Goal: Information Seeking & Learning: Learn about a topic

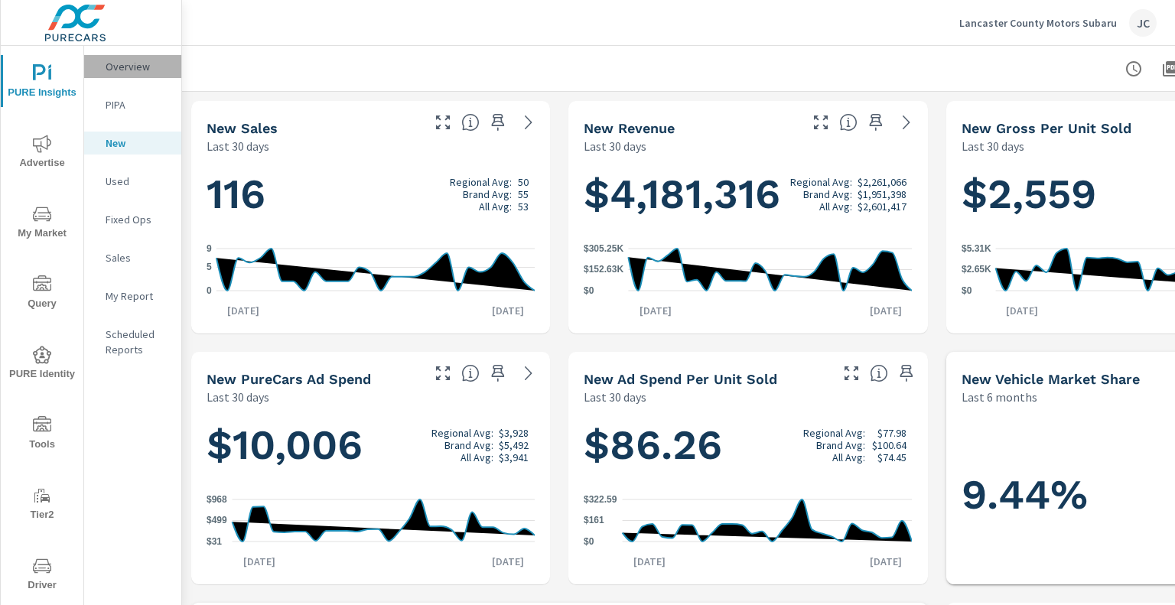
click at [138, 67] on p "Overview" at bounding box center [137, 66] width 63 height 15
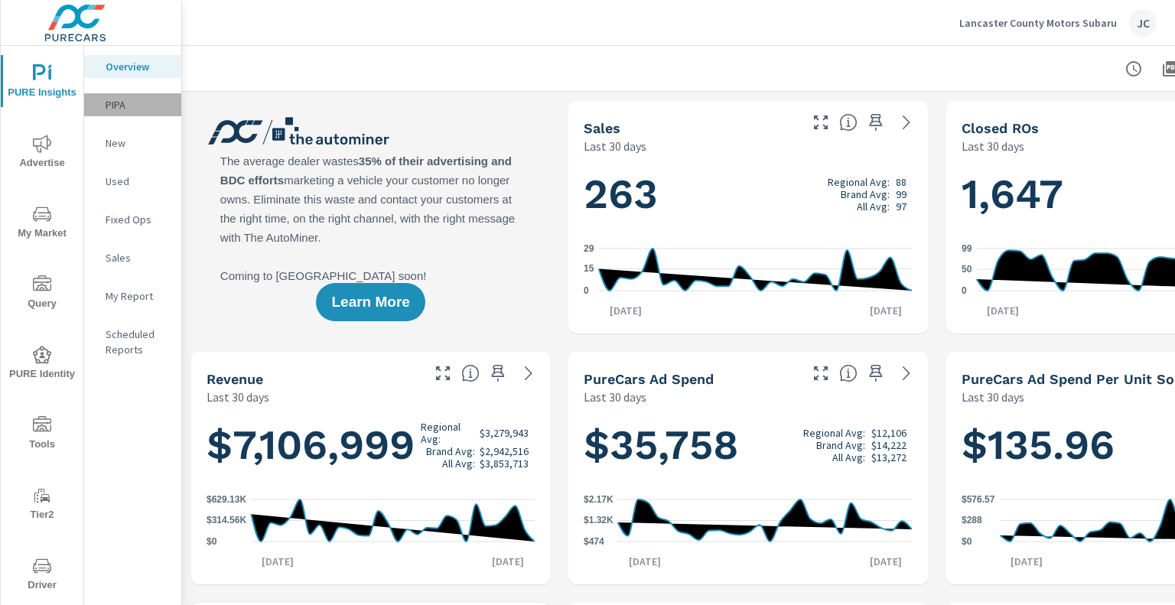
click at [116, 109] on p "PIPA" at bounding box center [137, 104] width 63 height 15
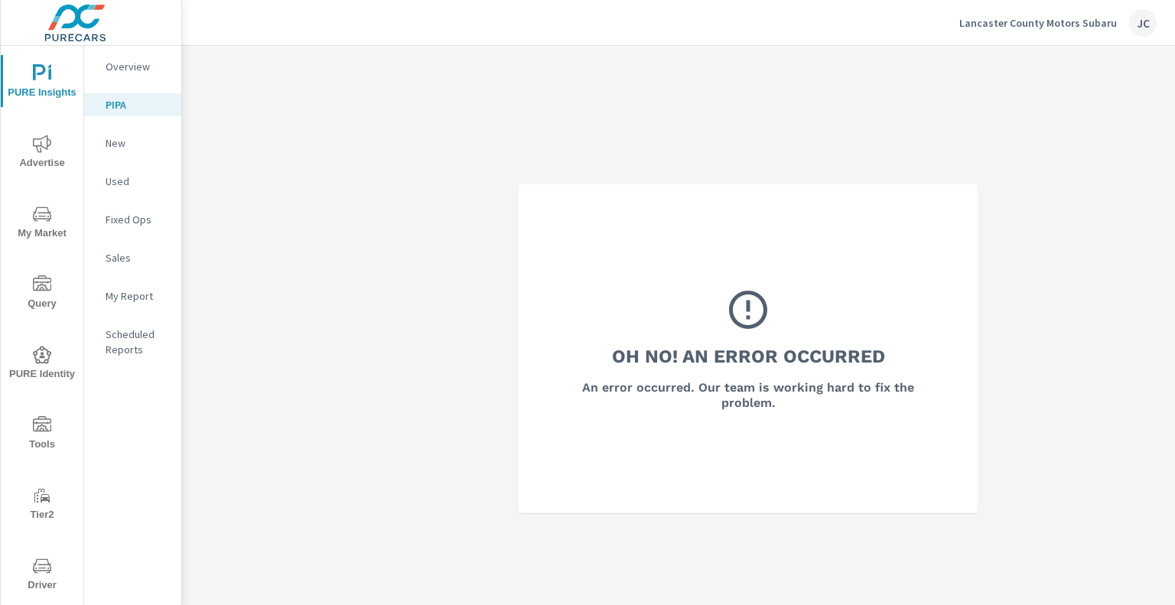
click at [117, 142] on p "New" at bounding box center [137, 142] width 63 height 15
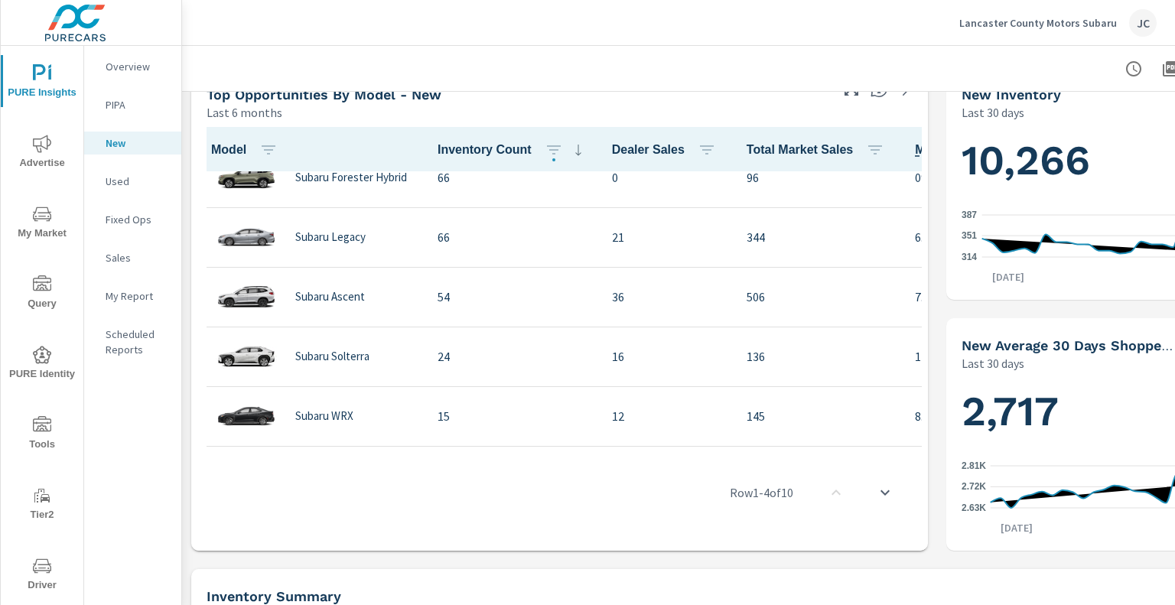
scroll to position [324, 0]
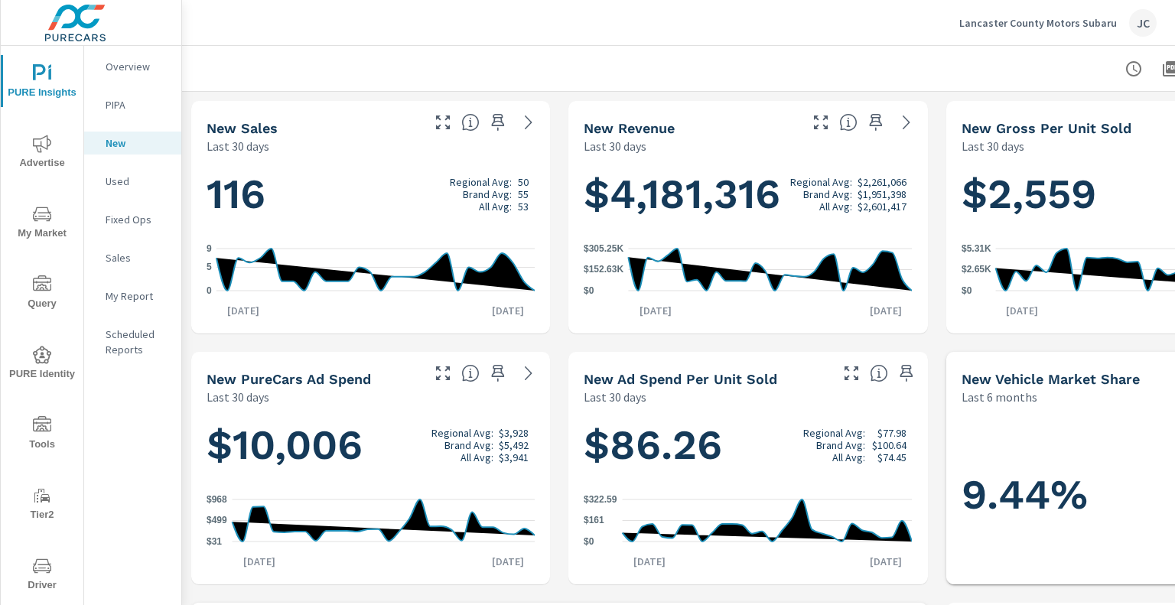
click at [359, 190] on h1 "116 Regional Avg: 50 Brand Avg: 55 All Avg: 53" at bounding box center [371, 194] width 328 height 52
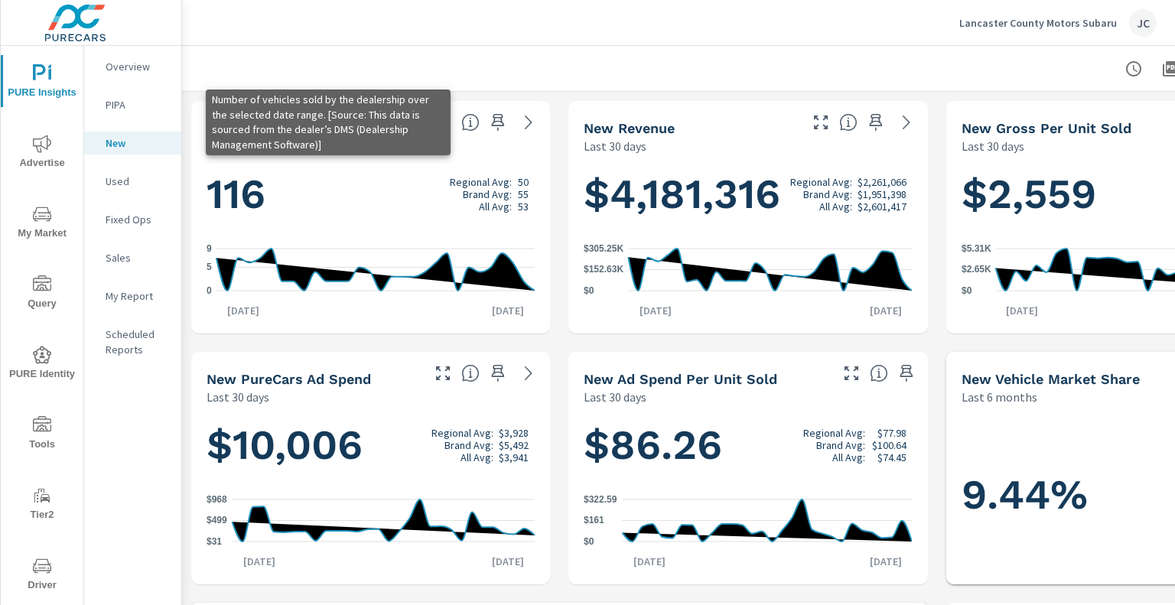
click at [476, 117] on icon at bounding box center [470, 122] width 17 height 17
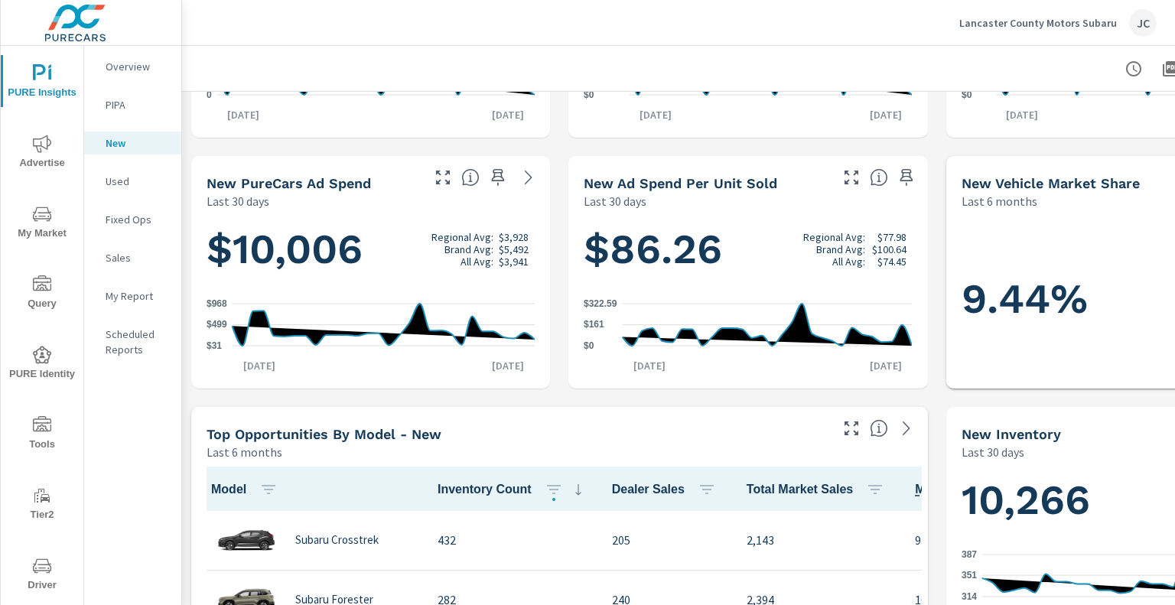
scroll to position [153, 0]
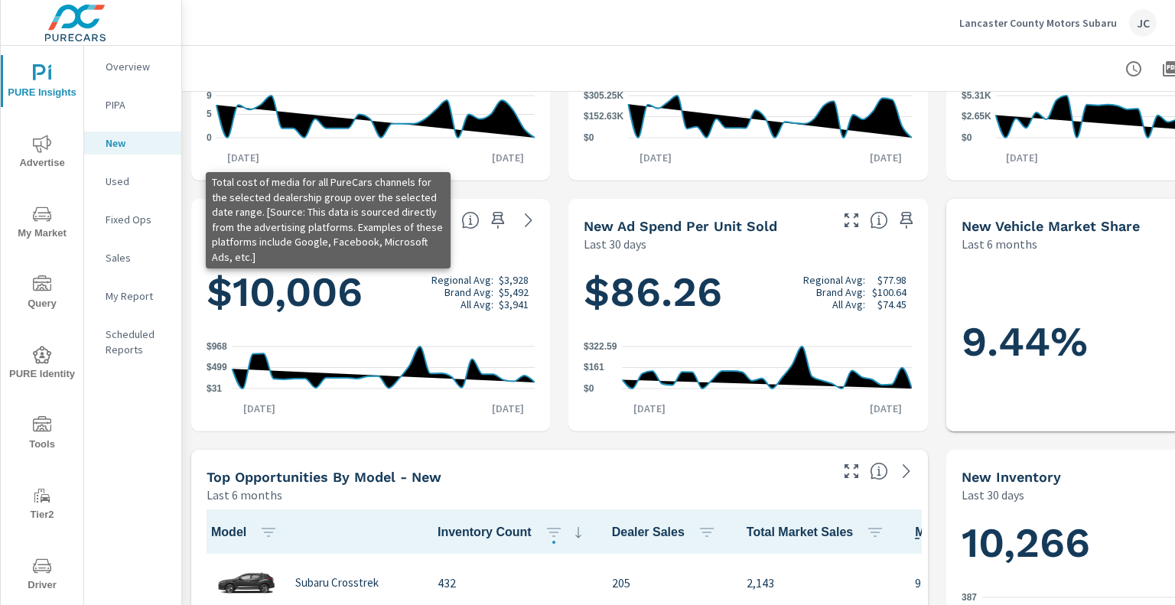
click at [477, 221] on icon at bounding box center [470, 220] width 17 height 17
click at [461, 219] on icon at bounding box center [470, 220] width 18 height 18
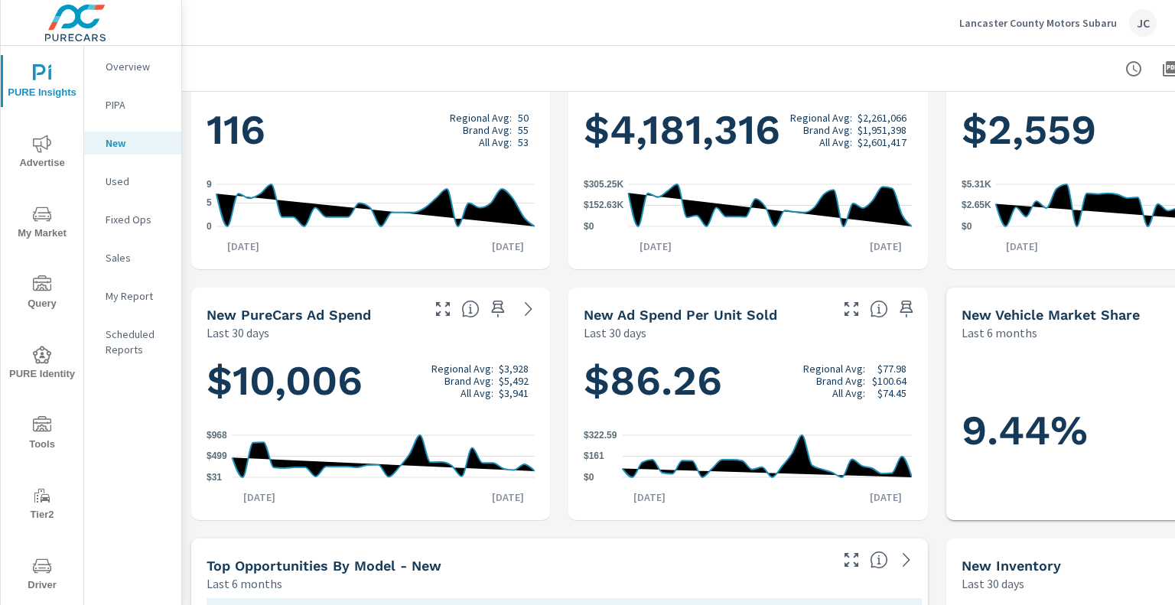
scroll to position [0, 0]
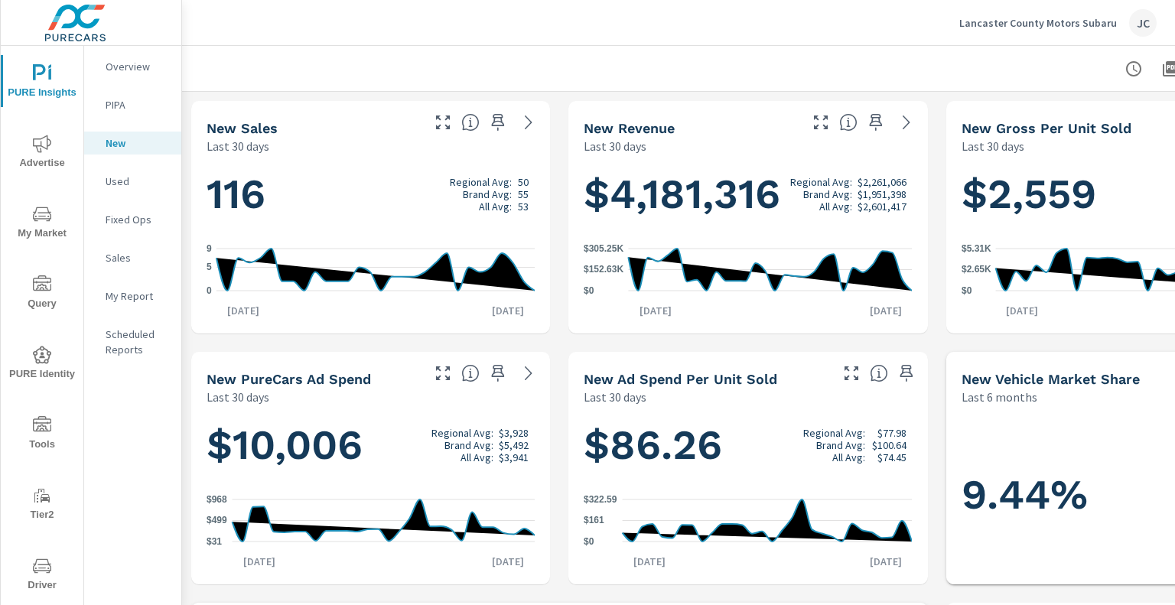
click at [110, 180] on p "Used" at bounding box center [137, 181] width 63 height 15
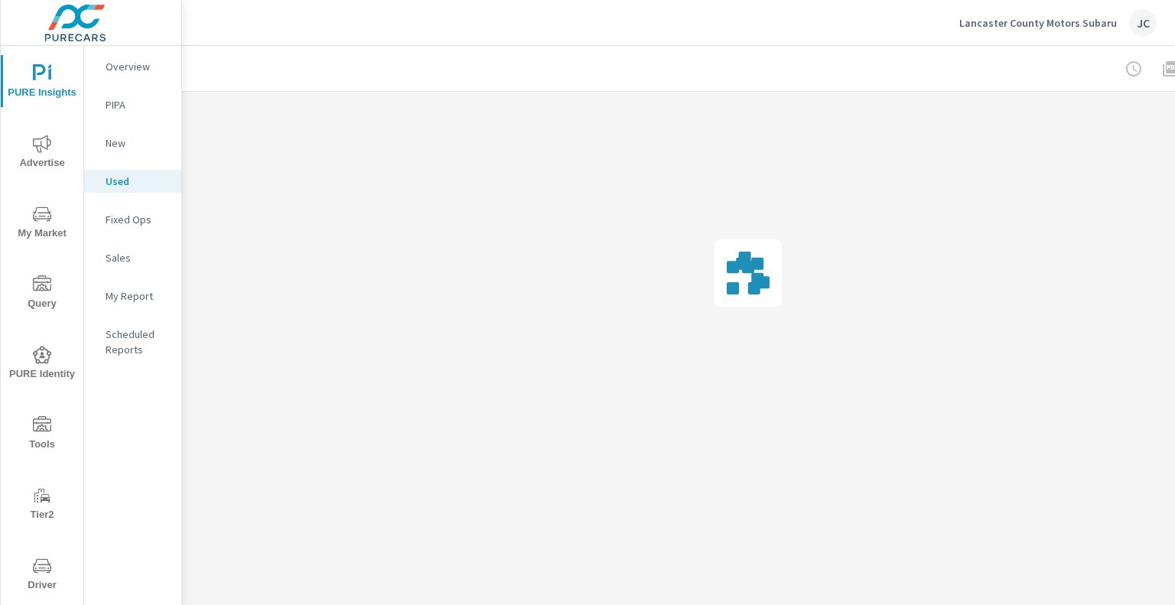
click at [129, 139] on p "New" at bounding box center [137, 142] width 63 height 15
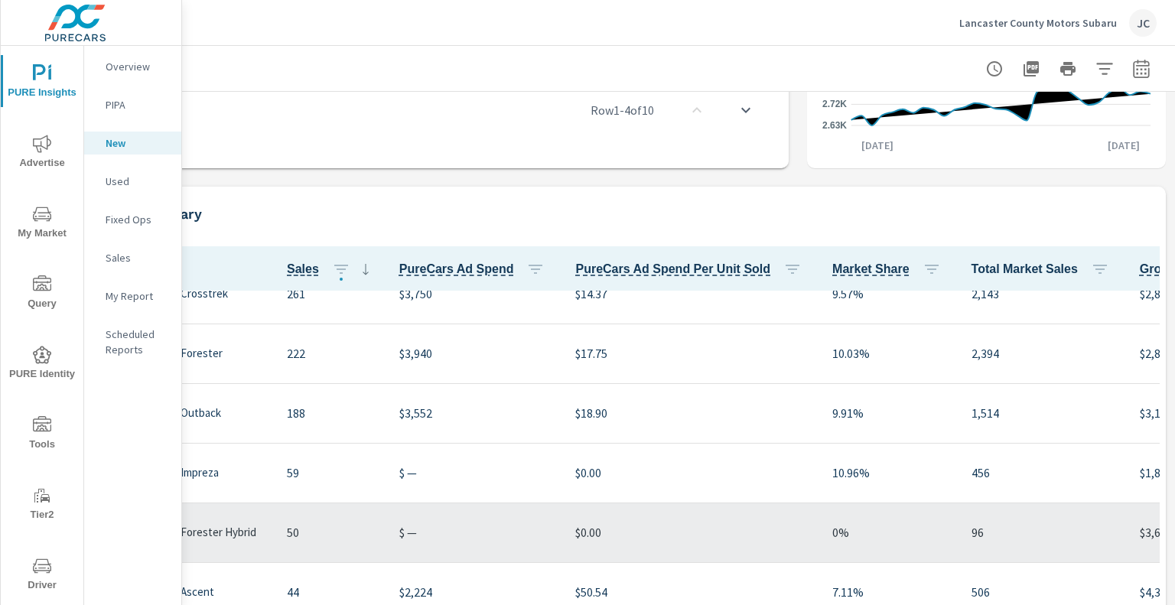
scroll to position [133, 0]
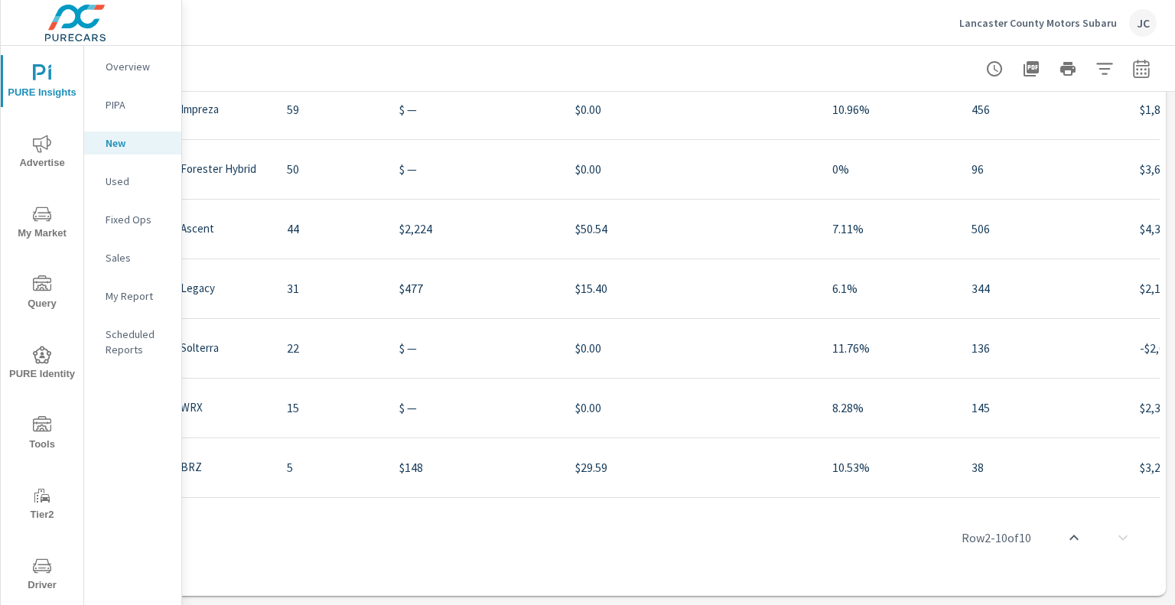
scroll to position [1255, 0]
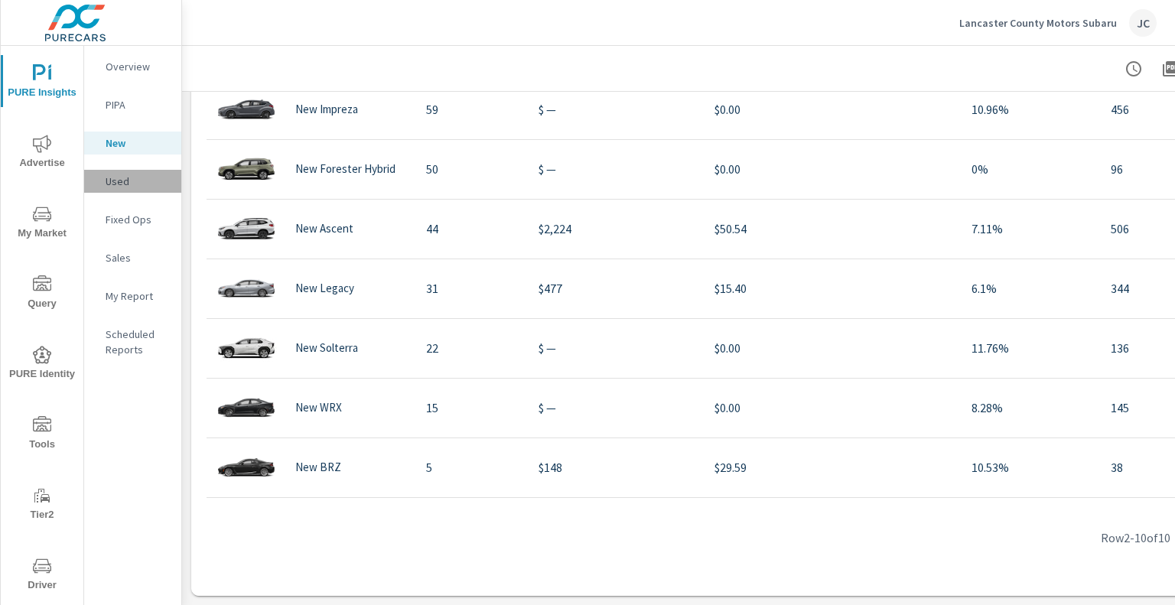
click at [119, 187] on p "Used" at bounding box center [137, 181] width 63 height 15
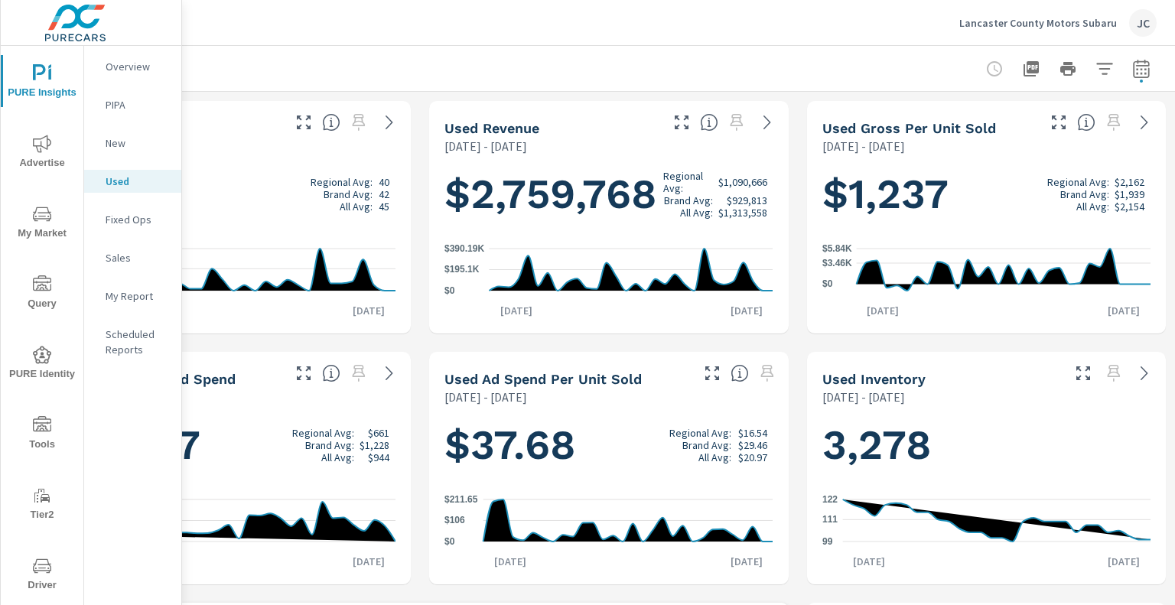
scroll to position [0, 150]
click at [1132, 70] on icon "button" at bounding box center [1141, 69] width 18 height 18
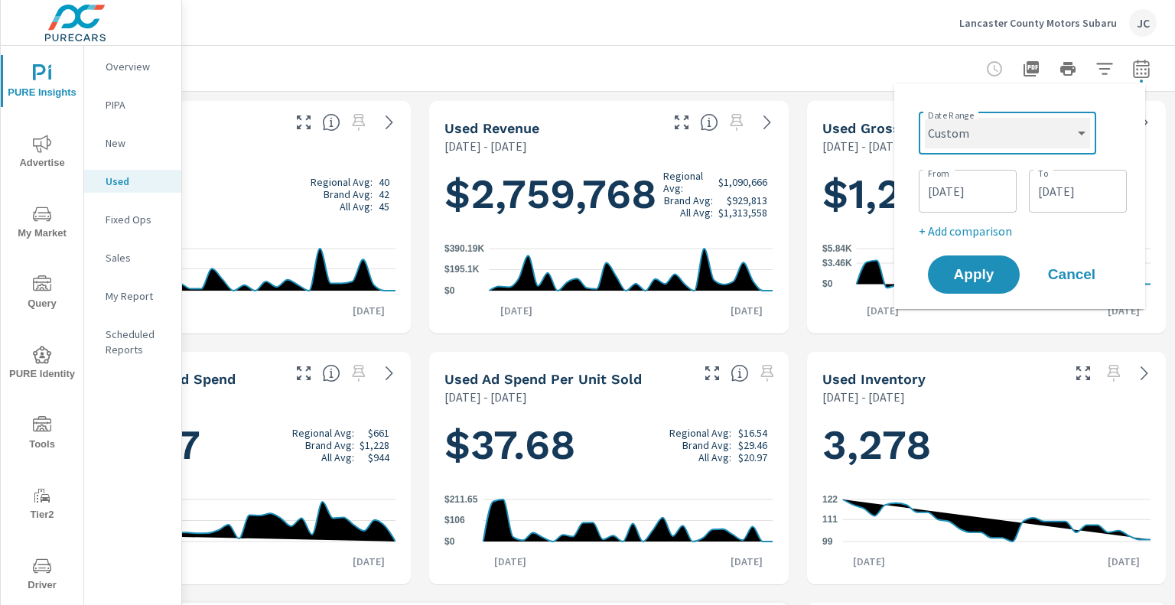
click at [1047, 133] on select "Custom [DATE] Last week Last 7 days Last 14 days Last 30 days Last 45 days Last…" at bounding box center [1007, 133] width 165 height 31
click at [925, 118] on select "Custom [DATE] Last week Last 7 days Last 14 days Last 30 days Last 45 days Last…" at bounding box center [1007, 133] width 165 height 31
select select "Last month"
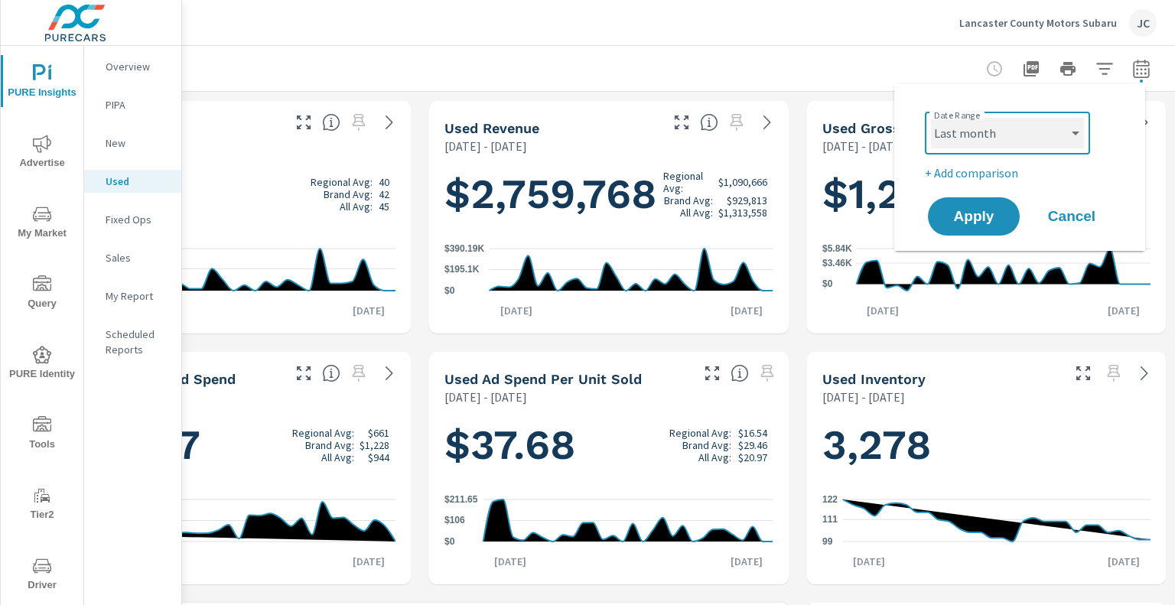
click at [1037, 142] on select "Custom [DATE] Last week Last 7 days Last 14 days Last 30 days Last 45 days Last…" at bounding box center [1007, 133] width 153 height 31
click at [931, 118] on select "Custom [DATE] Last week Last 7 days Last 14 days Last 30 days Last 45 days Last…" at bounding box center [1007, 133] width 153 height 31
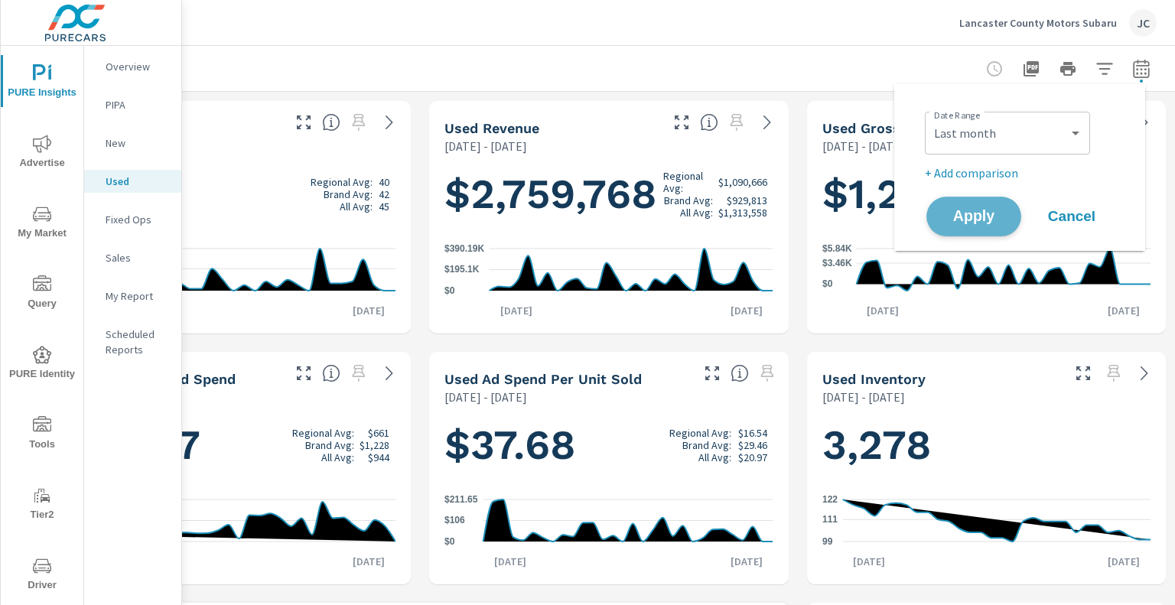
click at [962, 213] on span "Apply" at bounding box center [973, 217] width 63 height 15
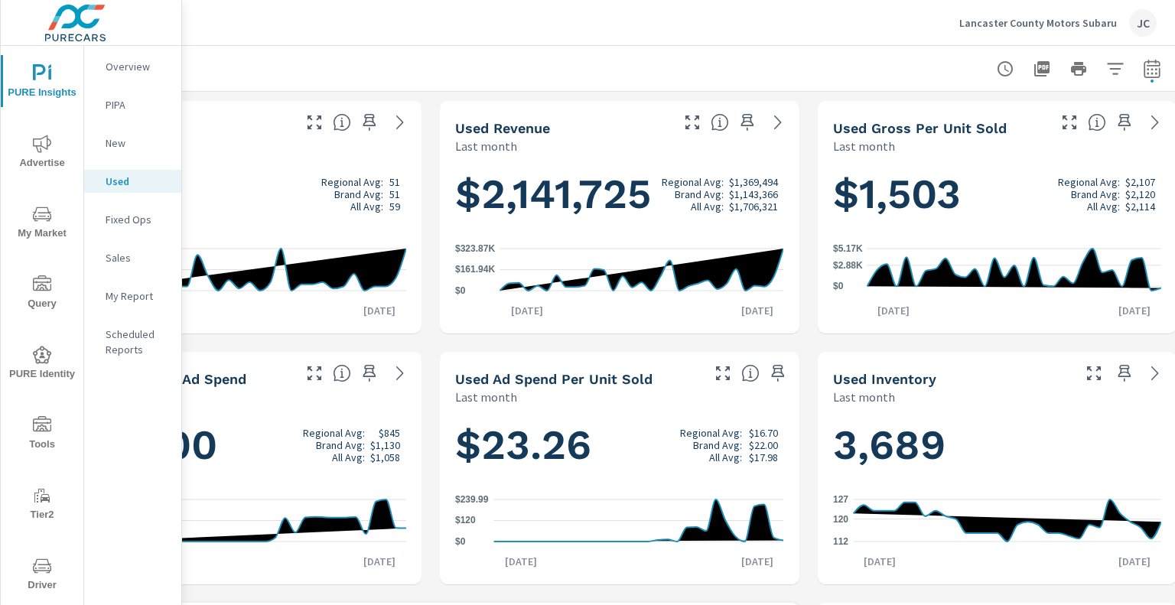
scroll to position [0, 150]
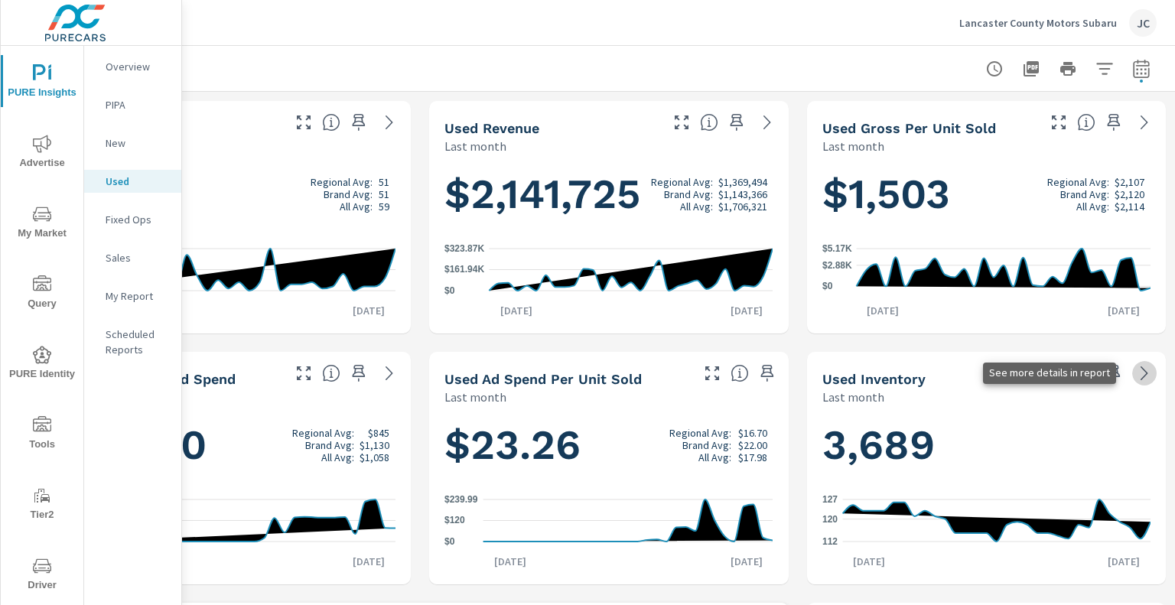
click at [1141, 373] on icon at bounding box center [1144, 373] width 7 height 14
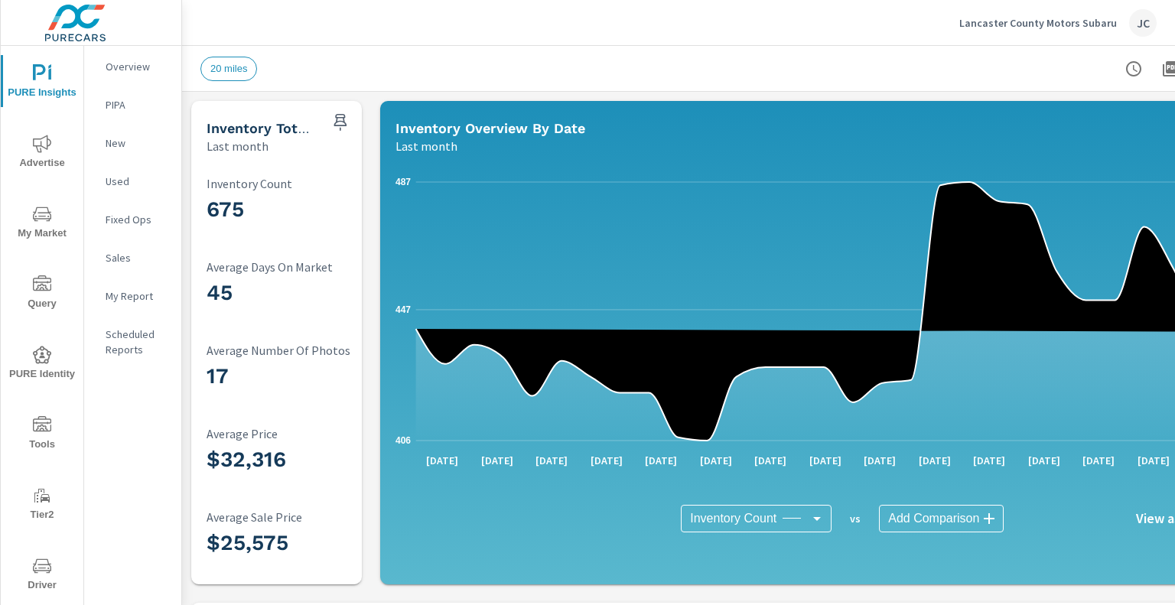
scroll to position [0, 150]
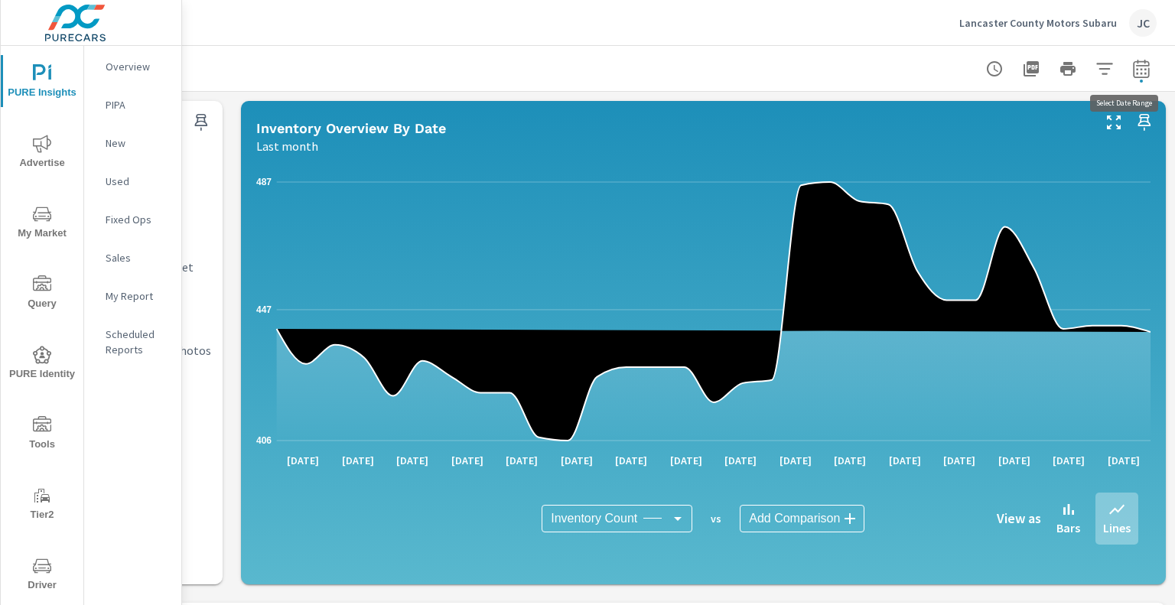
click at [1136, 67] on icon "button" at bounding box center [1141, 69] width 18 height 18
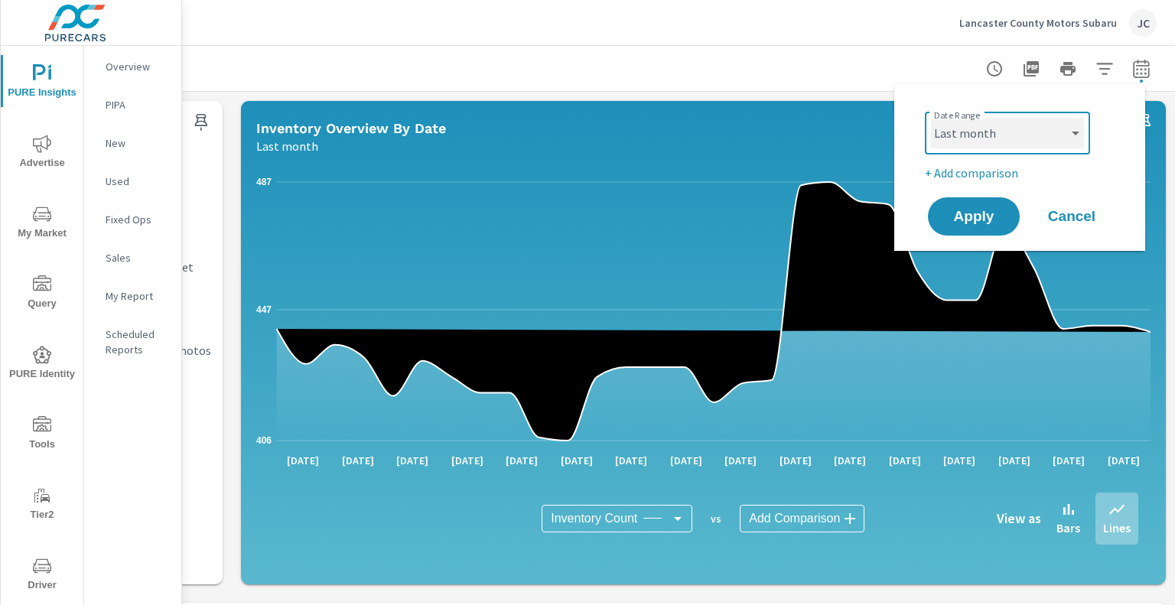
click at [1078, 137] on select "Custom [DATE] Last week Last 7 days Last 14 days Last 30 days Last 45 days Last…" at bounding box center [1007, 133] width 153 height 31
click at [931, 118] on select "Custom [DATE] Last week Last 7 days Last 14 days Last 30 days Last 45 days Last…" at bounding box center [1007, 133] width 153 height 31
select select "Month to date"
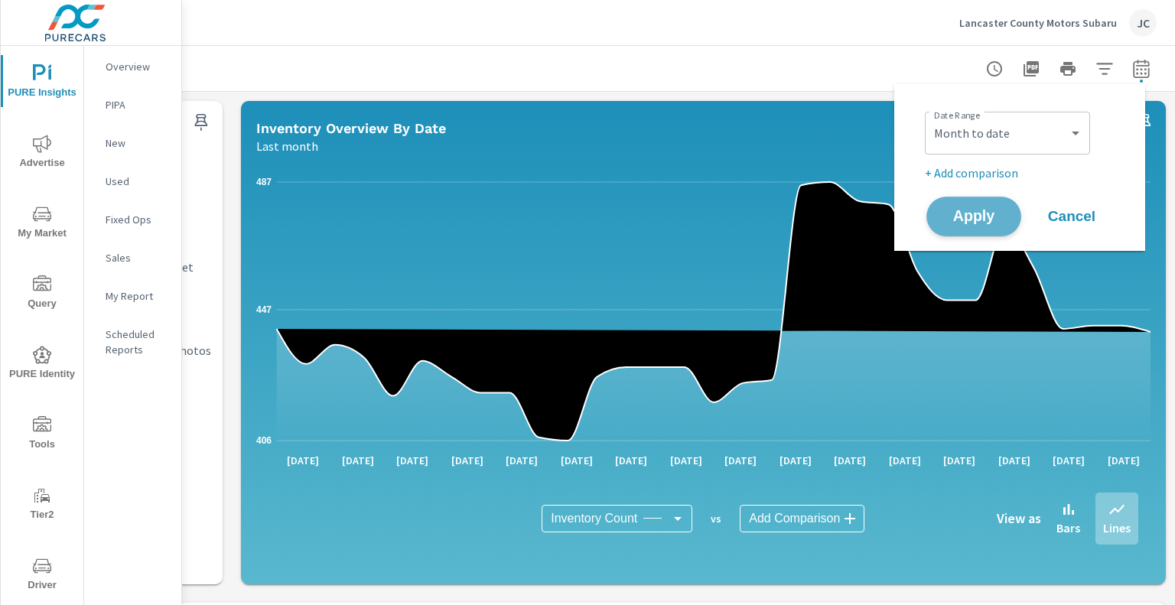
click at [962, 233] on button "Apply" at bounding box center [973, 217] width 95 height 40
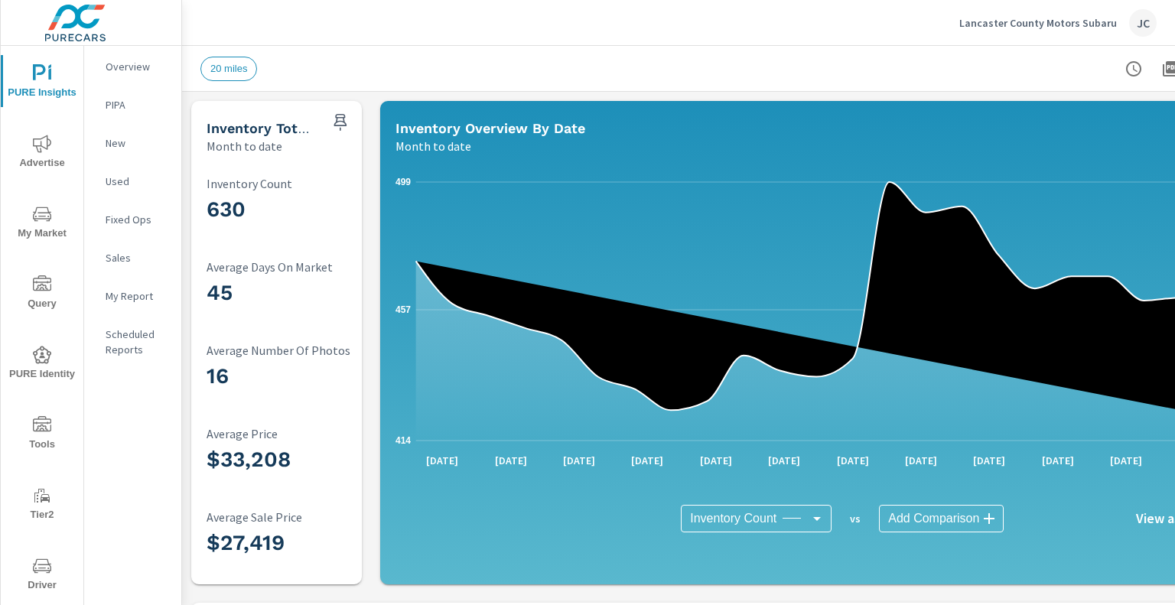
scroll to position [0, 150]
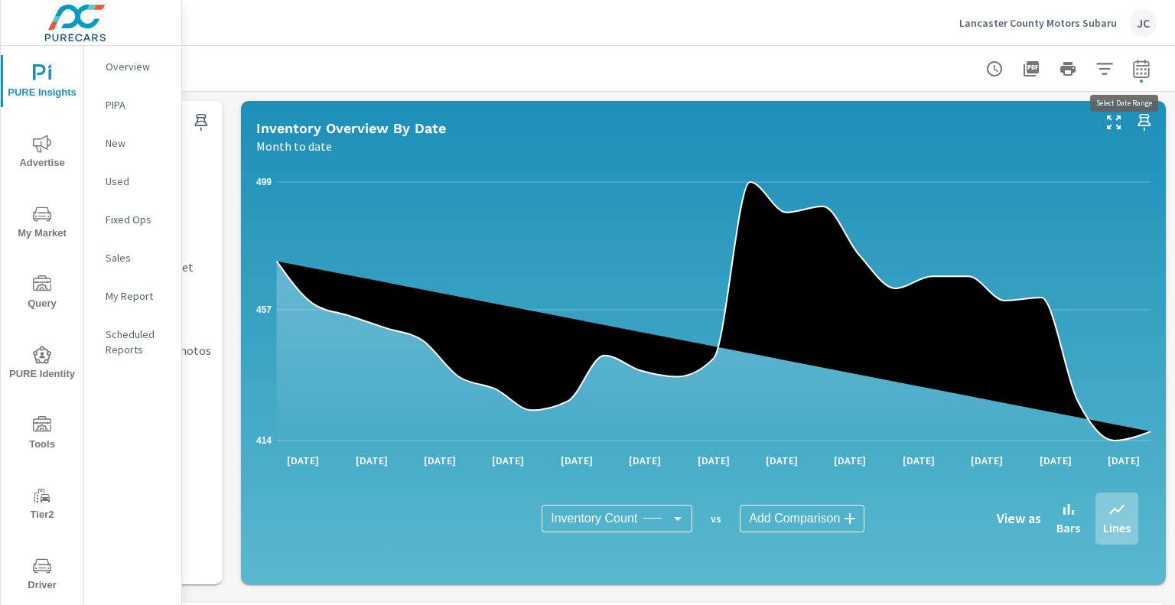
click at [1132, 63] on icon "button" at bounding box center [1141, 69] width 18 height 18
select select "Month to date"
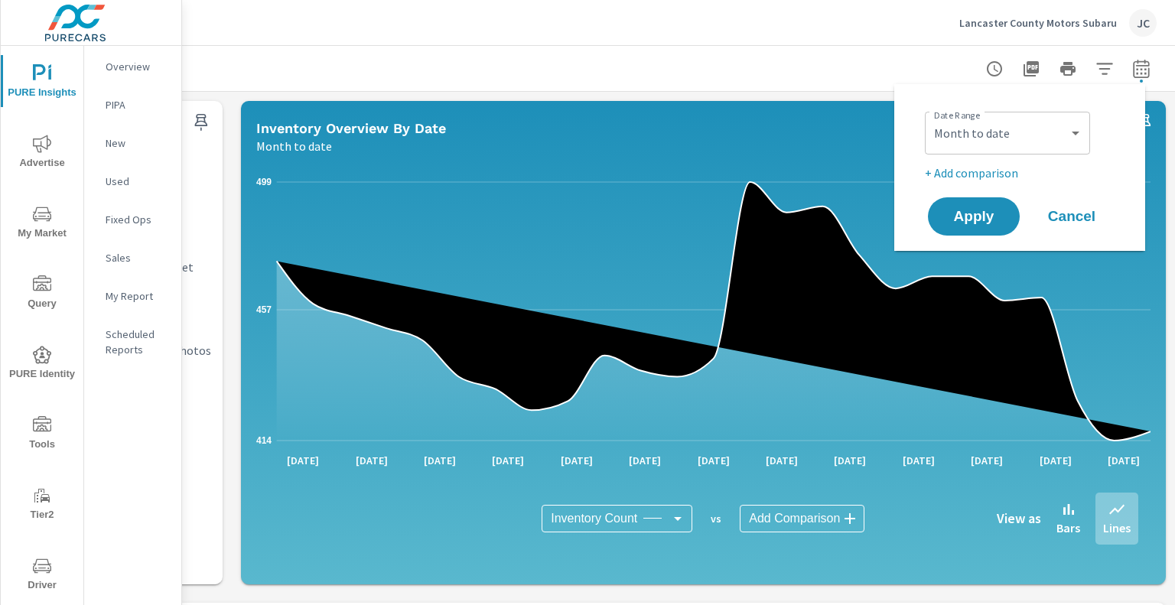
click at [1002, 178] on p "+ Add comparison" at bounding box center [1023, 173] width 196 height 18
select select "Previous period"
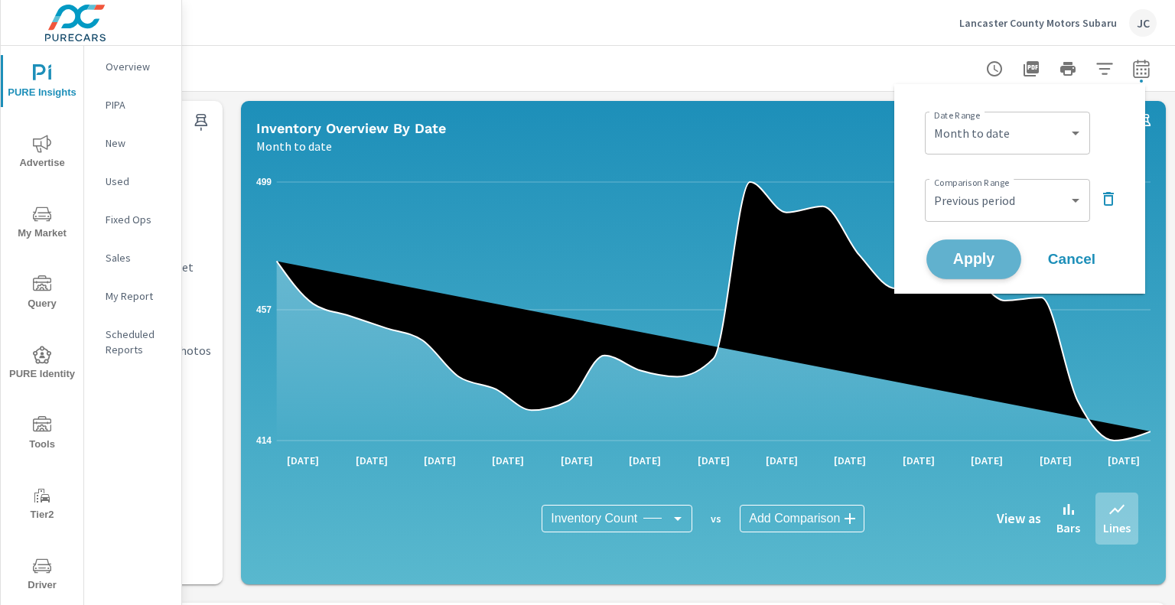
click at [996, 256] on span "Apply" at bounding box center [973, 259] width 63 height 15
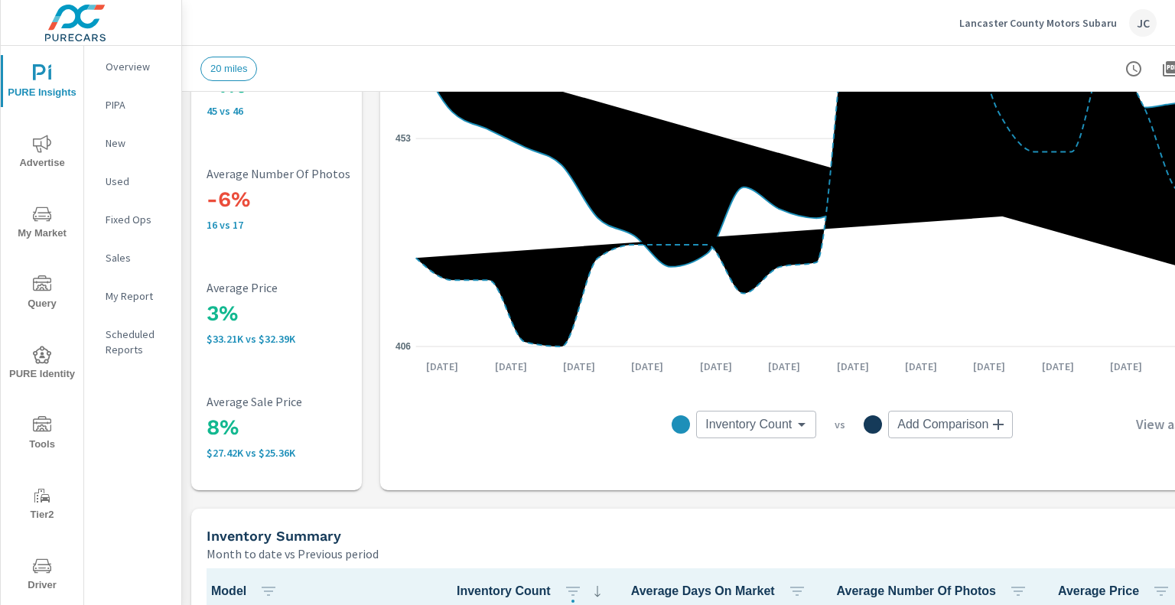
scroll to position [306, 0]
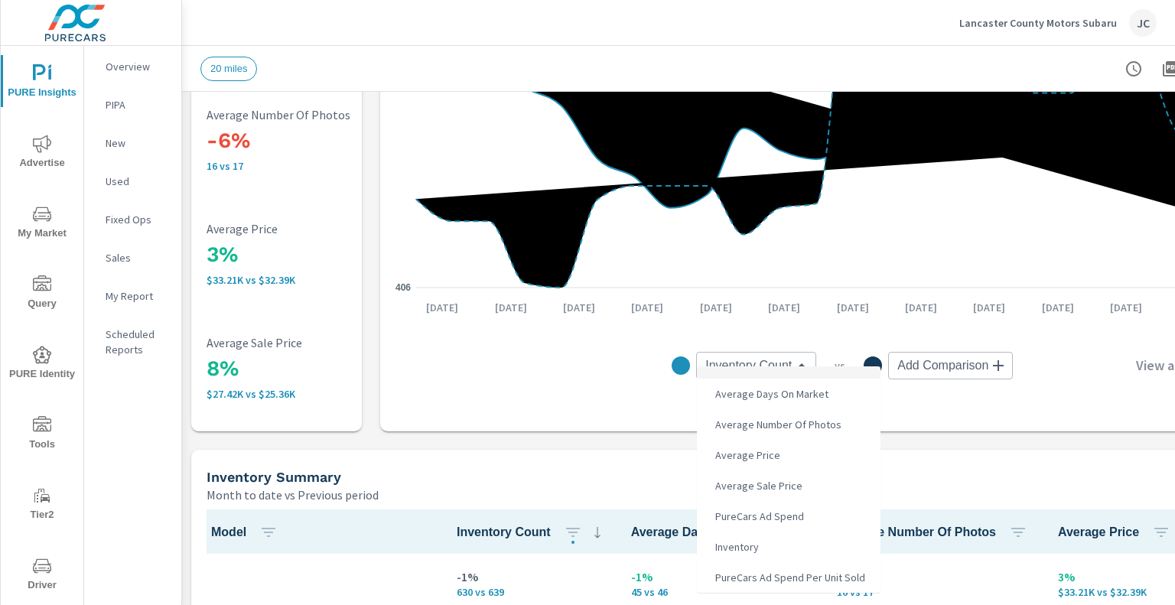
click at [792, 367] on body "PURE Insights Advertise My Market Query PURE Identity Tools Tier2 Driver Leave …" at bounding box center [587, 302] width 1175 height 605
click at [762, 392] on span "Average Days On Market" at bounding box center [770, 393] width 122 height 21
type input "Average Days On Market"
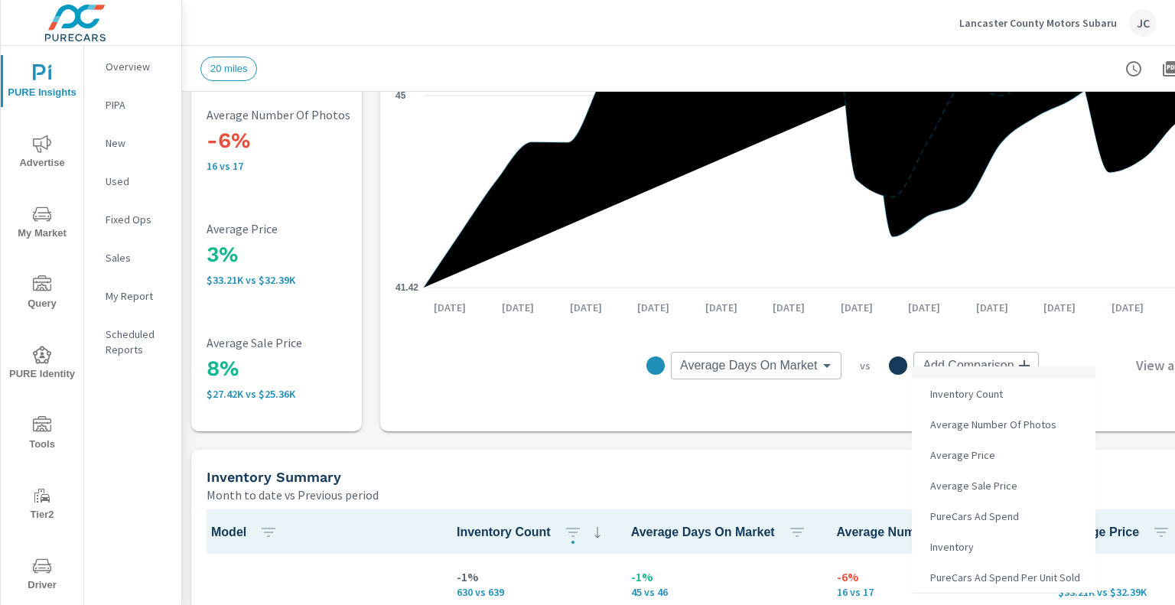
click at [1019, 362] on body "PURE Insights Advertise My Market Query PURE Identity Tools Tier2 Driver Leave …" at bounding box center [587, 302] width 1175 height 605
click at [991, 511] on span "PureCars Ad Spend" at bounding box center [973, 516] width 98 height 21
type input "PureCars Ad Spend"
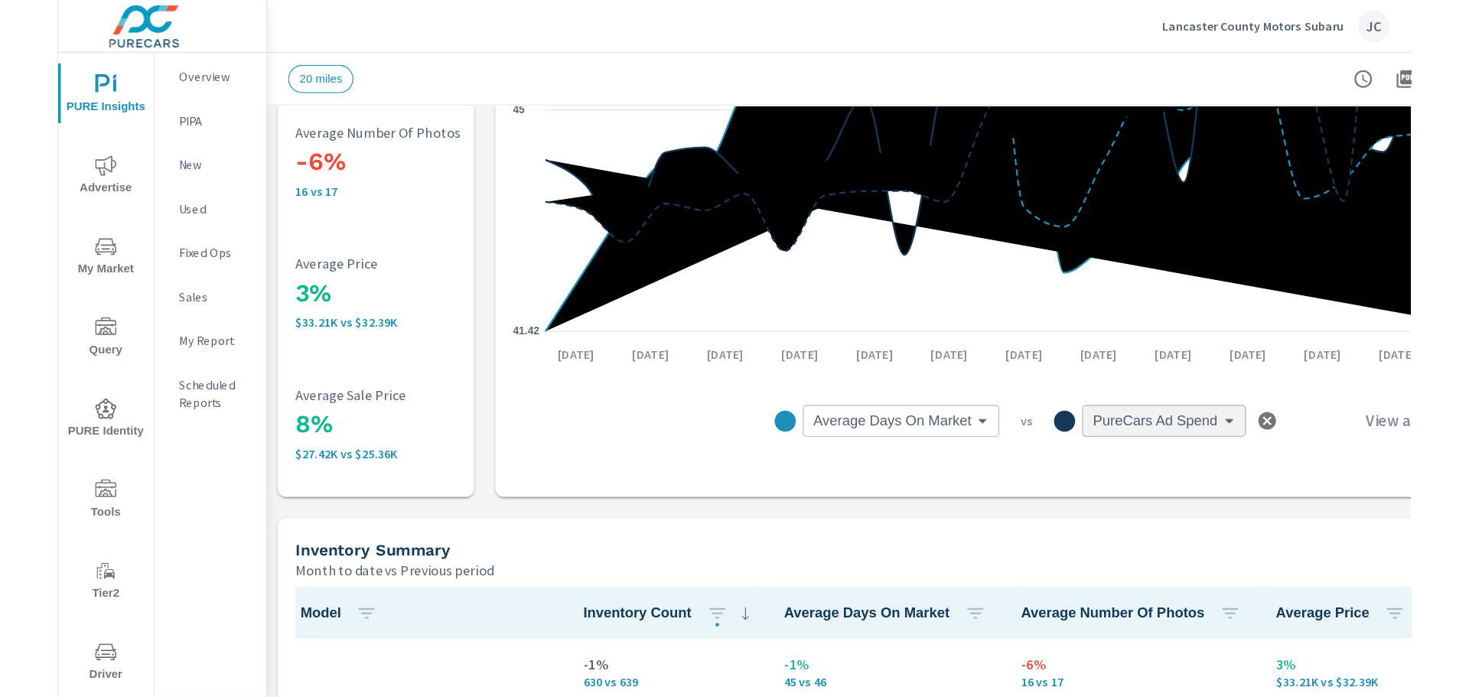
scroll to position [306, 0]
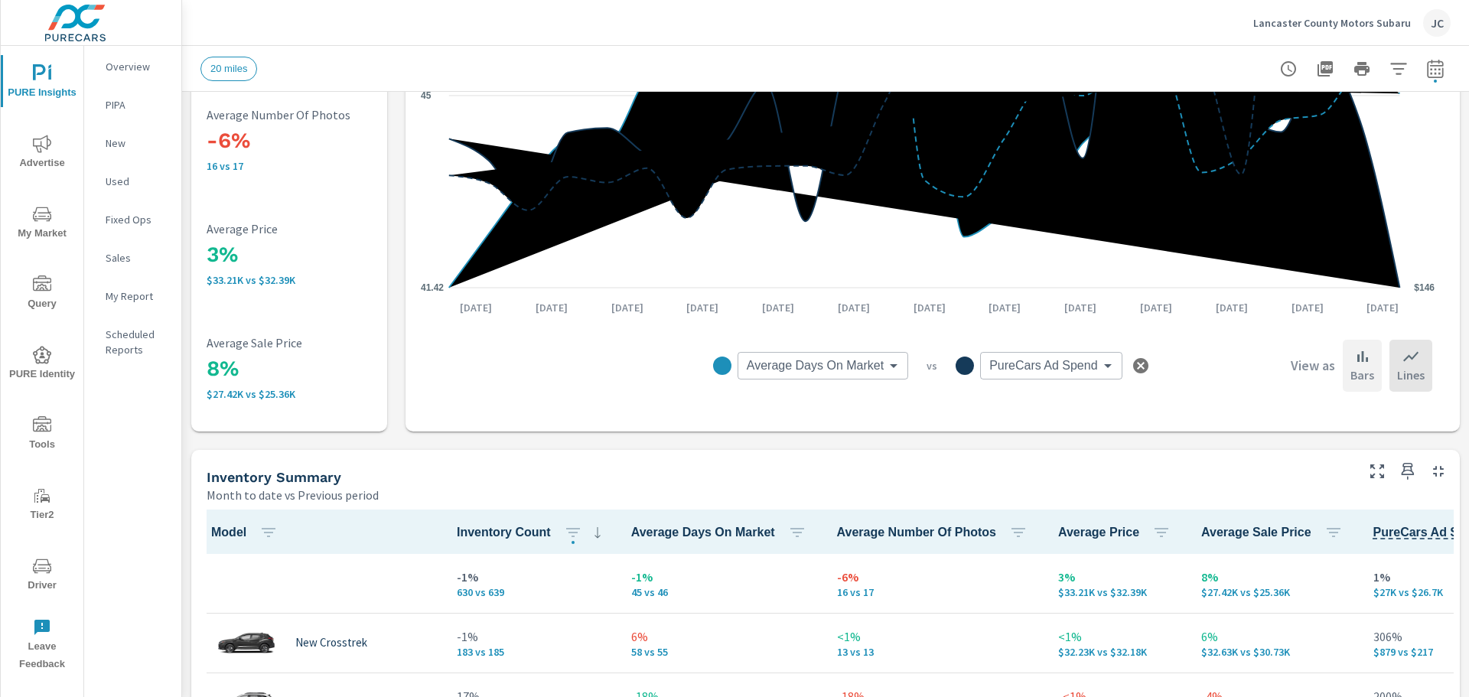
click at [1174, 358] on div "Bars" at bounding box center [1362, 366] width 39 height 52
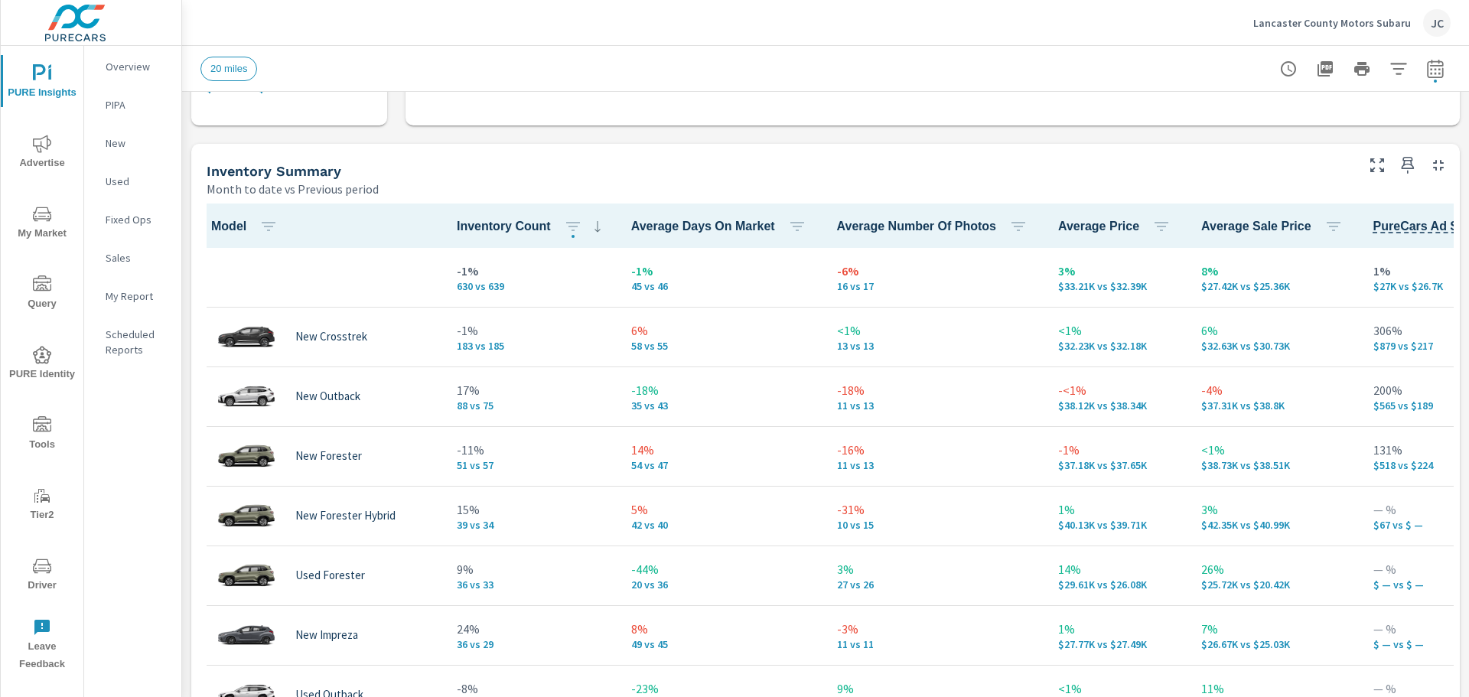
click at [137, 218] on p "Fixed Ops" at bounding box center [137, 219] width 63 height 15
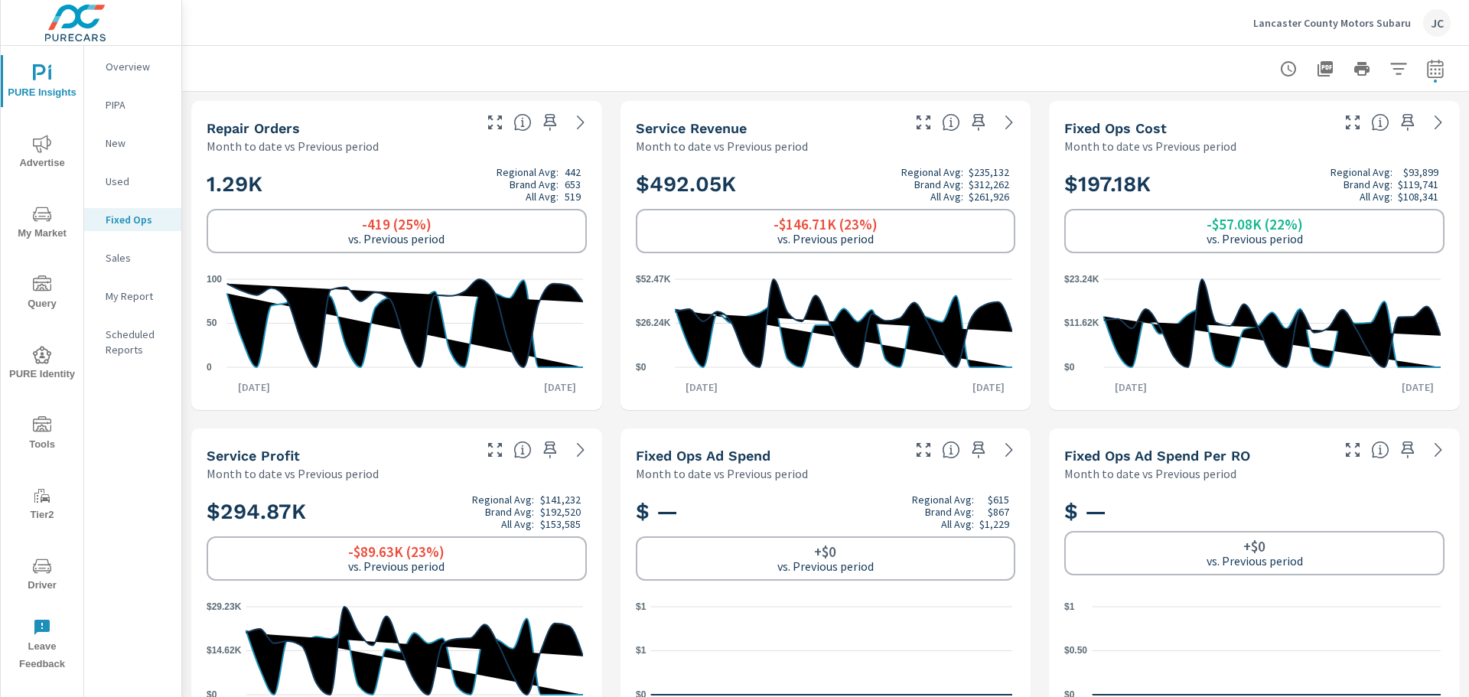
click at [107, 262] on p "Sales" at bounding box center [137, 257] width 63 height 15
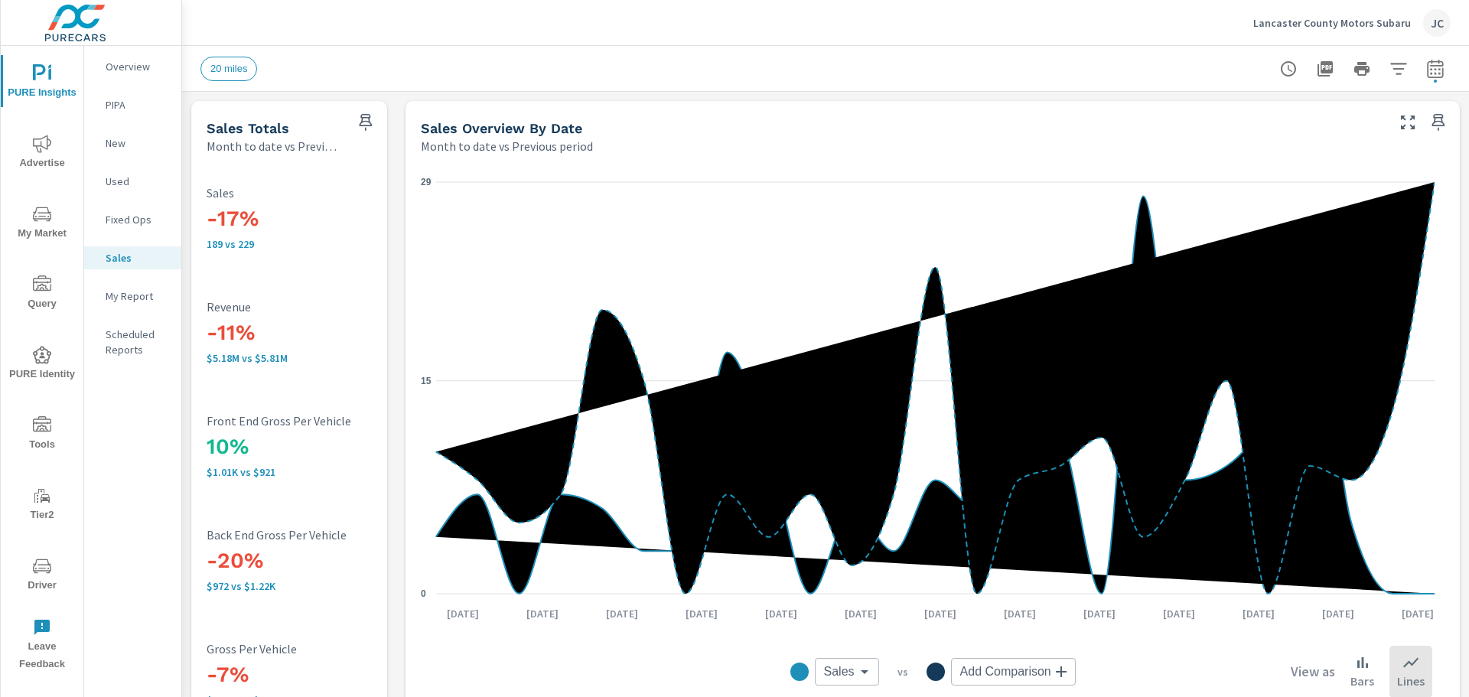
scroll to position [1, 0]
click at [135, 304] on div "My Report" at bounding box center [132, 296] width 97 height 23
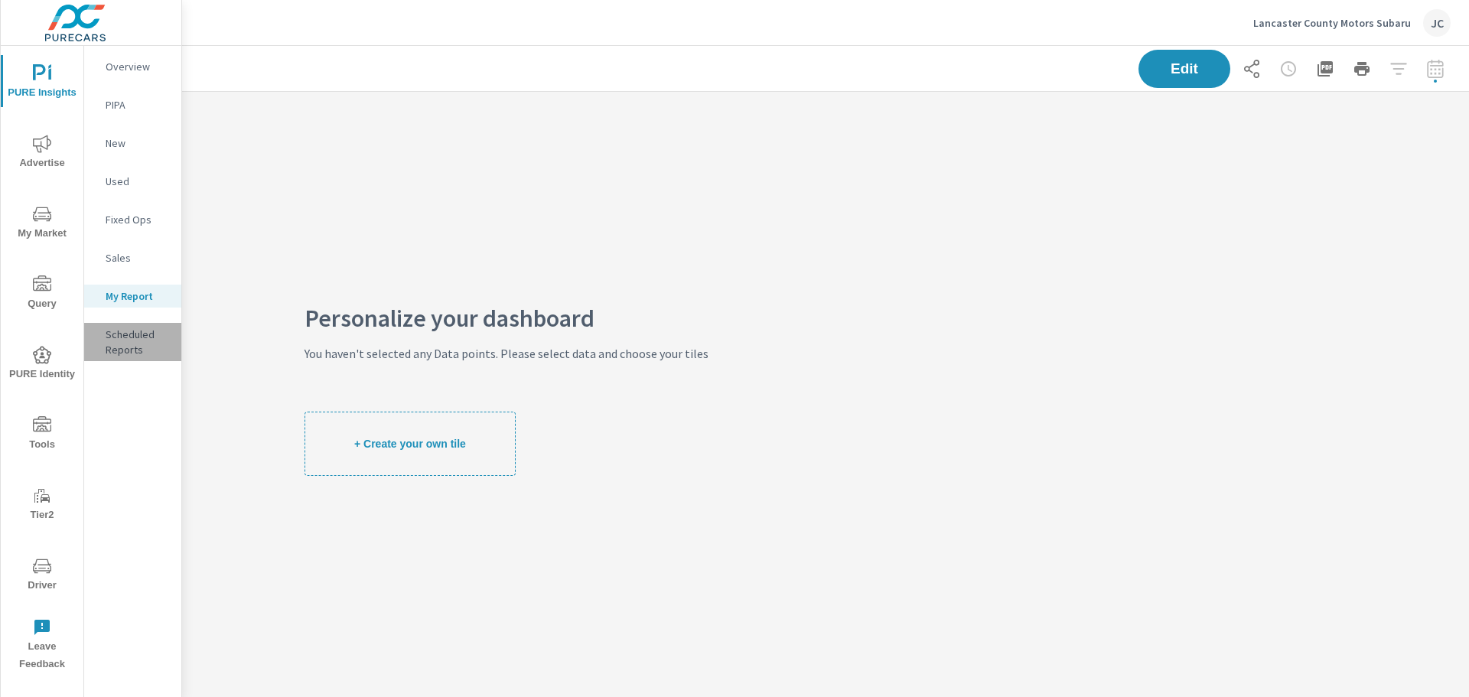
click at [121, 339] on p "Scheduled Reports" at bounding box center [137, 342] width 63 height 31
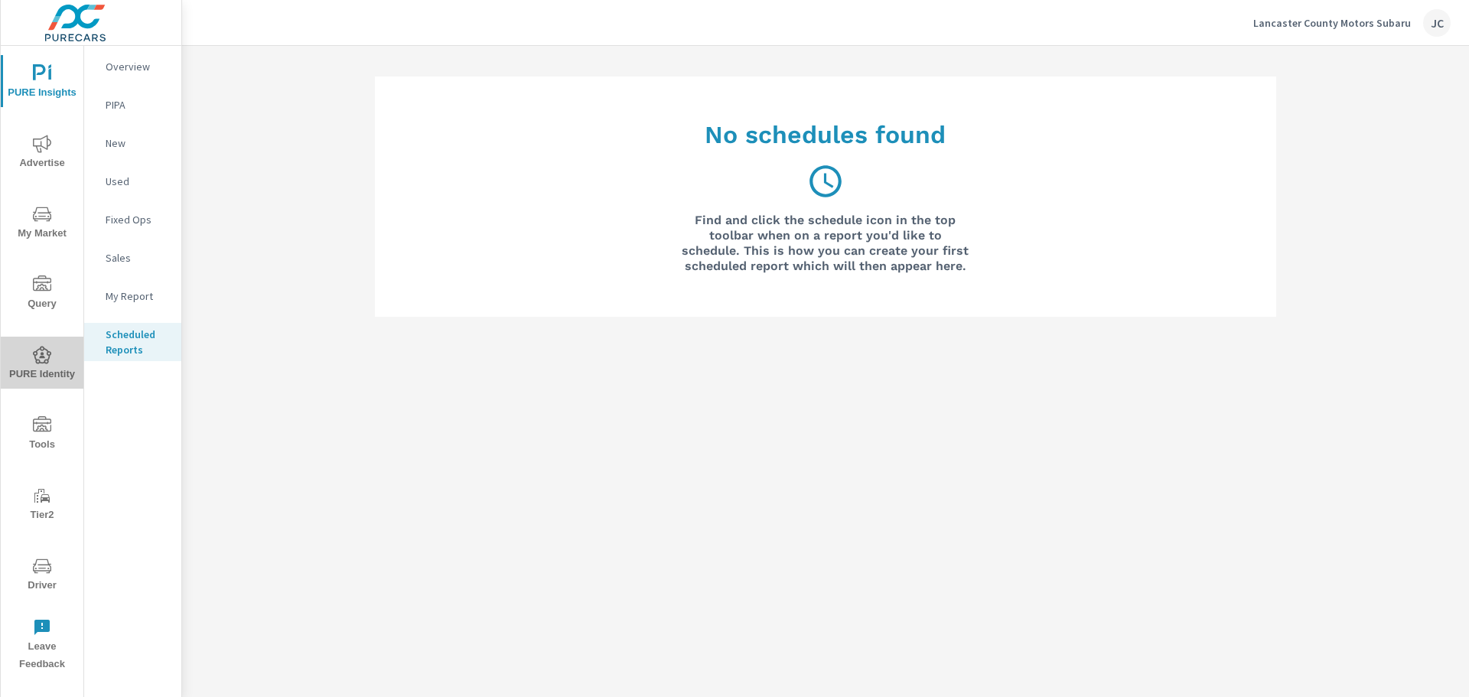
click at [58, 368] on span "PURE Identity" at bounding box center [41, 364] width 73 height 37
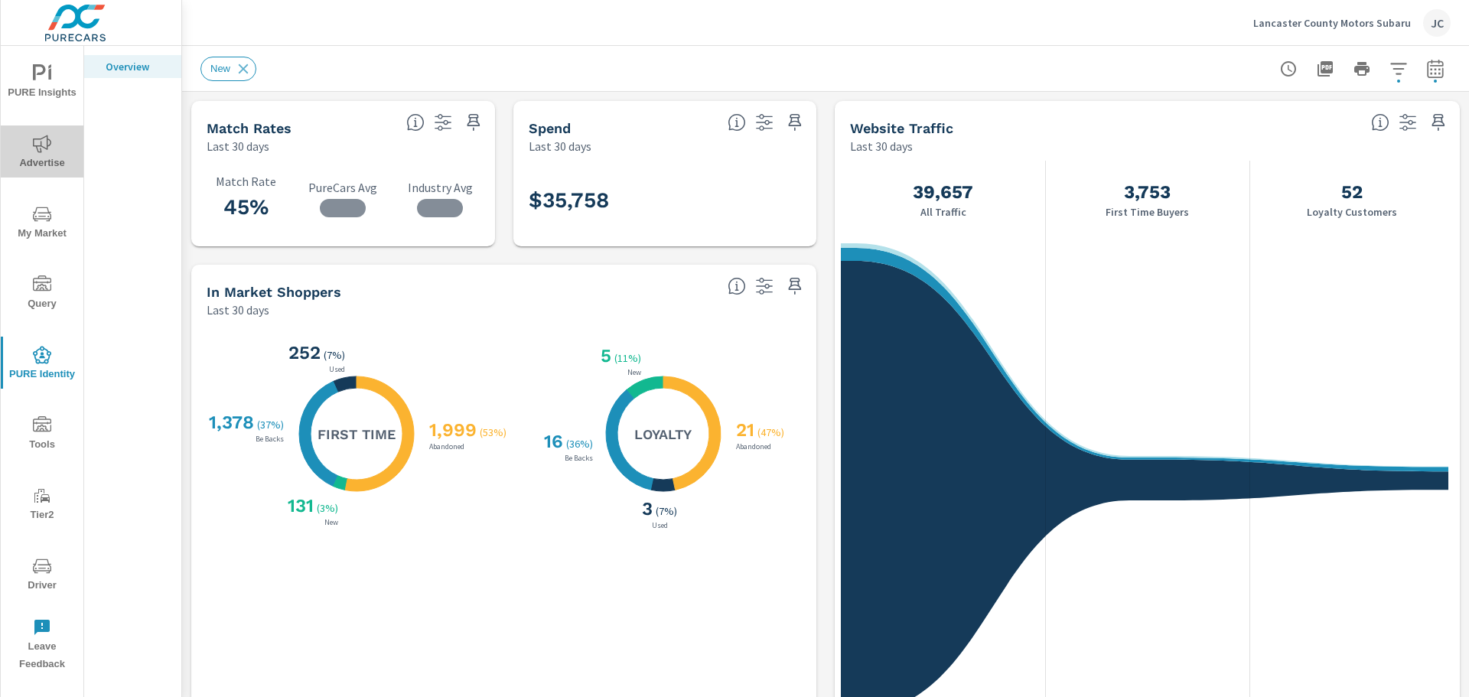
click at [30, 135] on span "Advertise" at bounding box center [41, 153] width 73 height 37
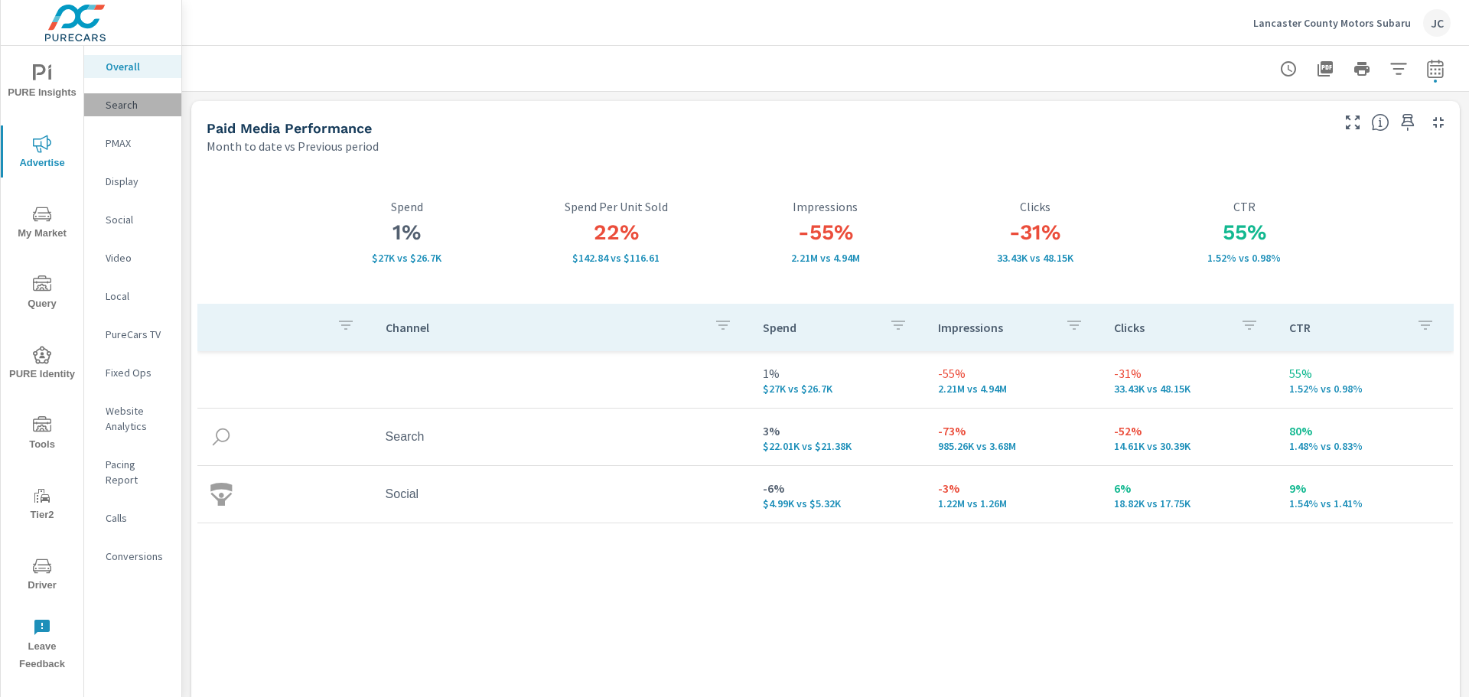
click at [119, 104] on p "Search" at bounding box center [137, 104] width 63 height 15
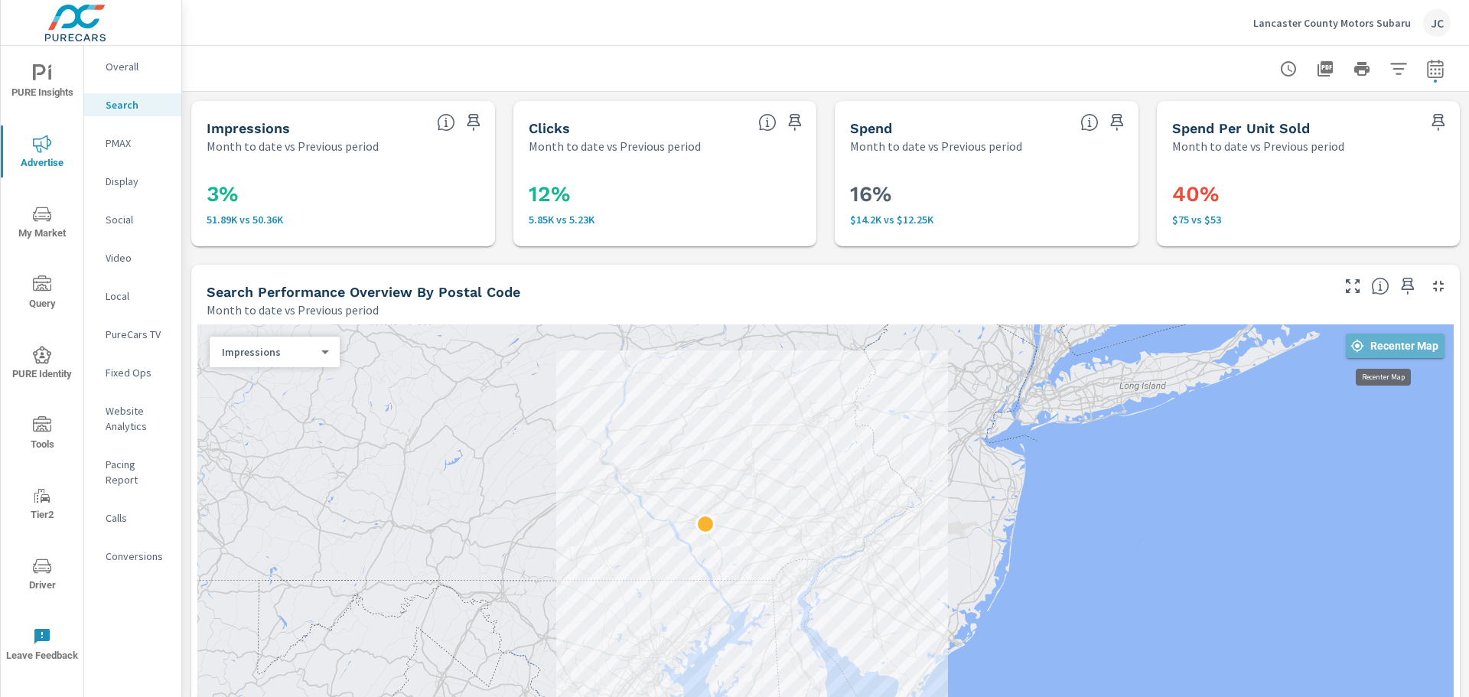
click at [1174, 339] on span "Recenter Map" at bounding box center [1395, 346] width 86 height 14
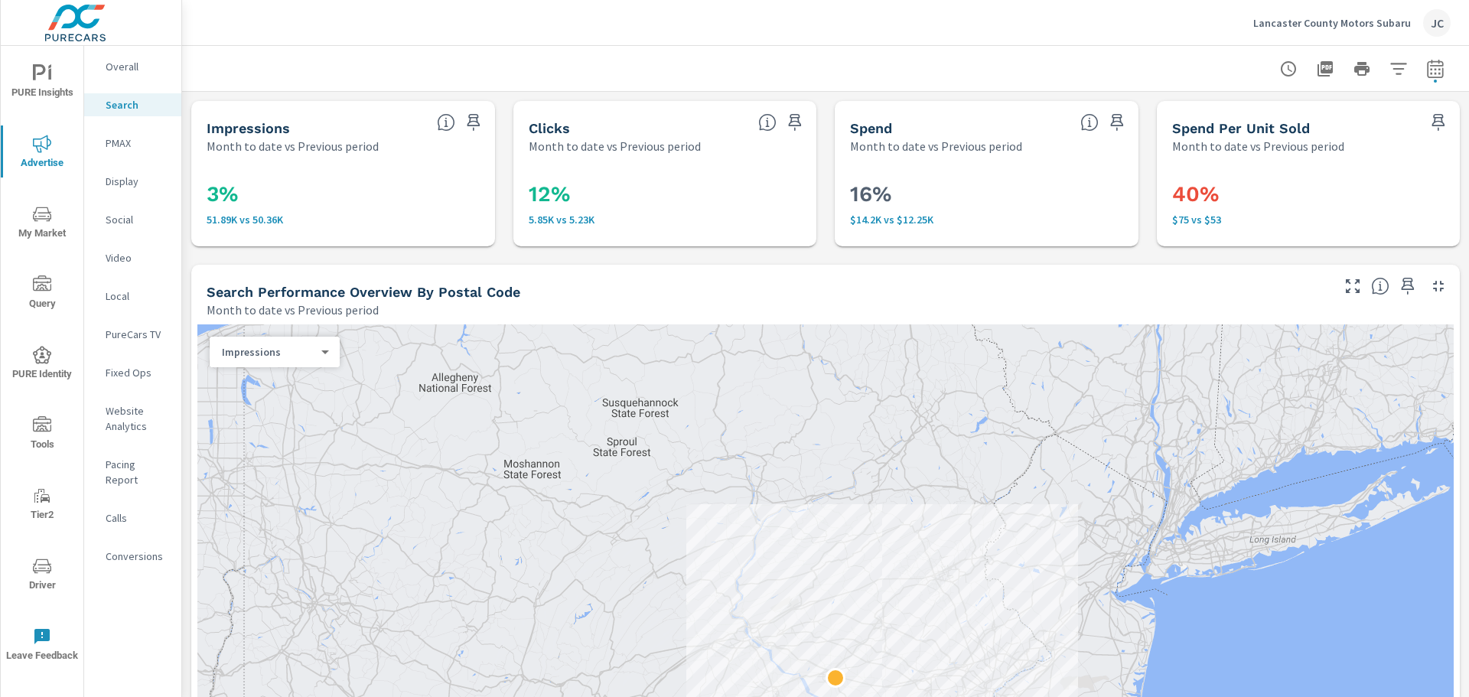
click at [128, 427] on p "Website Analytics" at bounding box center [137, 418] width 63 height 31
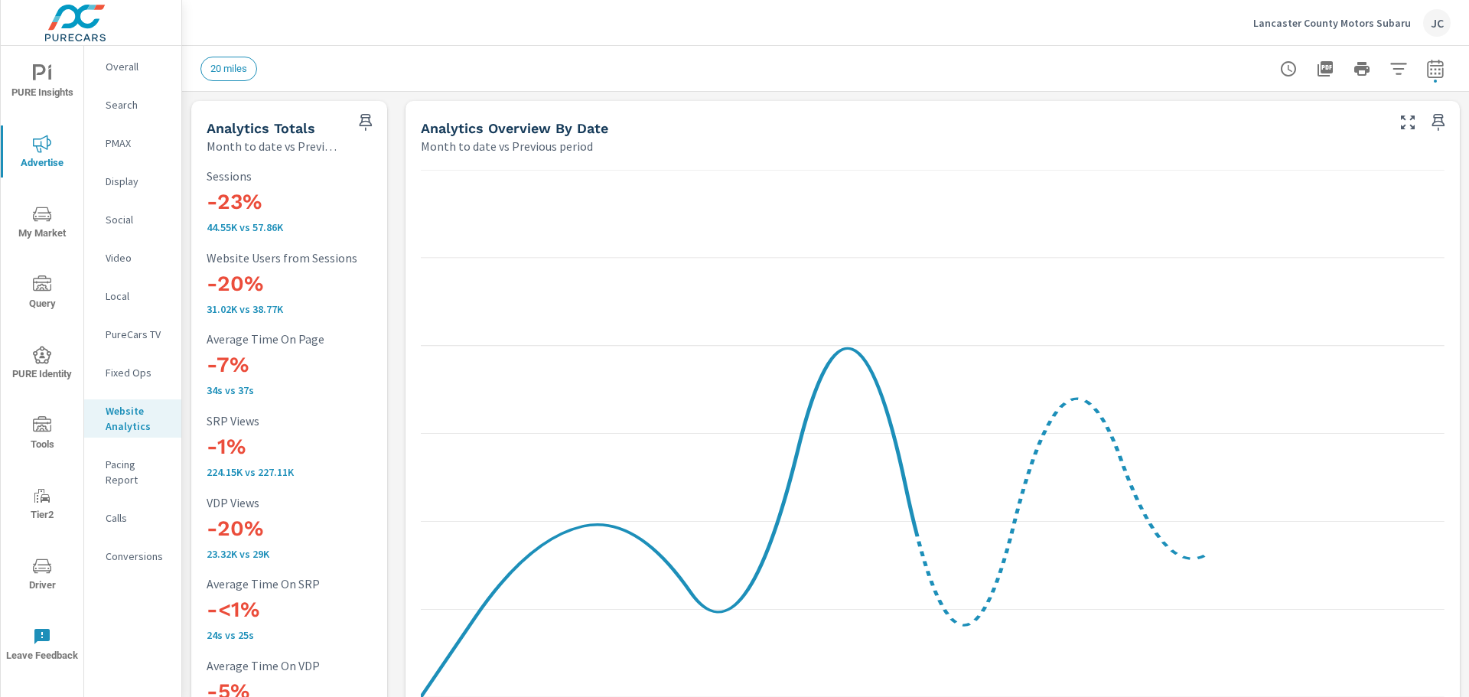
click at [122, 66] on p "Overall" at bounding box center [137, 66] width 63 height 15
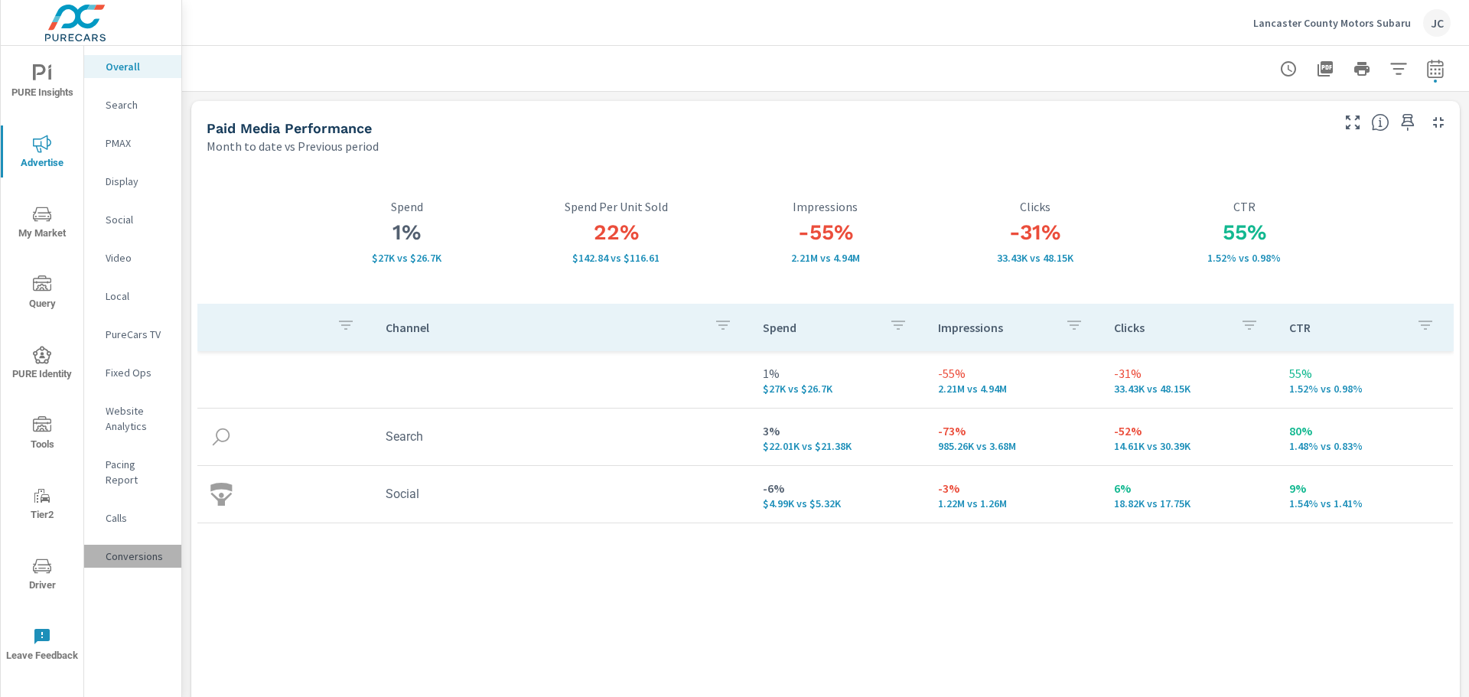
click at [138, 545] on div "Conversions" at bounding box center [132, 556] width 97 height 23
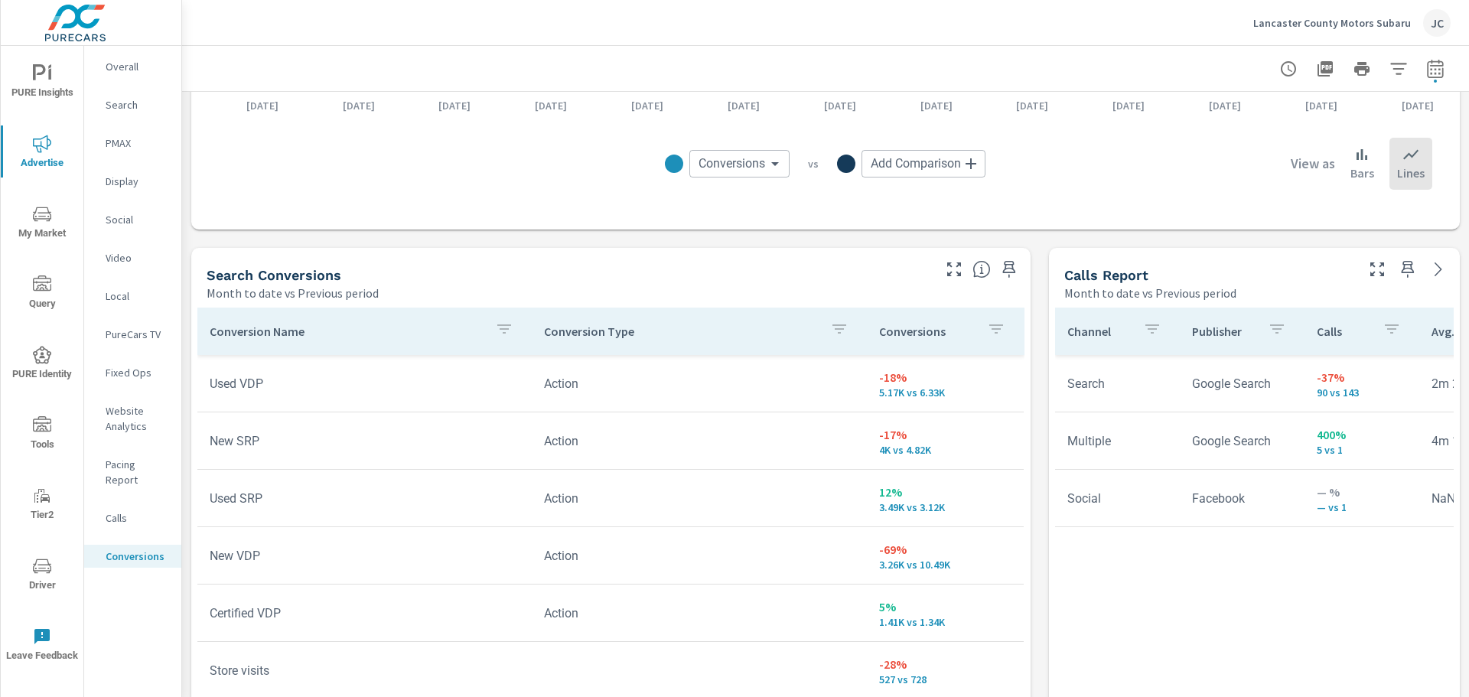
scroll to position [689, 0]
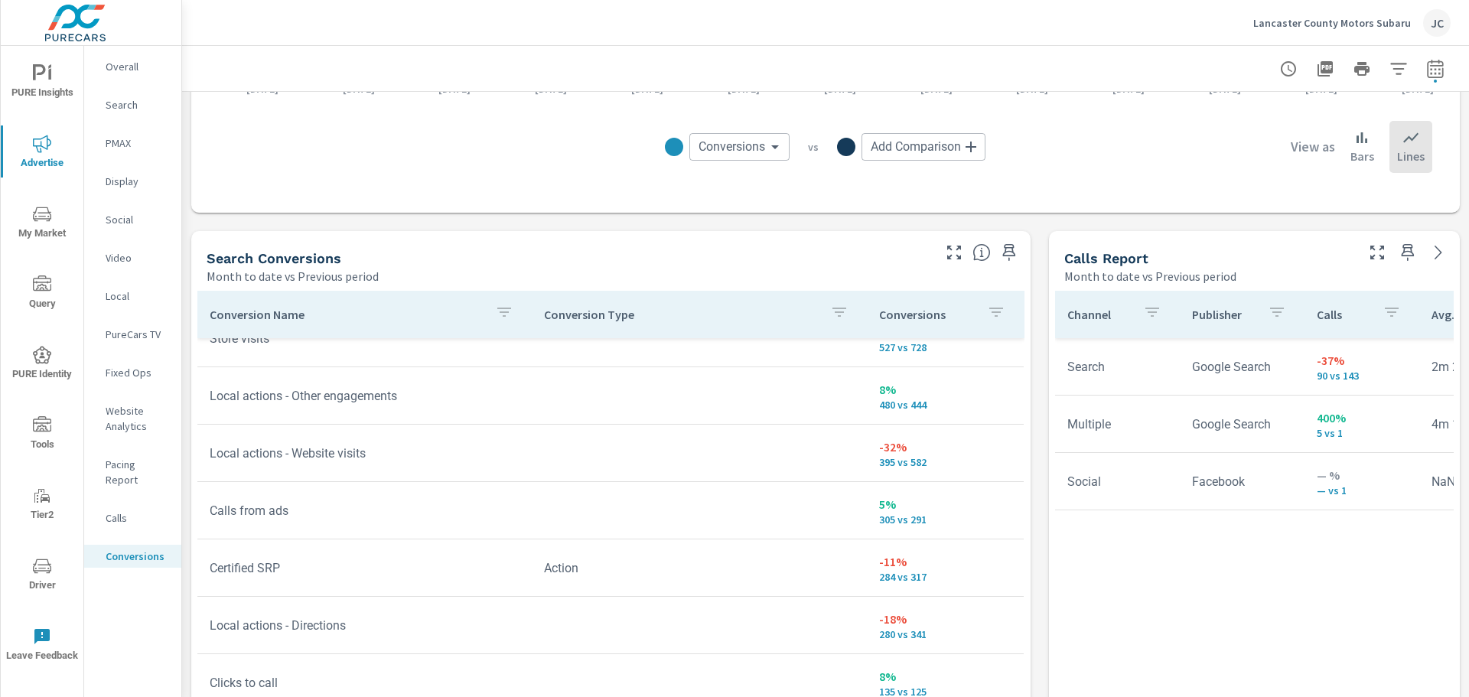
scroll to position [383, 0]
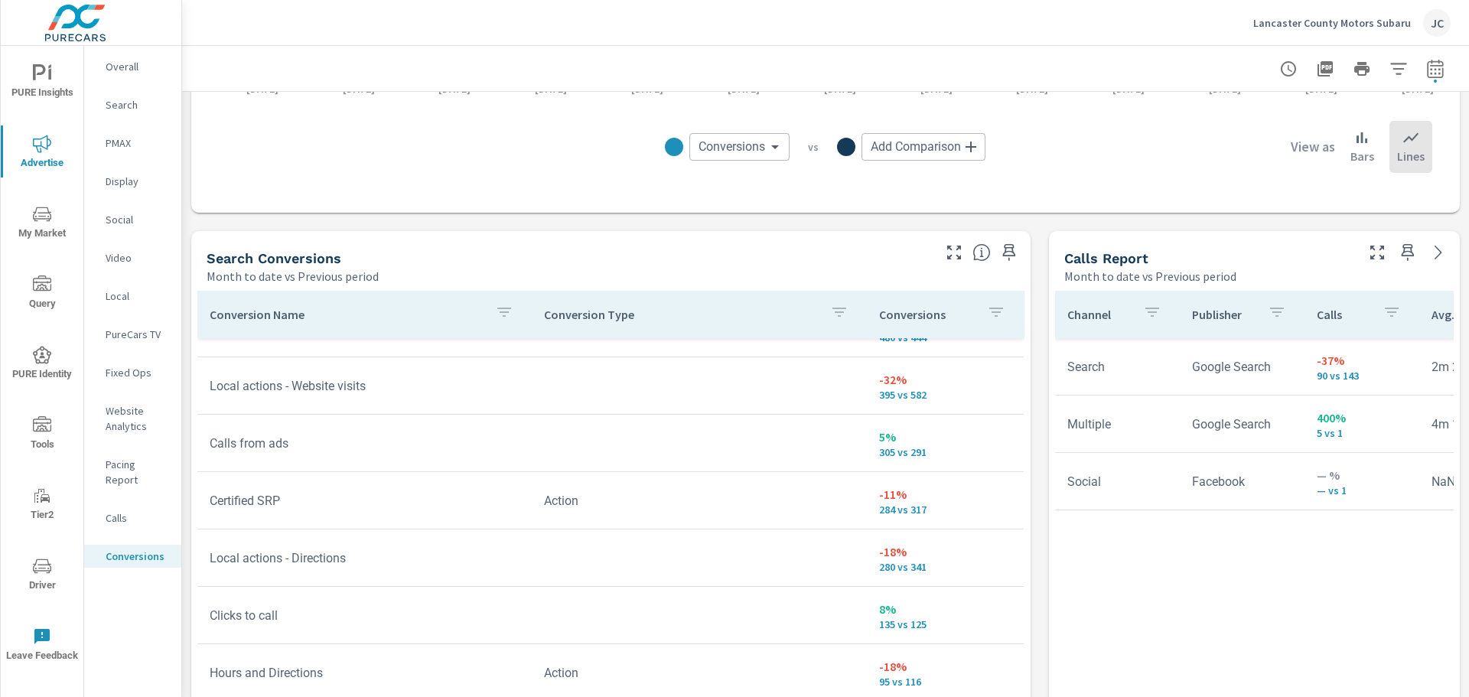
click at [40, 236] on span "My Market" at bounding box center [41, 223] width 73 height 37
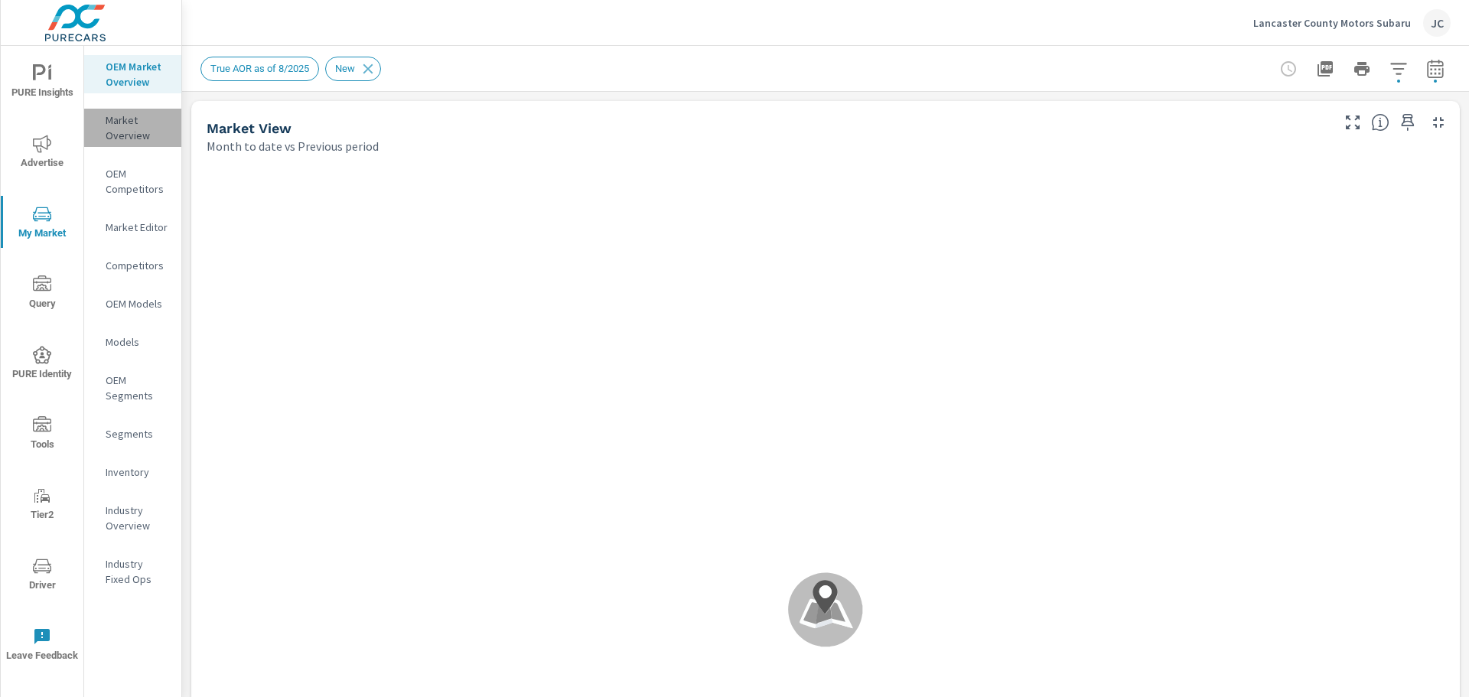
click at [127, 109] on div "Market Overview" at bounding box center [132, 128] width 97 height 38
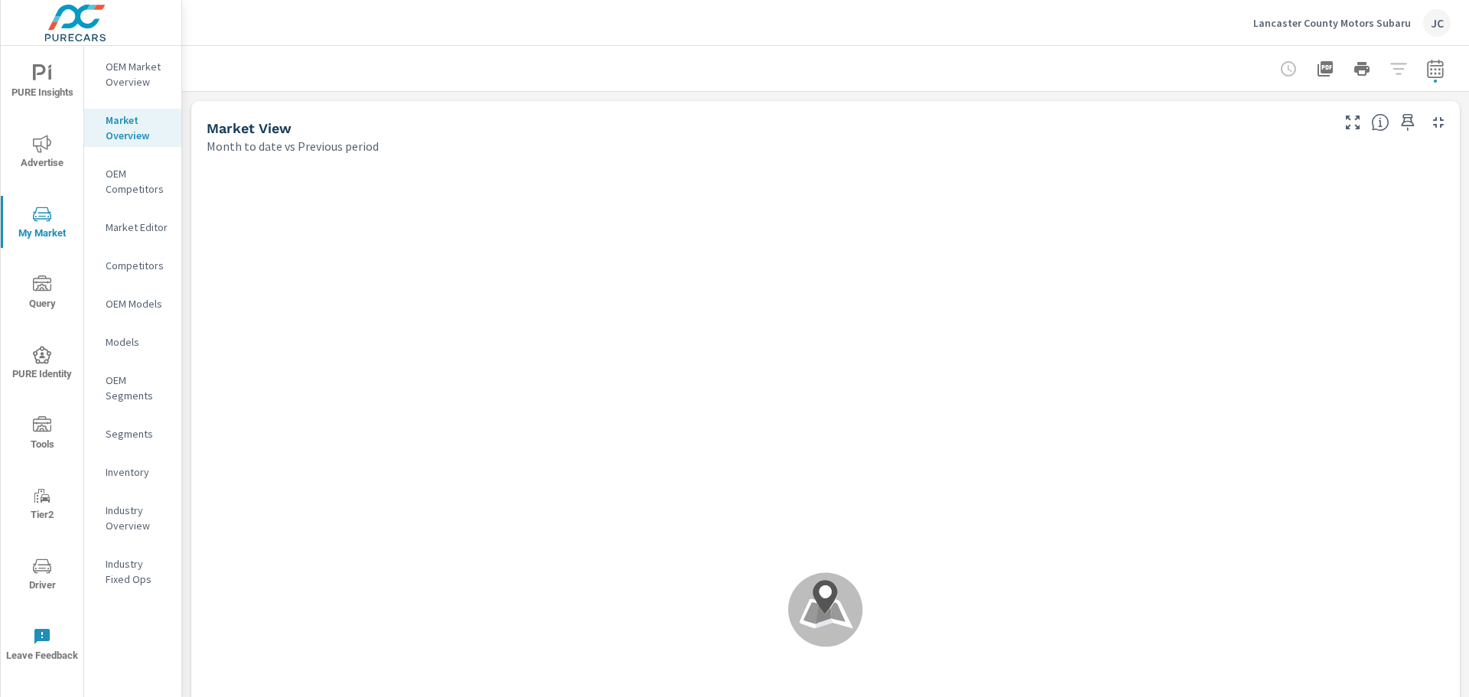
click at [125, 157] on nav "OEM Market Overview Market Overview OEM Competitors Market Editor Competitors O…" at bounding box center [132, 329] width 97 height 566
click at [122, 177] on p "OEM Competitors" at bounding box center [137, 181] width 63 height 31
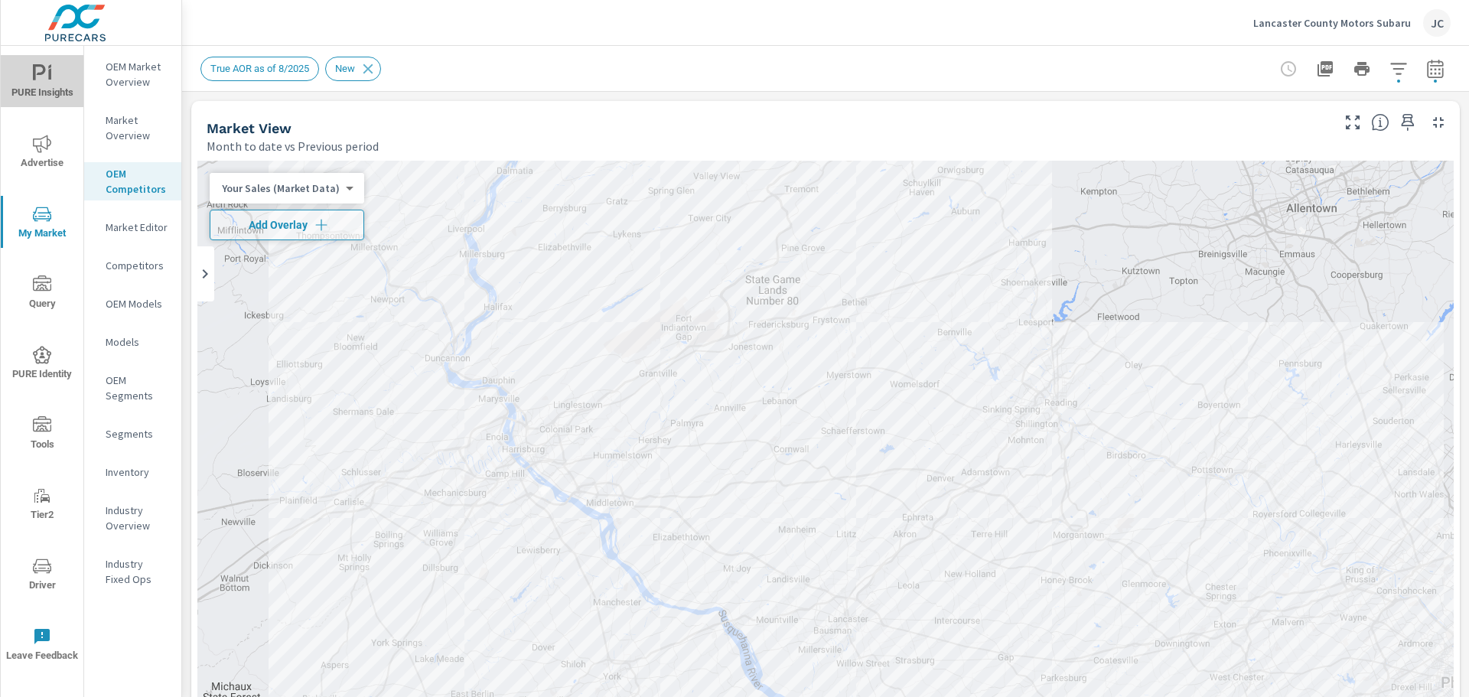
click at [57, 79] on span "PURE Insights" at bounding box center [41, 82] width 73 height 37
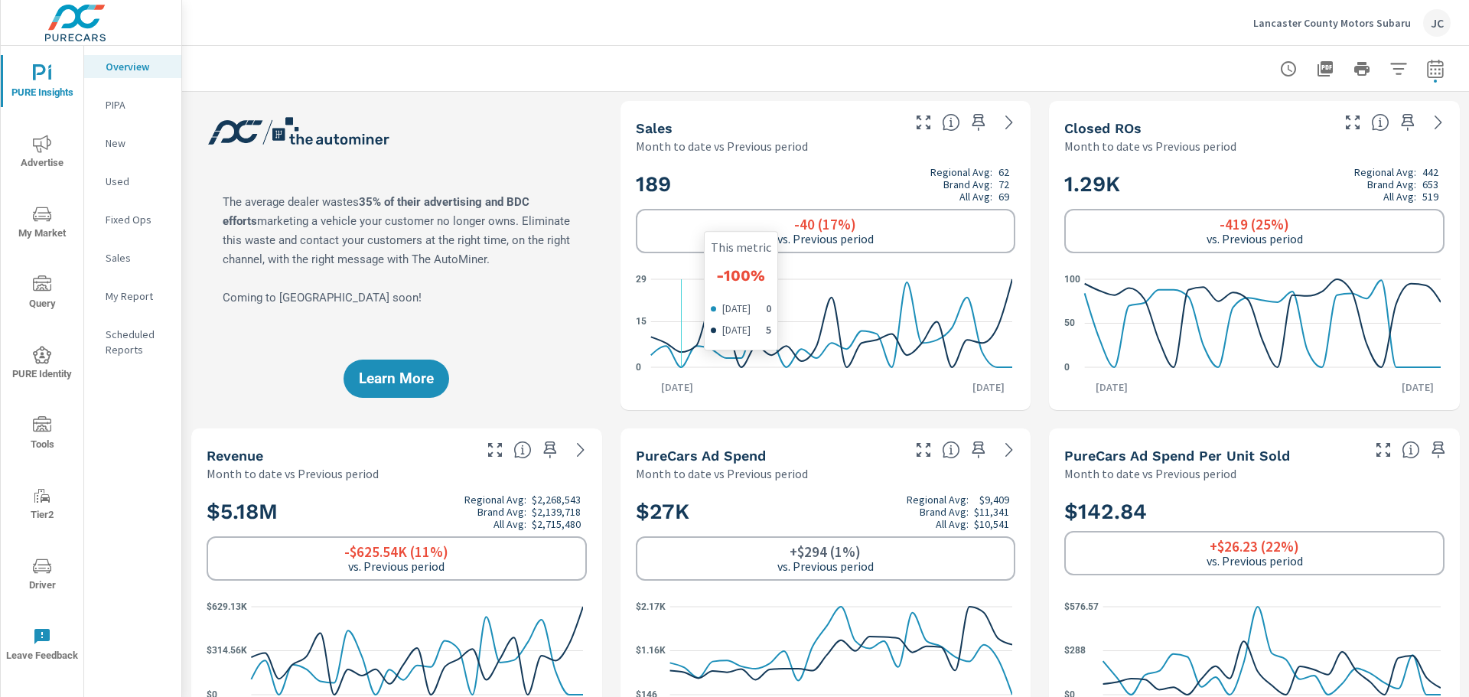
scroll to position [77, 0]
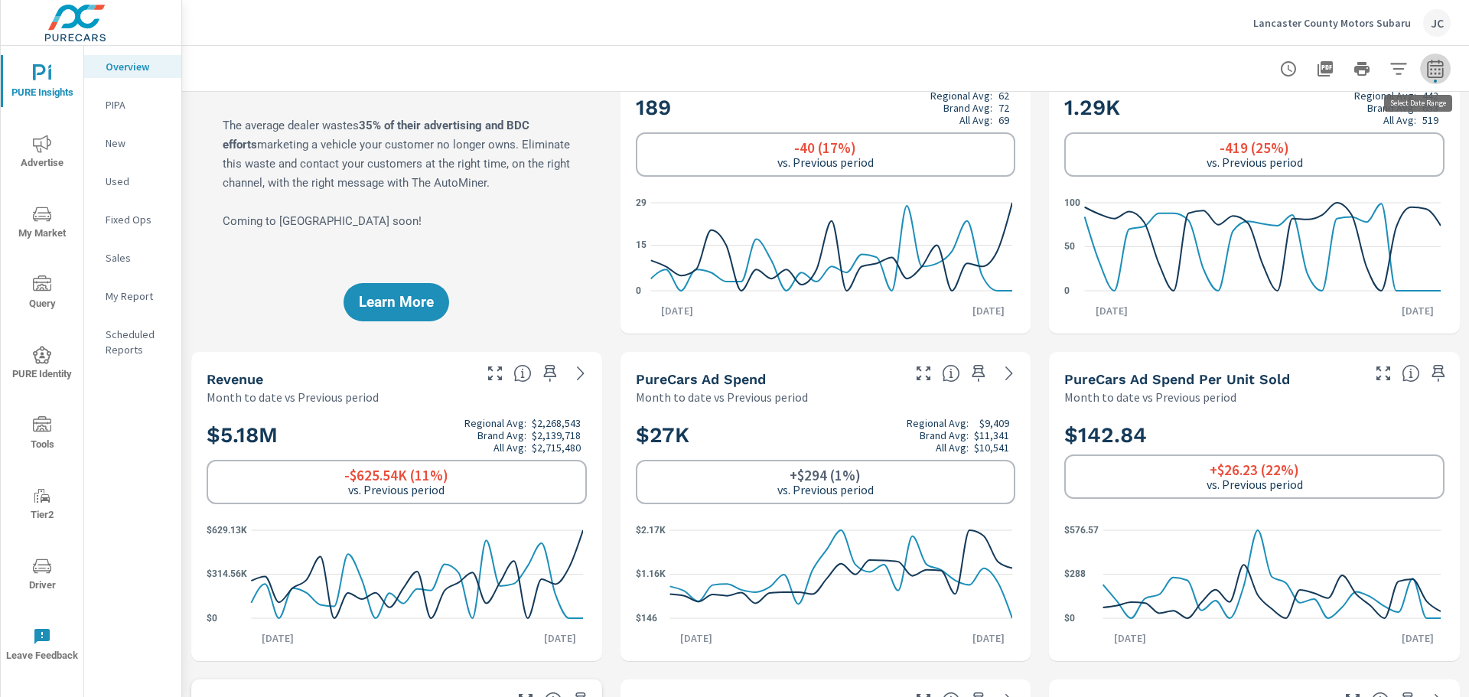
click at [1174, 64] on icon "button" at bounding box center [1435, 69] width 18 height 18
select select "Month to date"
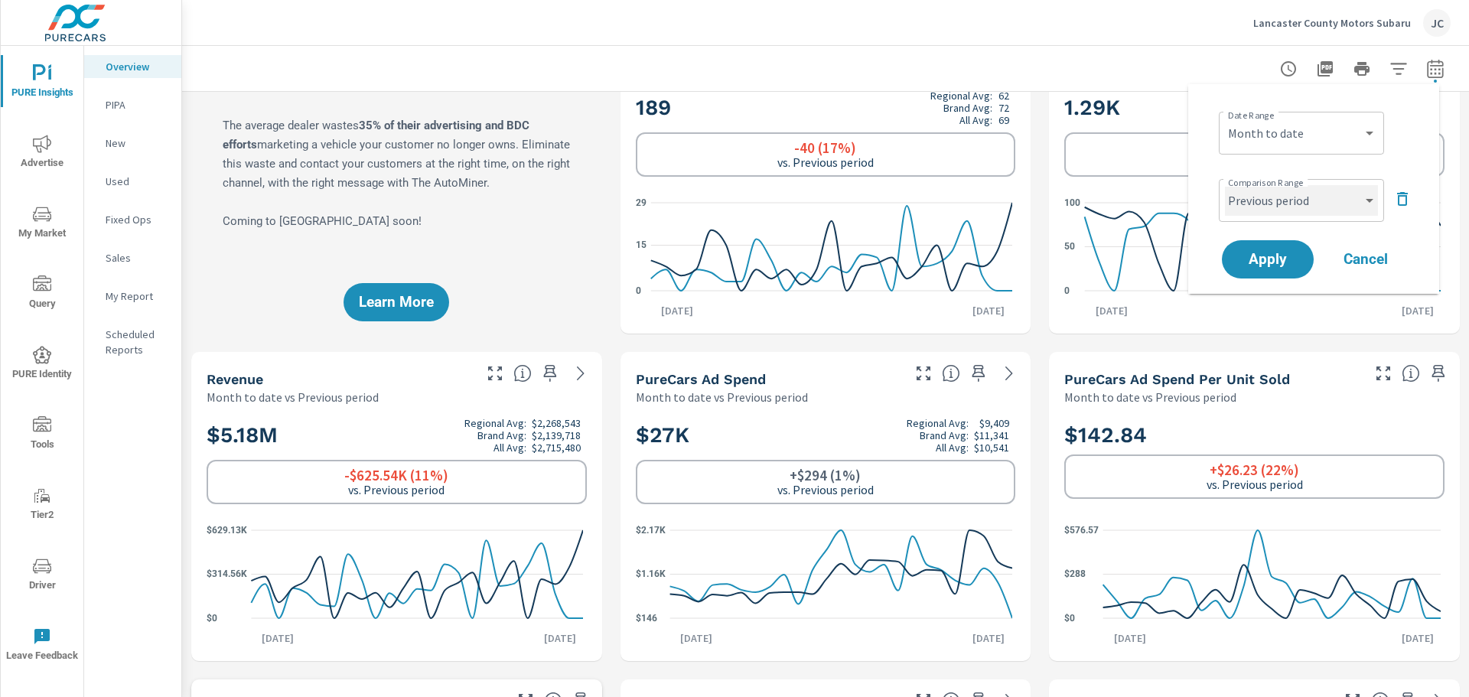
click at [1174, 201] on select "Custom Previous period Previous month Previous year" at bounding box center [1301, 200] width 153 height 31
click at [1174, 185] on select "Custom Previous period Previous month Previous year" at bounding box center [1301, 200] width 153 height 31
select select "Previous month"
click at [1174, 261] on span "Apply" at bounding box center [1267, 259] width 63 height 15
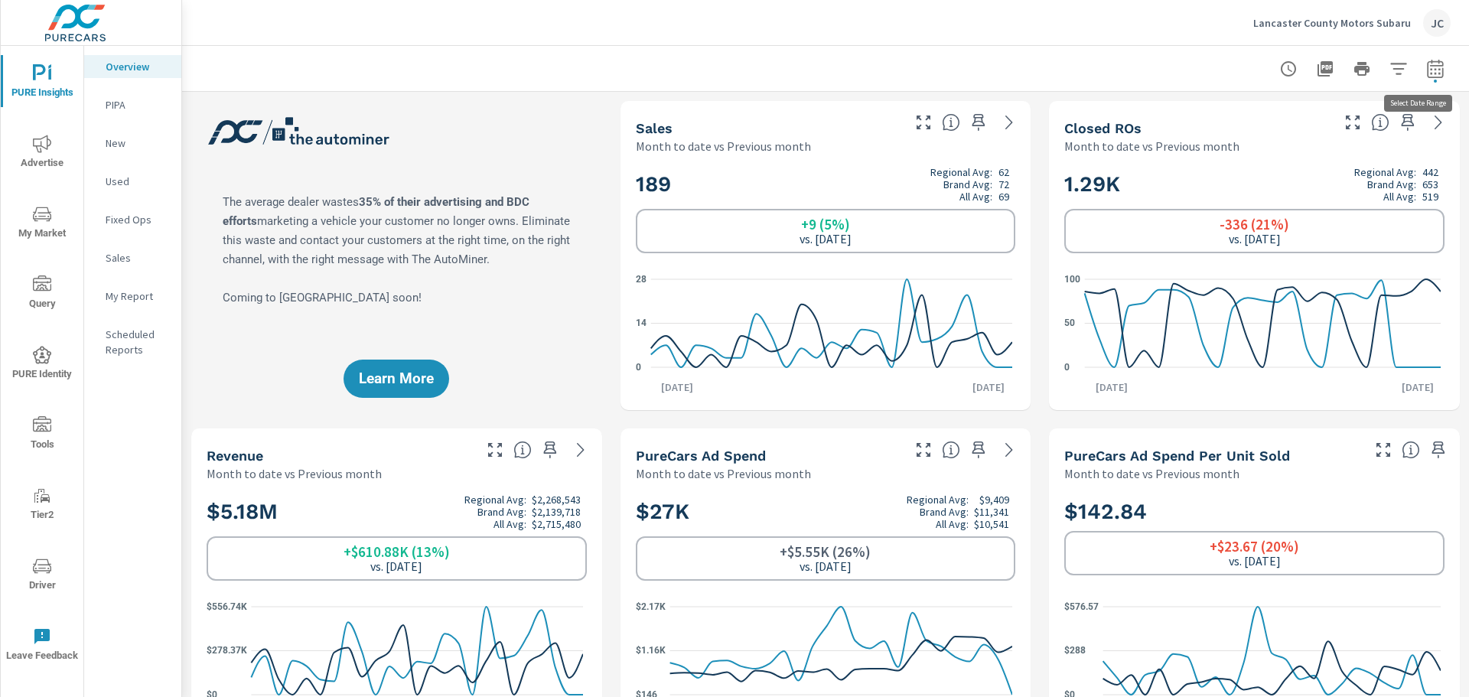
click at [1174, 62] on button "button" at bounding box center [1435, 69] width 31 height 31
select select "Month to date"
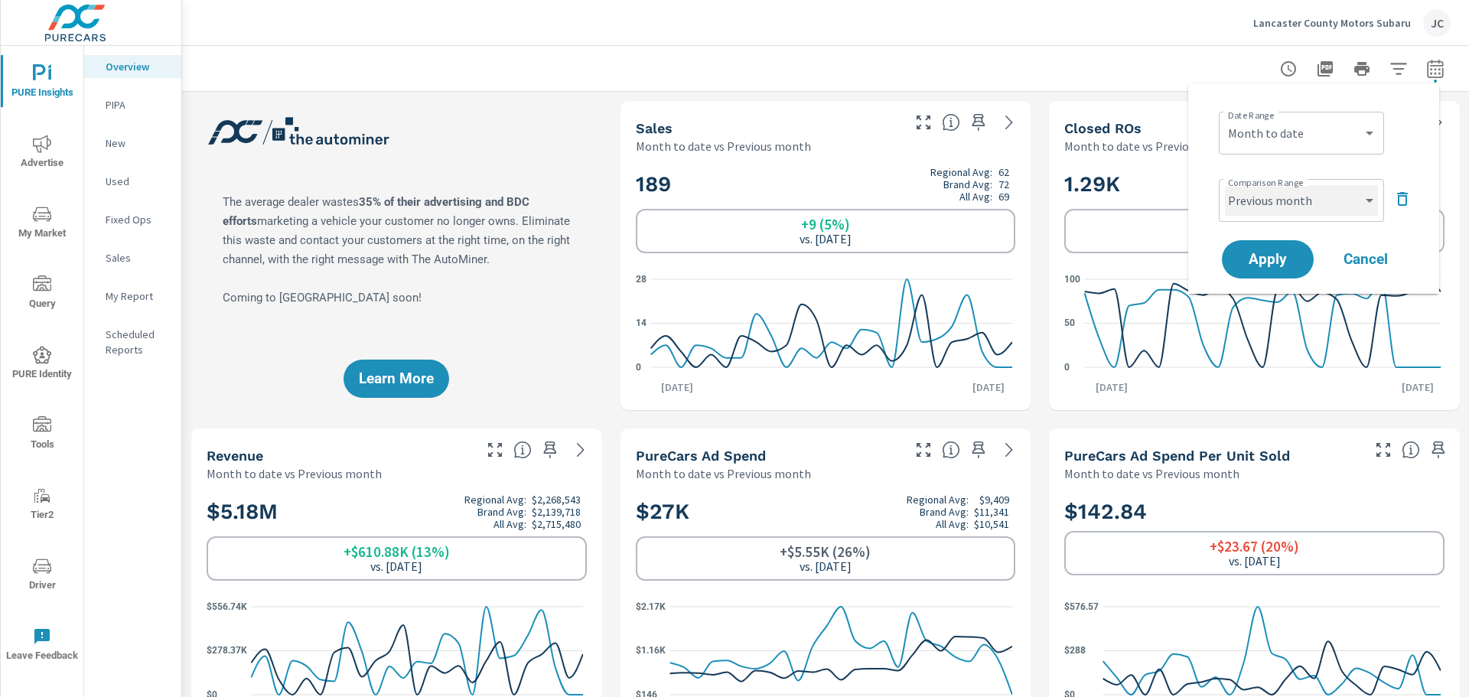
click at [1174, 190] on select "Custom Previous period Previous month Previous year" at bounding box center [1301, 200] width 153 height 31
click at [1174, 185] on select "Custom Previous period Previous month Previous year" at bounding box center [1301, 200] width 153 height 31
select select "Previous period"
click at [1174, 262] on button "Apply" at bounding box center [1267, 259] width 95 height 40
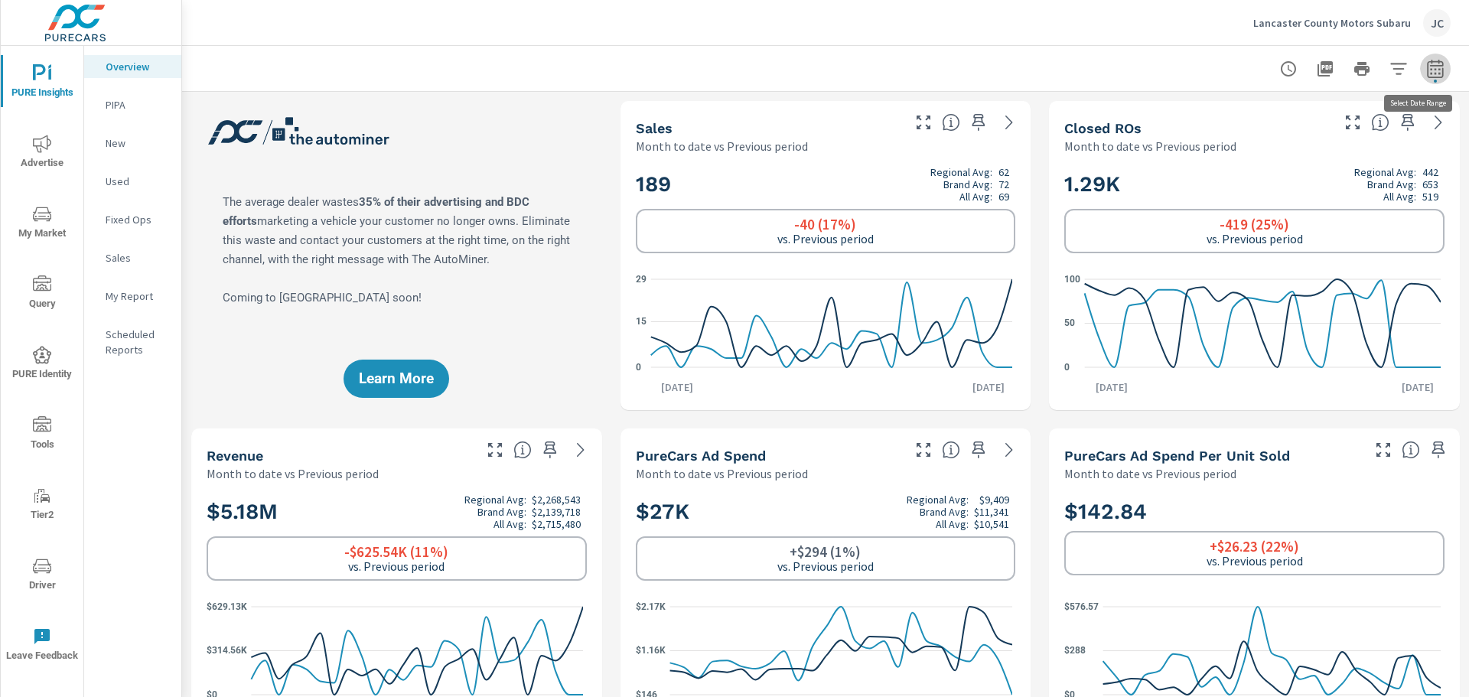
click at [1174, 69] on button "button" at bounding box center [1435, 69] width 31 height 31
select select "Month to date"
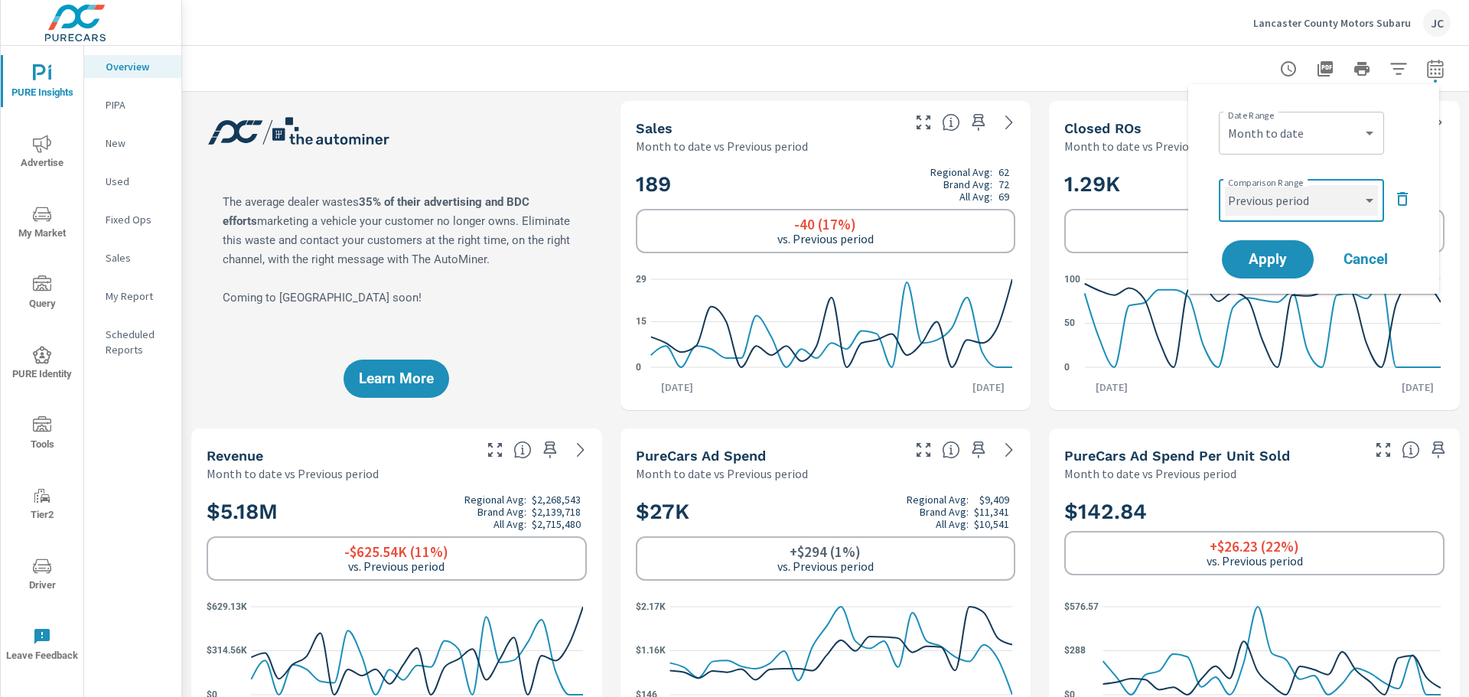
click at [1174, 207] on select "Custom Previous period Previous month Previous year" at bounding box center [1301, 200] width 153 height 31
click at [1174, 185] on select "Custom Previous period Previous month Previous year" at bounding box center [1301, 200] width 153 height 31
select select "Previous month"
click at [1174, 271] on button "Apply" at bounding box center [1267, 259] width 95 height 40
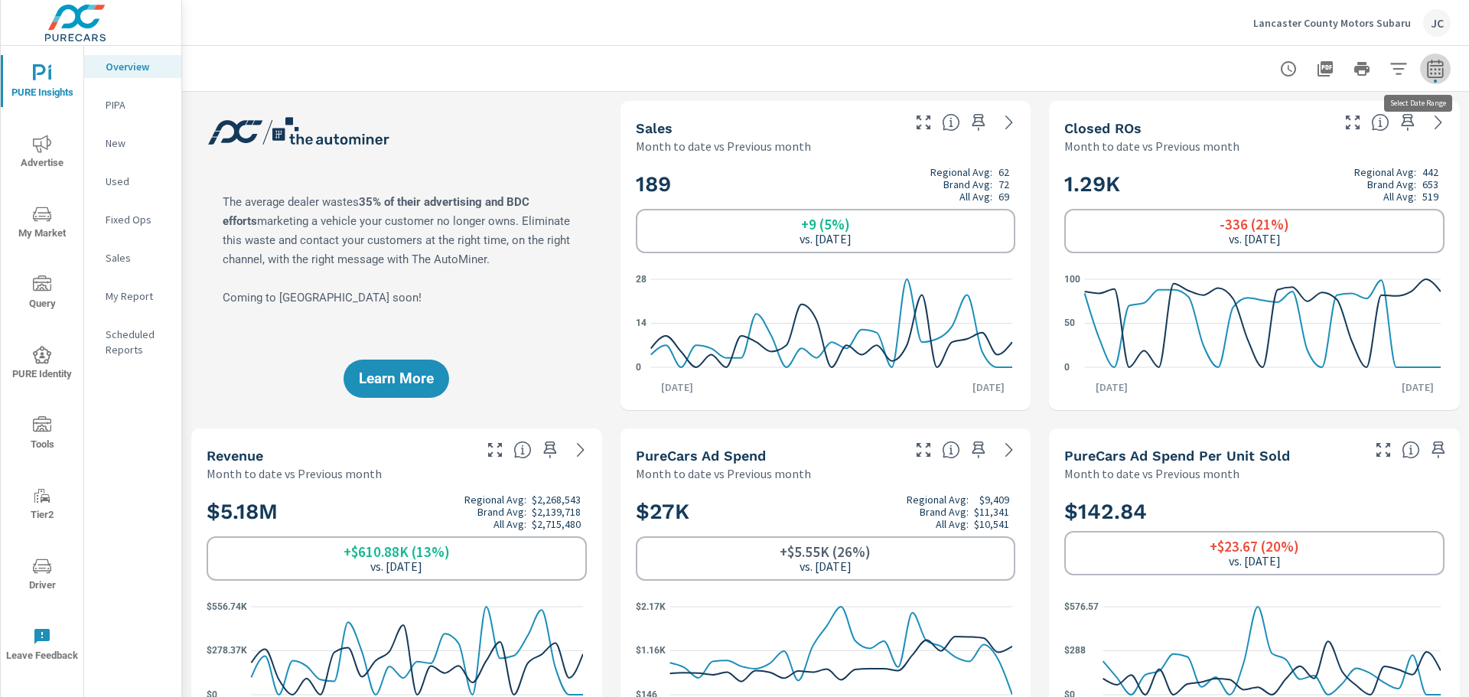
click at [1174, 59] on button "button" at bounding box center [1435, 69] width 31 height 31
select select "Month to date"
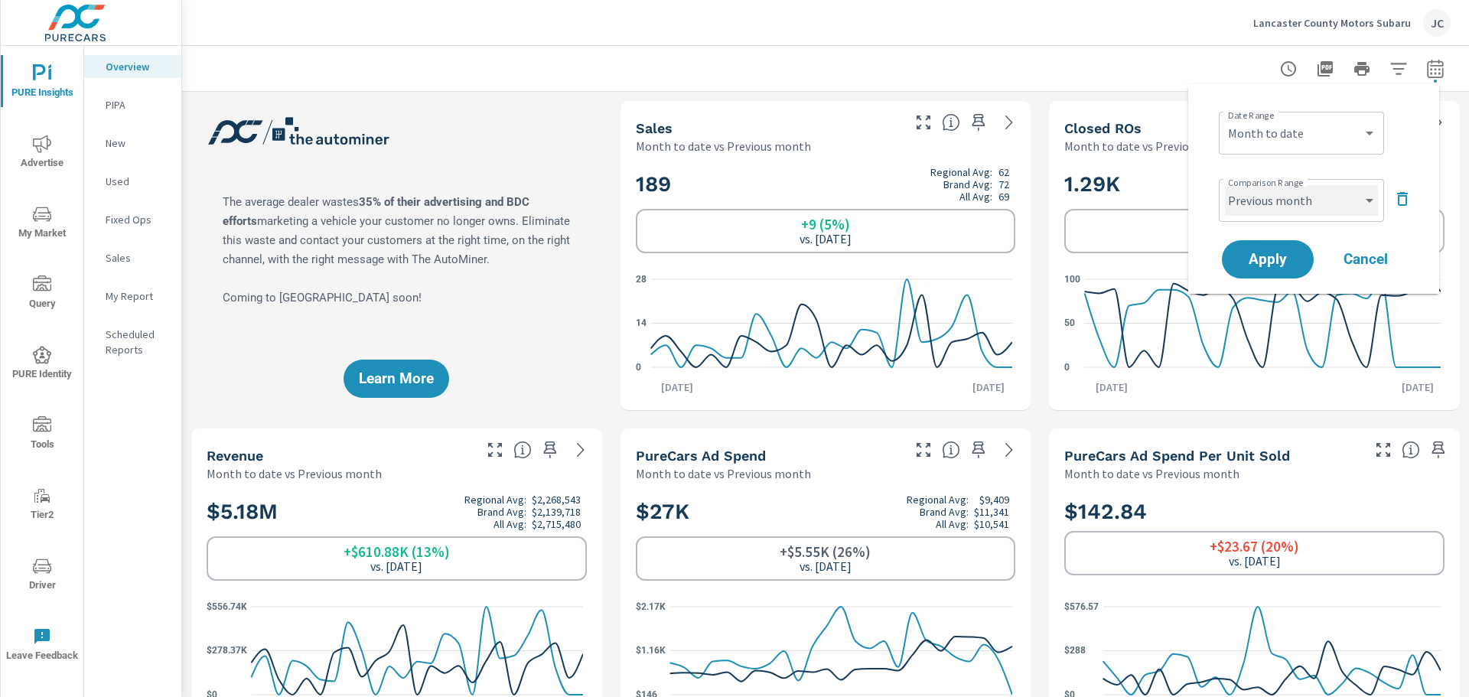
drag, startPoint x: 1369, startPoint y: 195, endPoint x: 1361, endPoint y: 200, distance: 9.3
click at [1174, 195] on select "Custom Previous period Previous month Previous year" at bounding box center [1301, 200] width 153 height 31
click at [1174, 185] on select "Custom Previous period Previous month Previous year" at bounding box center [1301, 200] width 153 height 31
select select "Previous year"
click at [1174, 239] on div "Apply Cancel" at bounding box center [1317, 259] width 196 height 44
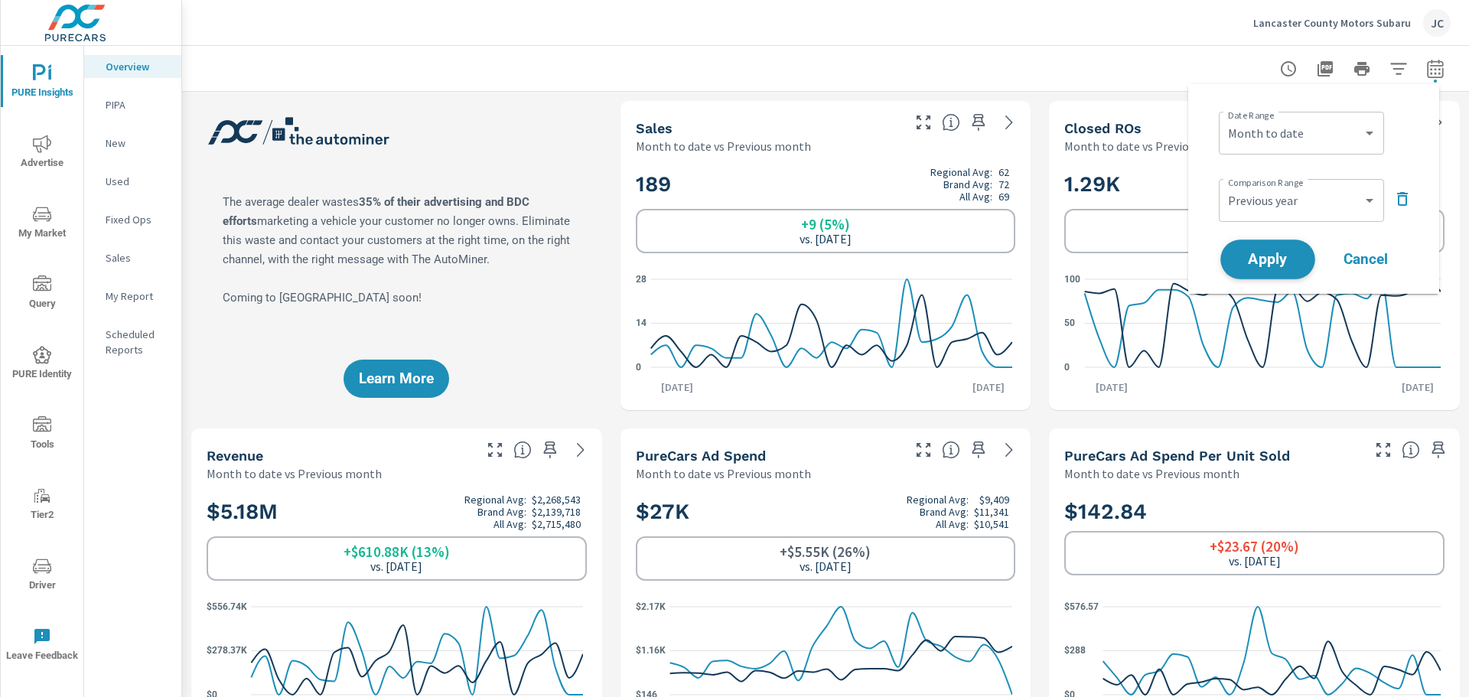
click at [1174, 252] on span "Apply" at bounding box center [1267, 259] width 63 height 15
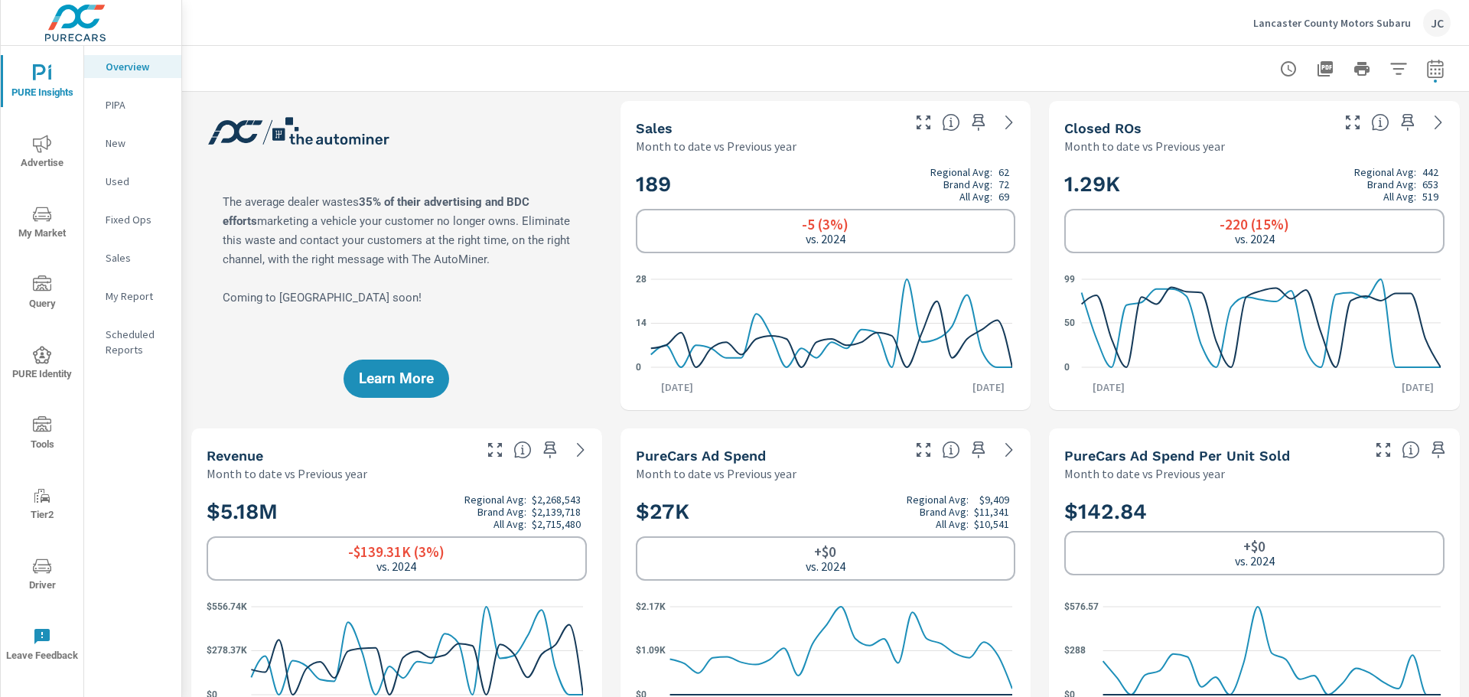
click at [1174, 66] on icon "button" at bounding box center [1435, 68] width 16 height 18
select select "Month to date"
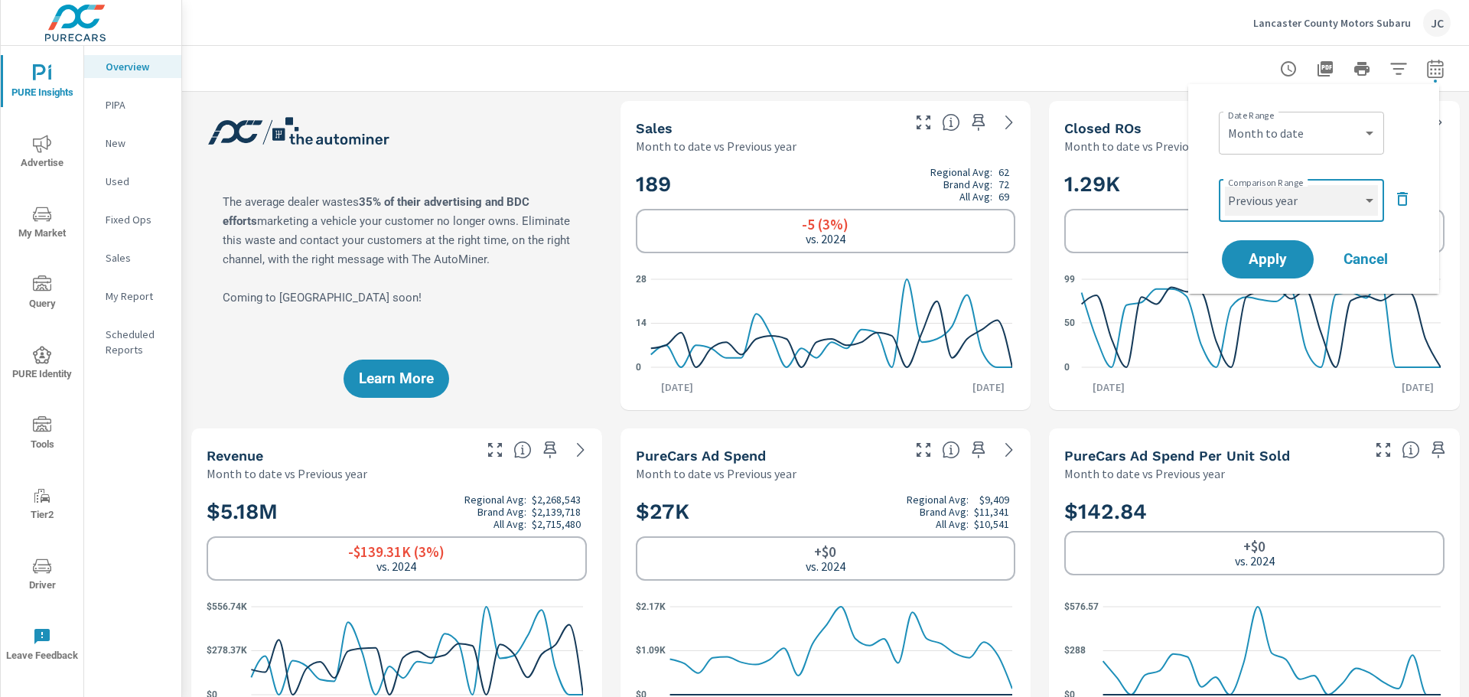
click at [1174, 201] on select "Custom Previous period Previous month Previous year" at bounding box center [1301, 200] width 153 height 31
click at [1174, 185] on select "Custom Previous period Previous month Previous year" at bounding box center [1301, 200] width 153 height 31
select select "Previous month"
click at [1174, 256] on span "Apply" at bounding box center [1267, 259] width 63 height 15
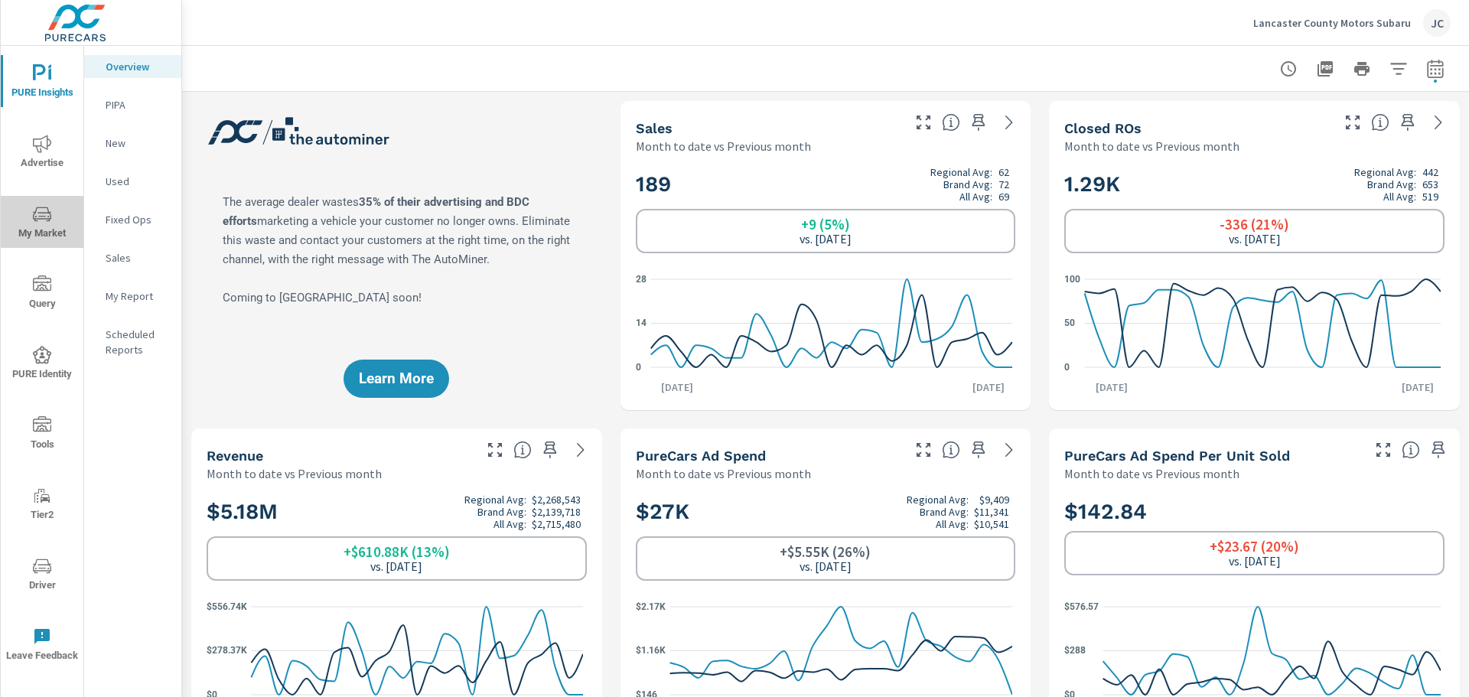
click at [46, 220] on icon "nav menu" at bounding box center [42, 214] width 18 height 18
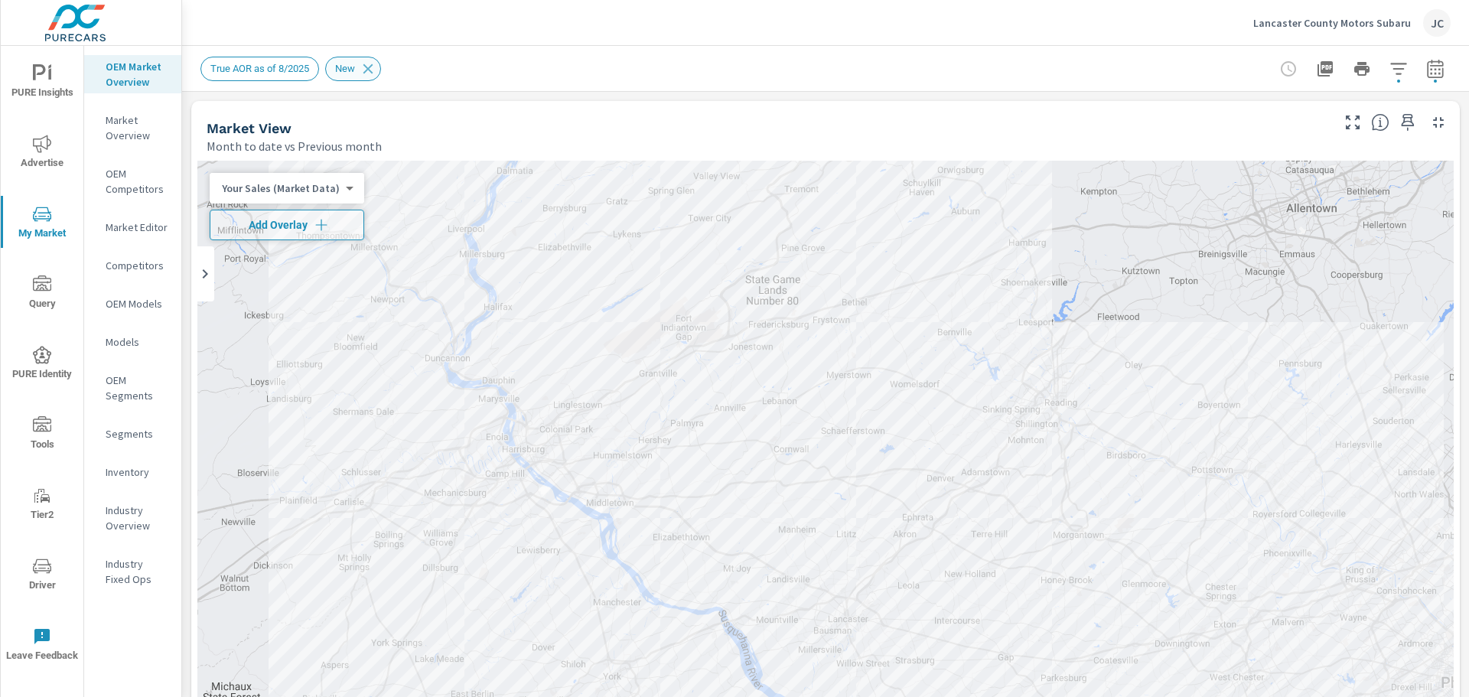
click at [347, 70] on span "New" at bounding box center [345, 68] width 38 height 11
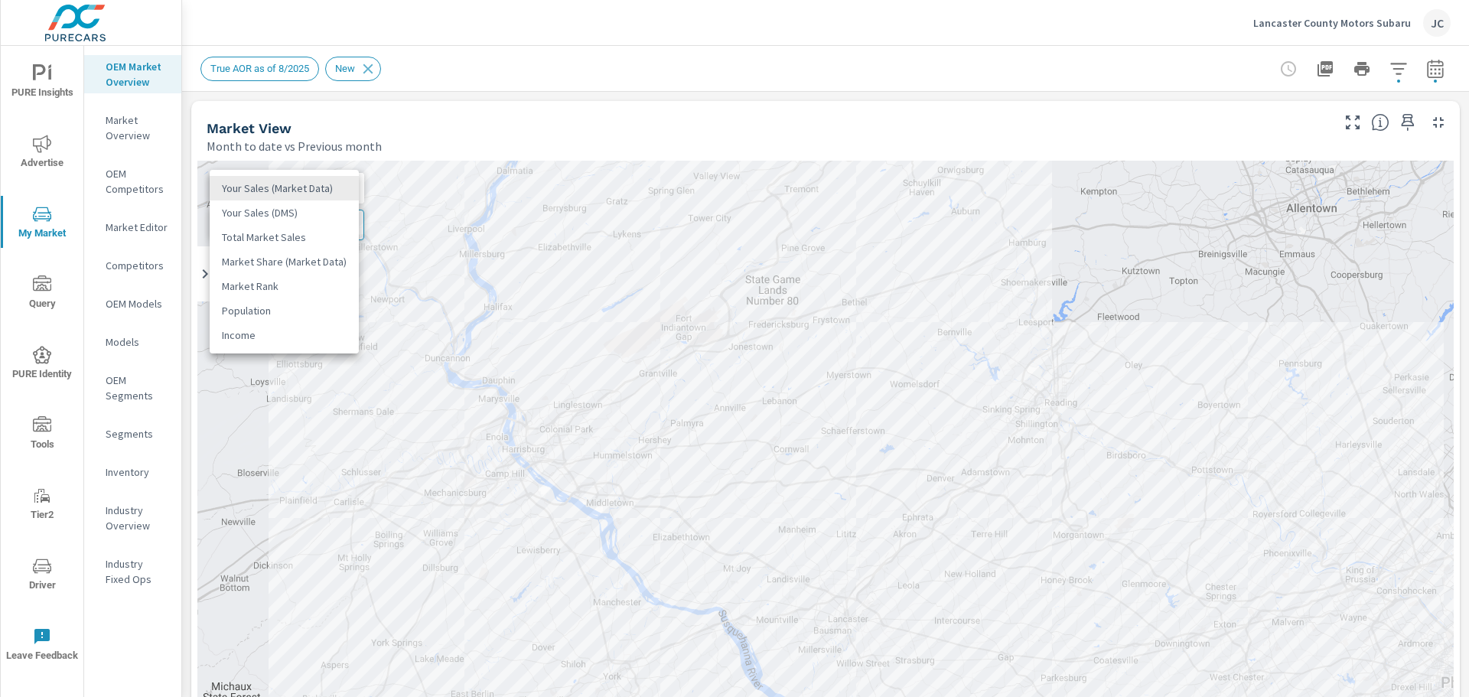
click at [334, 188] on body "PURE Insights Advertise My Market Query PURE Identity Tools Tier2 Driver Leave …" at bounding box center [734, 348] width 1469 height 697
click at [1174, 604] on div at bounding box center [734, 348] width 1469 height 697
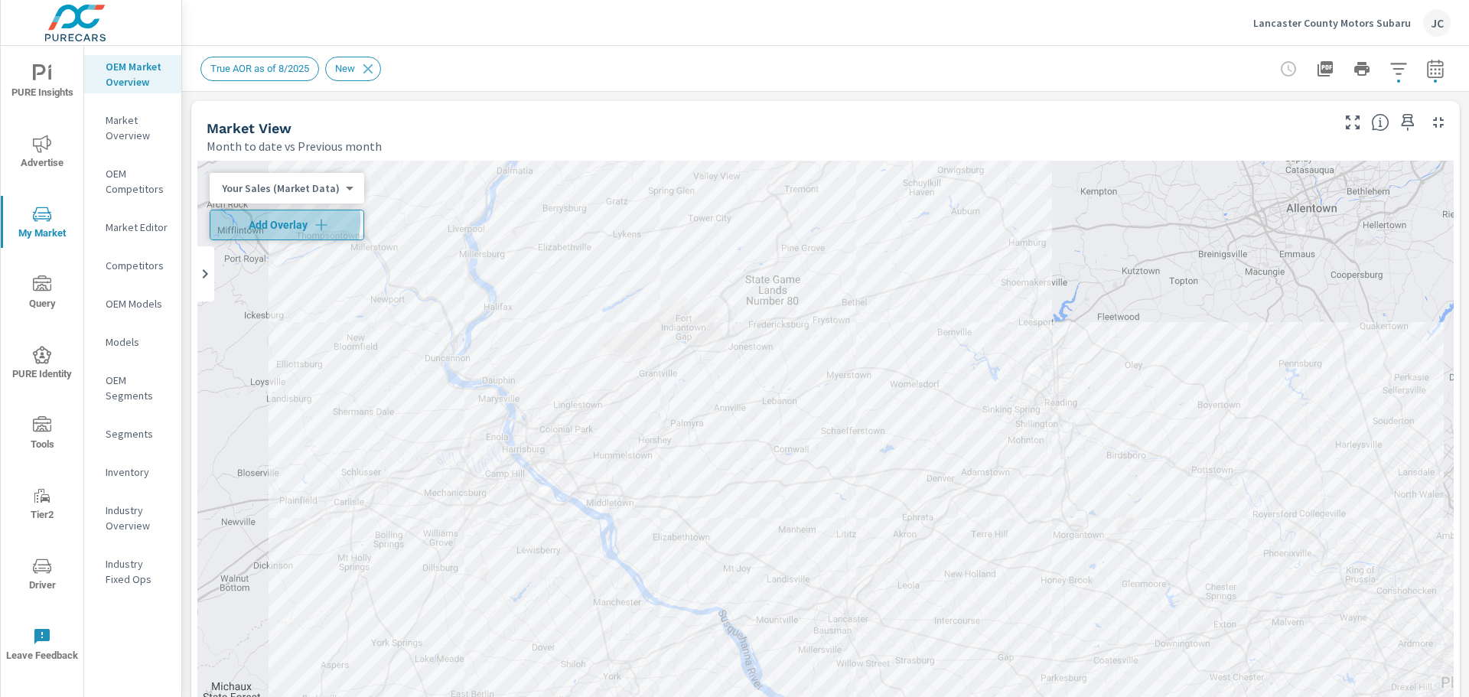
click at [267, 220] on span "Add Overlay" at bounding box center [286, 224] width 141 height 15
click at [341, 222] on body "PURE Insights Advertise My Market Query PURE Identity Tools Tier2 Driver Leave …" at bounding box center [734, 348] width 1469 height 697
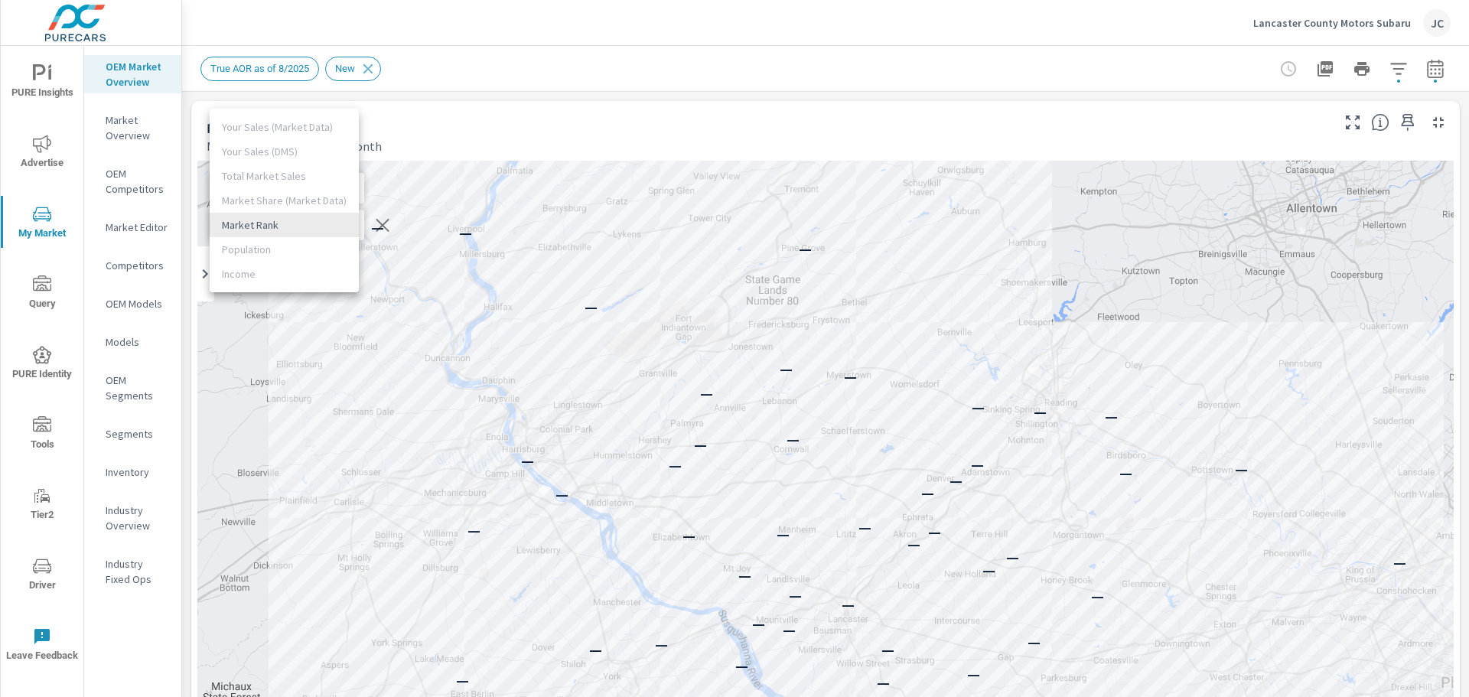
click at [269, 125] on ul "Your Sales (Market Data) Your Sales (DMS) Total Market Sales Market Share (Mark…" at bounding box center [284, 201] width 149 height 184
click at [272, 148] on ul "Your Sales (Market Data) Your Sales (DMS) Total Market Sales Market Share (Mark…" at bounding box center [284, 201] width 149 height 184
click at [282, 119] on ul "Your Sales (Market Data) Your Sales (DMS) Total Market Sales Market Share (Mark…" at bounding box center [284, 201] width 149 height 184
click at [280, 177] on ul "Your Sales (Market Data) Your Sales (DMS) Total Market Sales Market Share (Mark…" at bounding box center [284, 201] width 149 height 184
click at [257, 246] on ul "Your Sales (Market Data) Your Sales (DMS) Total Market Sales Market Share (Mark…" at bounding box center [284, 201] width 149 height 184
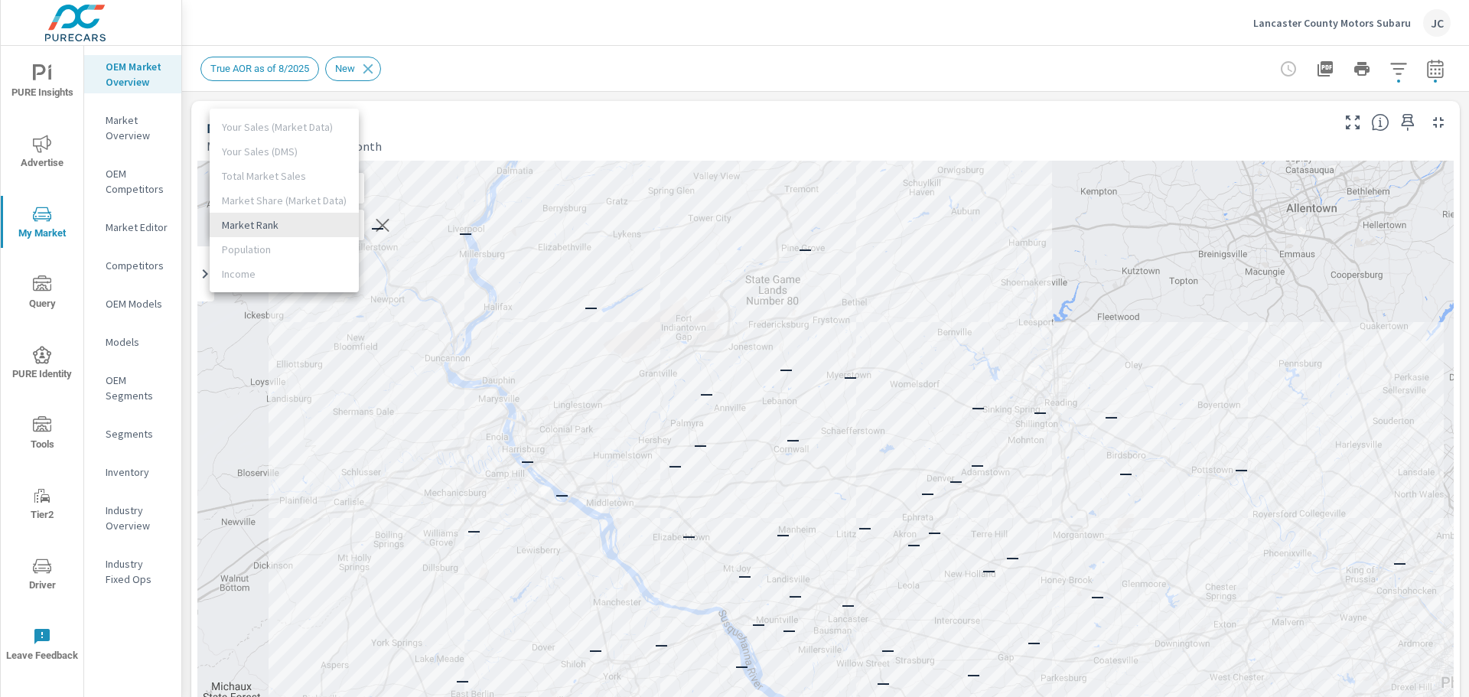
click at [251, 73] on div at bounding box center [734, 348] width 1469 height 697
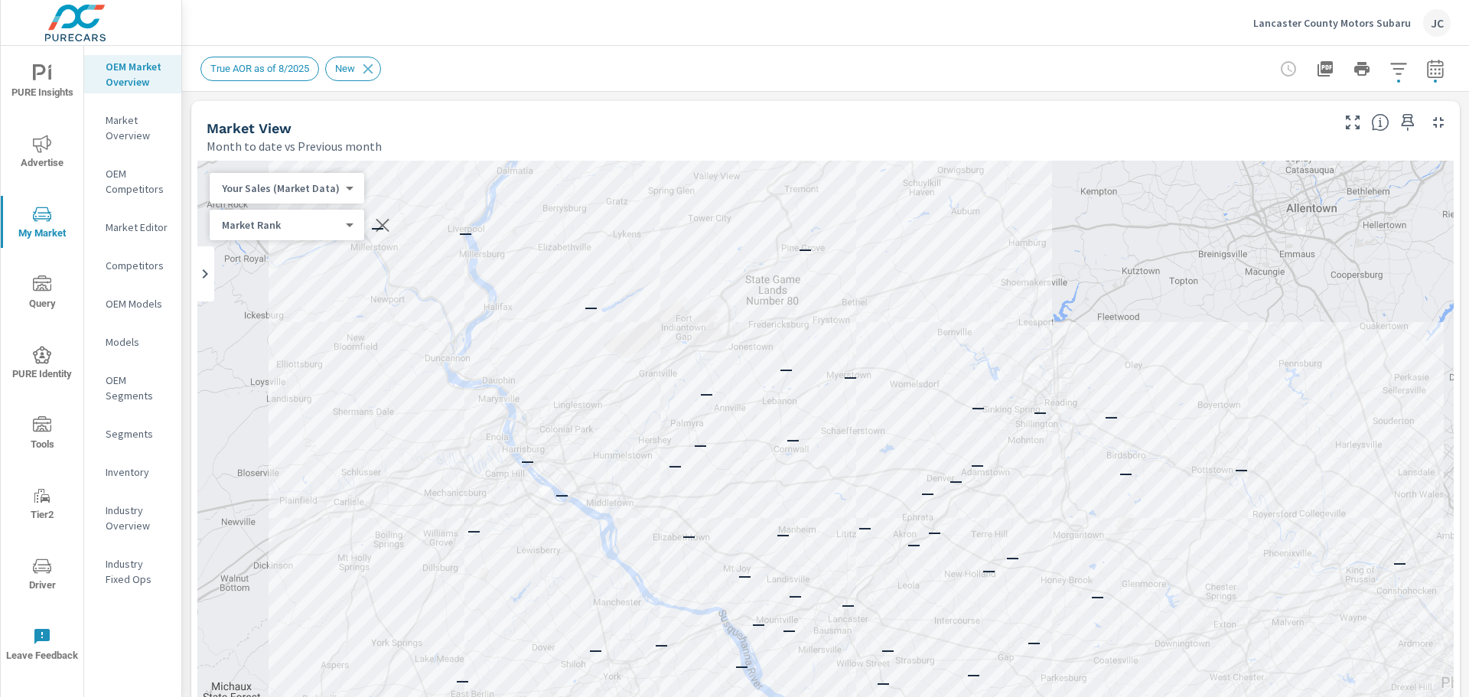
click at [347, 185] on div "Your Sales (Market Data) 0 ​" at bounding box center [287, 188] width 155 height 31
click at [343, 188] on body "PURE Insights Advertise My Market Query PURE Identity Tools Tier2 Driver Leave …" at bounding box center [734, 348] width 1469 height 697
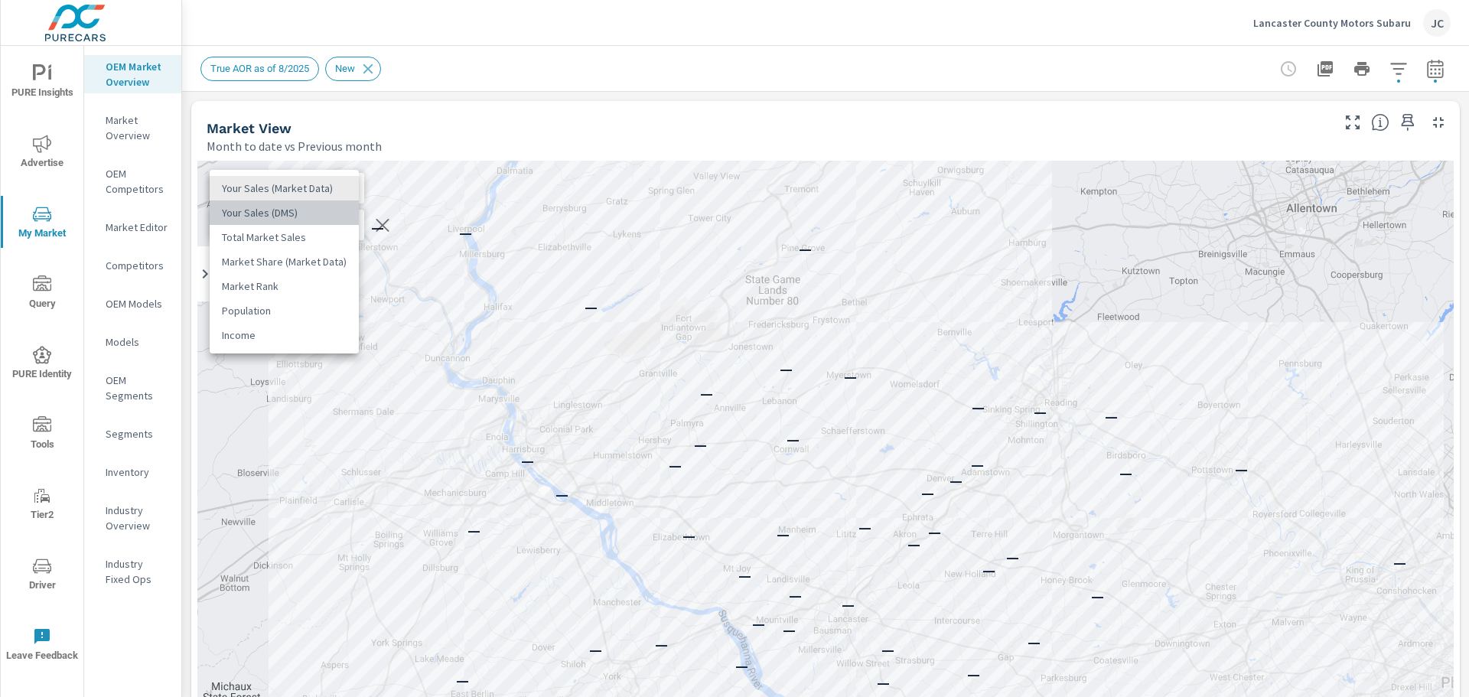
click at [308, 210] on li "Your Sales (DMS)" at bounding box center [284, 212] width 149 height 24
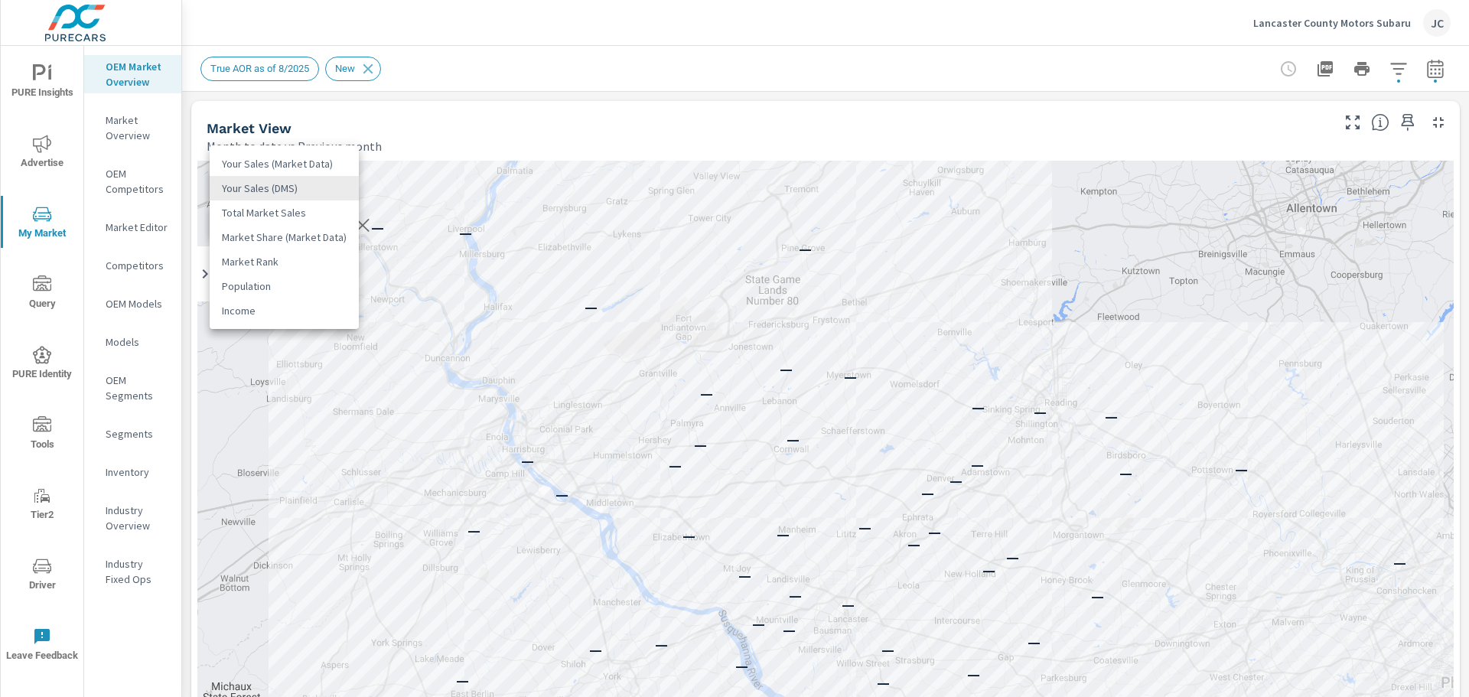
click at [329, 189] on body "PURE Insights Advertise My Market Query PURE Identity Tools Tier2 Driver Leave …" at bounding box center [734, 348] width 1469 height 697
click at [311, 216] on li "Total Market Sales" at bounding box center [284, 212] width 149 height 24
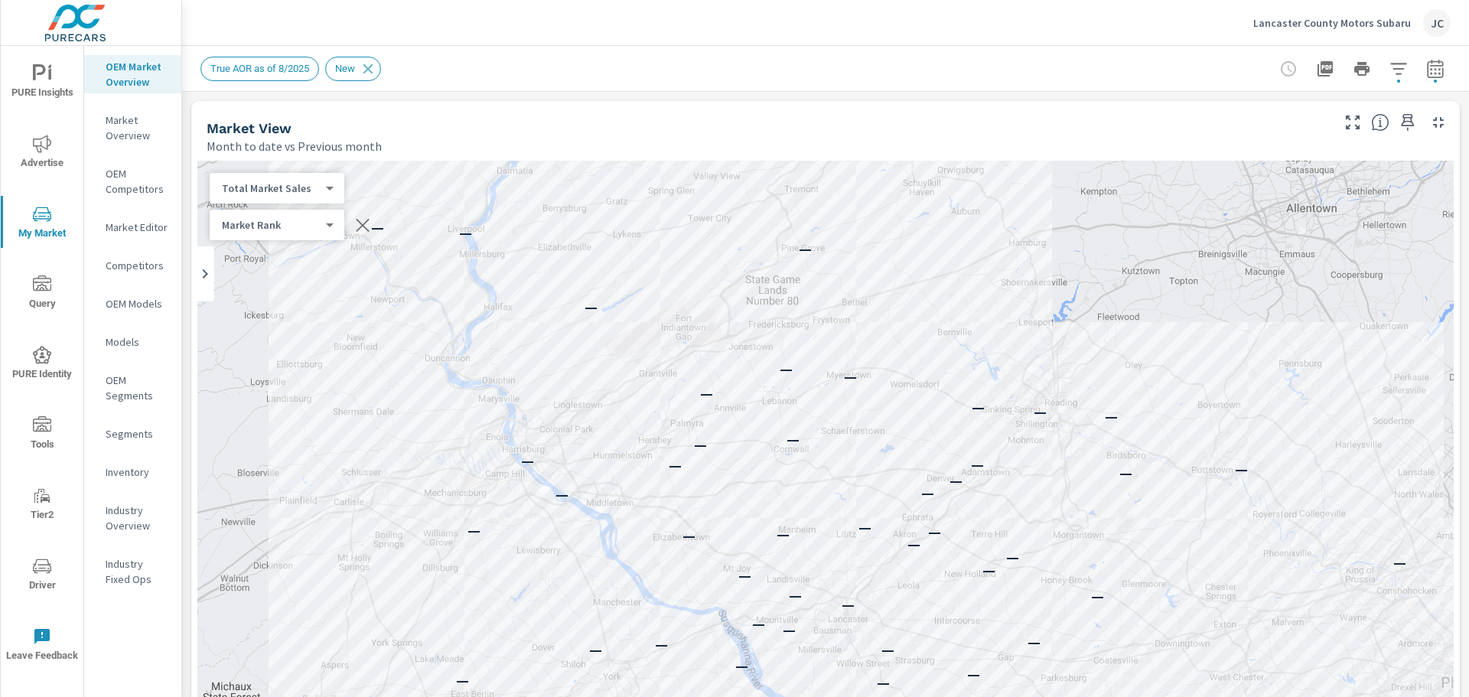
click at [330, 191] on body "PURE Insights Advertise My Market Query PURE Identity Tools Tier2 Driver Leave …" at bounding box center [734, 348] width 1469 height 697
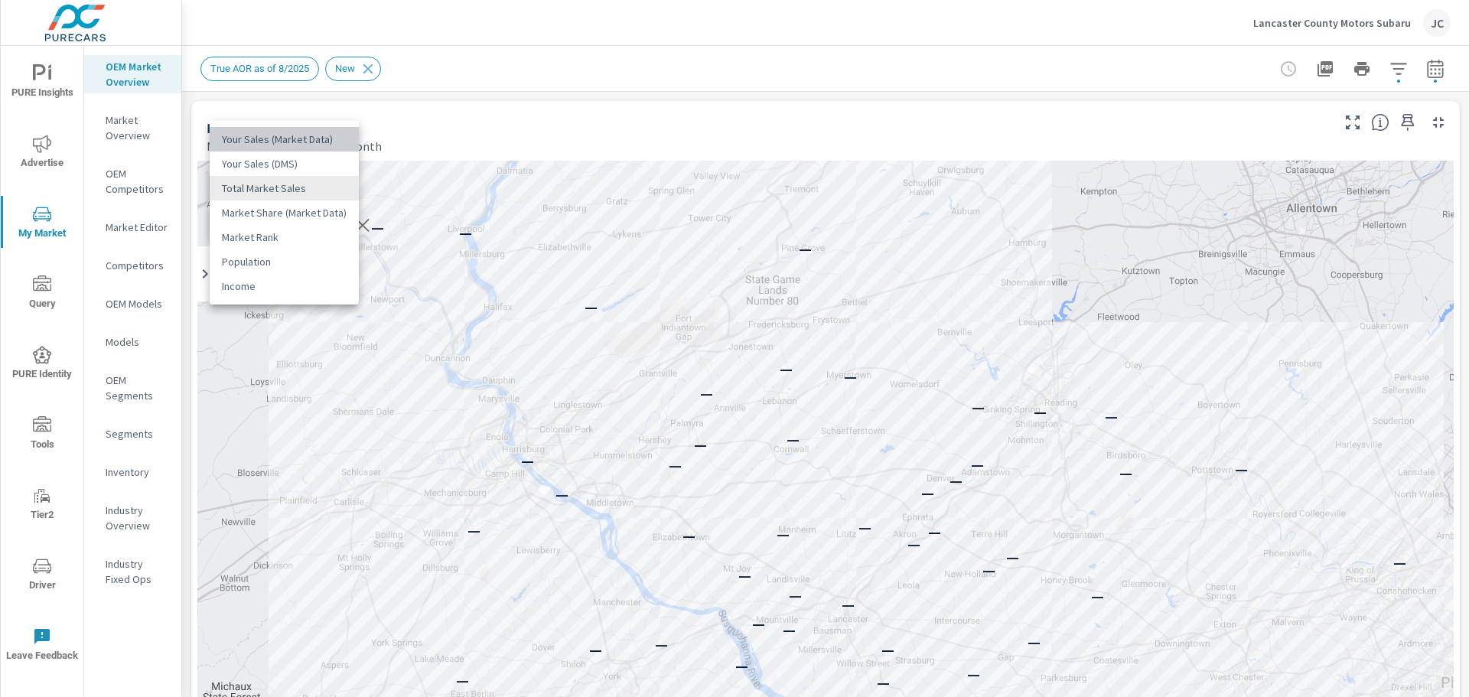
click at [311, 138] on li "Your Sales (Market Data)" at bounding box center [284, 139] width 149 height 24
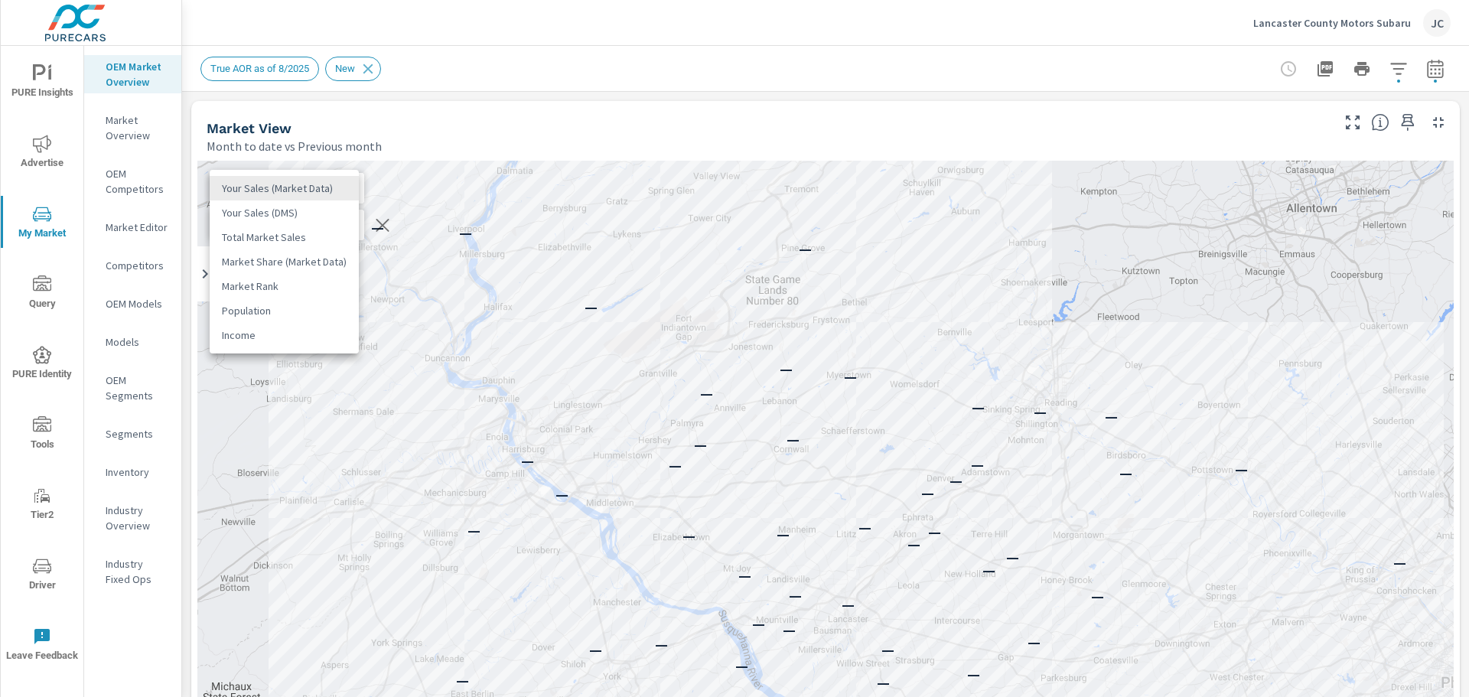
click at [340, 185] on body "PURE Insights Advertise My Market Query PURE Identity Tools Tier2 Driver Leave …" at bounding box center [734, 348] width 1469 height 697
click at [307, 209] on li "Your Sales (DMS)" at bounding box center [284, 212] width 149 height 24
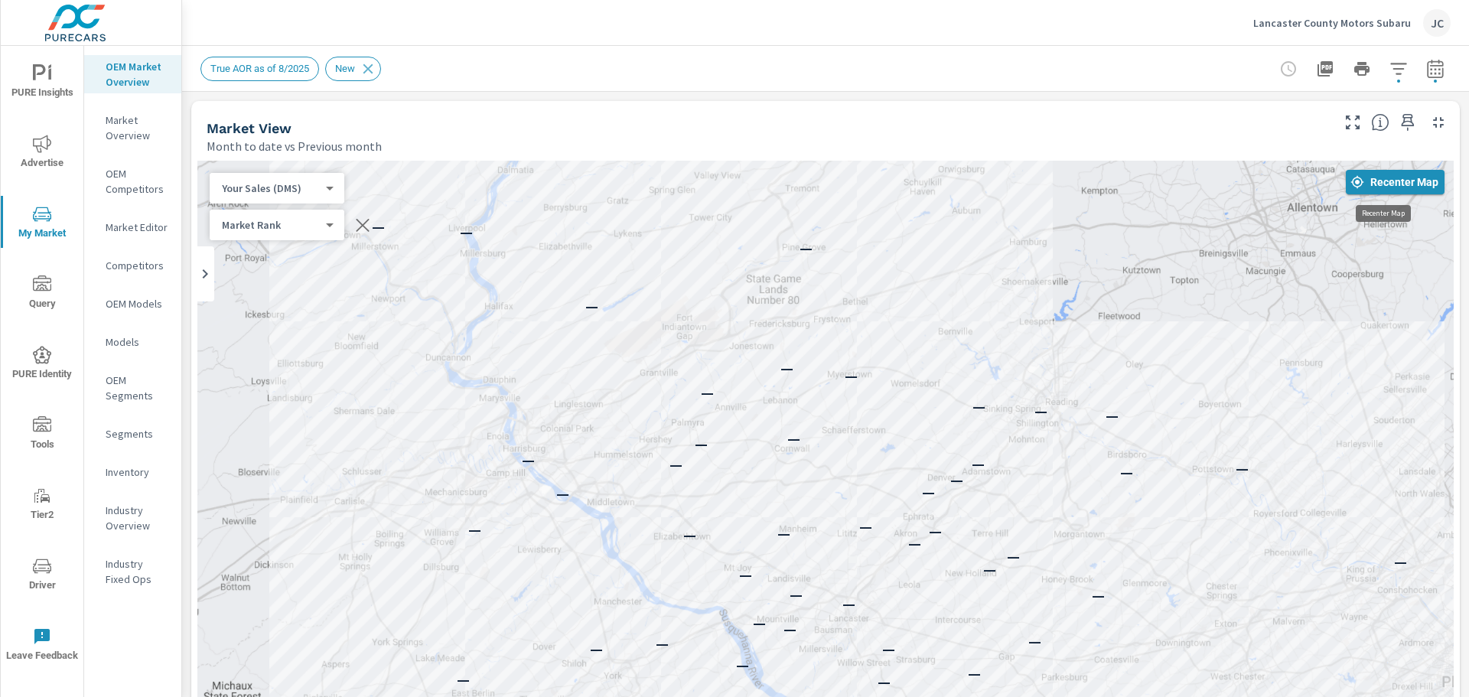
click at [1174, 177] on span "Recenter Map" at bounding box center [1395, 182] width 86 height 14
click at [334, 187] on div "Your Sales (DMS) 1 ​" at bounding box center [277, 188] width 135 height 31
click at [334, 192] on div "Your Sales (DMS) 1 ​" at bounding box center [277, 188] width 135 height 31
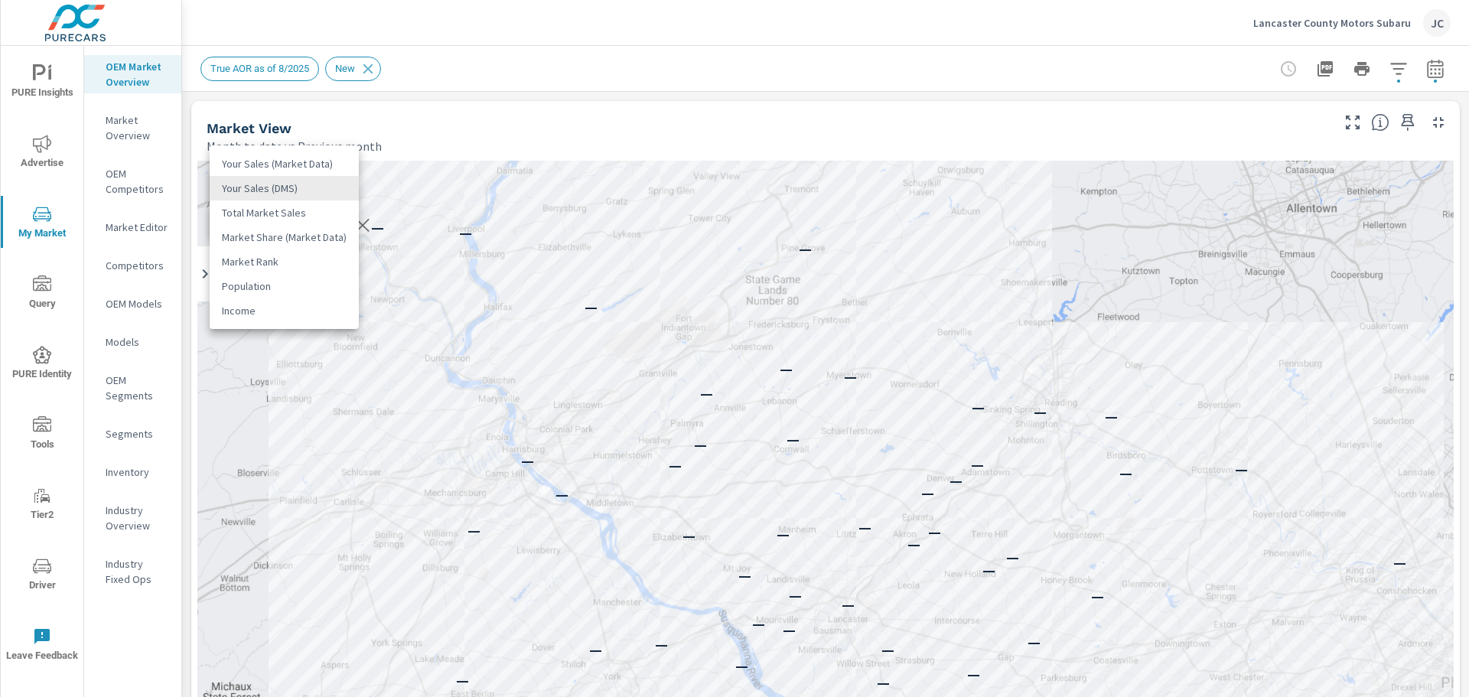
click at [328, 192] on body "PURE Insights Advertise My Market Query PURE Identity Tools Tier2 Driver Leave …" at bounding box center [734, 348] width 1469 height 697
click at [301, 216] on li "Total Market Sales" at bounding box center [284, 212] width 149 height 24
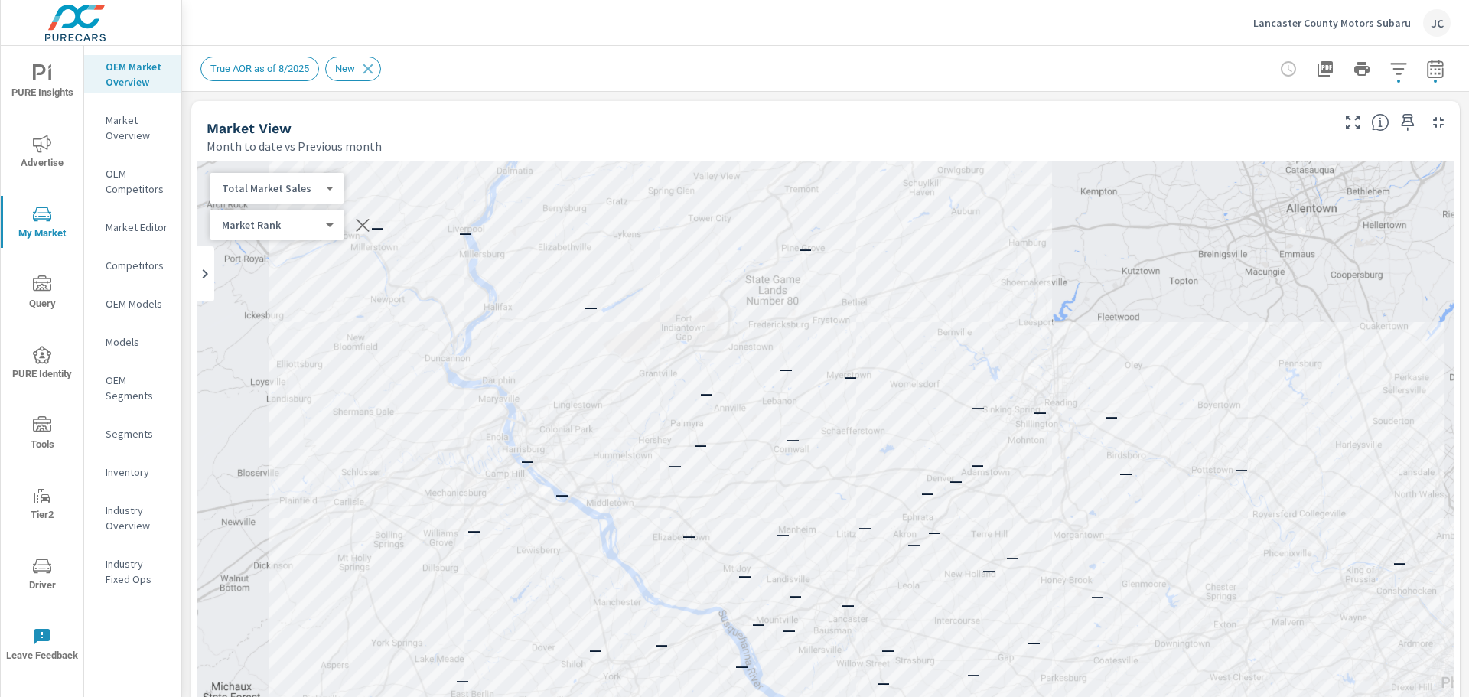
click at [332, 225] on div "Market Rank 4 ​" at bounding box center [277, 225] width 135 height 31
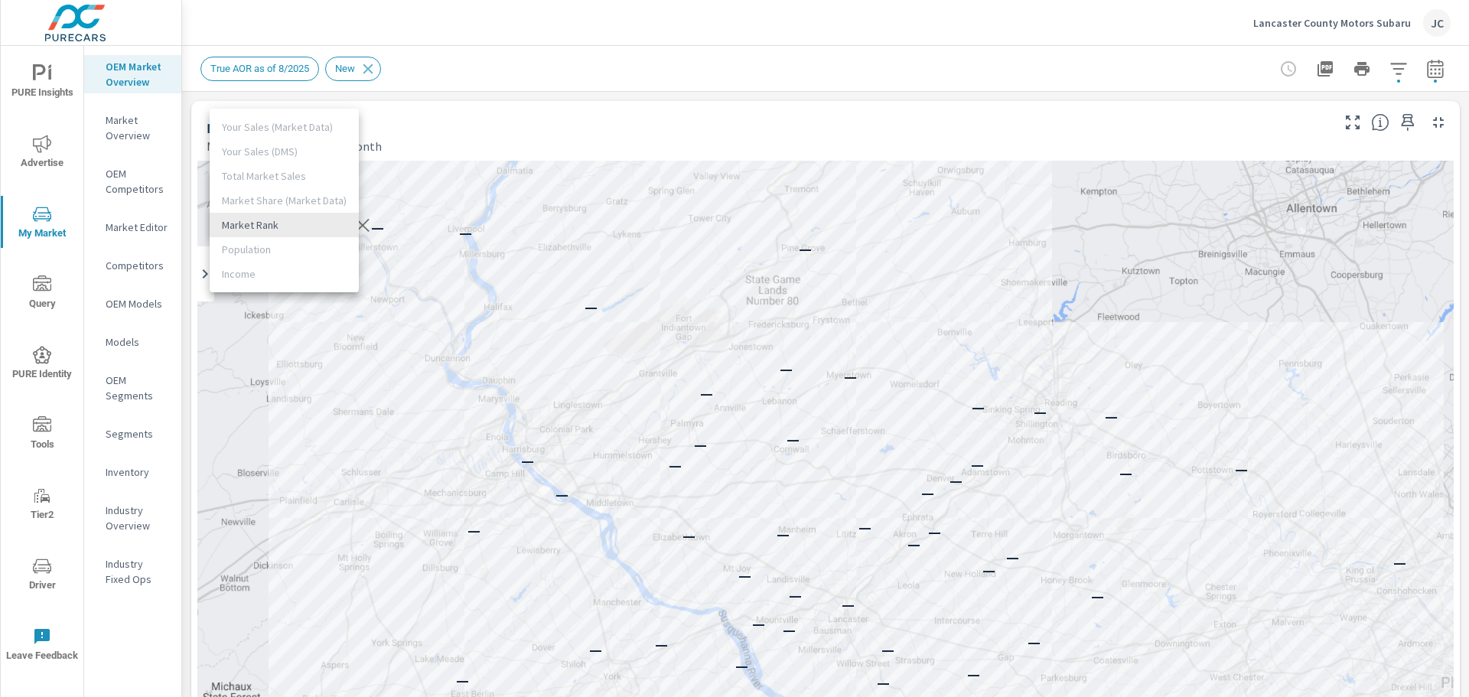
click at [327, 226] on body "PURE Insights Advertise My Market Query PURE Identity Tools Tier2 Driver Leave …" at bounding box center [734, 348] width 1469 height 697
click at [430, 180] on div at bounding box center [734, 348] width 1469 height 697
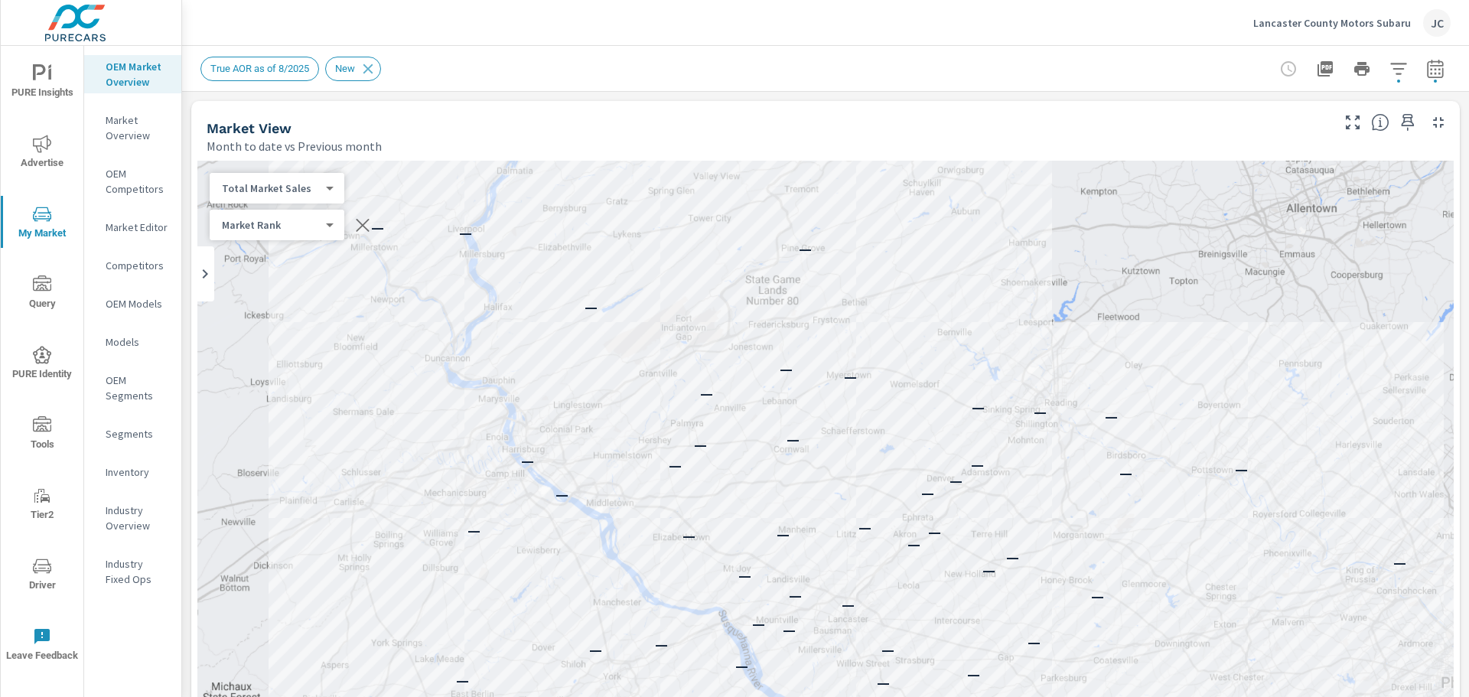
click at [333, 190] on div "Total Market Sales 2 ​" at bounding box center [277, 188] width 135 height 31
click at [330, 190] on body "PURE Insights Advertise My Market Query PURE Identity Tools Tier2 Driver Leave …" at bounding box center [734, 348] width 1469 height 697
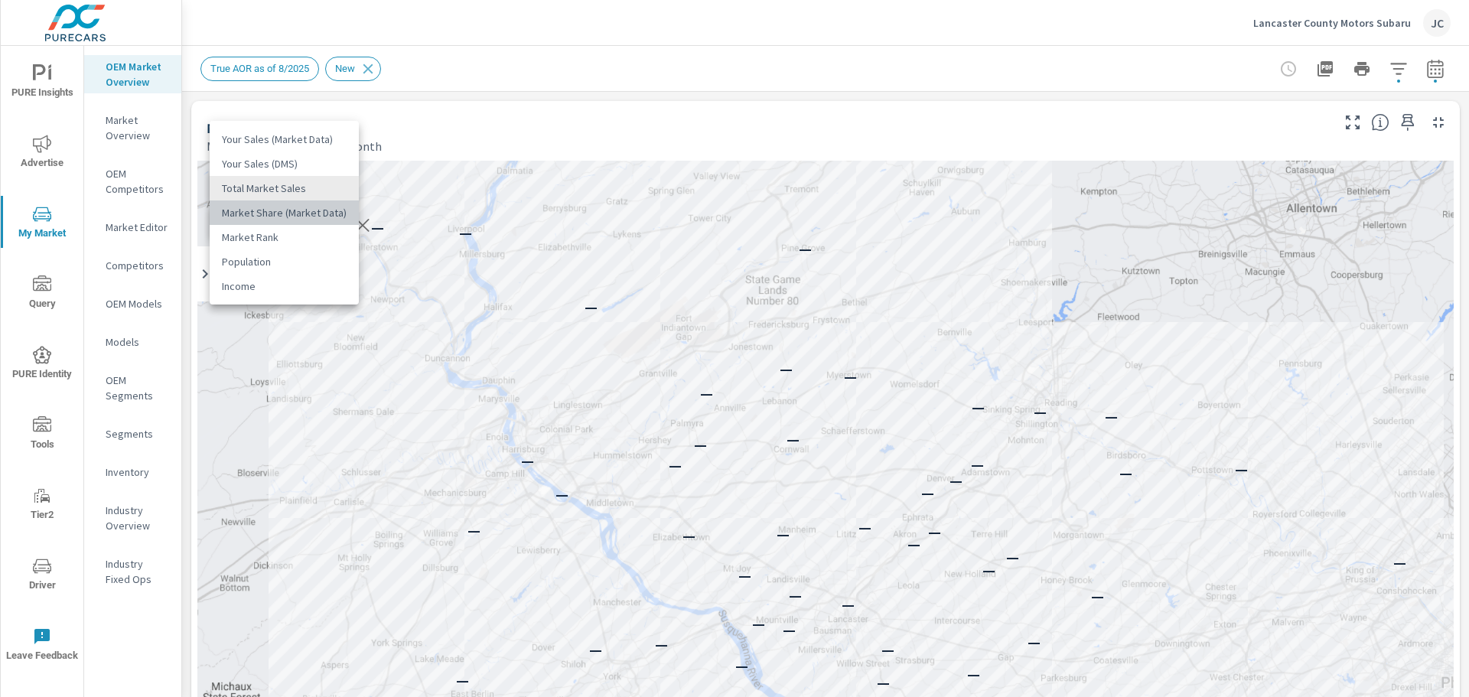
click at [294, 215] on li "Market Share (Market Data)" at bounding box center [284, 212] width 149 height 24
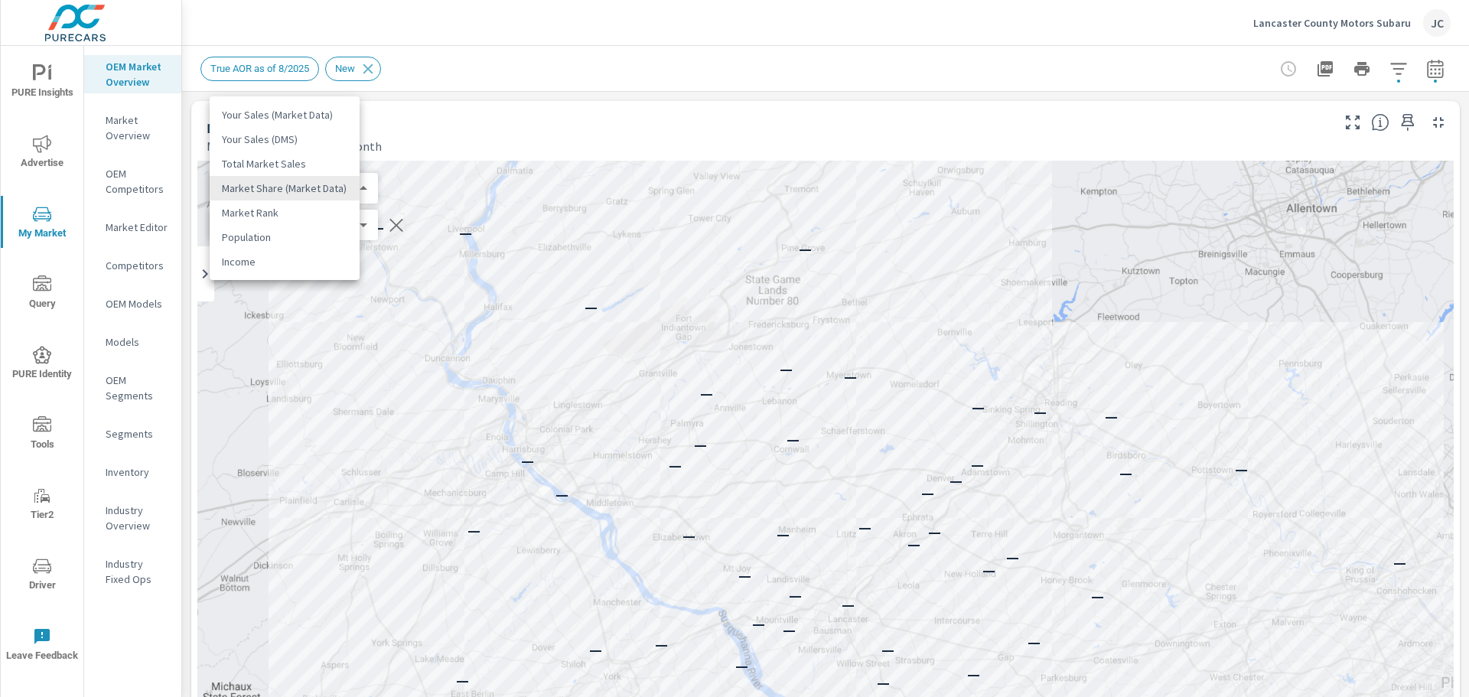
click at [356, 190] on body "PURE Insights Advertise My Market Query PURE Identity Tools Tier2 Driver Leave …" at bounding box center [734, 348] width 1469 height 697
click at [315, 209] on li "Market Rank" at bounding box center [285, 212] width 150 height 24
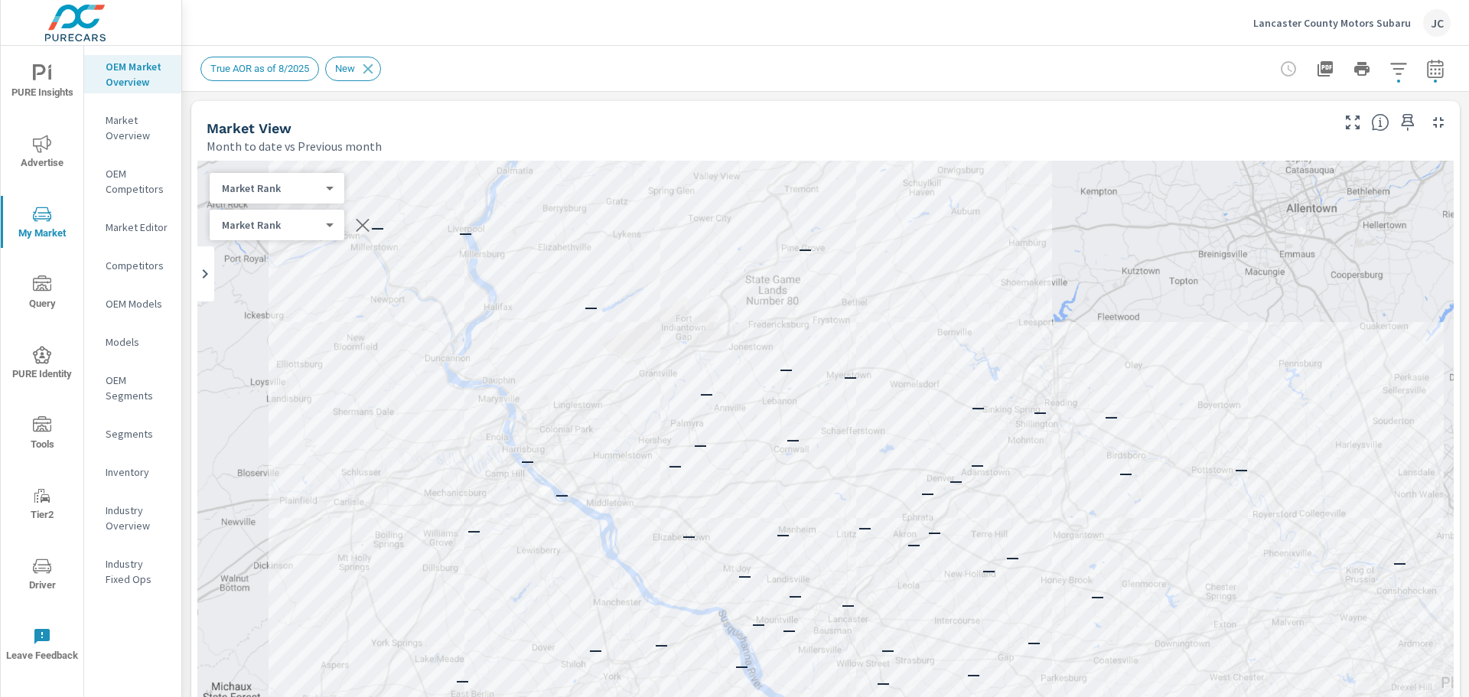
click at [330, 190] on body "PURE Insights Advertise My Market Query PURE Identity Tools Tier2 Driver Leave …" at bounding box center [734, 348] width 1469 height 697
click at [295, 117] on li "Your Sales (DMS)" at bounding box center [284, 115] width 149 height 24
click at [329, 187] on body "PURE Insights Advertise My Market Query PURE Identity Tools Tier2 Driver Leave …" at bounding box center [734, 348] width 1469 height 697
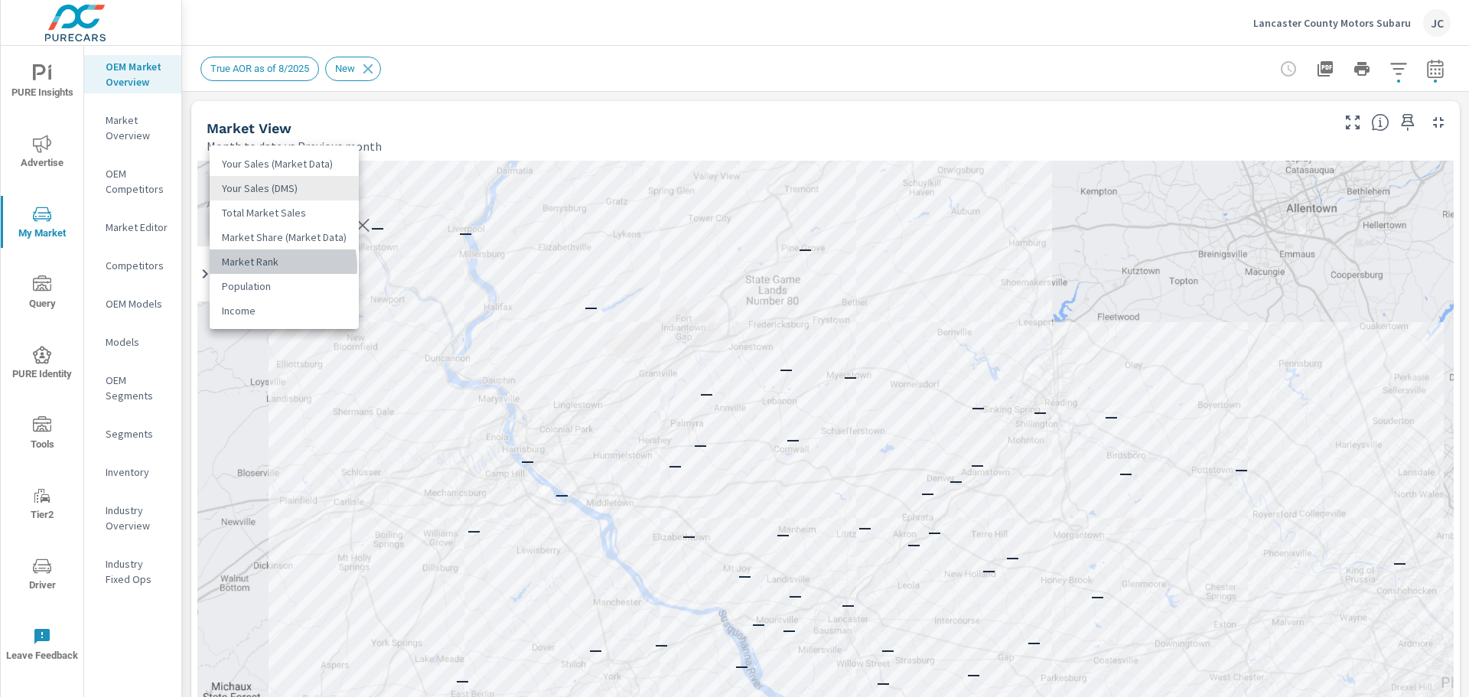
click at [282, 265] on li "Market Rank" at bounding box center [284, 261] width 149 height 24
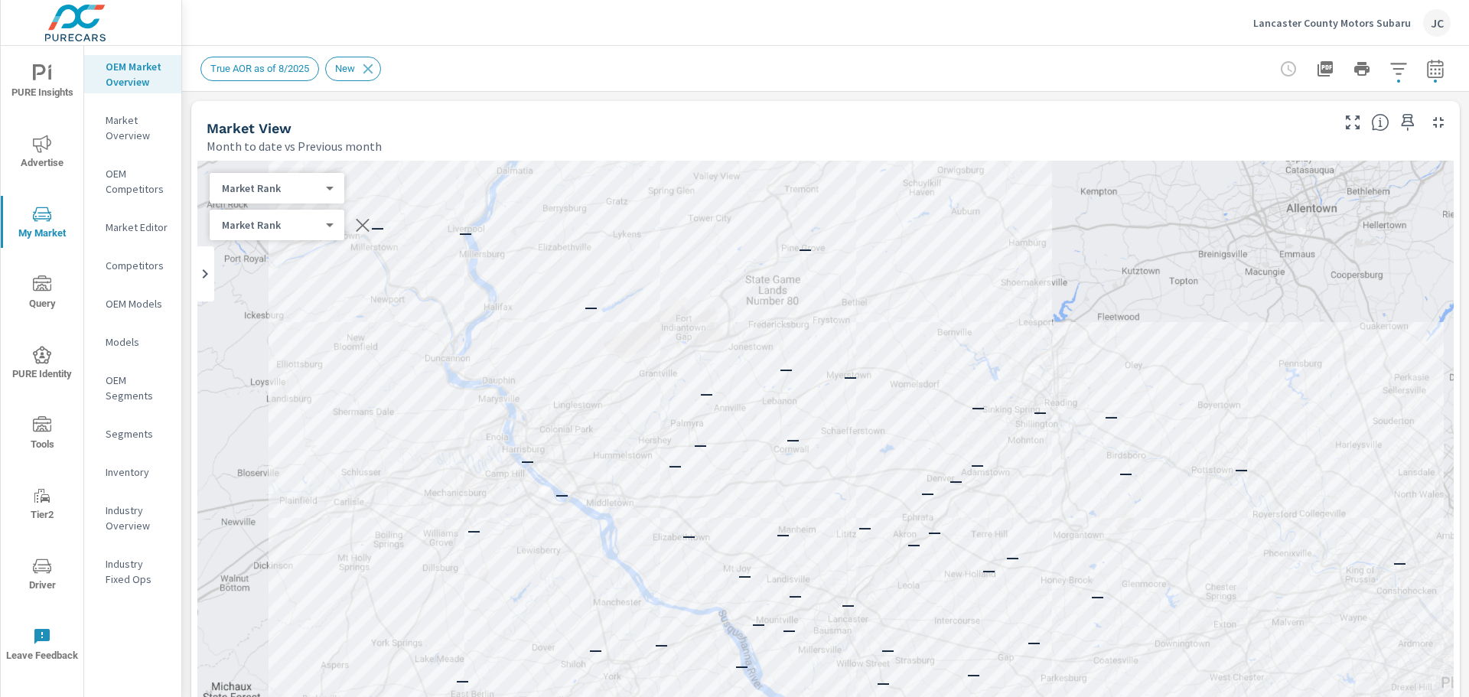
click at [330, 190] on body "PURE Insights Advertise My Market Query PURE Identity Tools Tier2 Driver Leave …" at bounding box center [734, 348] width 1469 height 697
click at [272, 210] on li "Population" at bounding box center [284, 212] width 149 height 24
click at [330, 189] on body "PURE Insights Advertise My Market Query PURE Identity Tools Tier2 Driver Leave …" at bounding box center [734, 348] width 1469 height 697
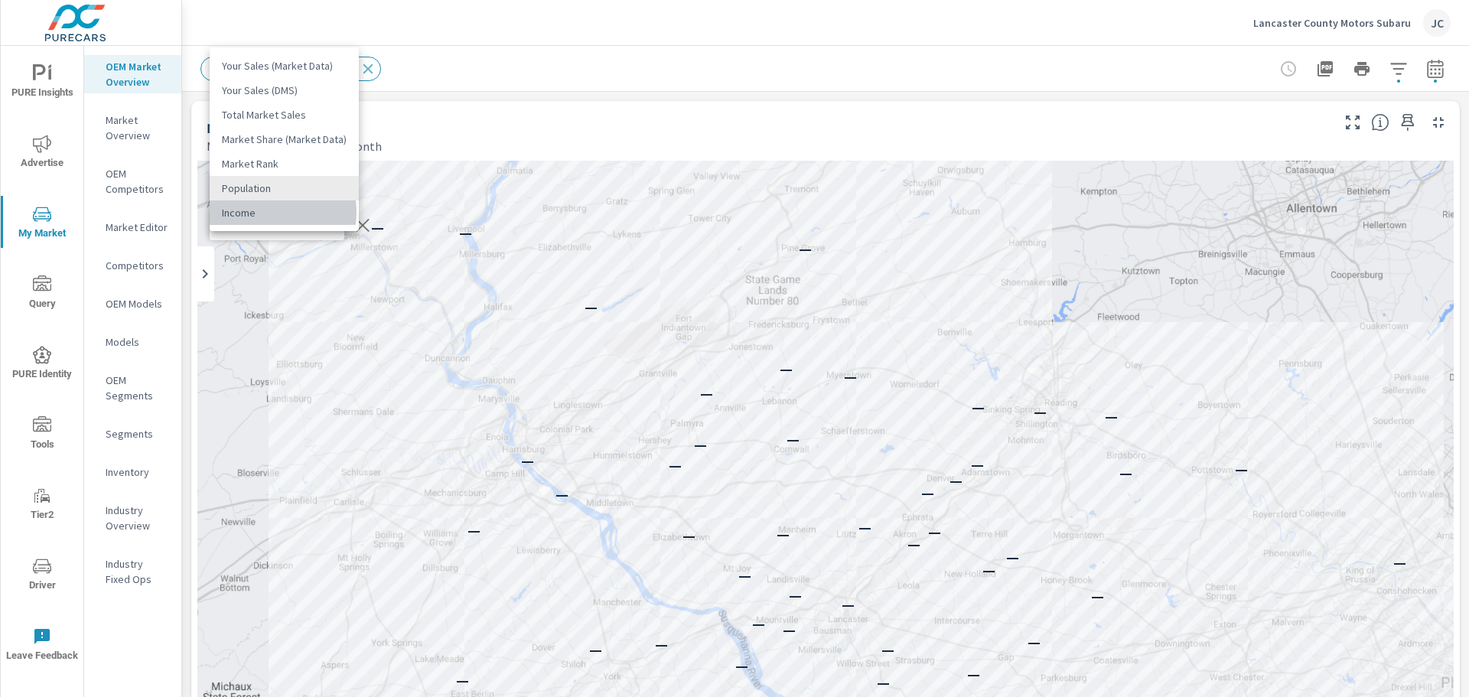
click at [265, 212] on li "Income" at bounding box center [284, 212] width 149 height 24
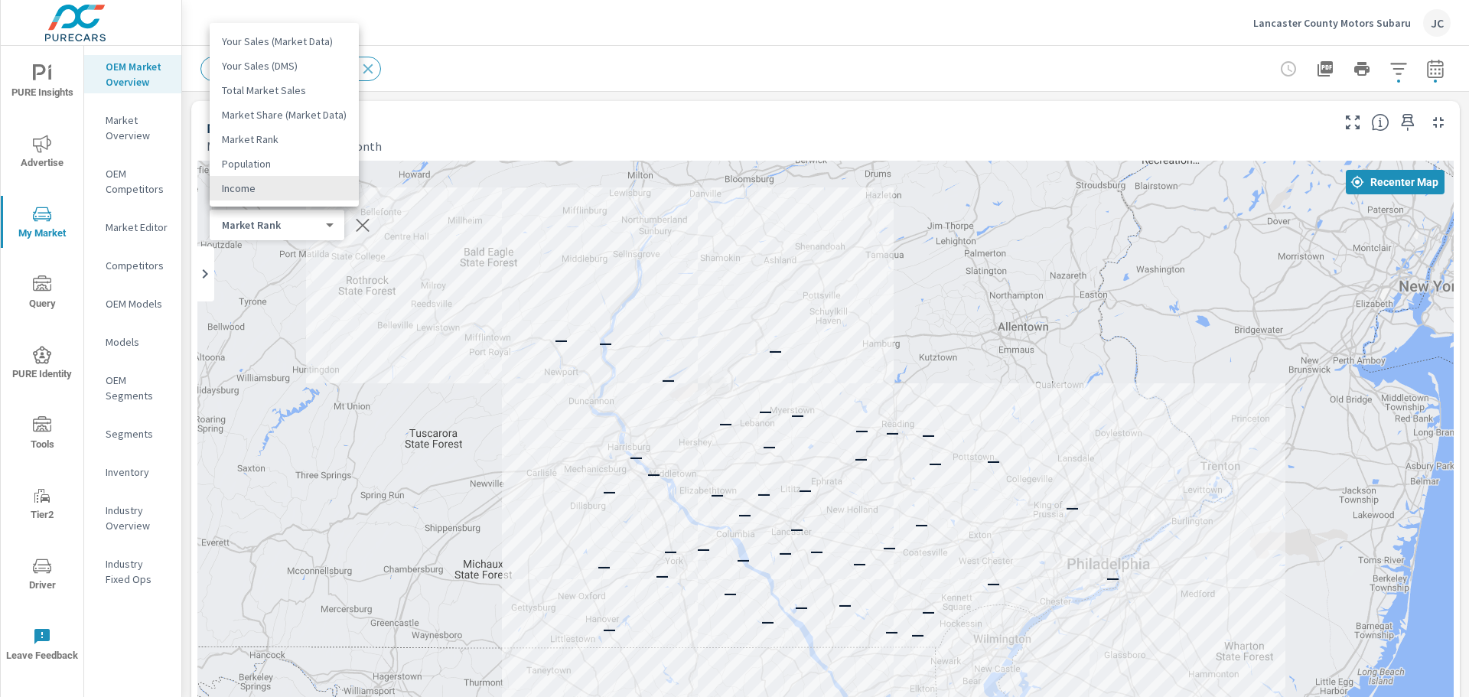
click at [330, 188] on body "PURE Insights Advertise My Market Query PURE Identity Tools Tier2 Driver Leave …" at bounding box center [734, 348] width 1469 height 697
click at [278, 63] on li "Your Sales (DMS)" at bounding box center [284, 66] width 149 height 24
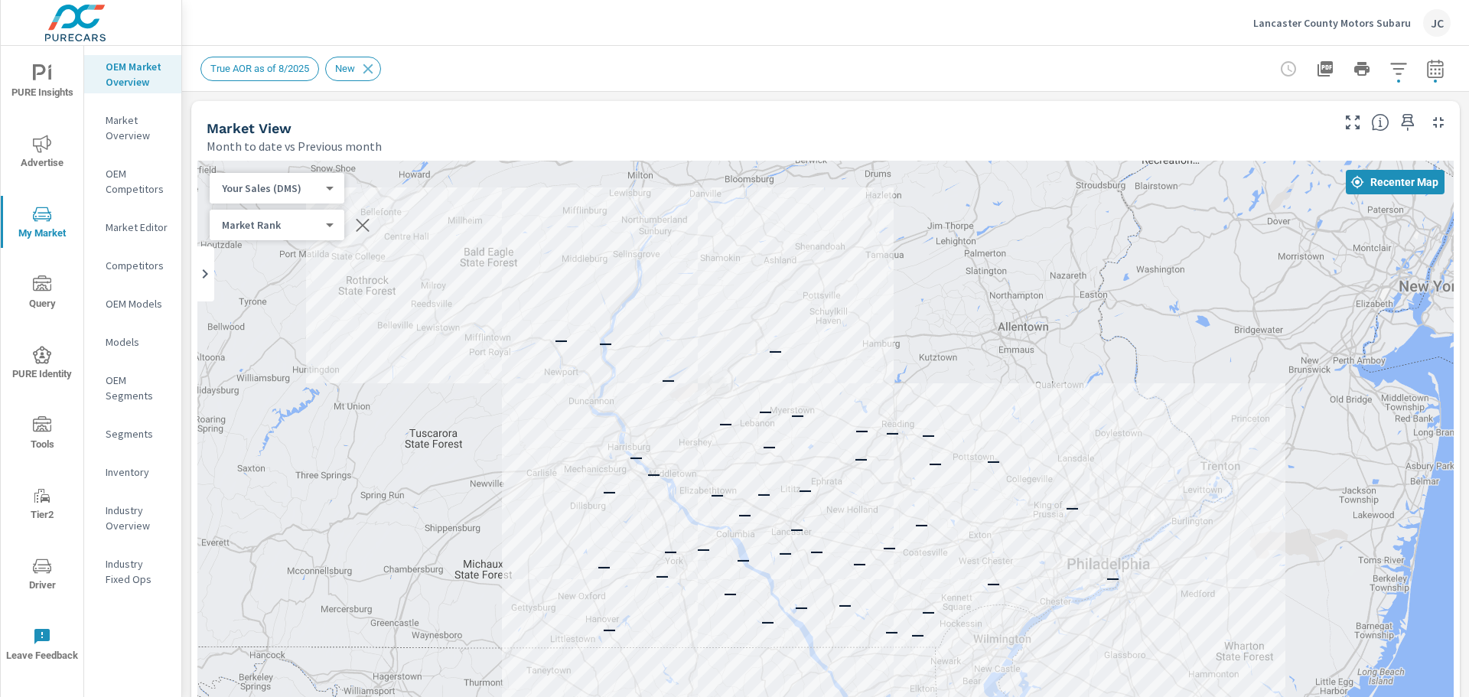
click at [328, 195] on body "PURE Insights Advertise My Market Query PURE Identity Tools Tier2 Driver Leave …" at bounding box center [734, 348] width 1469 height 697
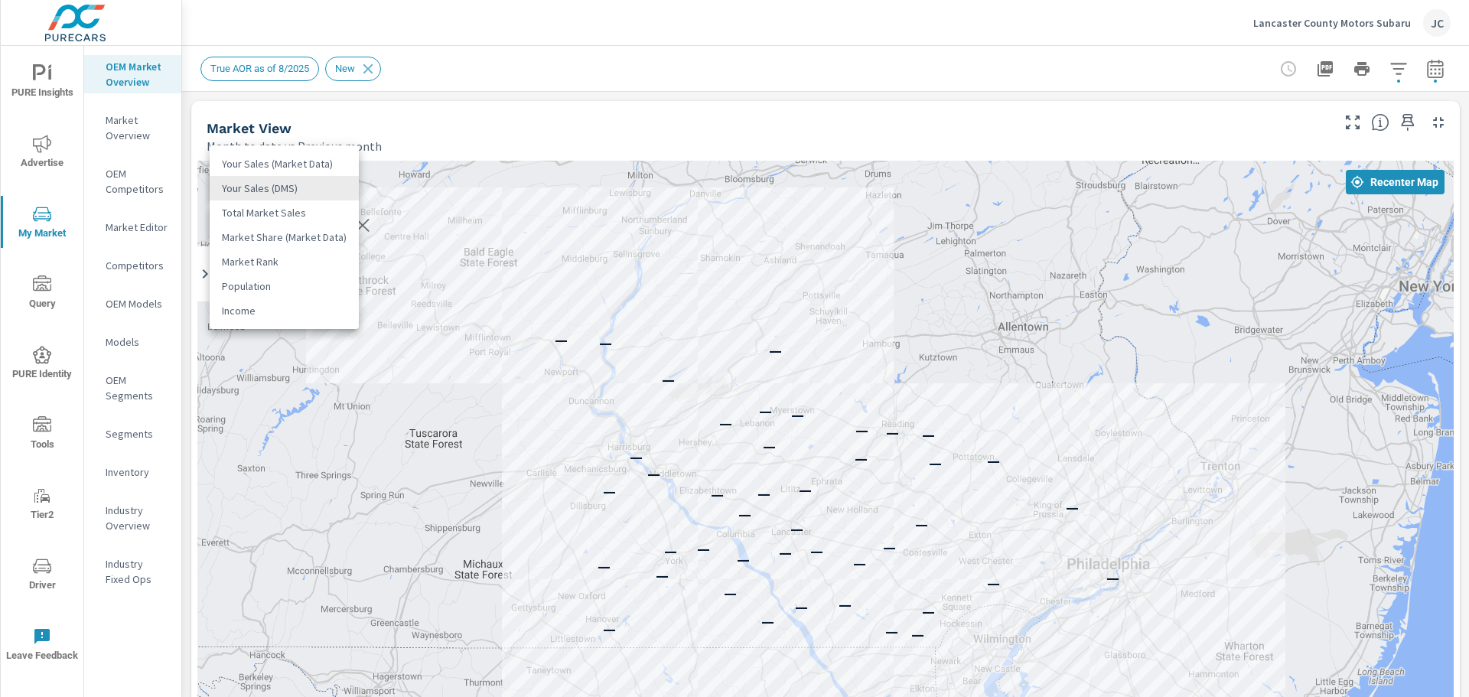
click at [304, 236] on li "Market Share (Market Data)" at bounding box center [284, 237] width 149 height 24
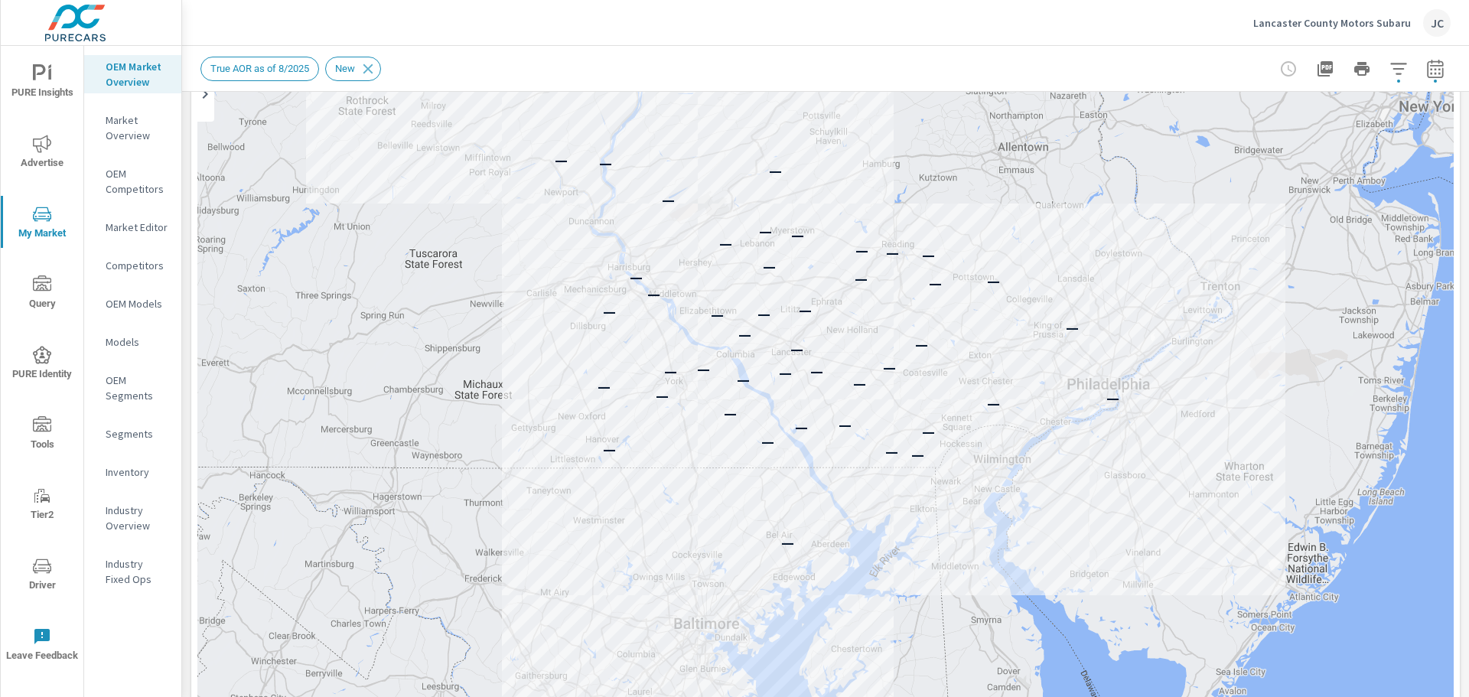
scroll to position [88, 0]
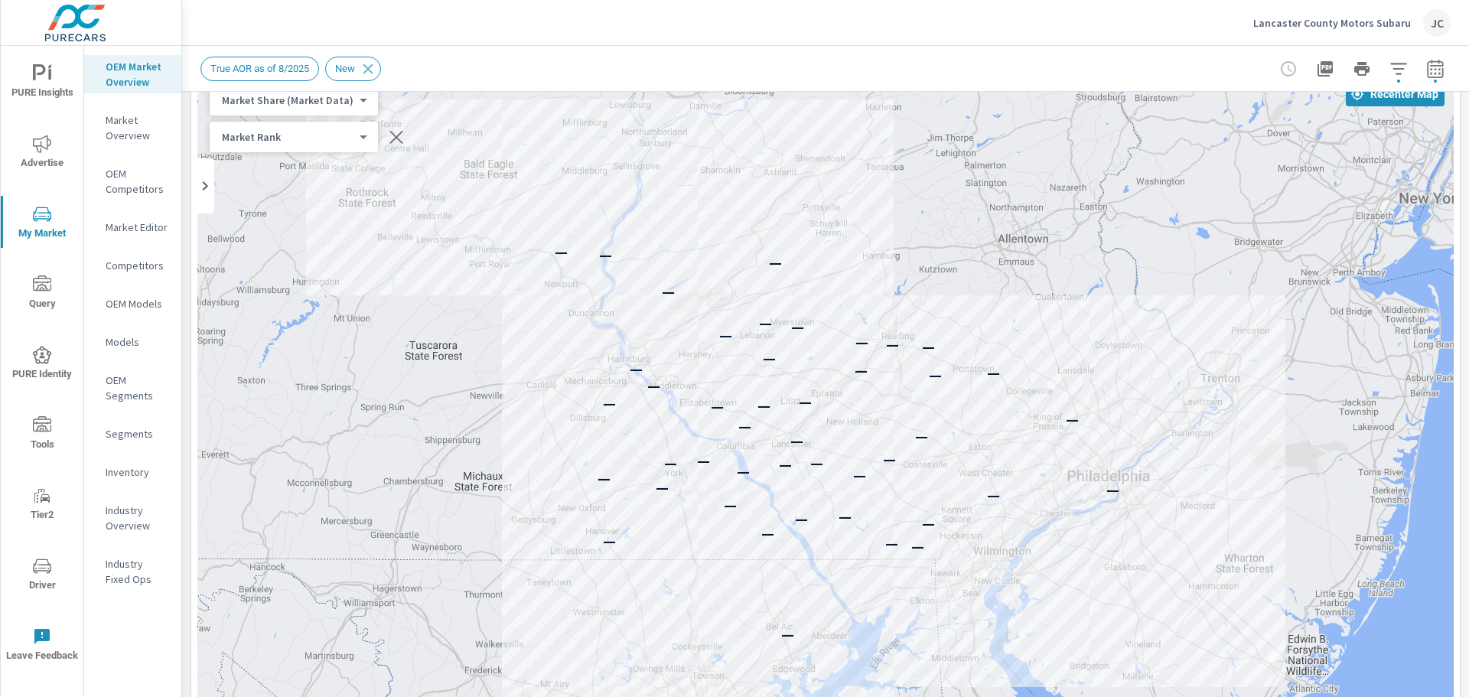
click at [362, 106] on div "Market Share (Market Data) 3 ​" at bounding box center [294, 100] width 168 height 31
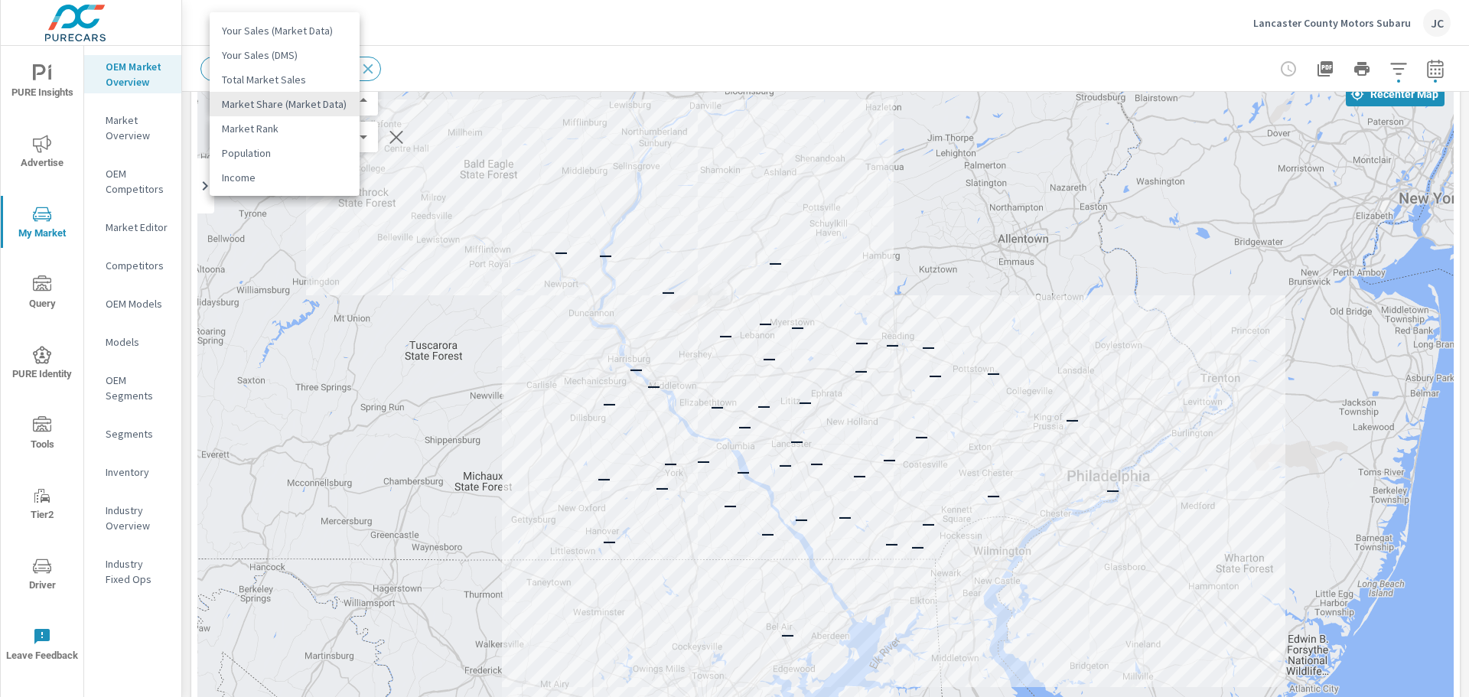
click at [353, 97] on body "PURE Insights Advertise My Market Query PURE Identity Tools Tier2 Driver Leave …" at bounding box center [734, 348] width 1469 height 697
click at [474, 40] on div at bounding box center [734, 348] width 1469 height 697
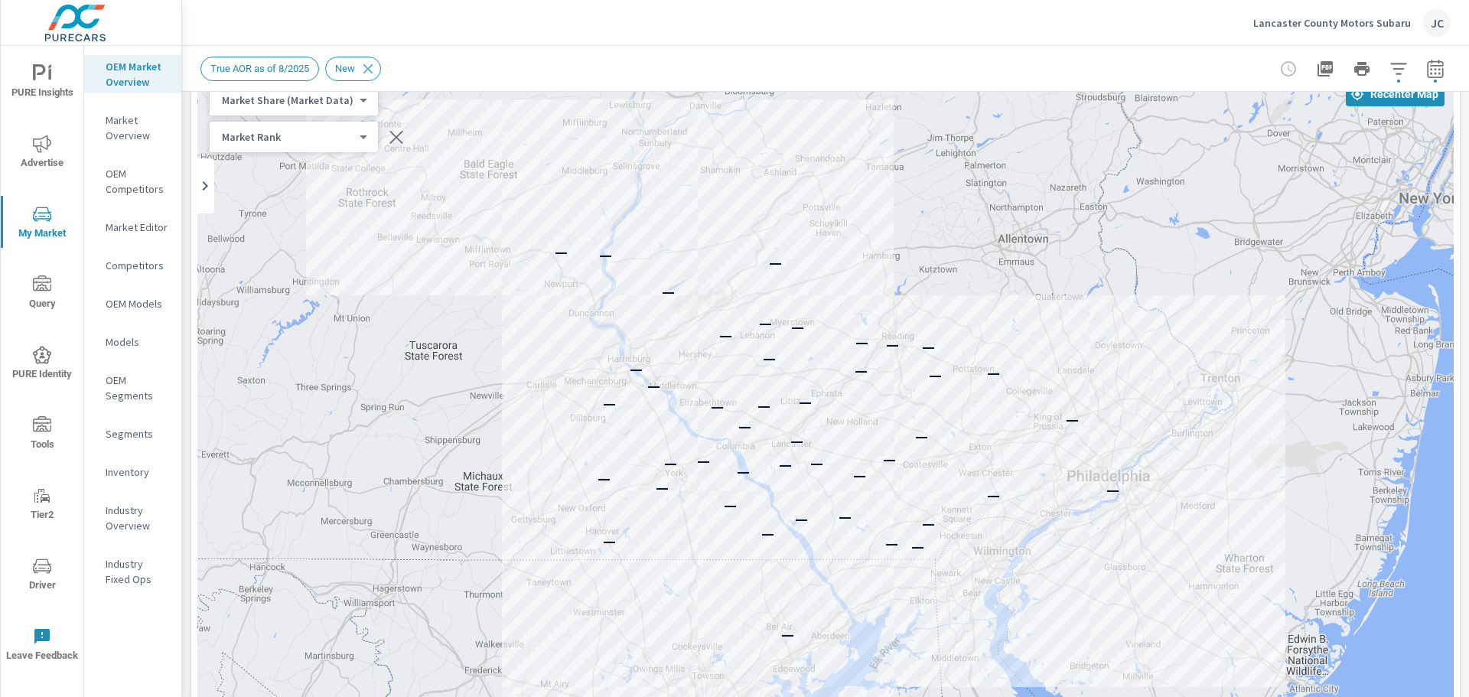
click at [354, 96] on body "PURE Insights Advertise My Market Query PURE Identity Tools Tier2 Driver Leave …" at bounding box center [734, 348] width 1469 height 697
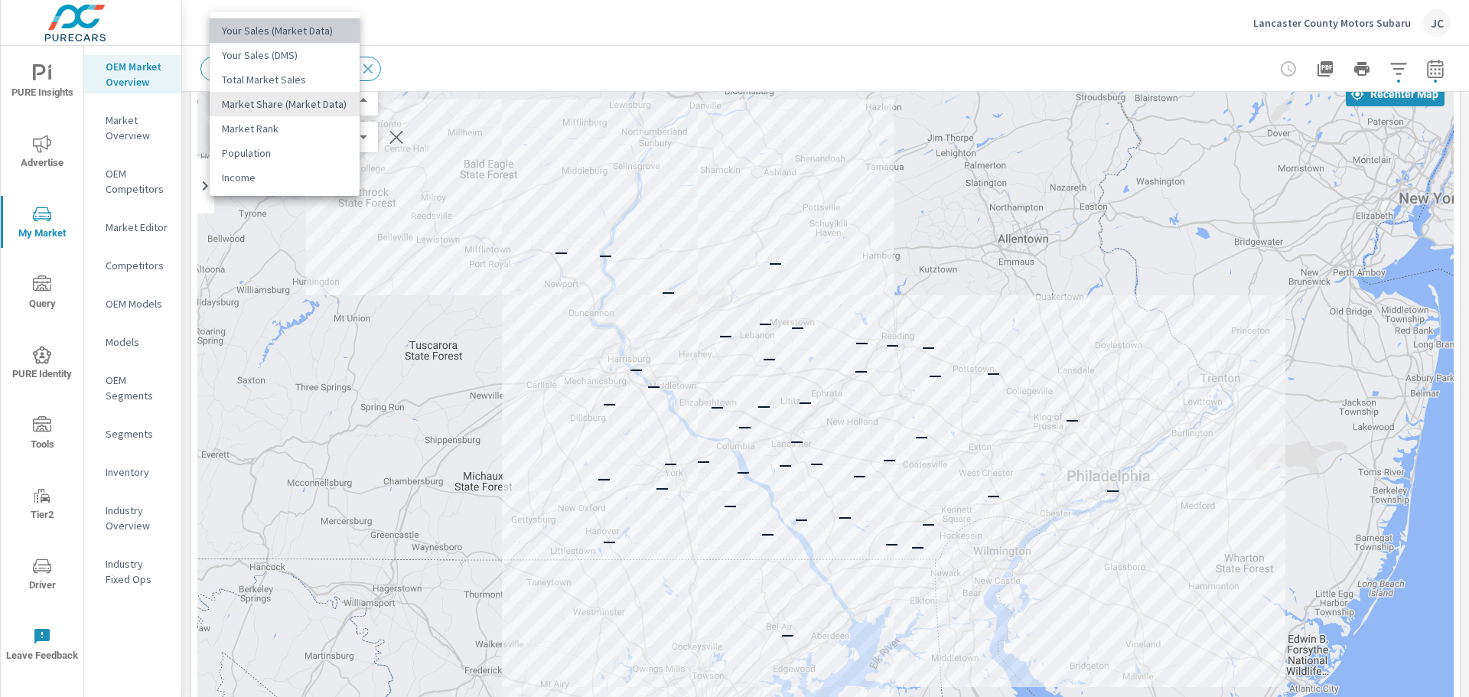
click at [313, 36] on li "Your Sales (Market Data)" at bounding box center [285, 30] width 150 height 24
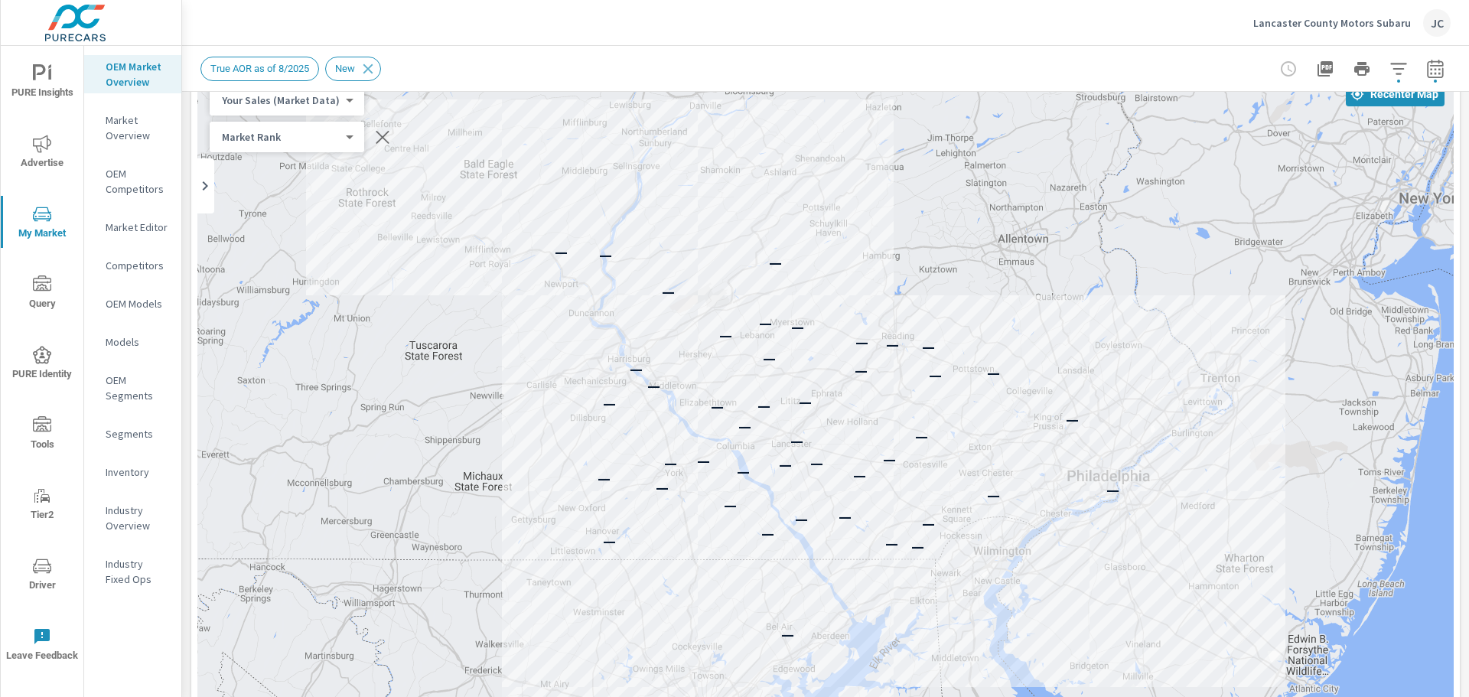
click at [1174, 70] on icon "button" at bounding box center [1435, 69] width 18 height 18
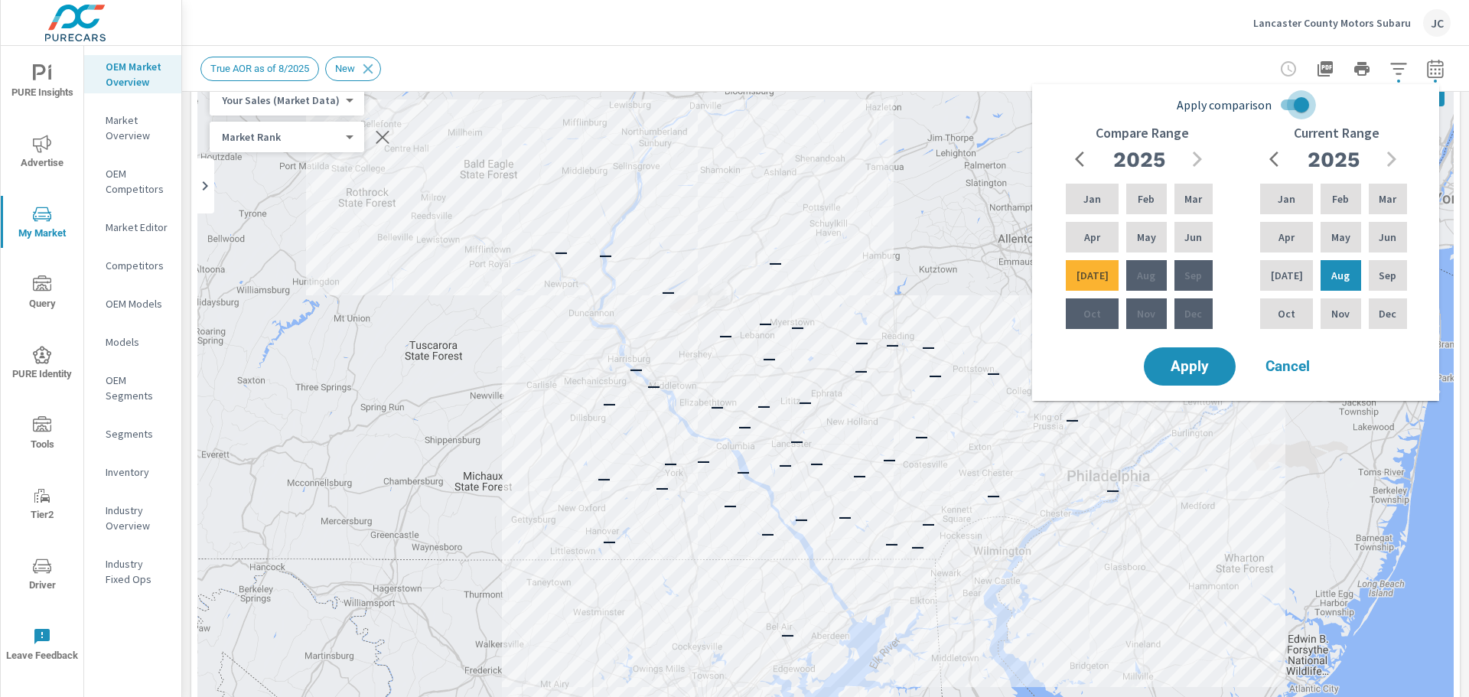
click at [1174, 106] on input "Apply comparison" at bounding box center [1301, 104] width 87 height 29
checkbox input "false"
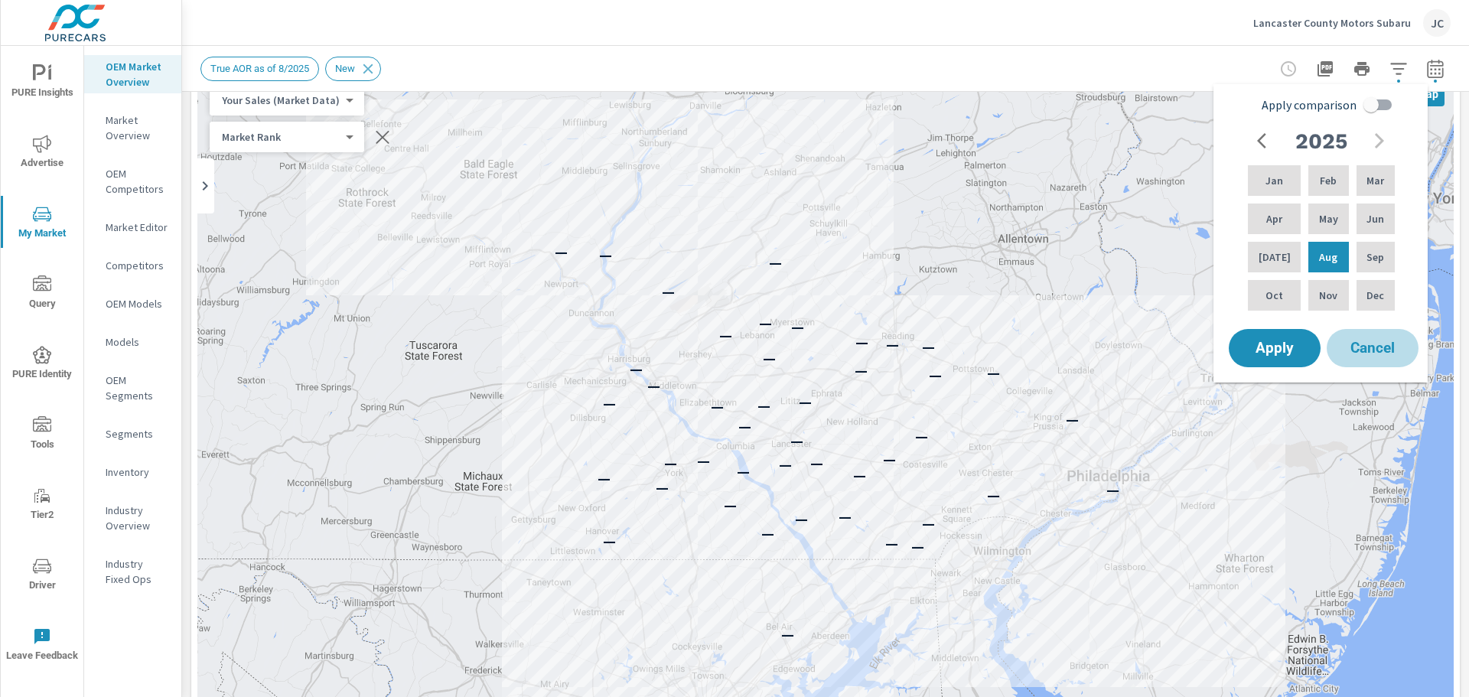
click at [1174, 349] on span "Cancel" at bounding box center [1372, 348] width 61 height 14
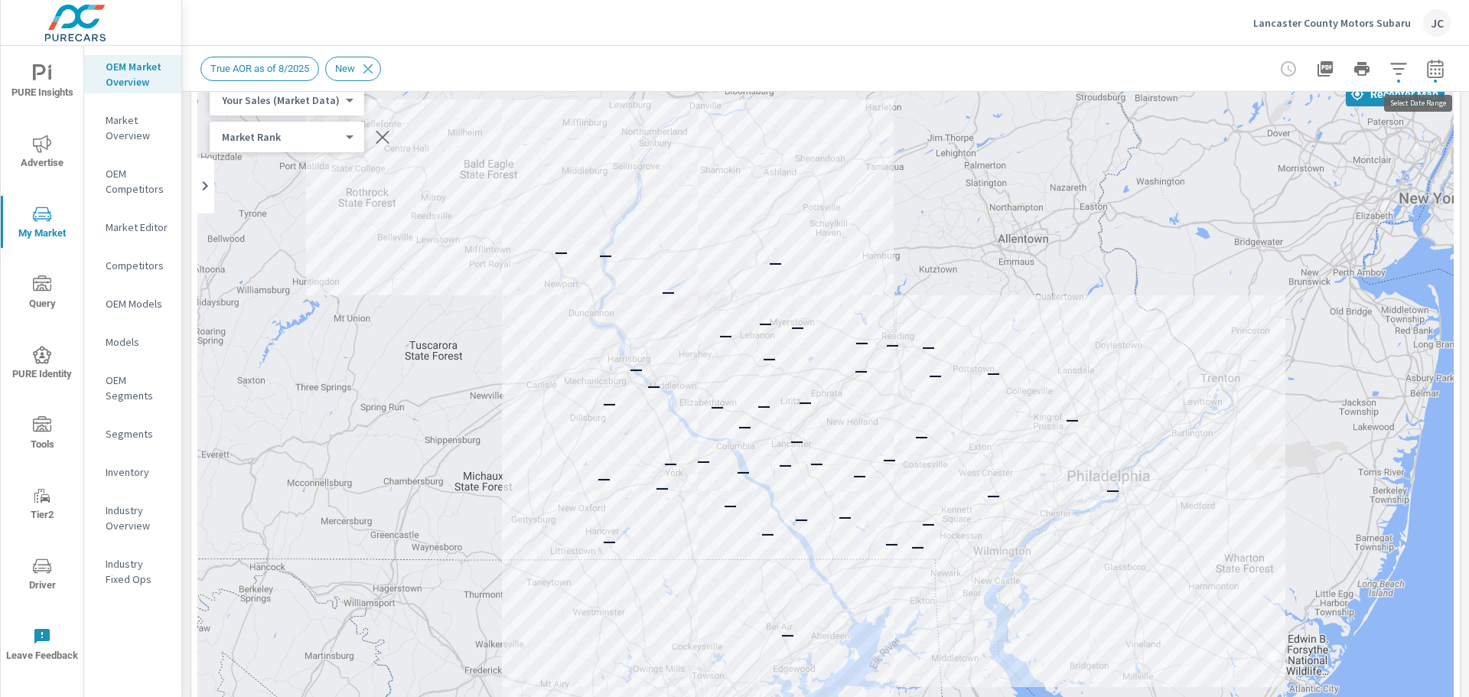
click at [1174, 67] on icon "button" at bounding box center [1435, 69] width 18 height 18
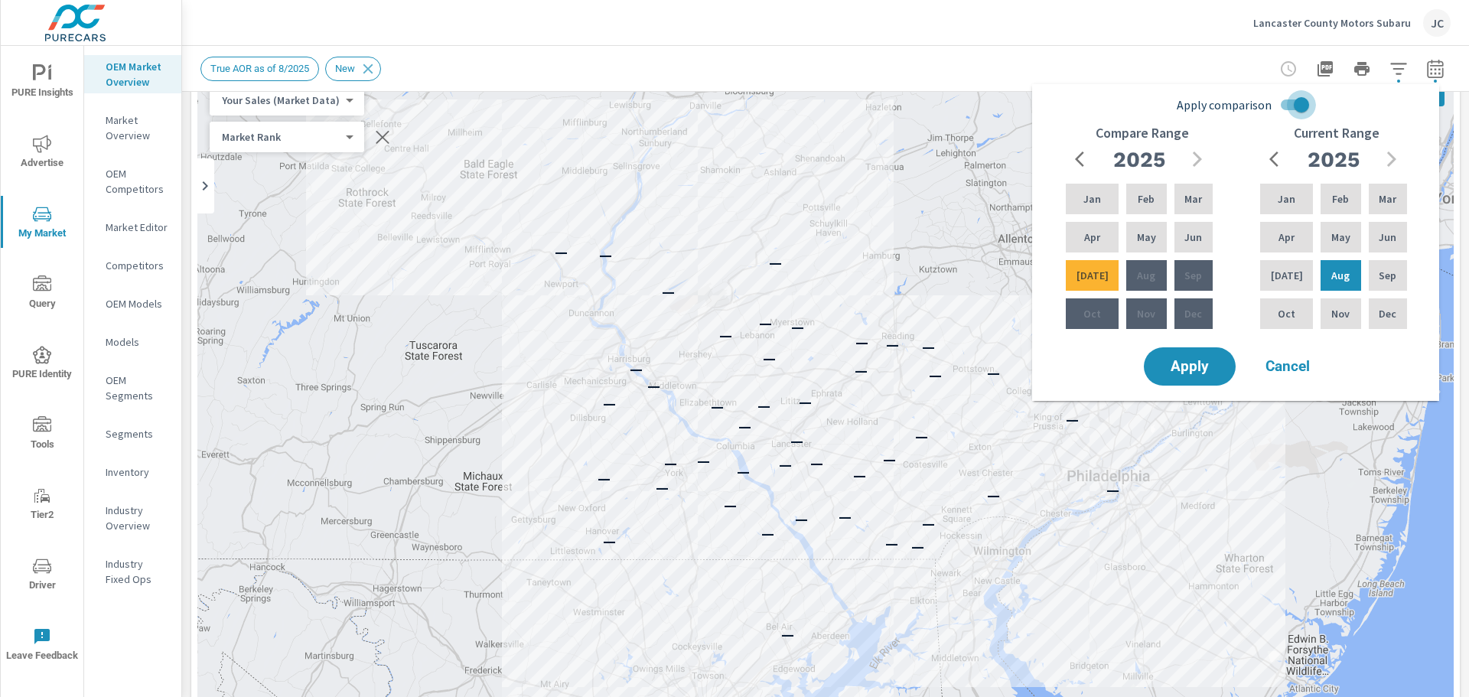
click at [1174, 101] on input "Apply comparison" at bounding box center [1301, 104] width 87 height 29
checkbox input "false"
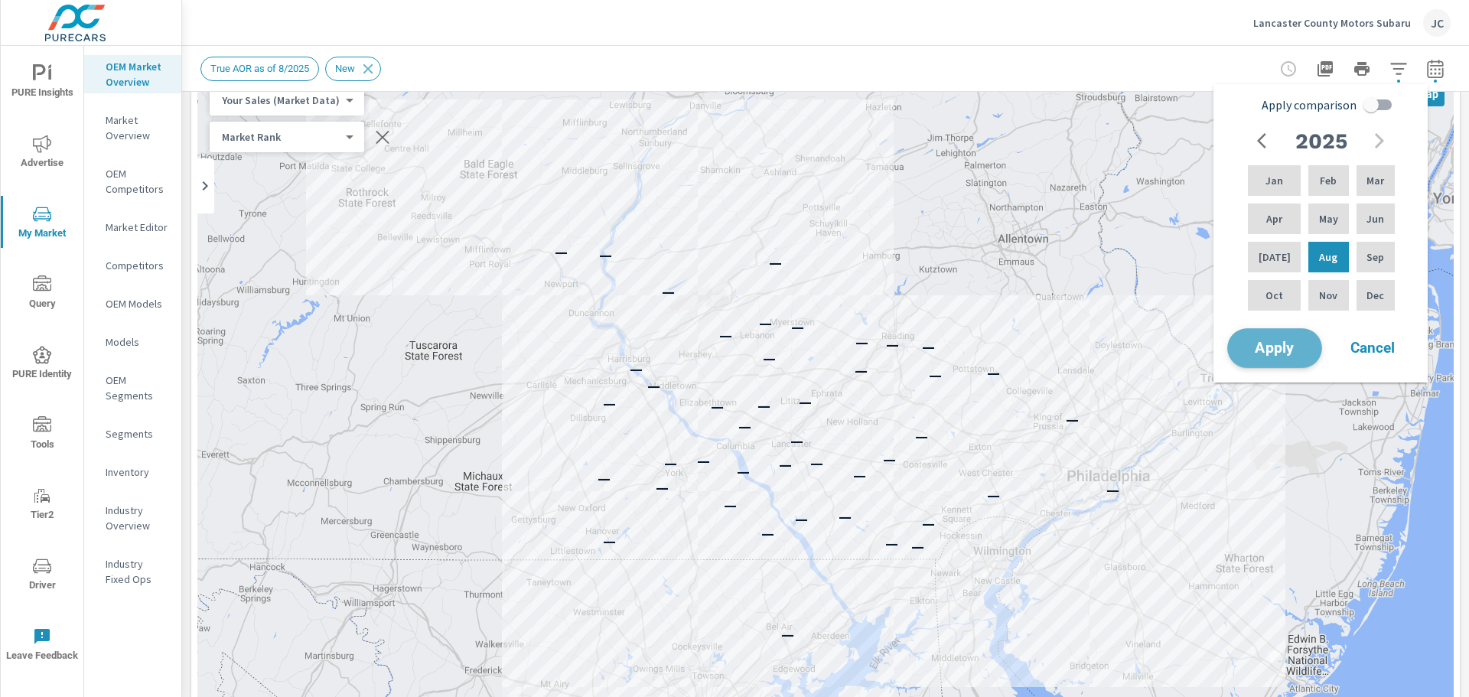
click at [1174, 340] on button "Apply" at bounding box center [1274, 348] width 95 height 40
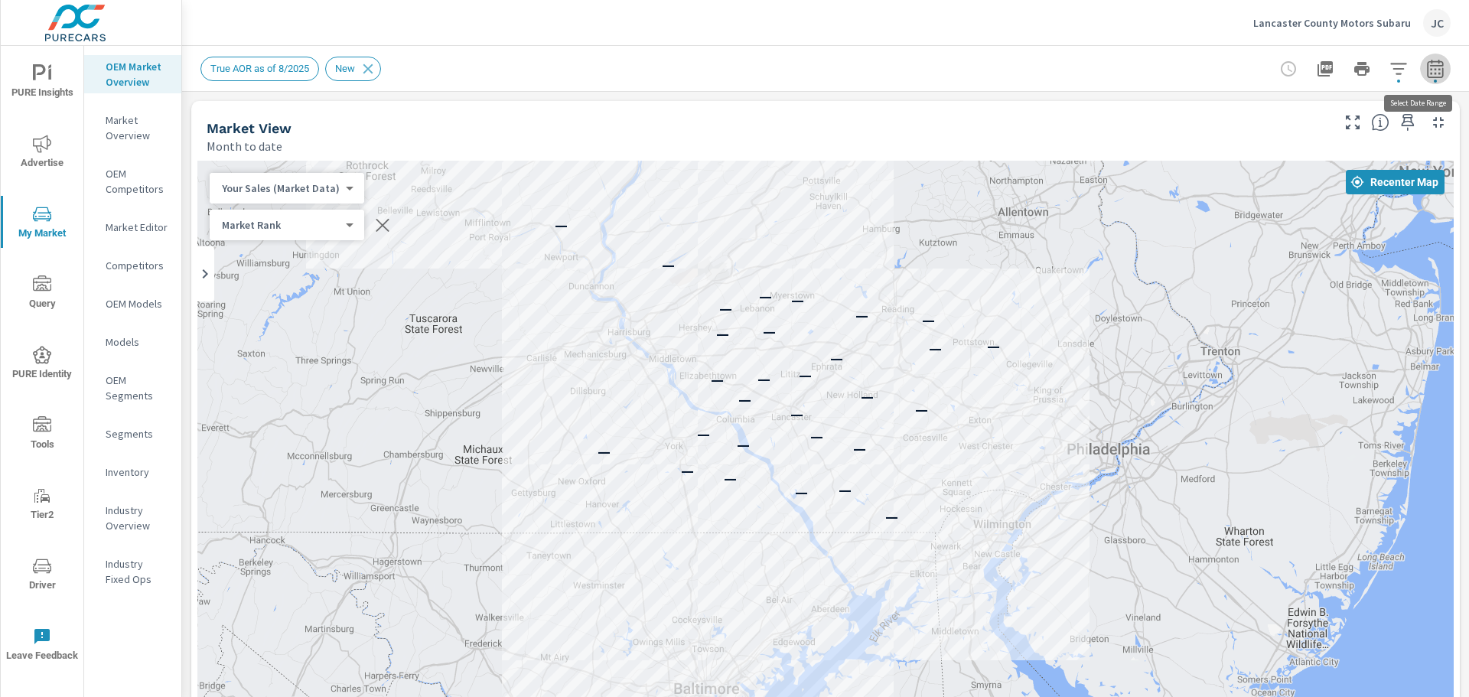
click at [1174, 80] on button "button" at bounding box center [1435, 69] width 31 height 31
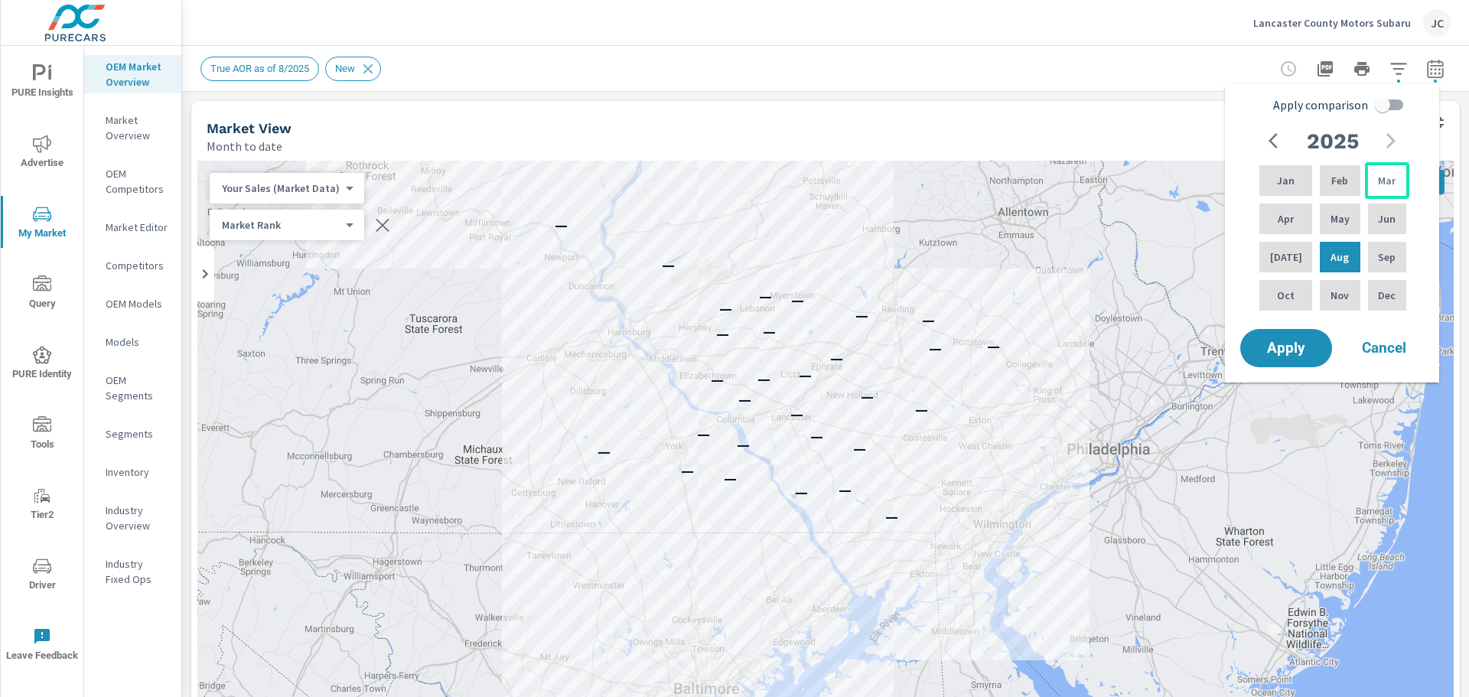
click at [1174, 187] on p "Mar" at bounding box center [1387, 180] width 18 height 15
click at [1174, 214] on div "Apr" at bounding box center [1285, 218] width 59 height 37
click at [1174, 214] on div "May" at bounding box center [1340, 218] width 46 height 37
click at [1174, 215] on div "Apr" at bounding box center [1285, 218] width 59 height 37
click at [1174, 226] on p "Jun" at bounding box center [1387, 218] width 18 height 15
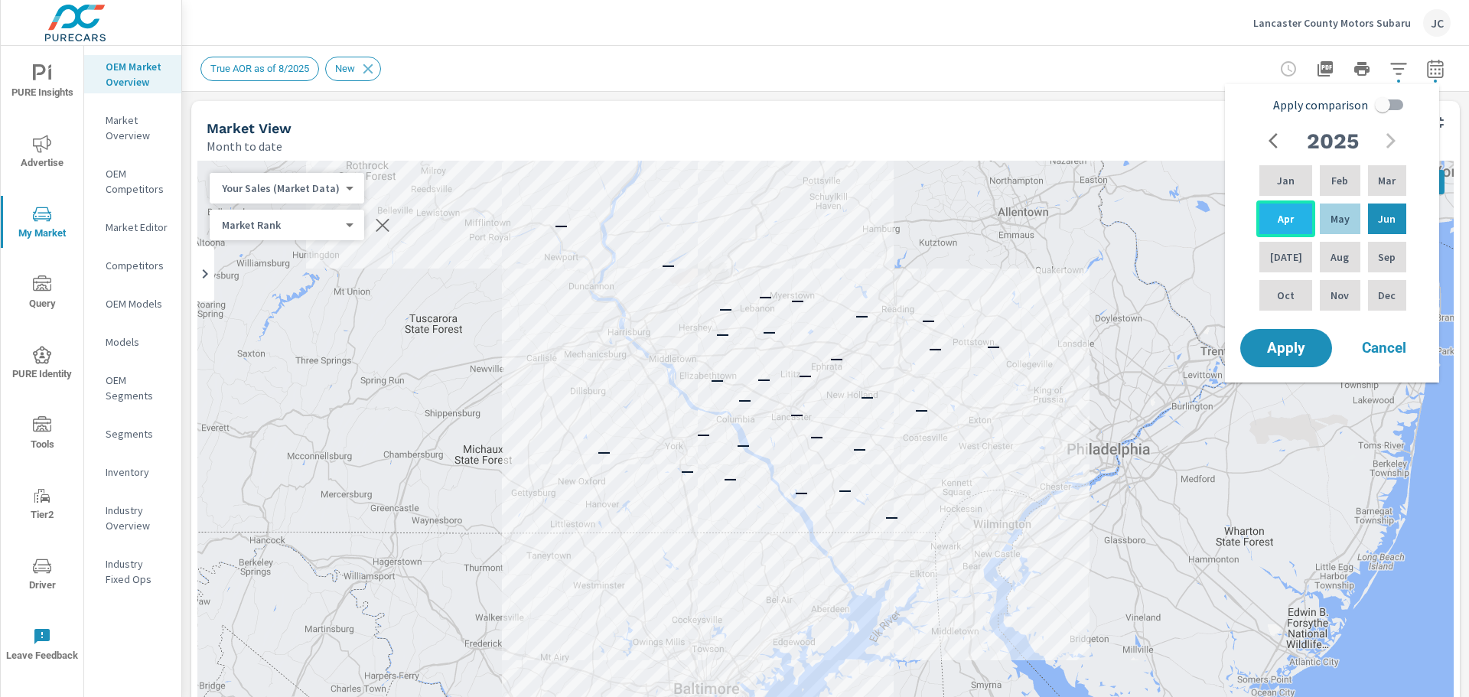
click at [1174, 225] on div "Apr" at bounding box center [1285, 218] width 59 height 37
click at [1174, 262] on div "[DATE]" at bounding box center [1285, 257] width 59 height 37
click at [1174, 105] on input "Apply comparison" at bounding box center [1382, 104] width 87 height 29
checkbox input "true"
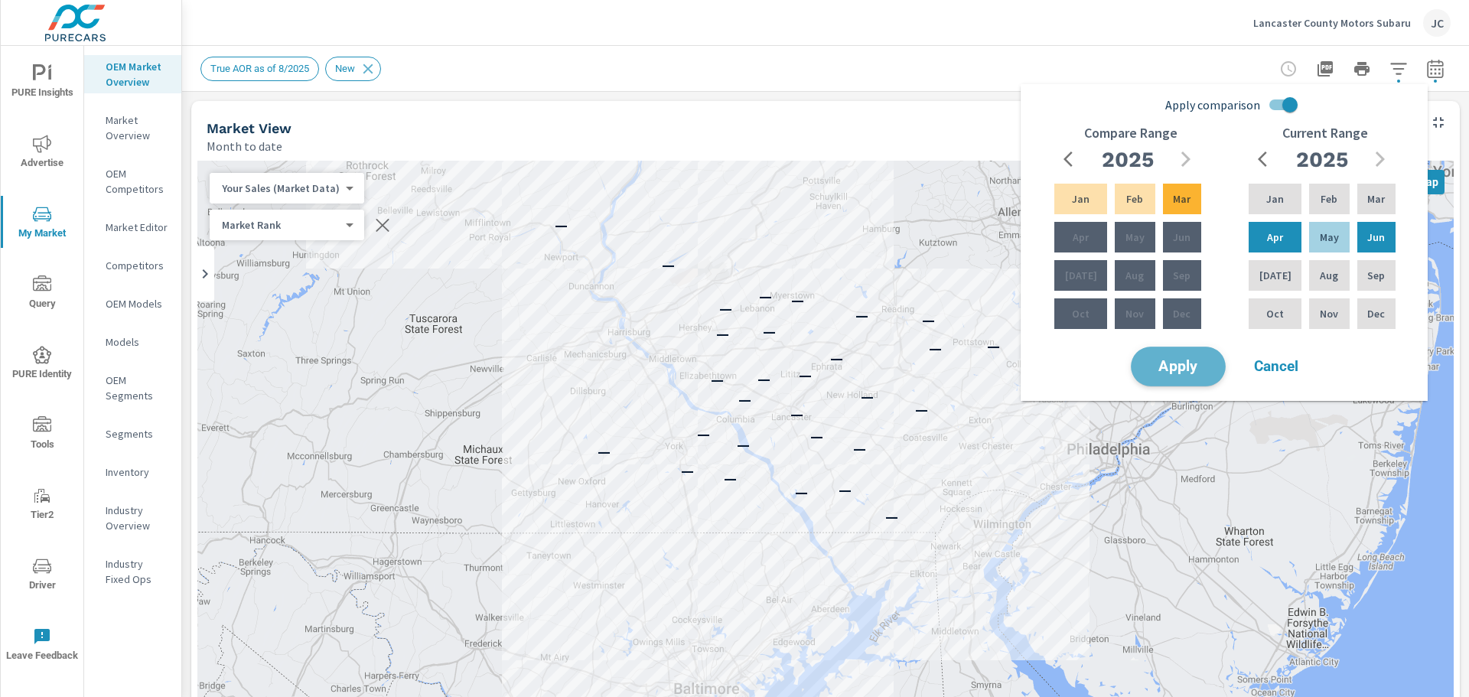
click at [1174, 371] on span "Apply" at bounding box center [1178, 367] width 63 height 15
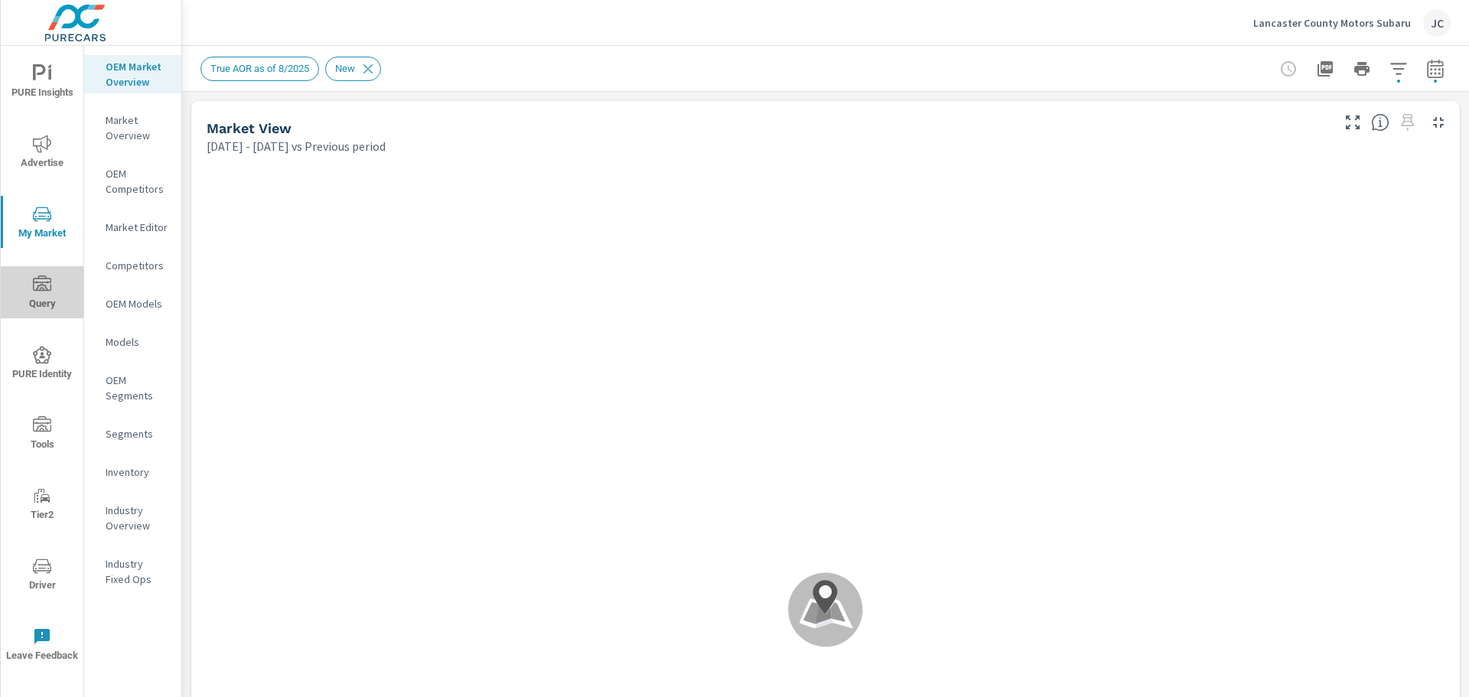
click at [41, 287] on icon "nav menu" at bounding box center [42, 284] width 18 height 18
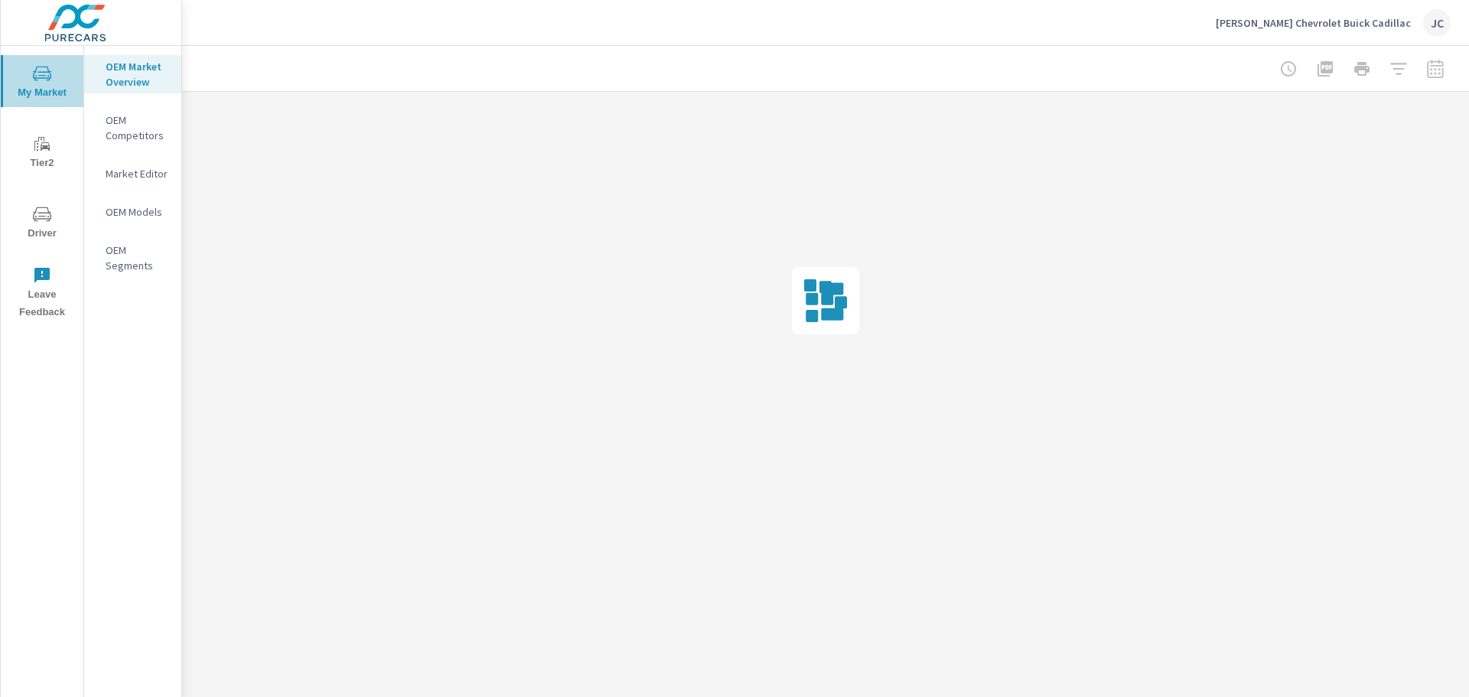
click at [38, 86] on span "My Market" at bounding box center [41, 82] width 73 height 37
click at [116, 85] on p "OEM Market Overview" at bounding box center [137, 74] width 63 height 31
click at [53, 82] on span "My Market" at bounding box center [41, 82] width 73 height 37
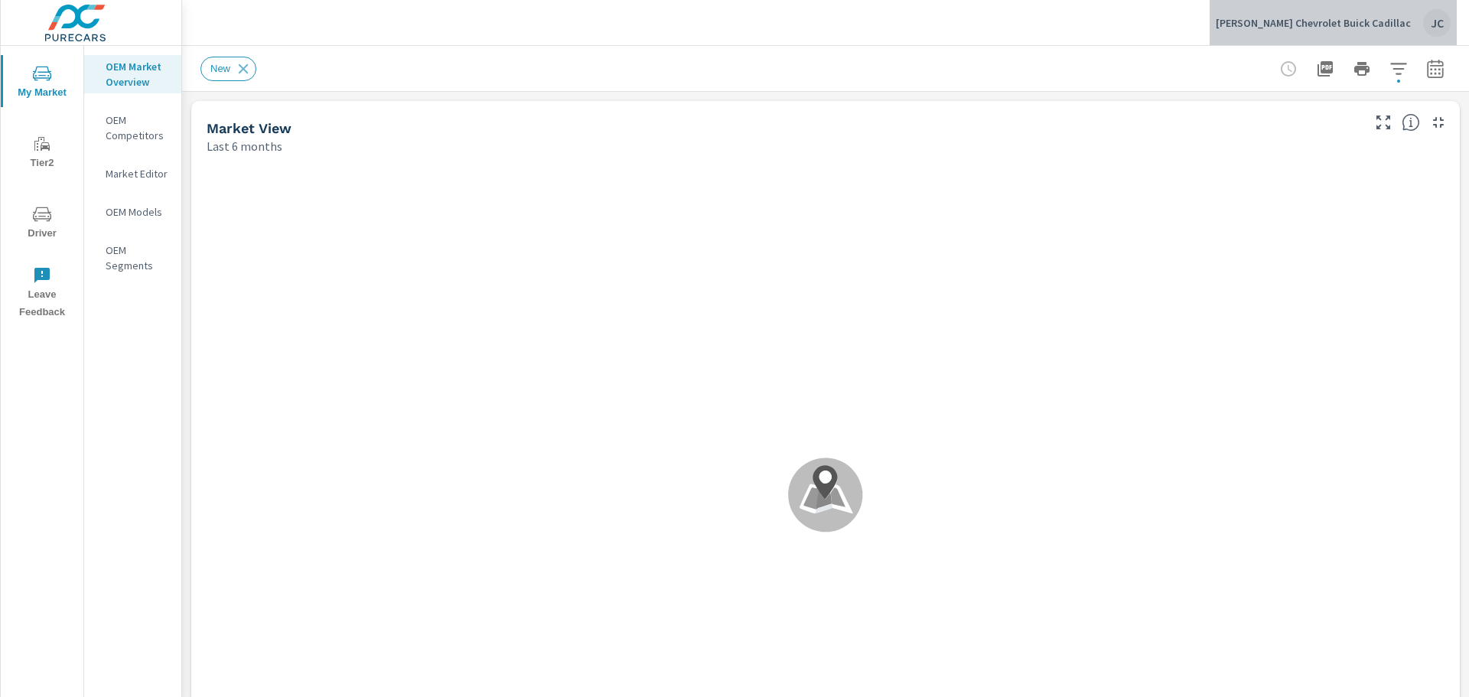
click at [1405, 24] on p "Peterson Chevrolet Buick Cadillac" at bounding box center [1313, 23] width 195 height 14
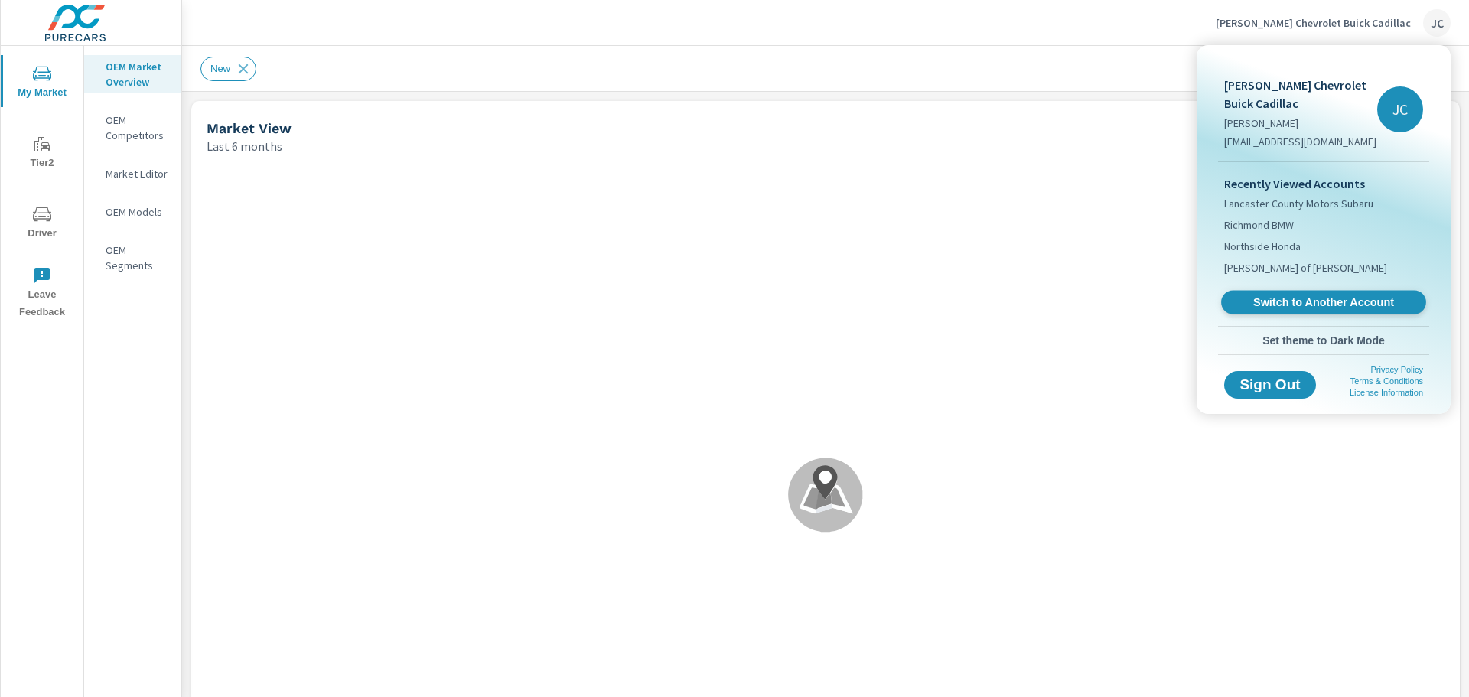
scroll to position [1, 0]
click at [1325, 308] on span "Switch to Another Account" at bounding box center [1322, 302] width 187 height 15
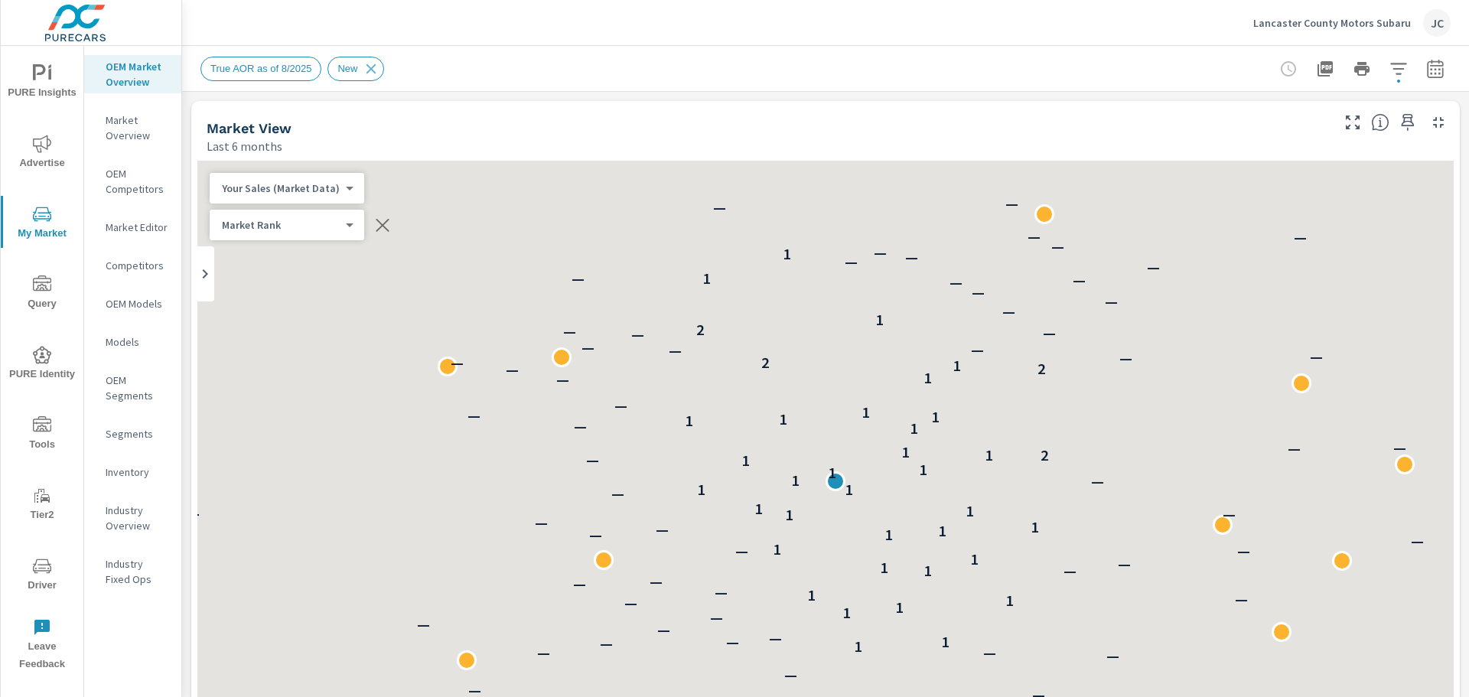
scroll to position [1, 0]
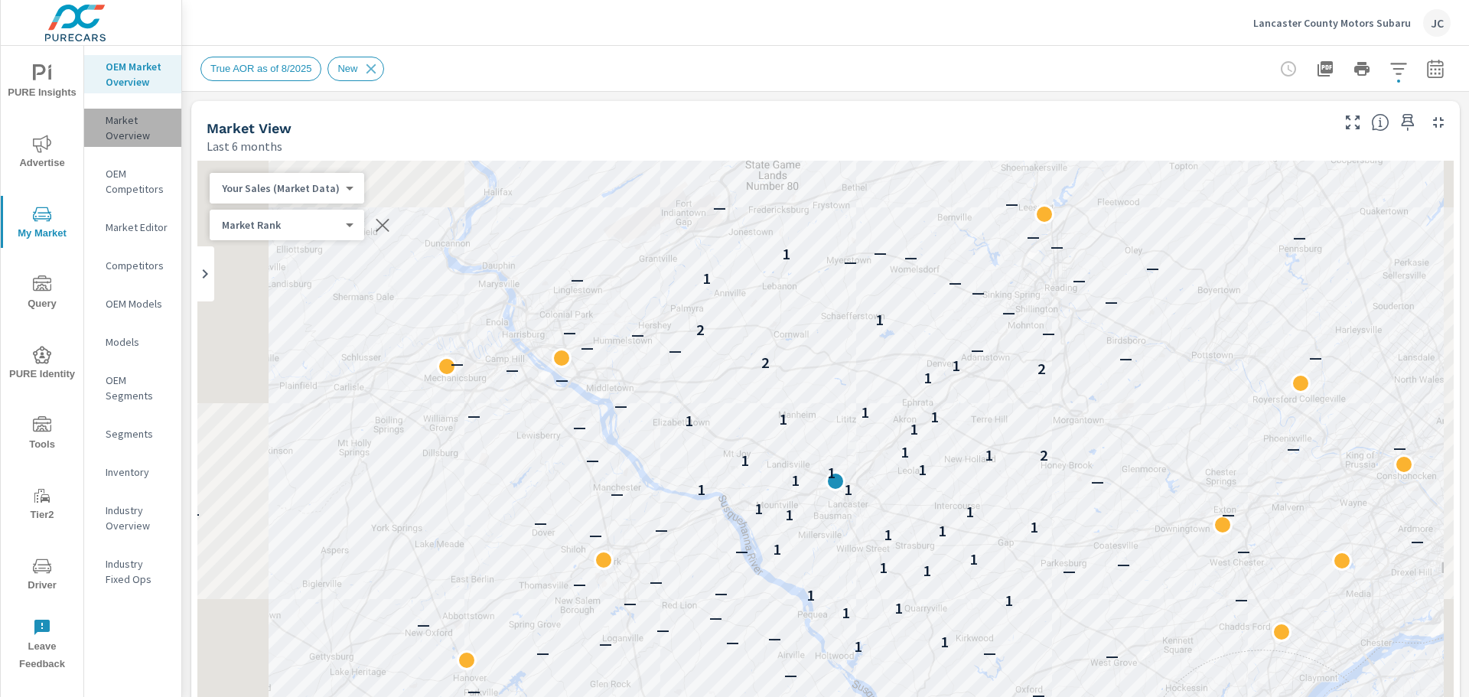
click at [126, 125] on p "Market Overview" at bounding box center [137, 127] width 63 height 31
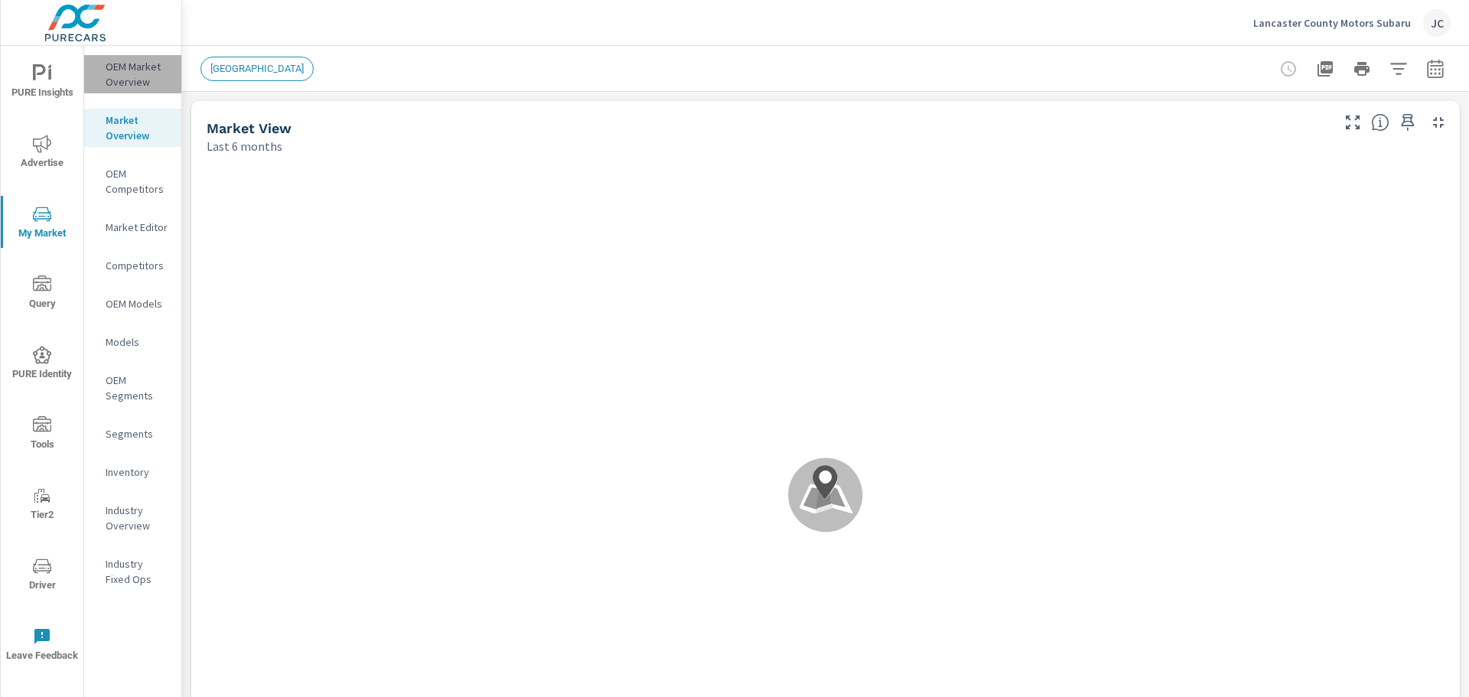
click at [122, 82] on p "OEM Market Overview" at bounding box center [137, 74] width 63 height 31
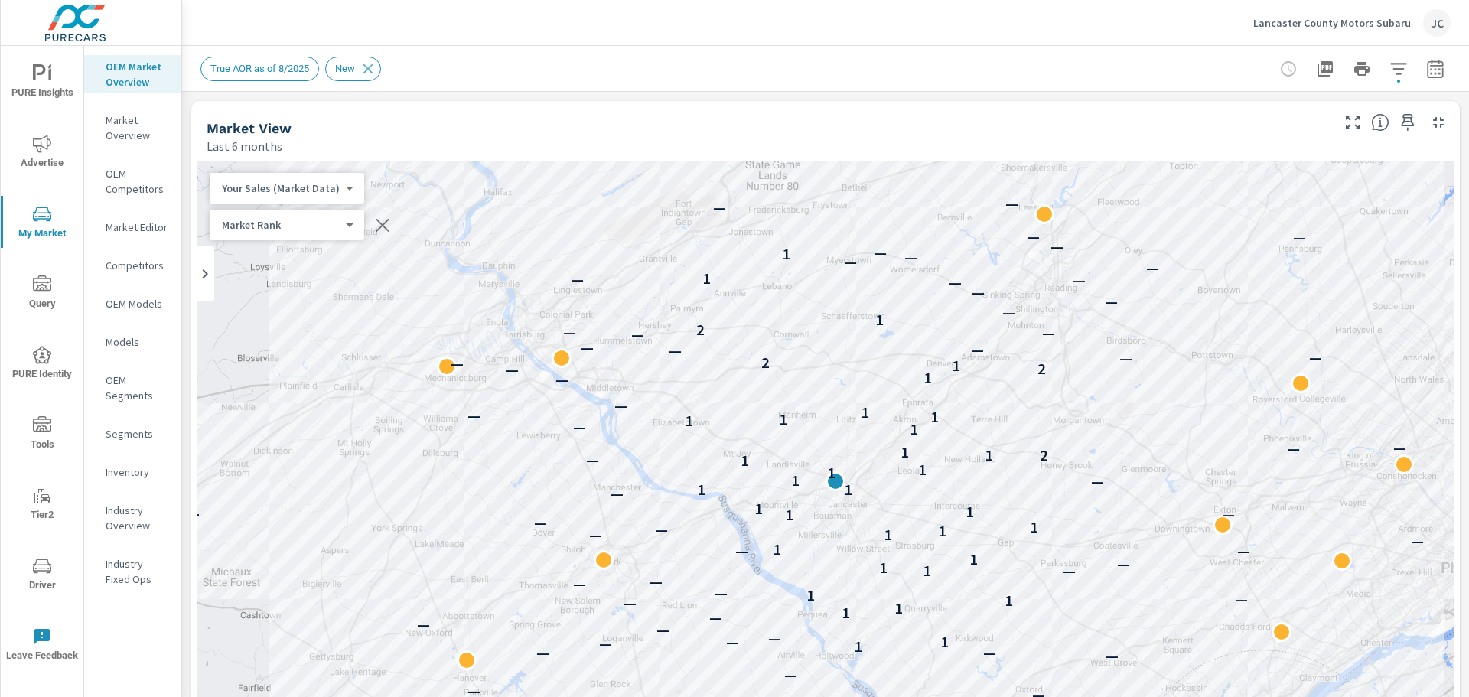
scroll to position [1, 0]
click at [129, 122] on p "Market Overview" at bounding box center [137, 127] width 63 height 31
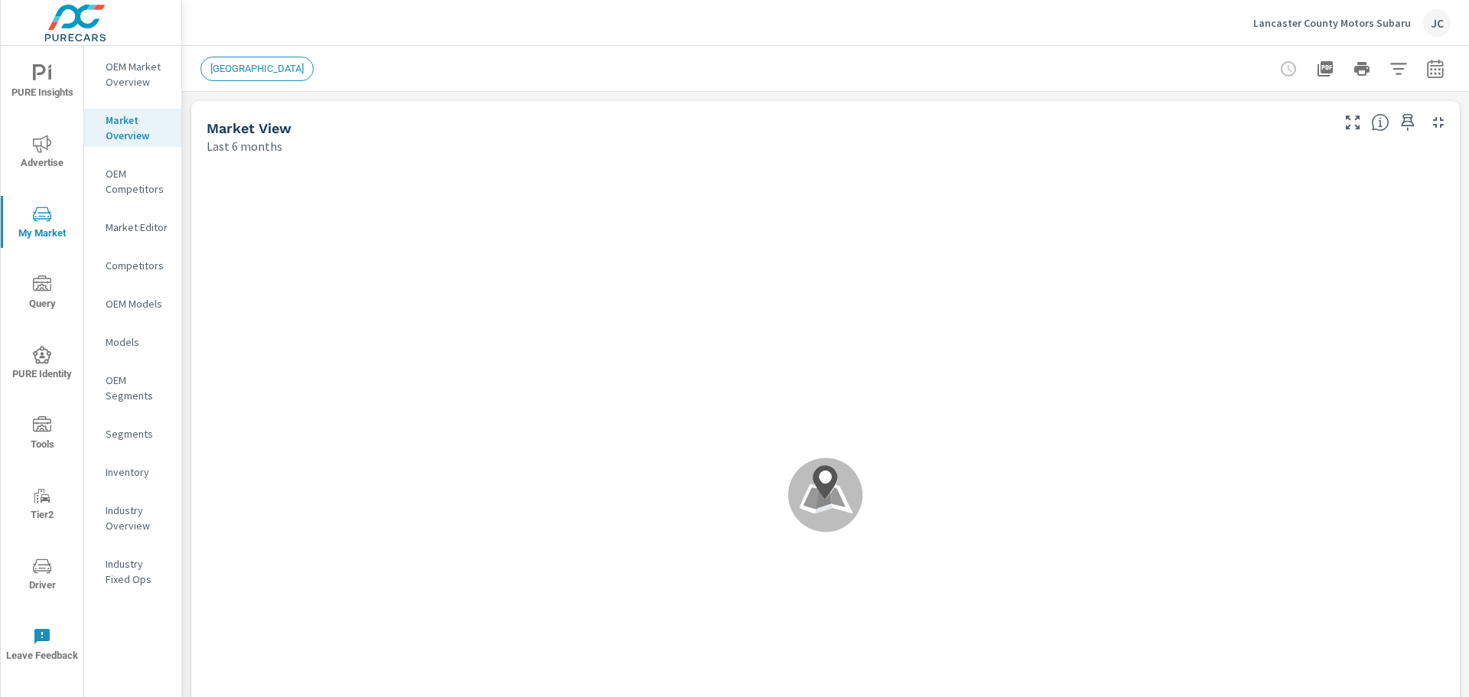
scroll to position [1, 0]
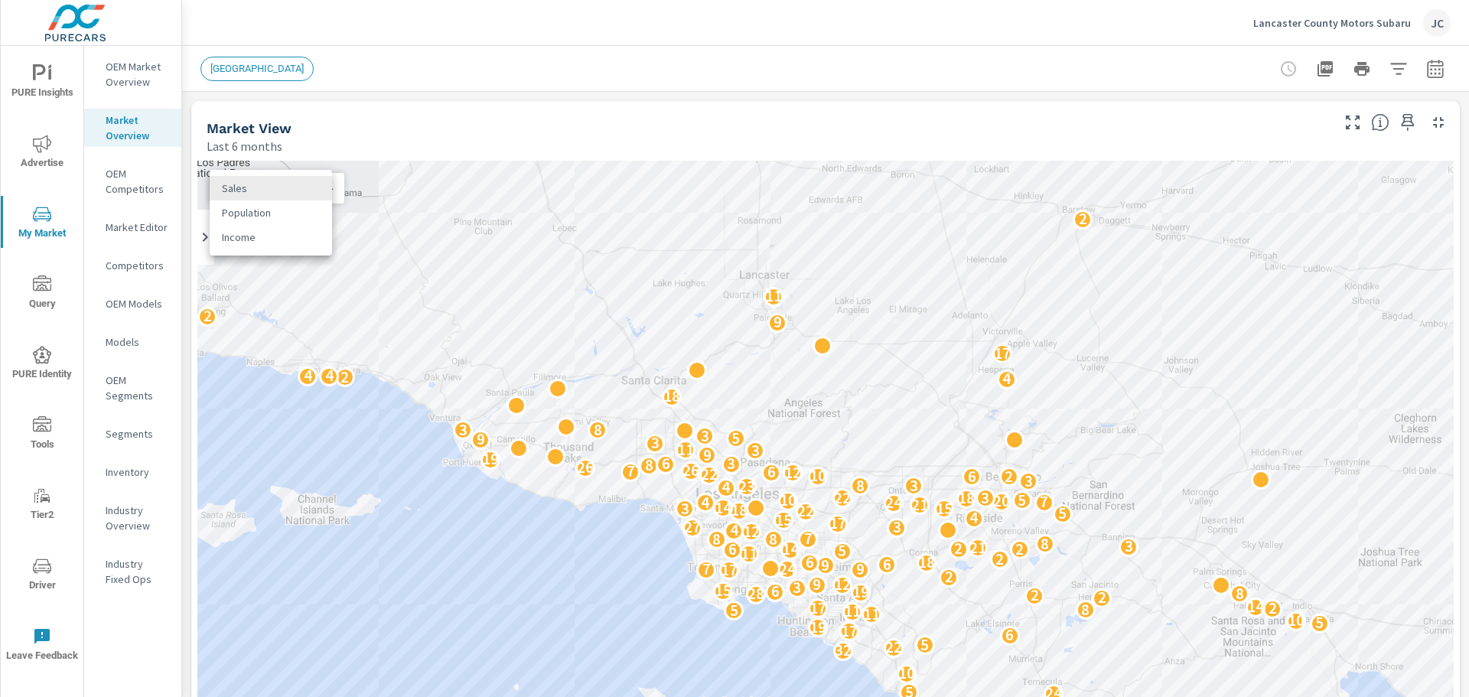
click at [327, 186] on body "PURE Insights Advertise My Market Query PURE Identity Tools Tier2 Driver Leave …" at bounding box center [734, 348] width 1469 height 697
click at [830, 523] on div at bounding box center [734, 348] width 1469 height 697
click at [138, 344] on p "Models" at bounding box center [137, 341] width 63 height 15
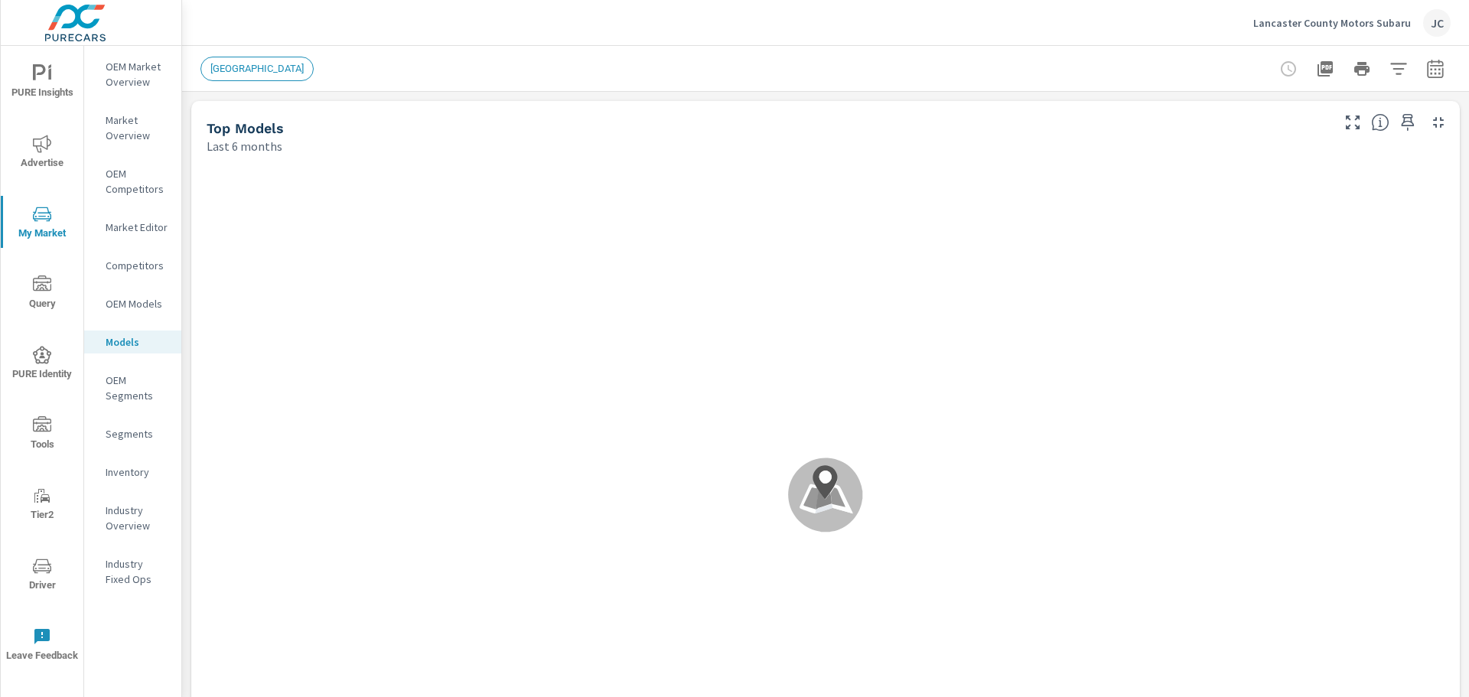
scroll to position [1, 0]
click at [822, 493] on icon at bounding box center [824, 482] width 24 height 34
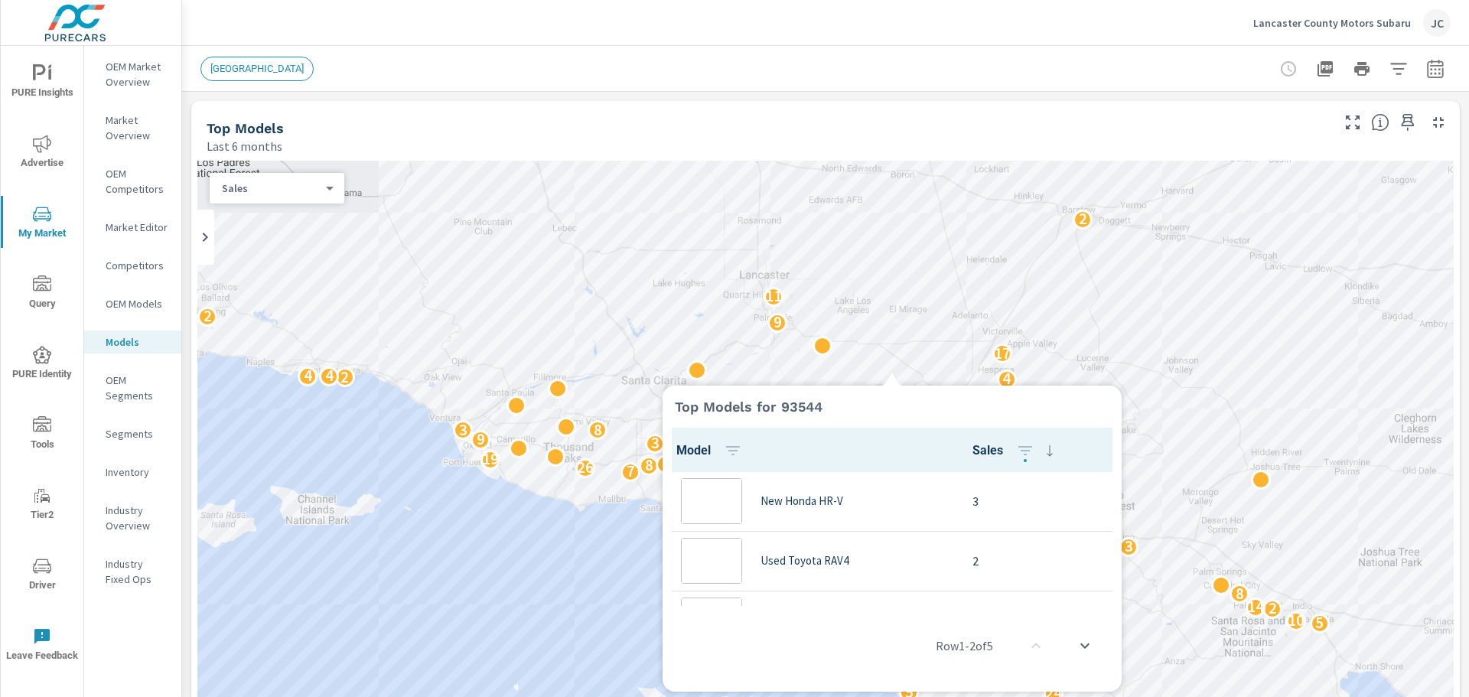
scroll to position [1, 0]
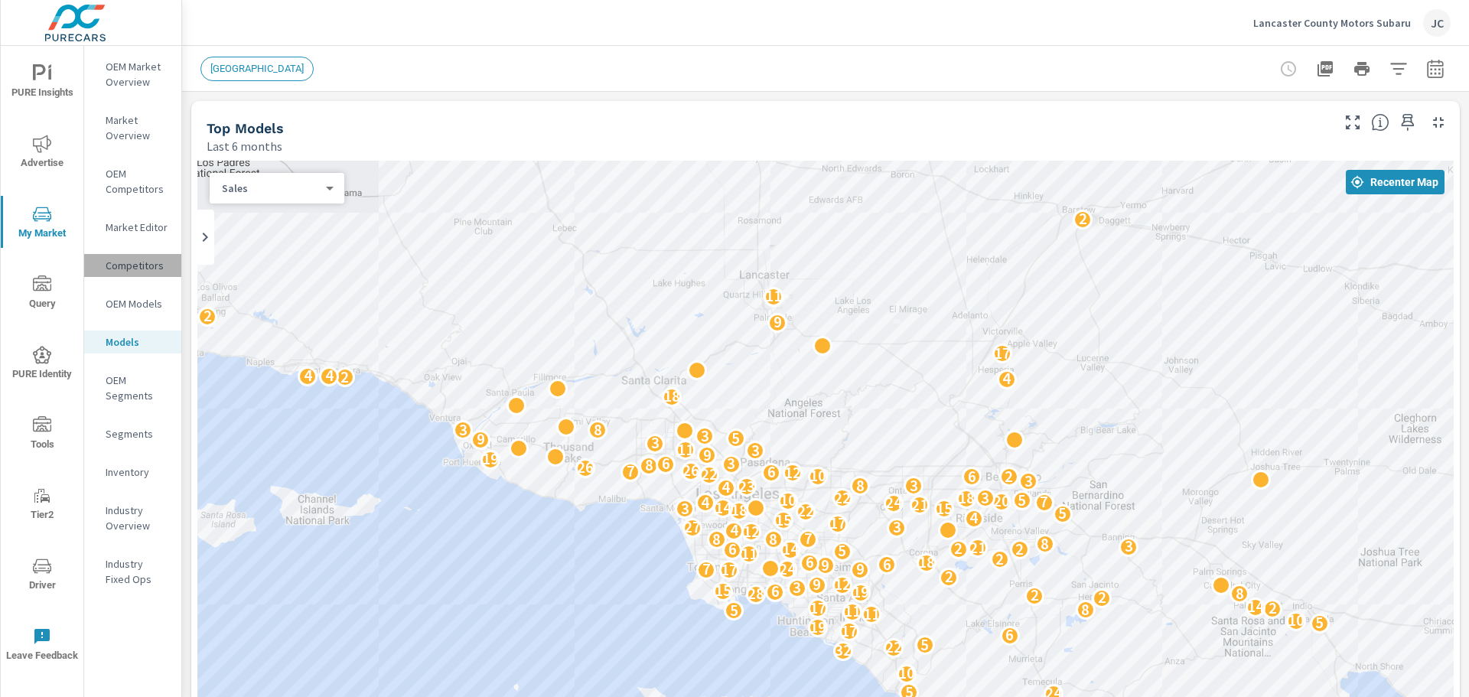
click at [135, 269] on p "Competitors" at bounding box center [137, 265] width 63 height 15
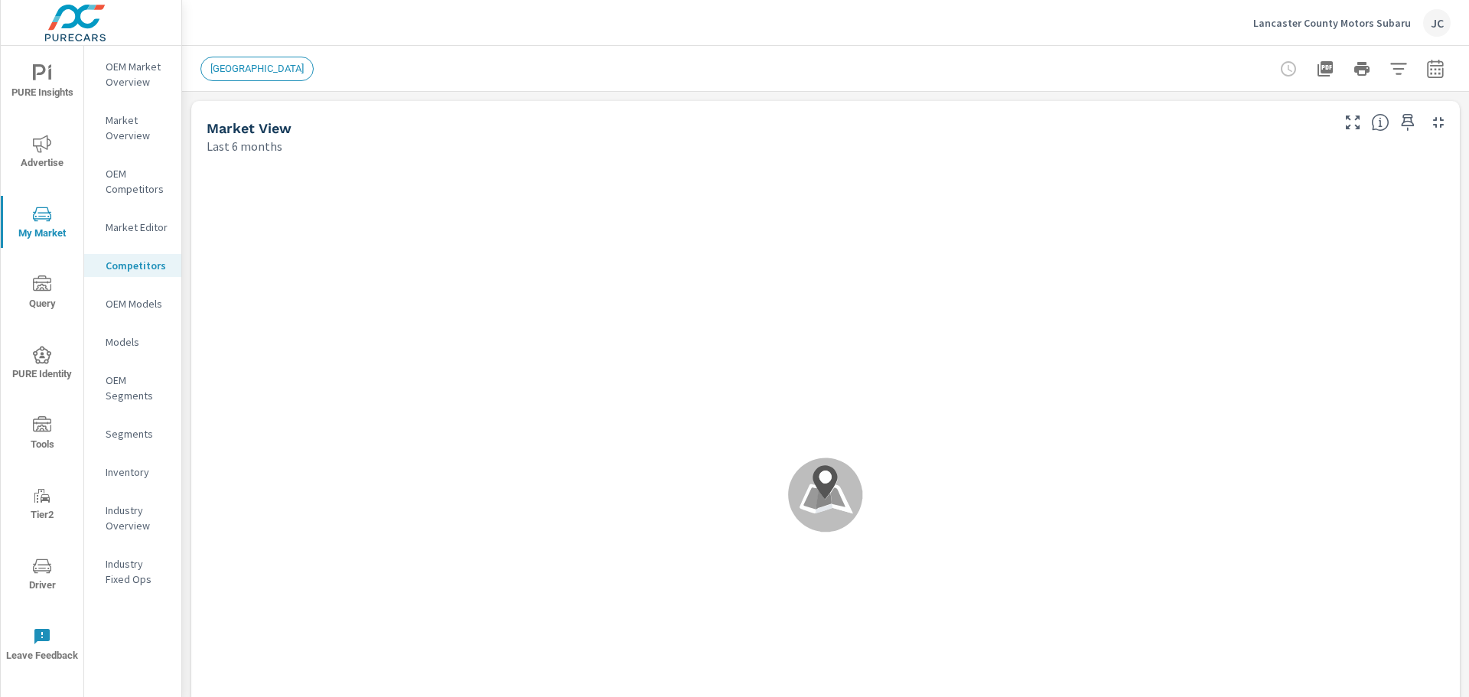
scroll to position [1, 0]
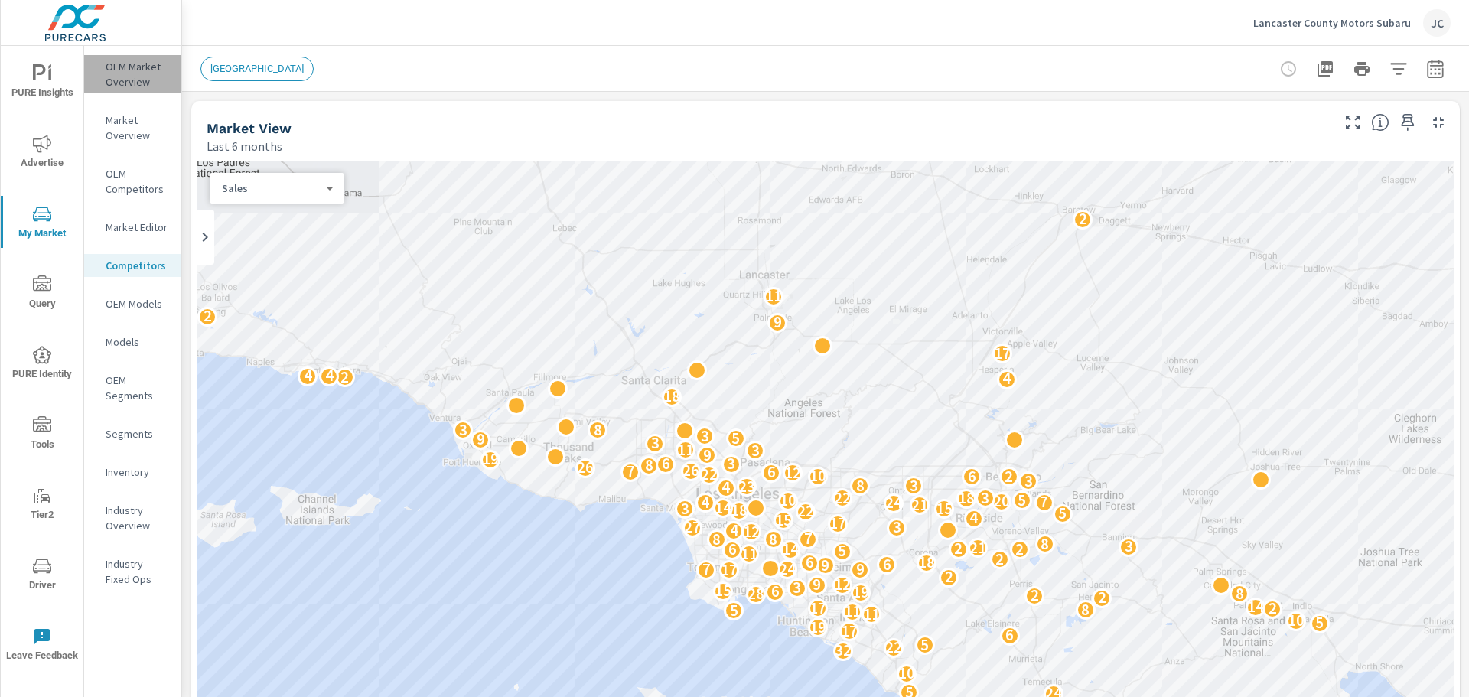
click at [156, 72] on p "OEM Market Overview" at bounding box center [137, 74] width 63 height 31
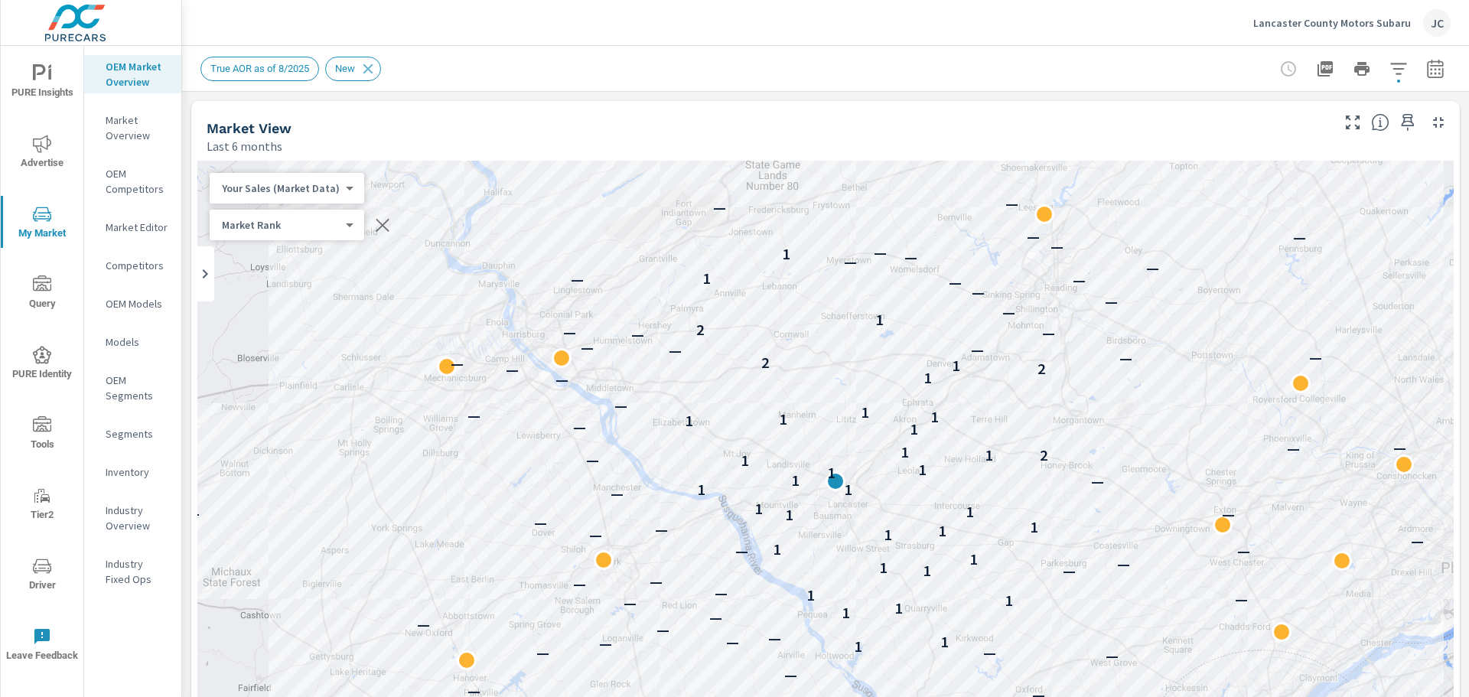
scroll to position [1, 0]
click at [339, 230] on body "PURE Insights Advertise My Market Query PURE Identity Tools Tier2 Driver Leave …" at bounding box center [734, 348] width 1469 height 697
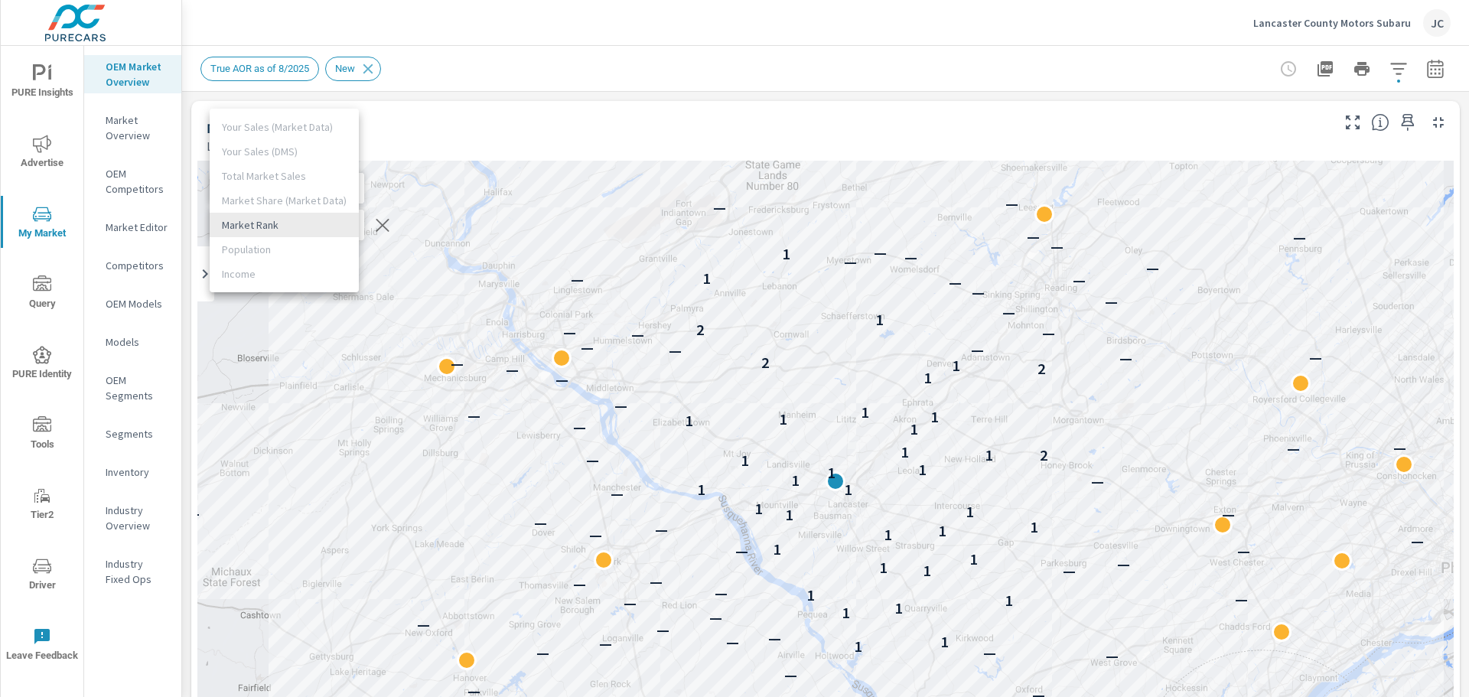
click at [465, 113] on div at bounding box center [734, 348] width 1469 height 697
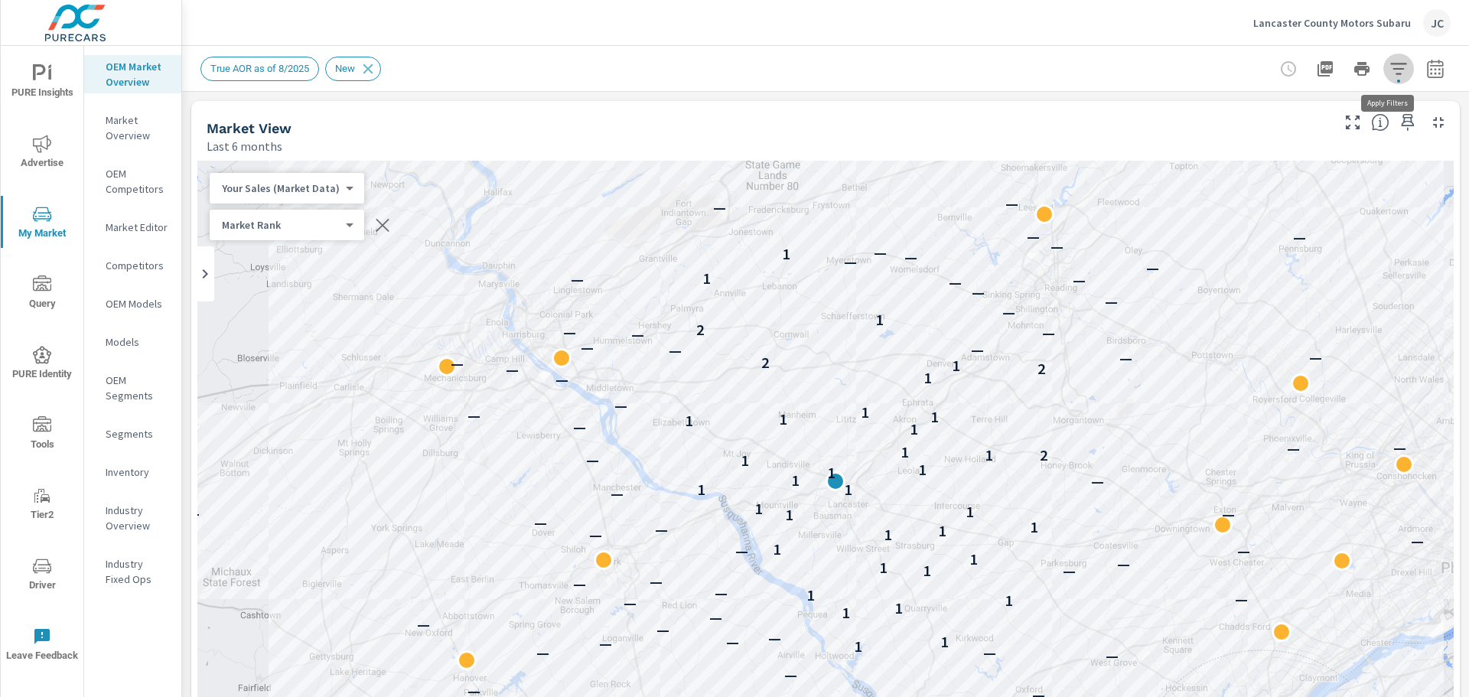
click at [1389, 60] on icon "button" at bounding box center [1398, 69] width 18 height 18
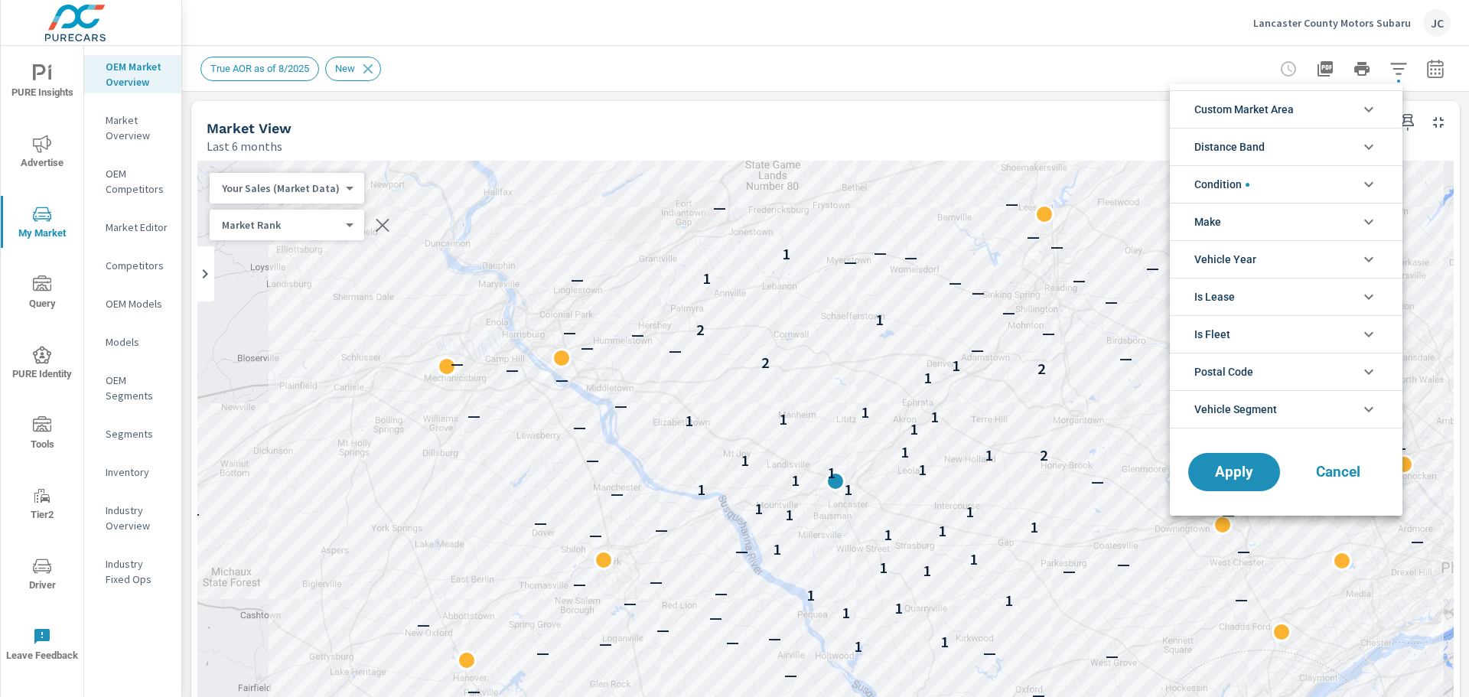
click at [1368, 216] on icon "filter options" at bounding box center [1368, 222] width 18 height 18
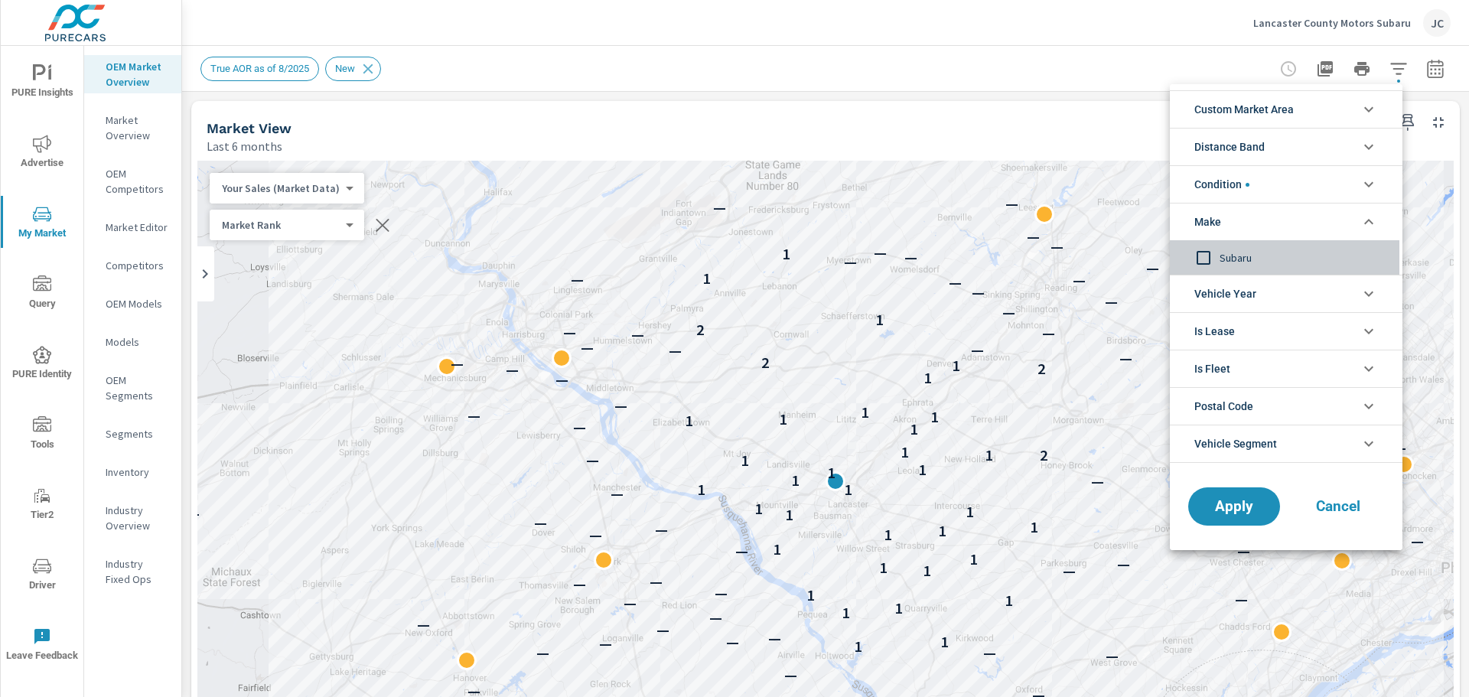
click at [1206, 263] on input "filter options" at bounding box center [1203, 258] width 32 height 32
click at [1380, 291] on li "Vehicle Year" at bounding box center [1286, 293] width 233 height 37
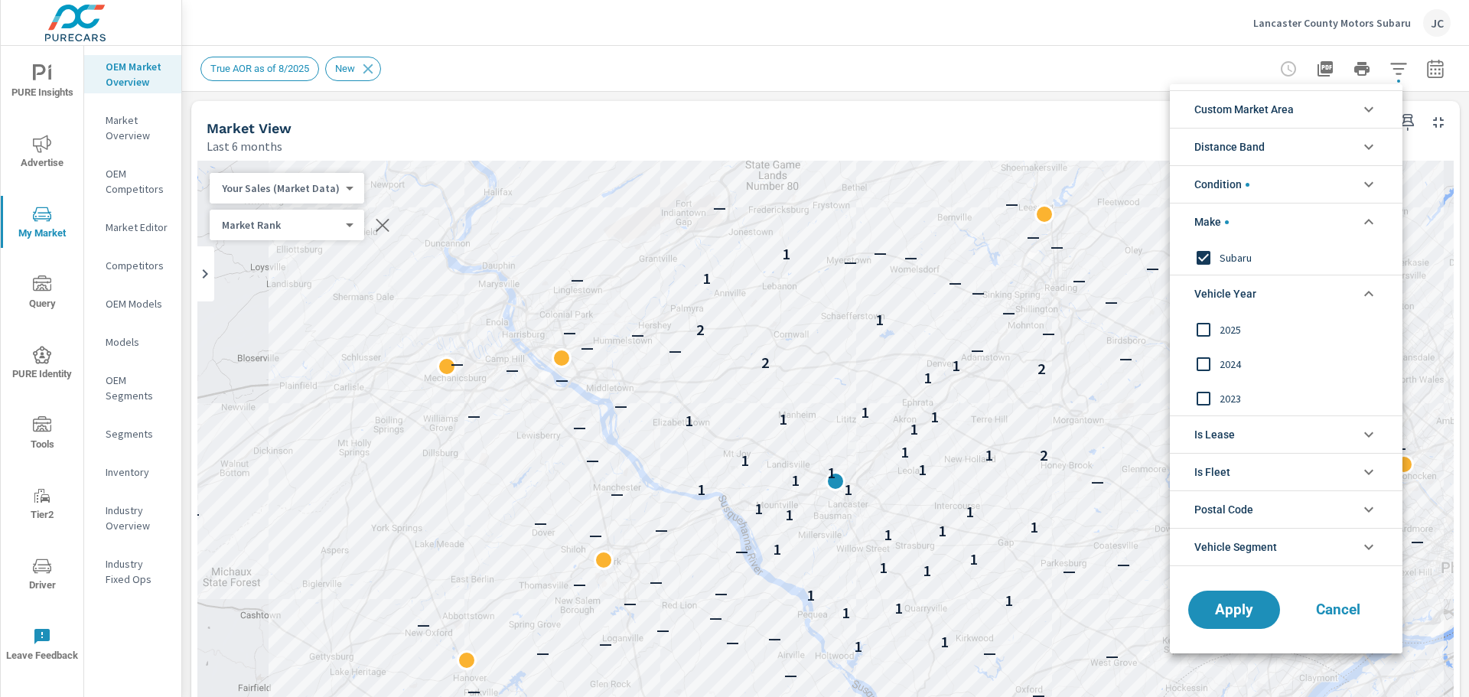
click at [1200, 331] on input "filter options" at bounding box center [1203, 330] width 32 height 32
click at [1361, 546] on icon "filter options" at bounding box center [1368, 547] width 18 height 18
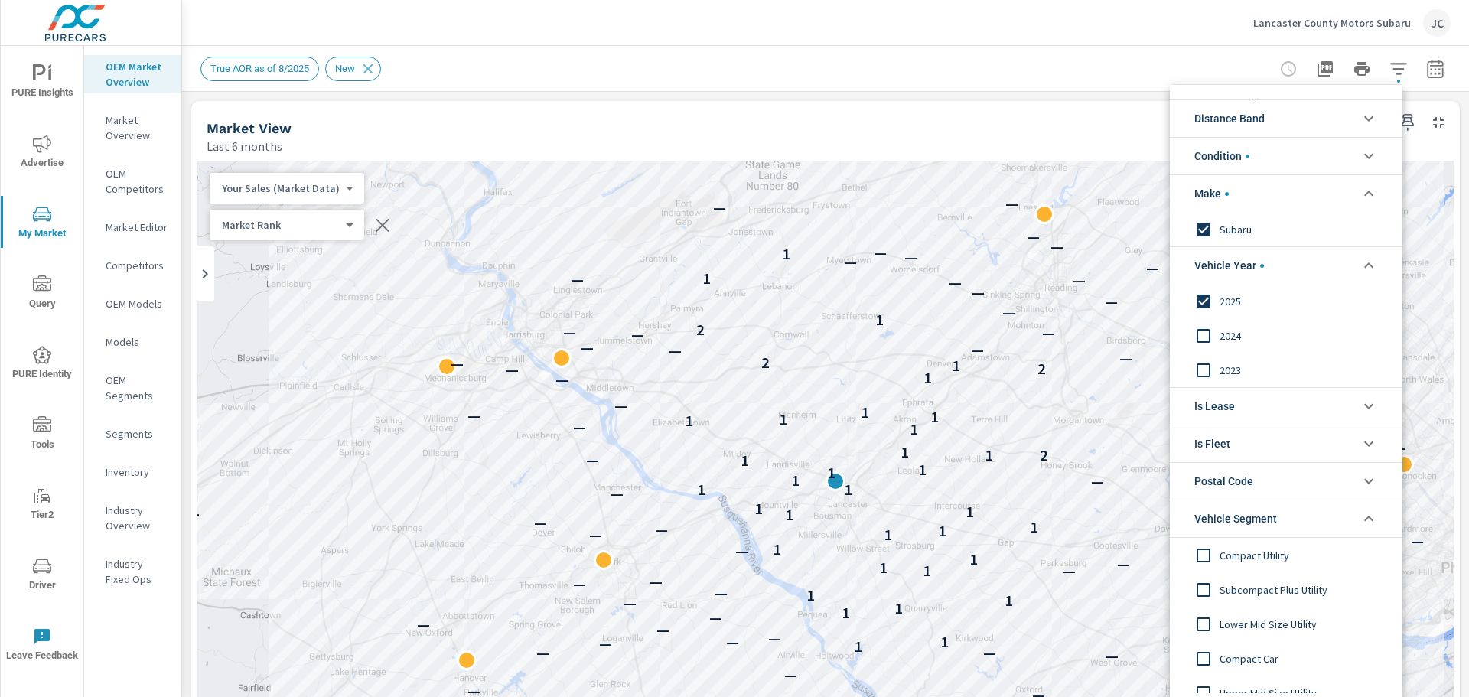
scroll to position [52, 0]
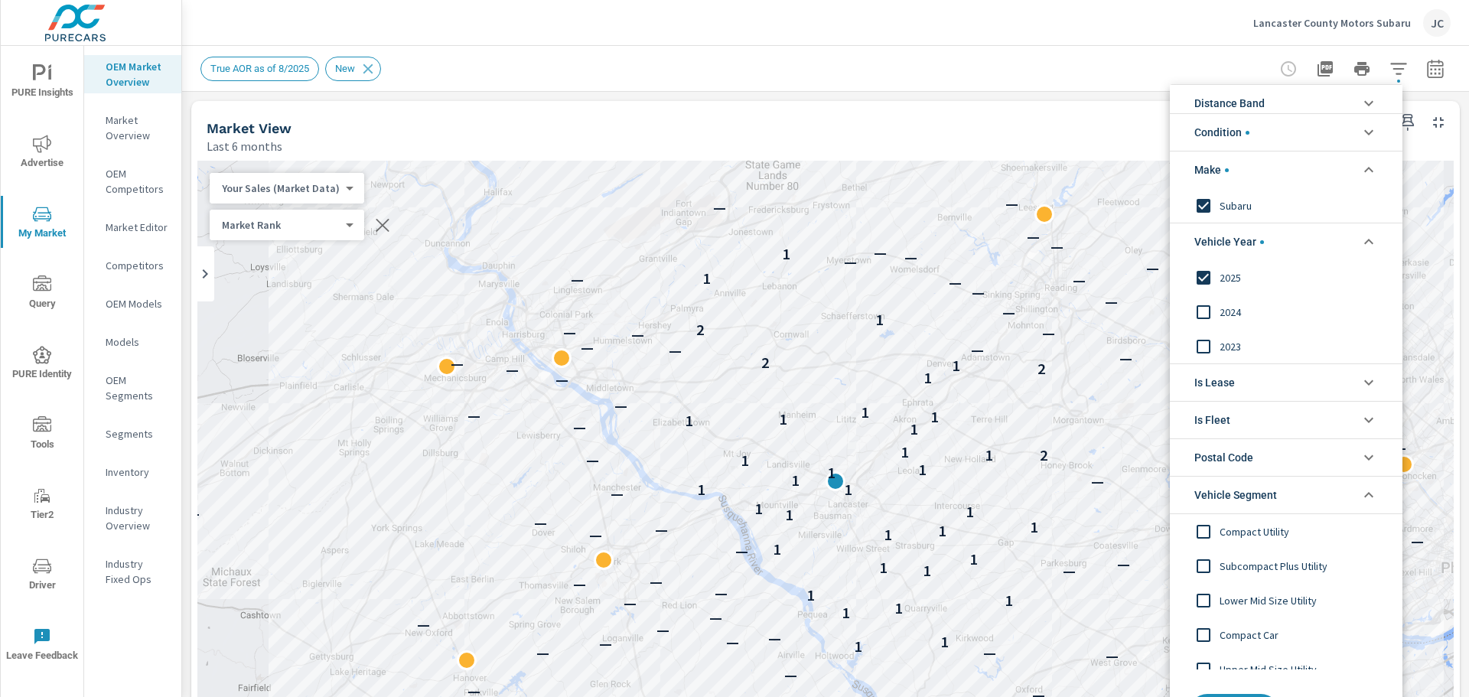
click at [1206, 532] on input "filter options" at bounding box center [1203, 532] width 32 height 32
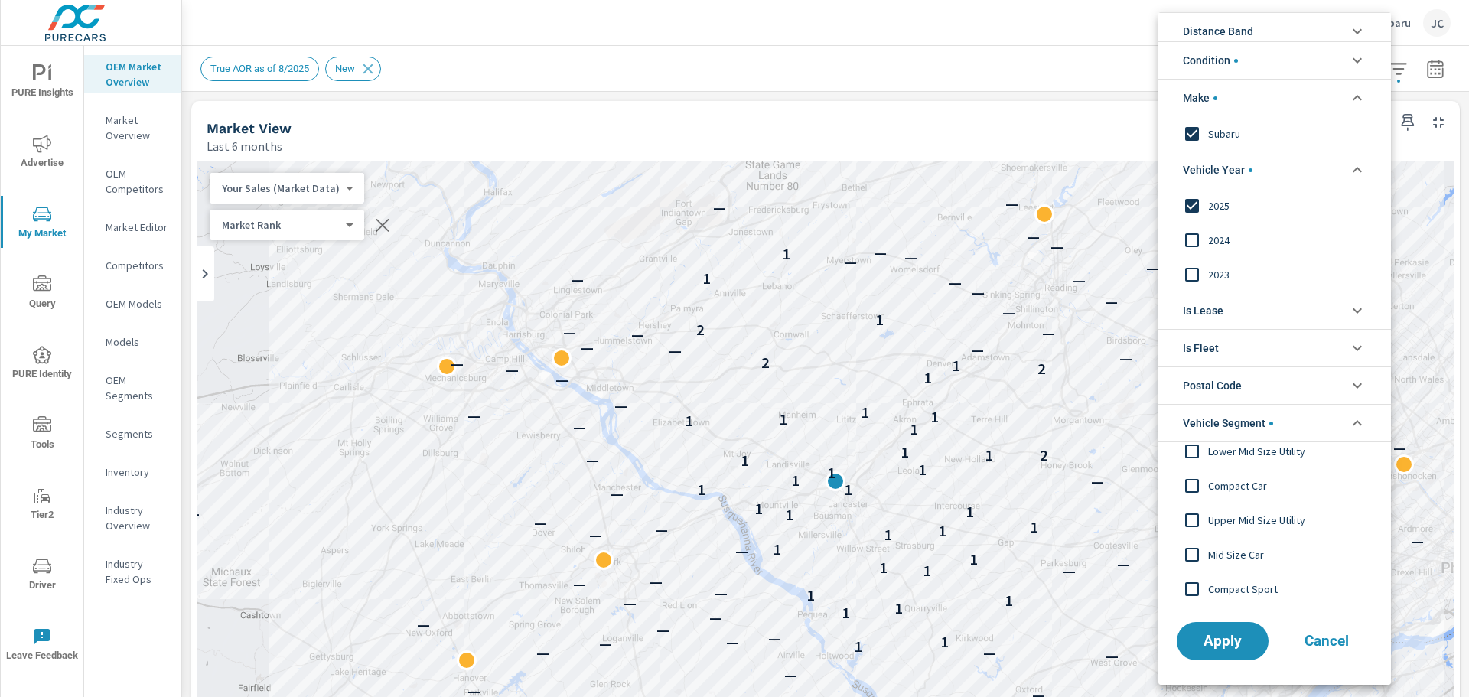
scroll to position [86, 0]
click at [1236, 643] on span "Apply" at bounding box center [1222, 640] width 63 height 15
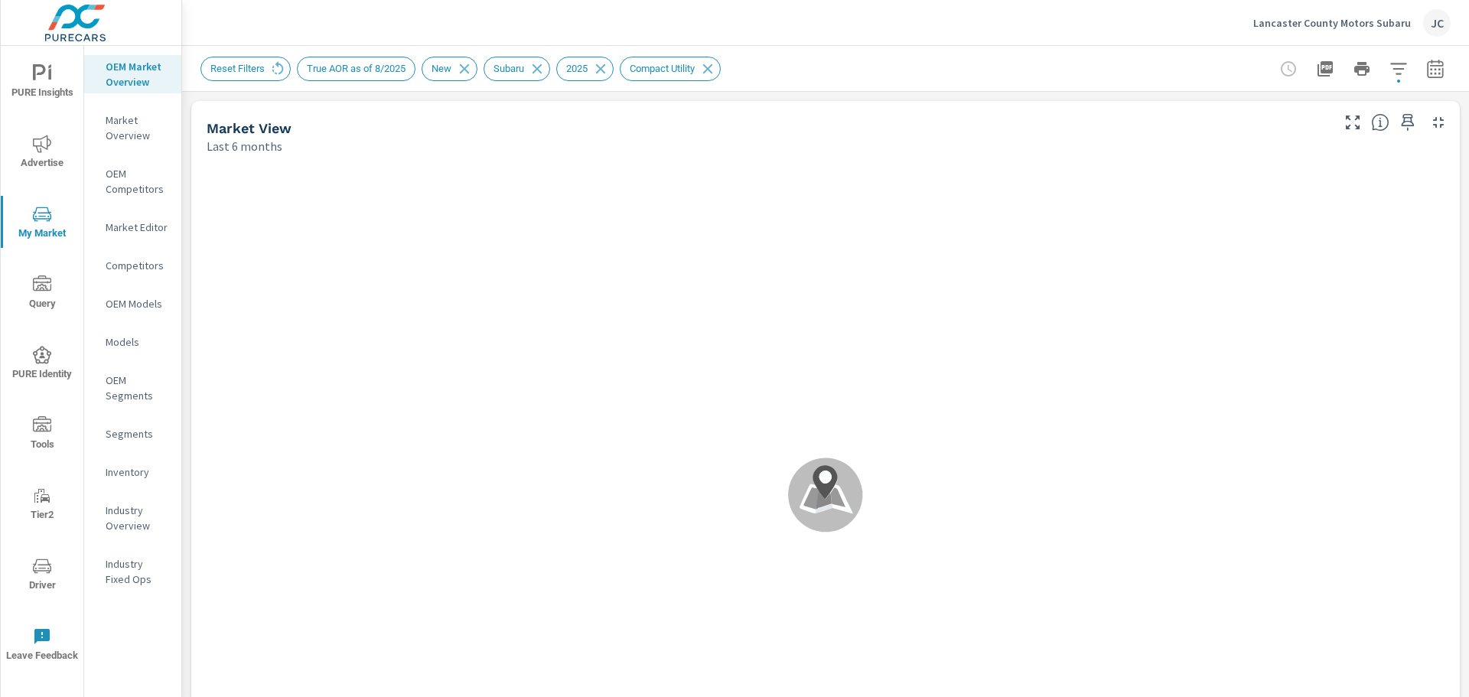
scroll to position [1, 0]
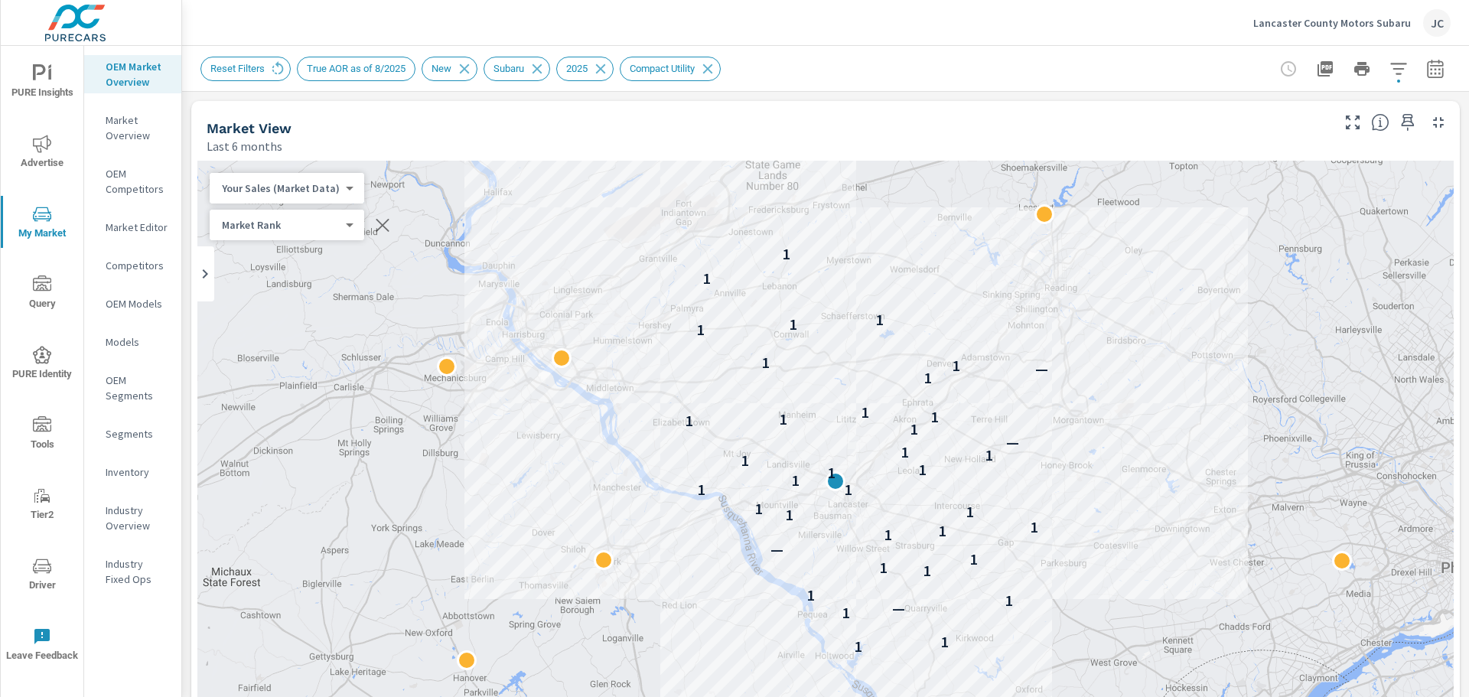
click at [33, 85] on span "PURE Insights" at bounding box center [41, 82] width 73 height 37
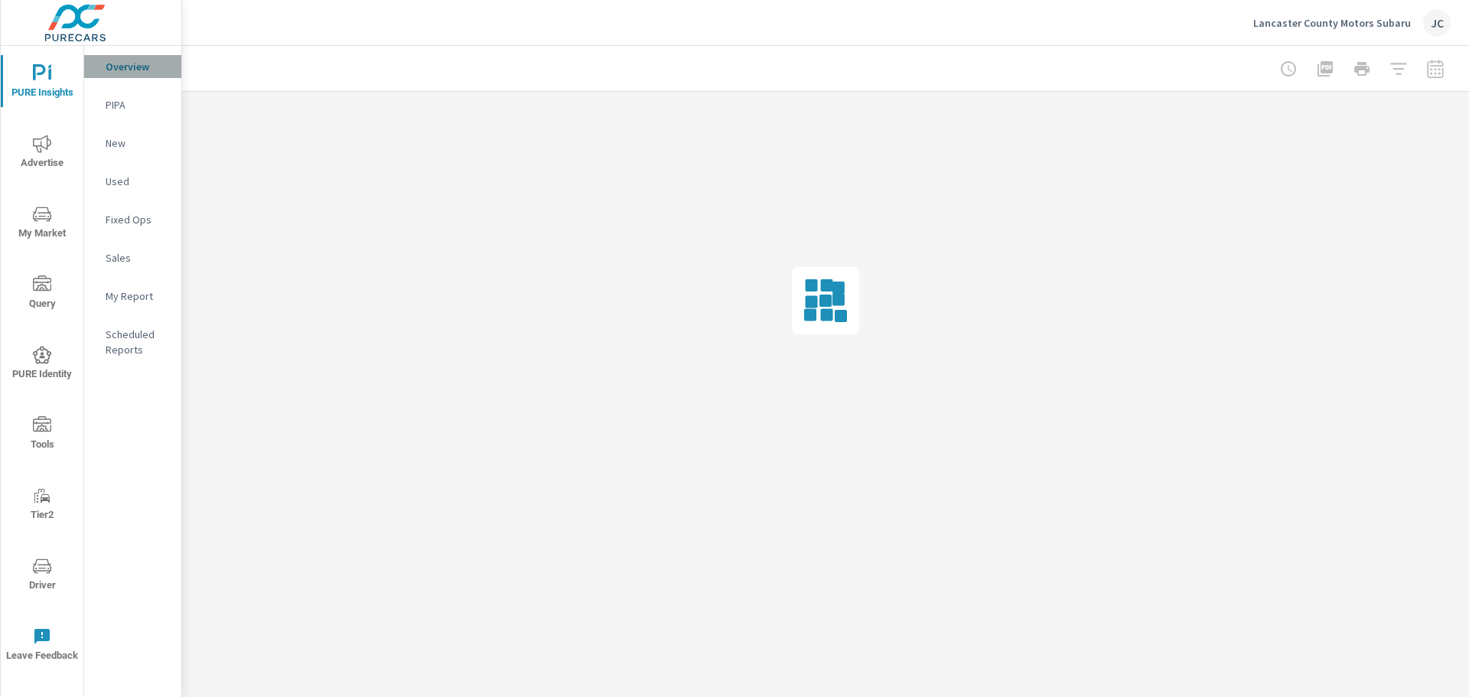
click at [124, 66] on p "Overview" at bounding box center [137, 66] width 63 height 15
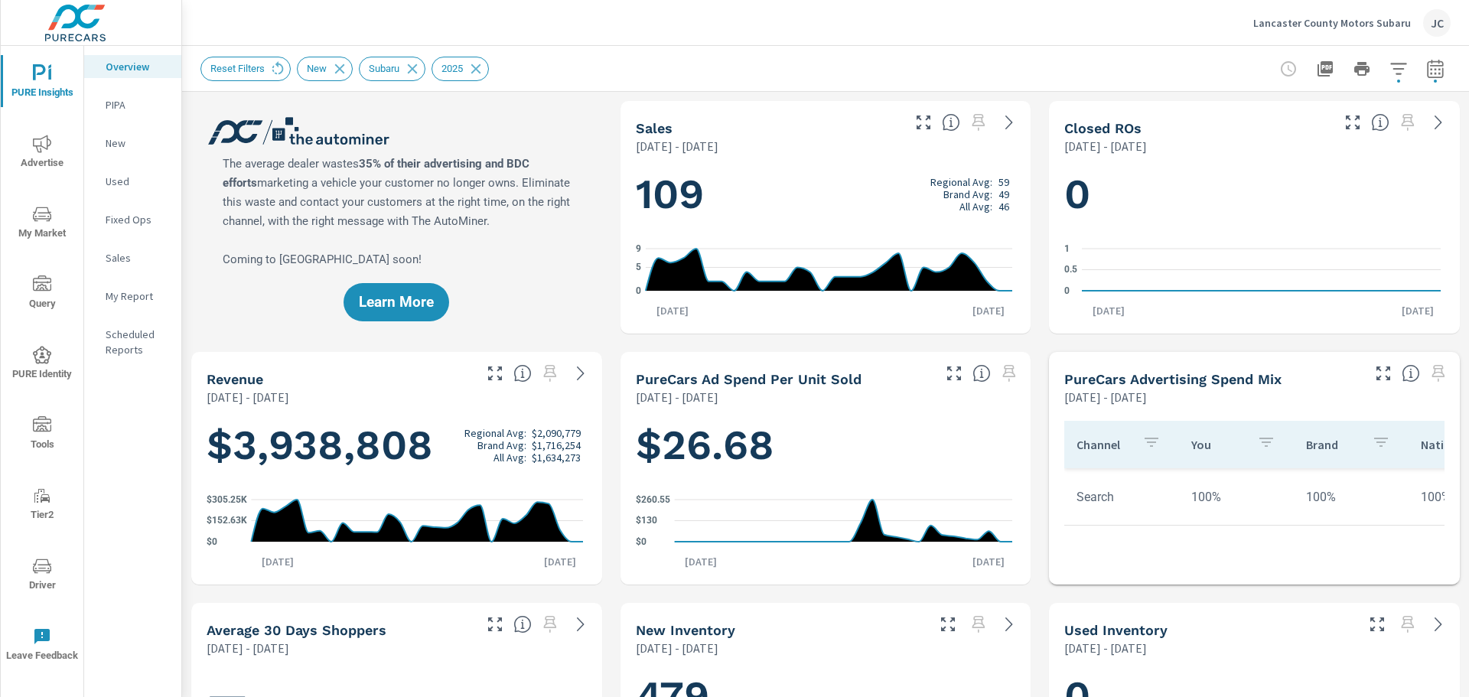
scroll to position [1, 0]
click at [46, 210] on icon "nav menu" at bounding box center [42, 214] width 18 height 18
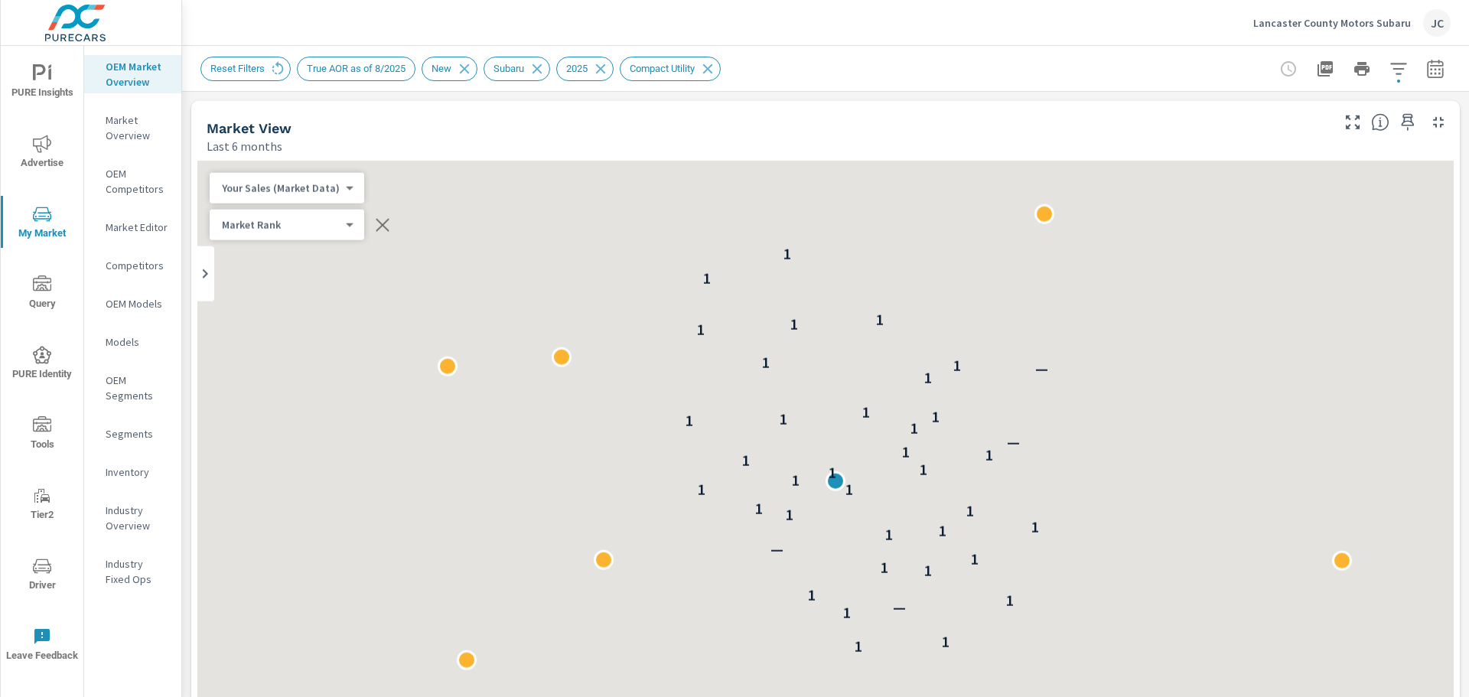
scroll to position [1, 0]
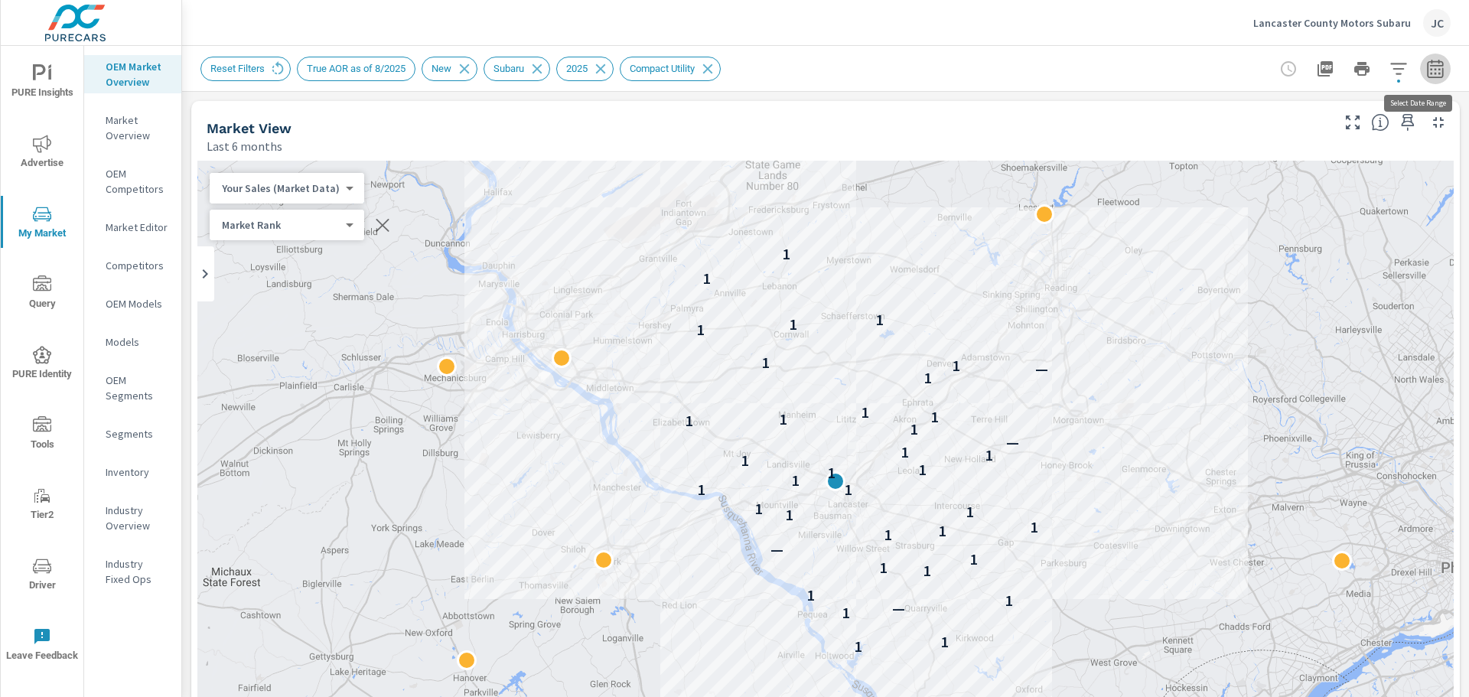
click at [1432, 70] on icon "button" at bounding box center [1435, 69] width 18 height 18
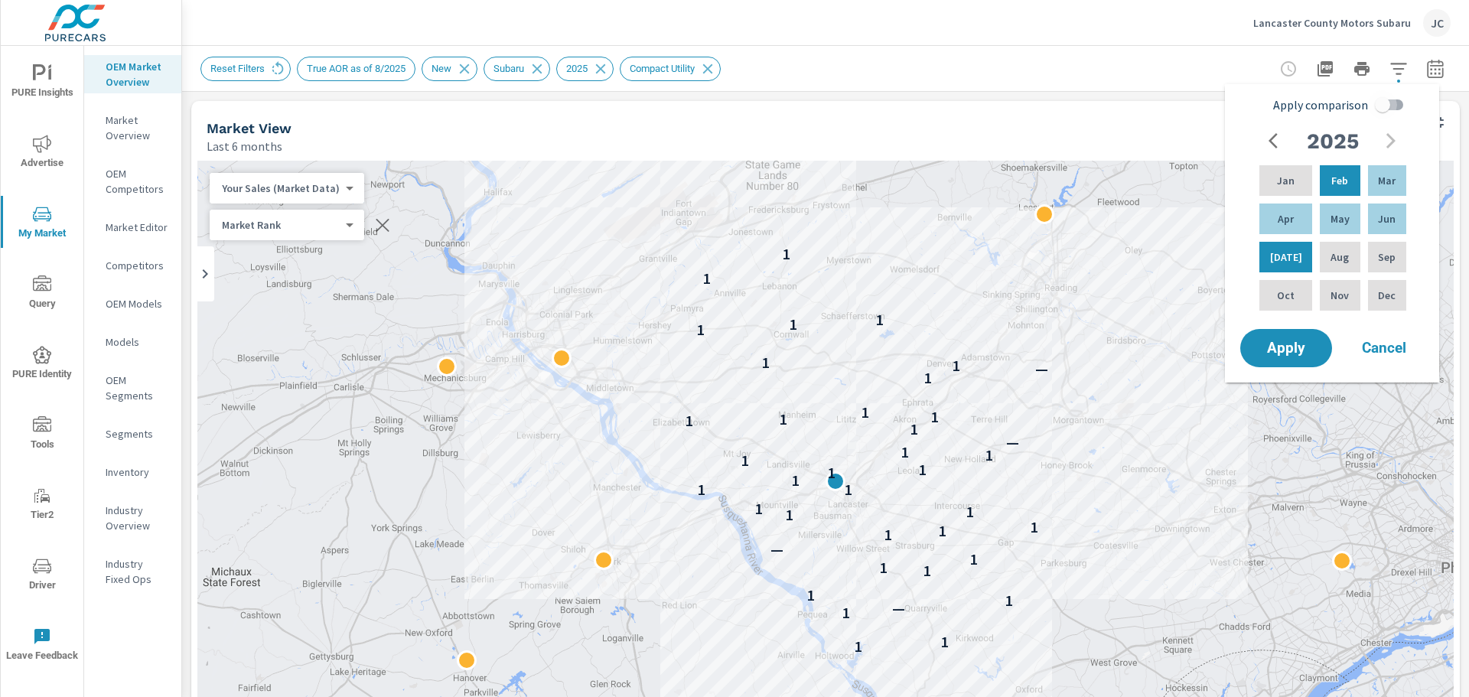
click at [1387, 107] on input "Apply comparison" at bounding box center [1382, 104] width 87 height 29
checkbox input "true"
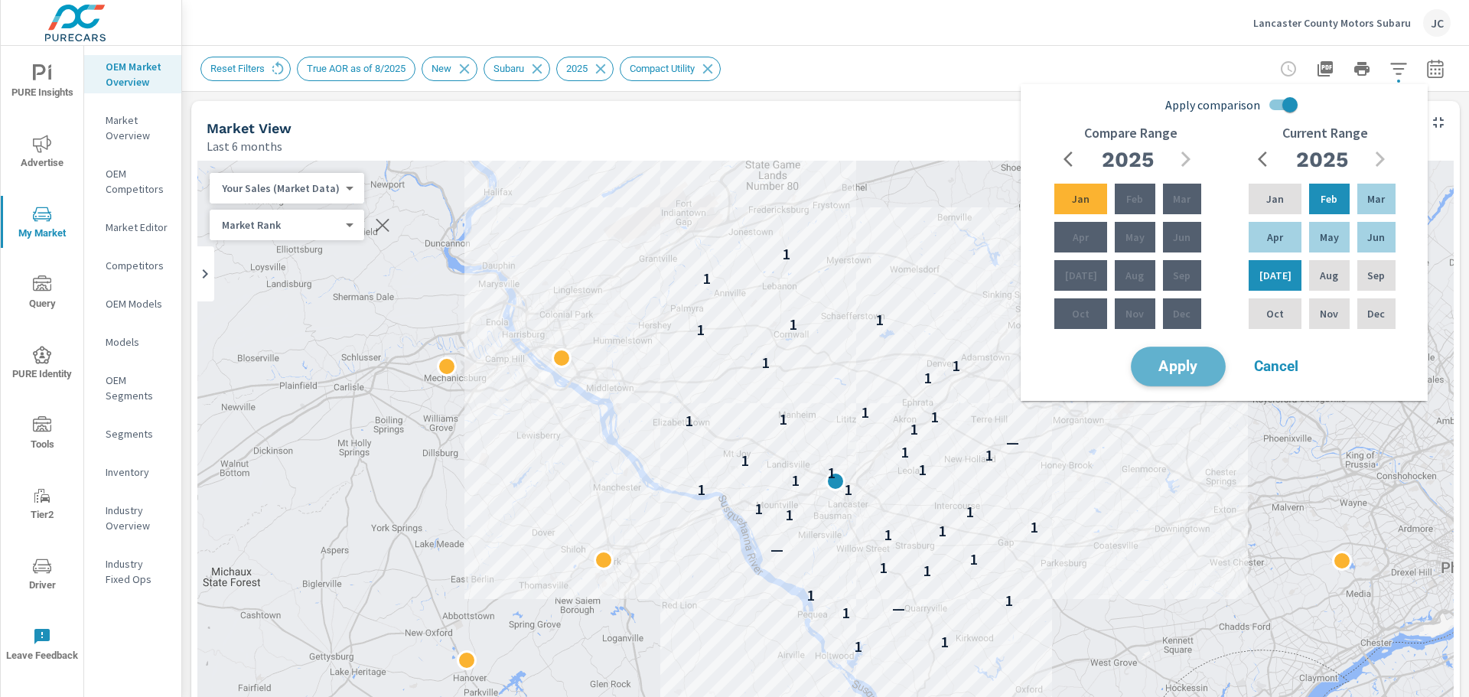
click at [1161, 370] on span "Apply" at bounding box center [1178, 367] width 63 height 15
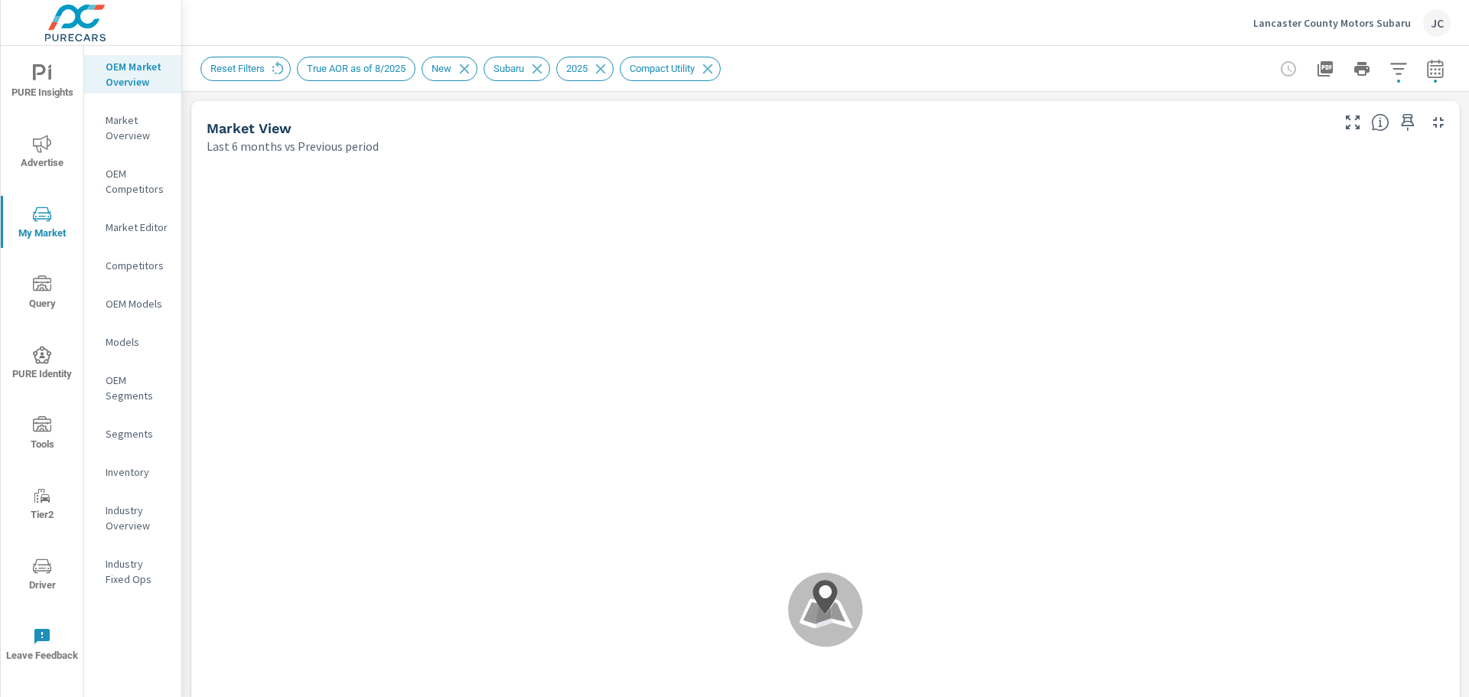
scroll to position [1, 0]
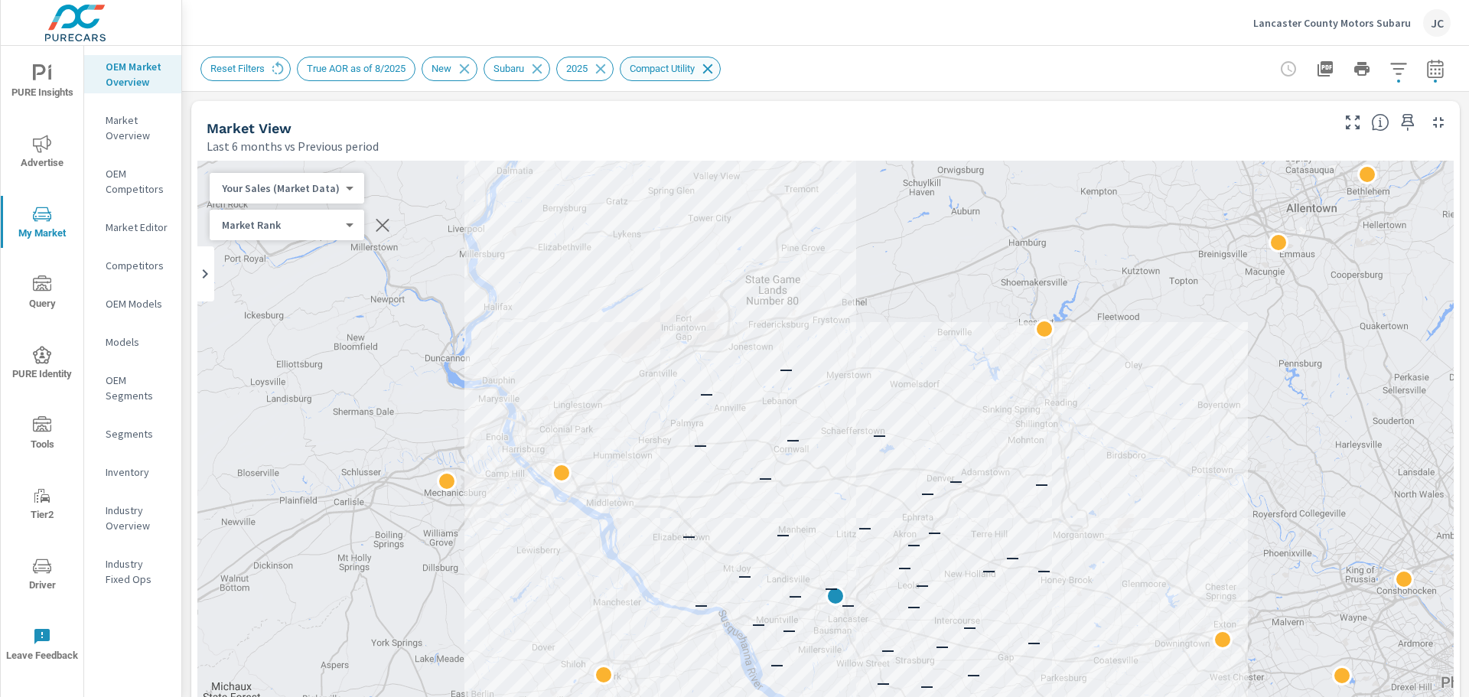
click at [704, 66] on icon at bounding box center [707, 68] width 17 height 17
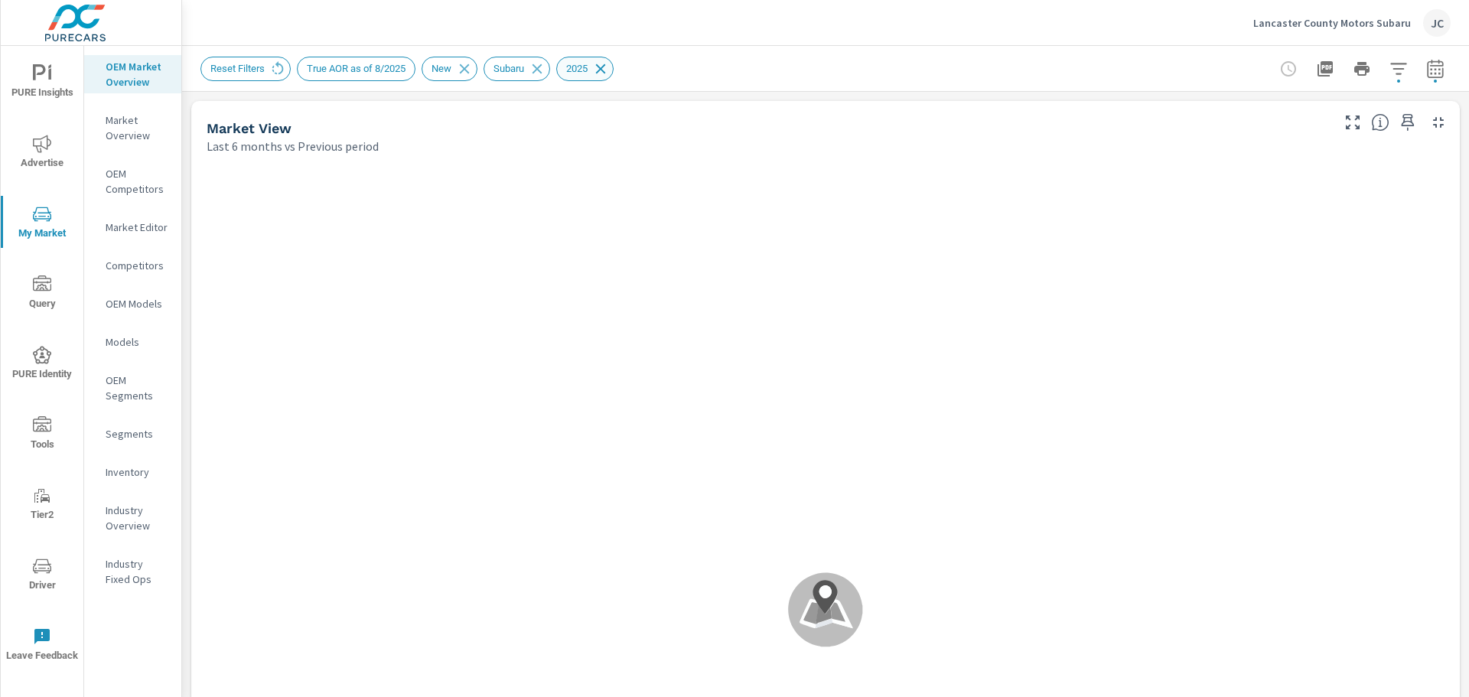
click at [601, 71] on icon at bounding box center [601, 68] width 10 height 10
click at [1390, 65] on div at bounding box center [1349, 69] width 202 height 31
click at [219, 72] on span "Reset Filters" at bounding box center [237, 68] width 73 height 11
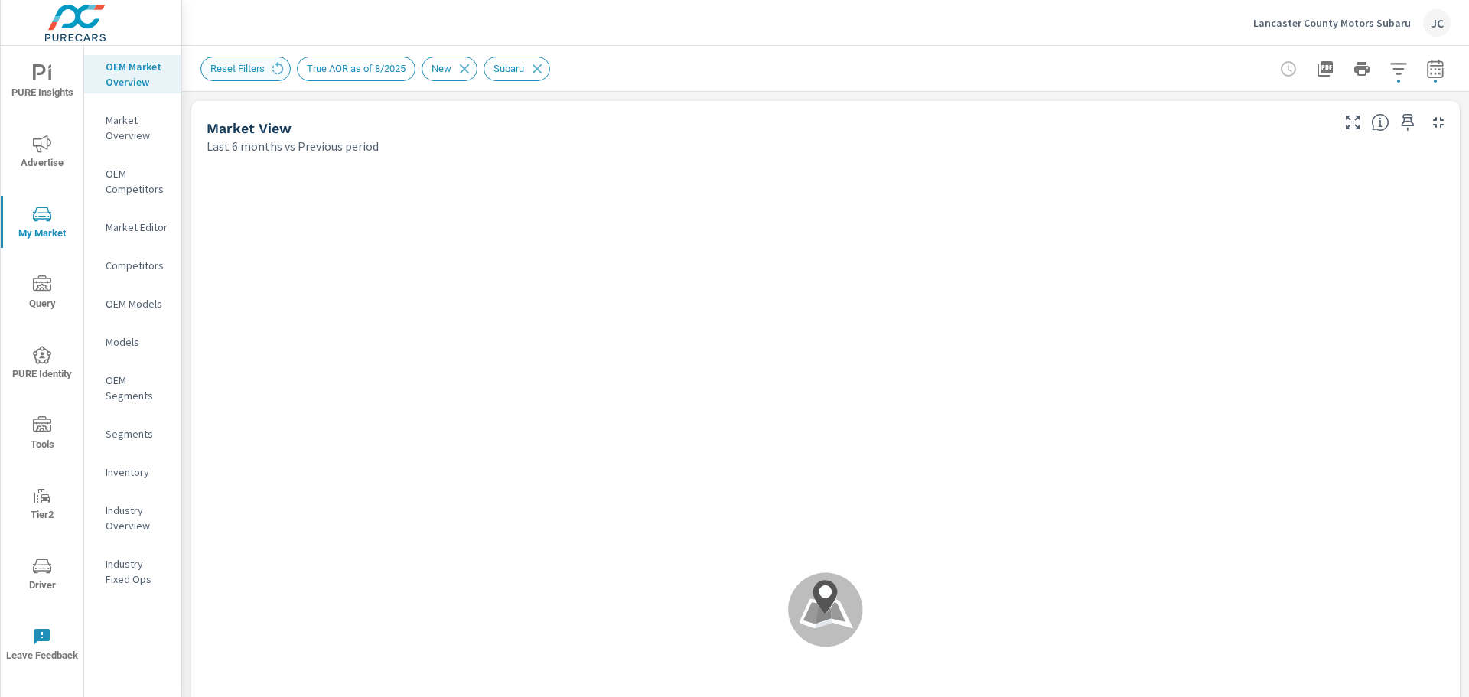
scroll to position [1, 0]
click at [536, 67] on icon at bounding box center [537, 68] width 10 height 10
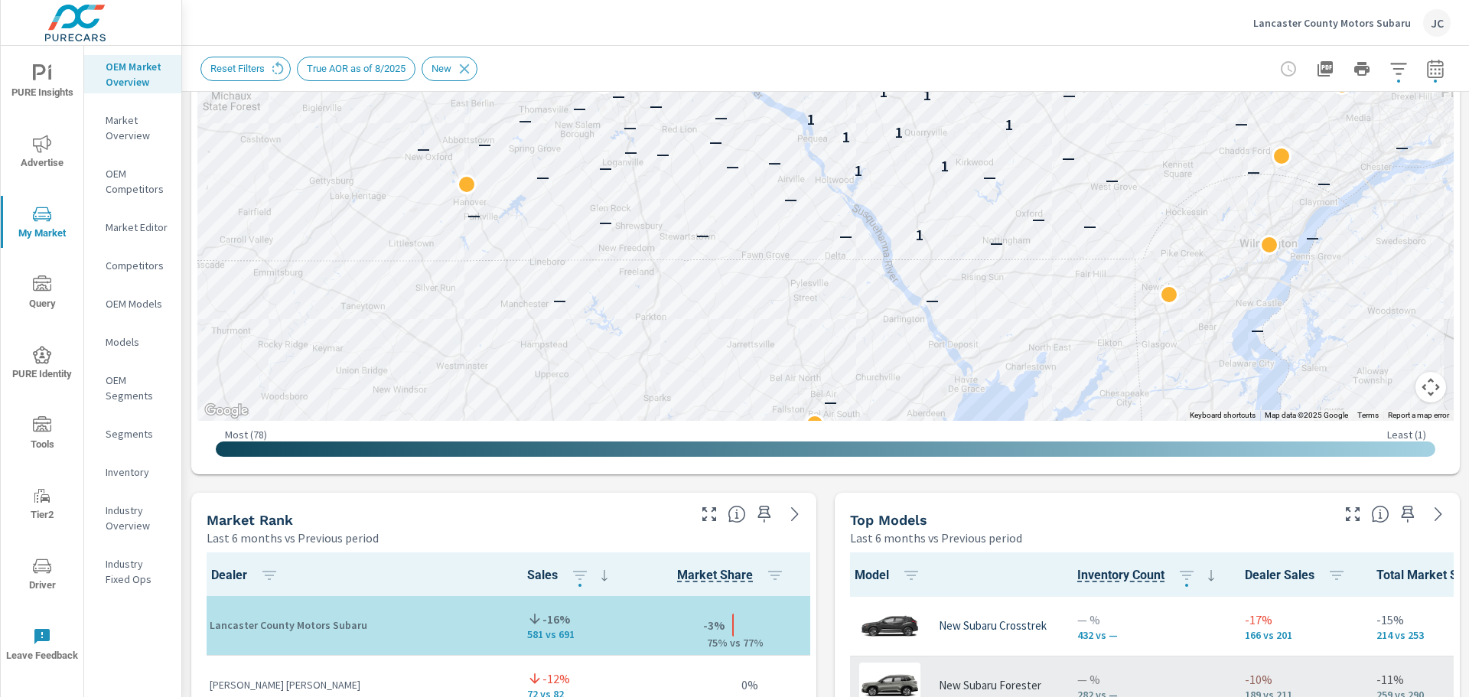
scroll to position [536, 0]
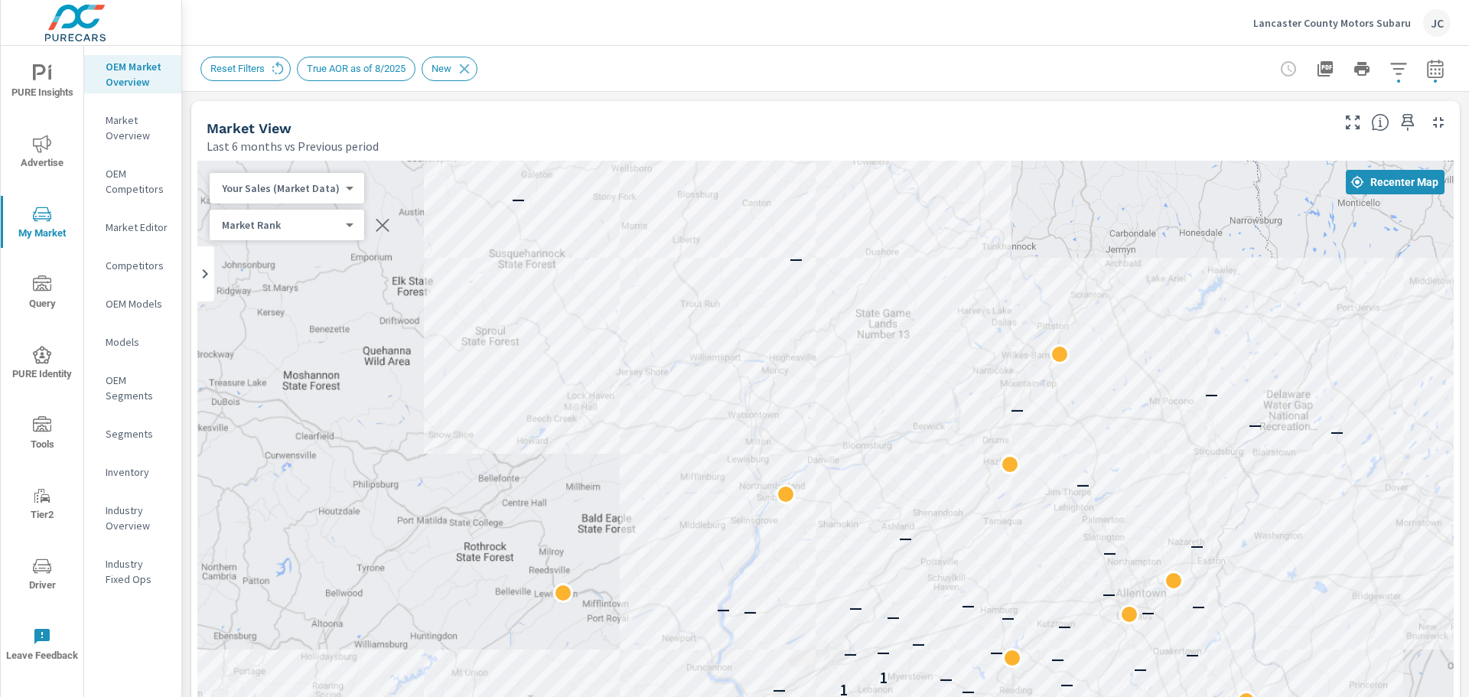
click at [336, 237] on div "Market Rank 4 ​" at bounding box center [287, 225] width 155 height 31
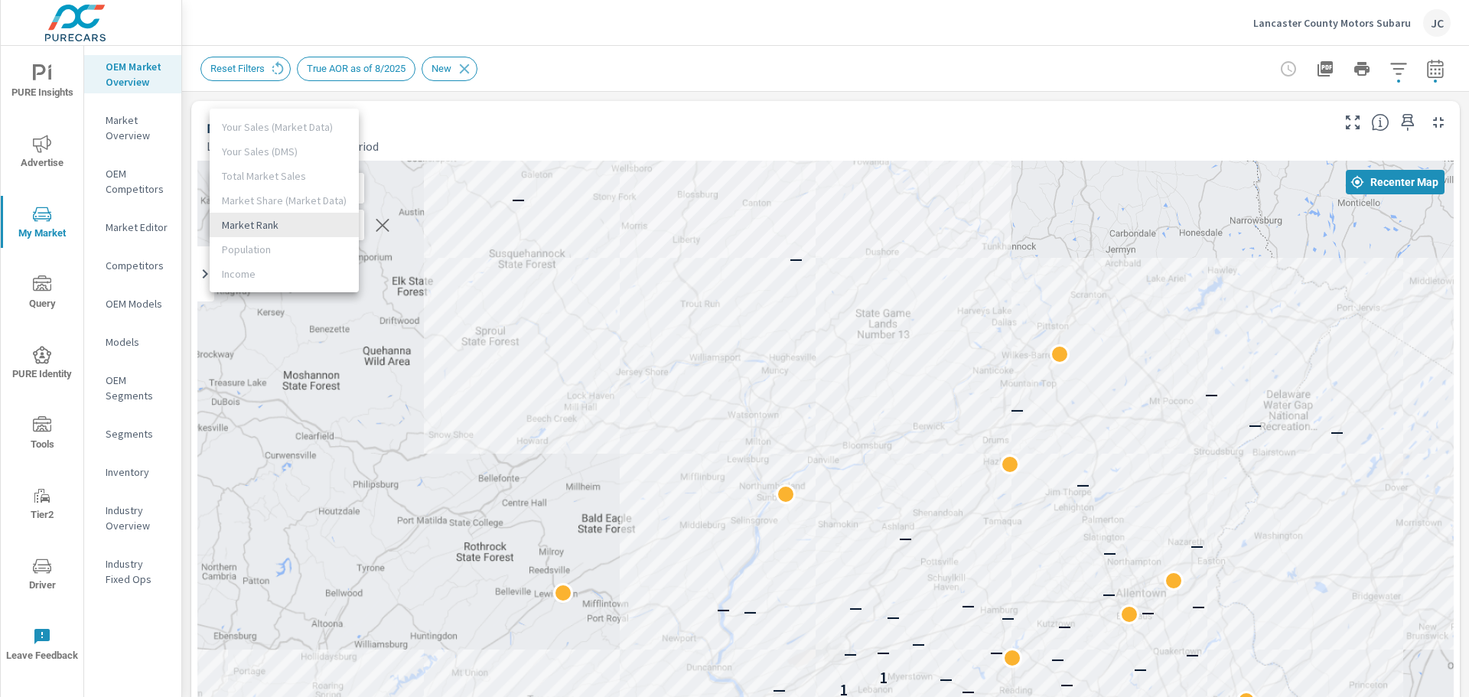
click at [338, 231] on body "PURE Insights Advertise My Market Query PURE Identity Tools Tier2 Driver Leave …" at bounding box center [734, 348] width 1469 height 697
click at [438, 111] on div at bounding box center [734, 348] width 1469 height 697
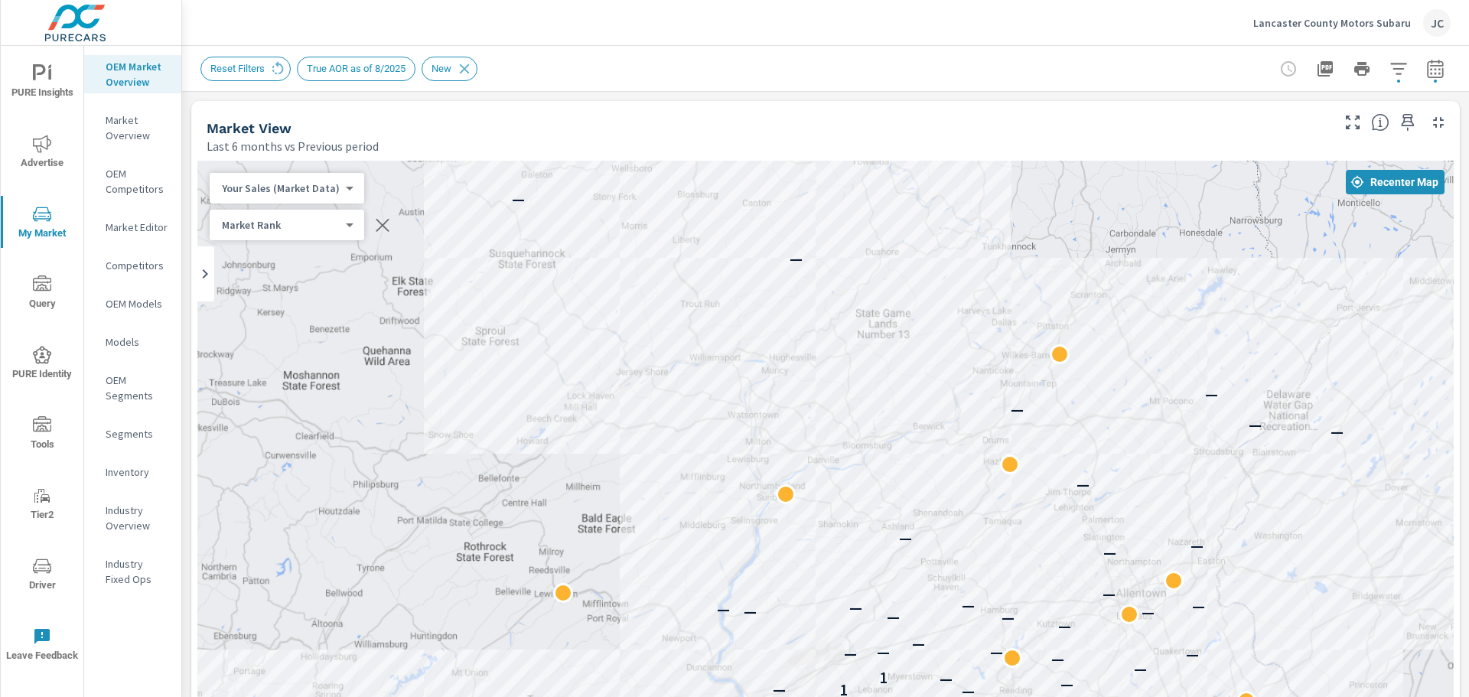
click at [326, 193] on body "PURE Insights Advertise My Market Query PURE Identity Tools Tier2 Driver Leave …" at bounding box center [734, 348] width 1469 height 697
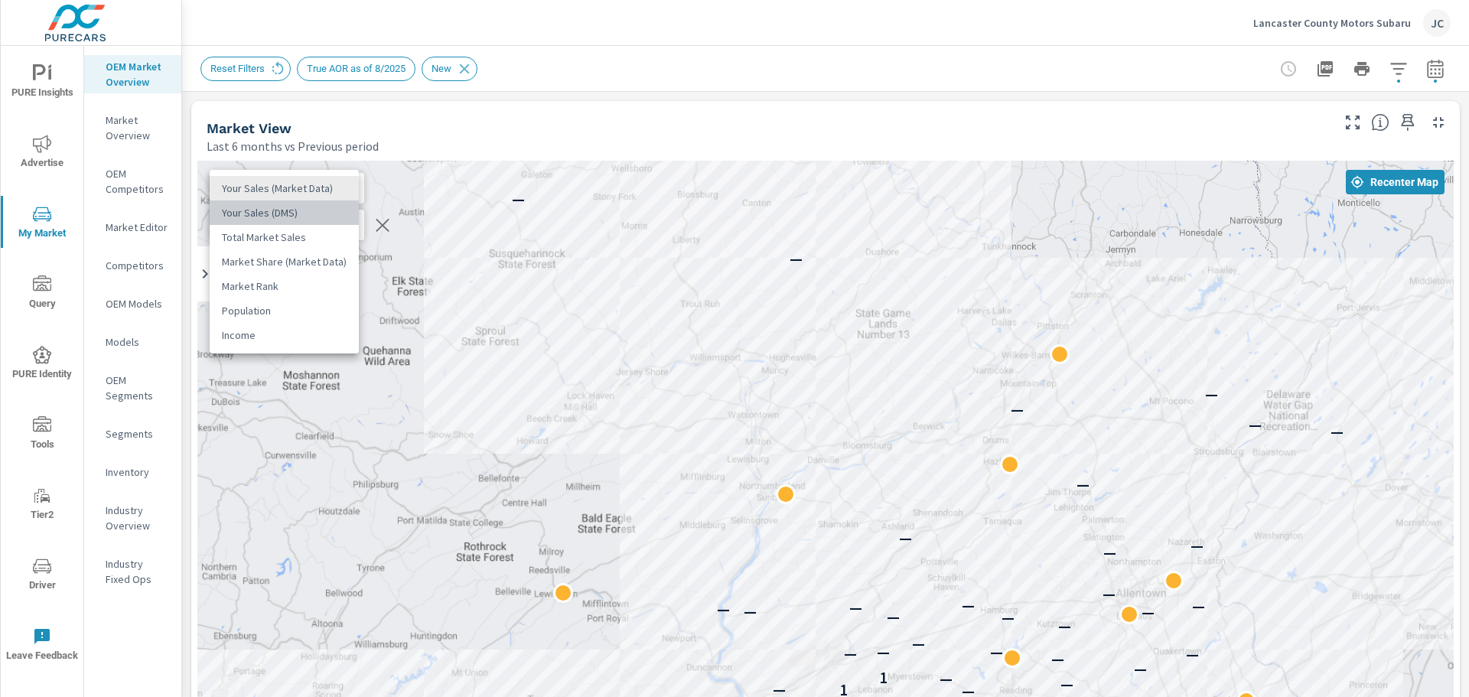
click at [296, 210] on li "Your Sales (DMS)" at bounding box center [284, 212] width 149 height 24
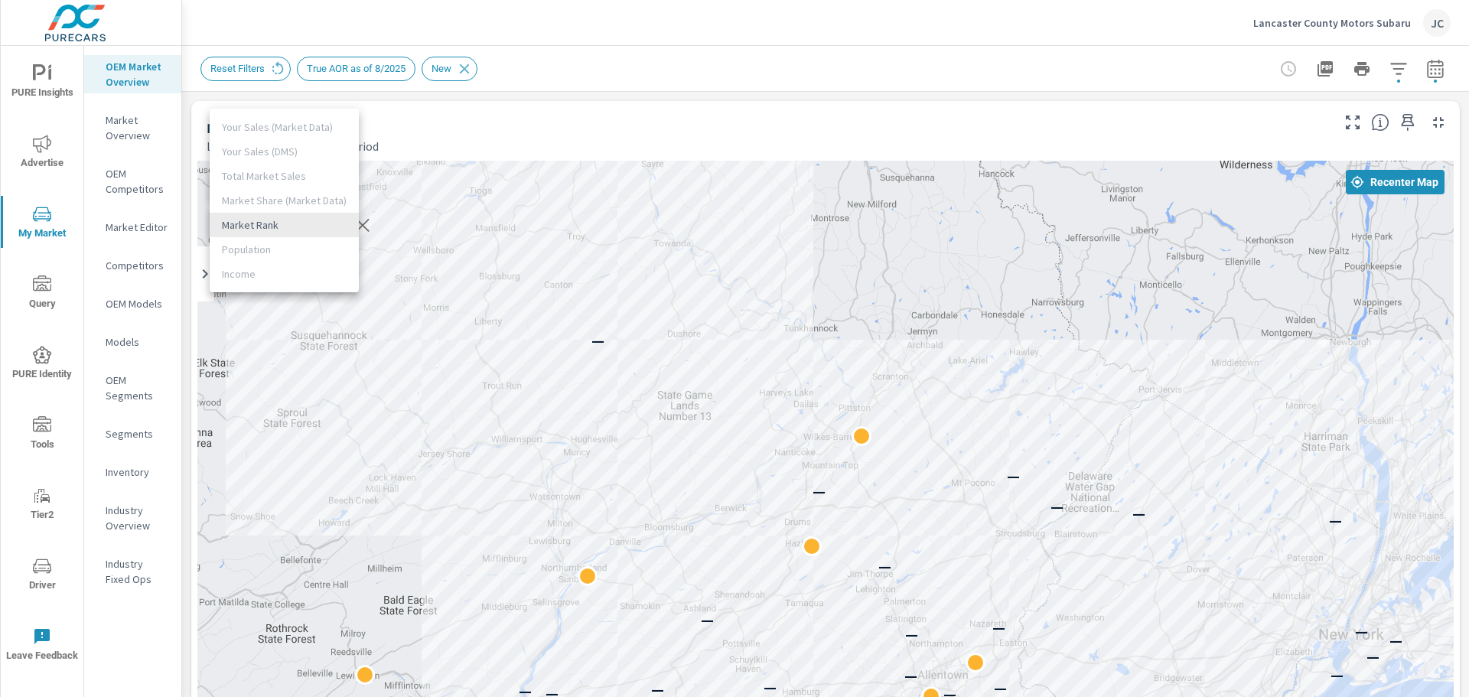
click at [328, 230] on body "PURE Insights Advertise My Market Query PURE Identity Tools Tier2 Driver Leave …" at bounding box center [734, 348] width 1469 height 697
click at [451, 128] on div at bounding box center [734, 348] width 1469 height 697
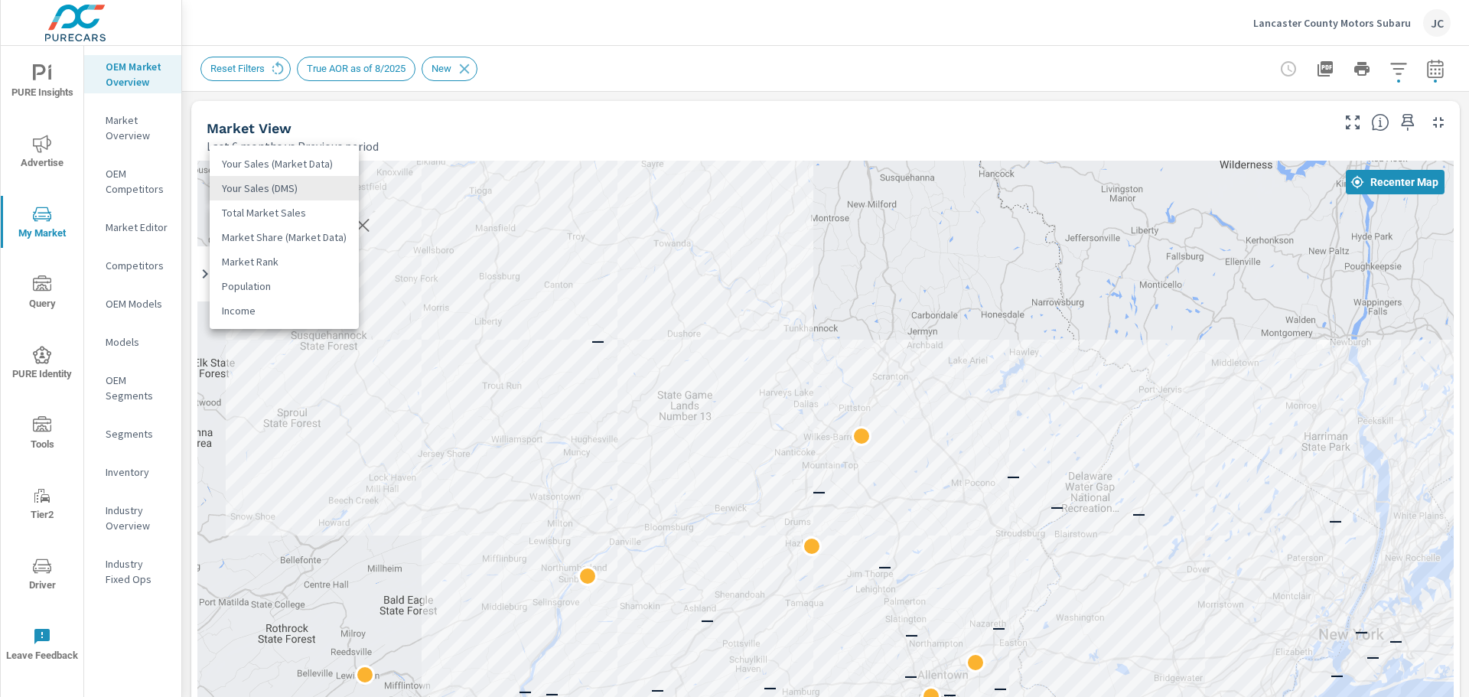
click at [329, 185] on body "PURE Insights Advertise My Market Query PURE Identity Tools Tier2 Driver Leave …" at bounding box center [734, 348] width 1469 height 697
click at [299, 168] on li "Your Sales (Market Data)" at bounding box center [284, 163] width 149 height 24
click at [1027, 132] on div "Market View" at bounding box center [768, 128] width 1122 height 18
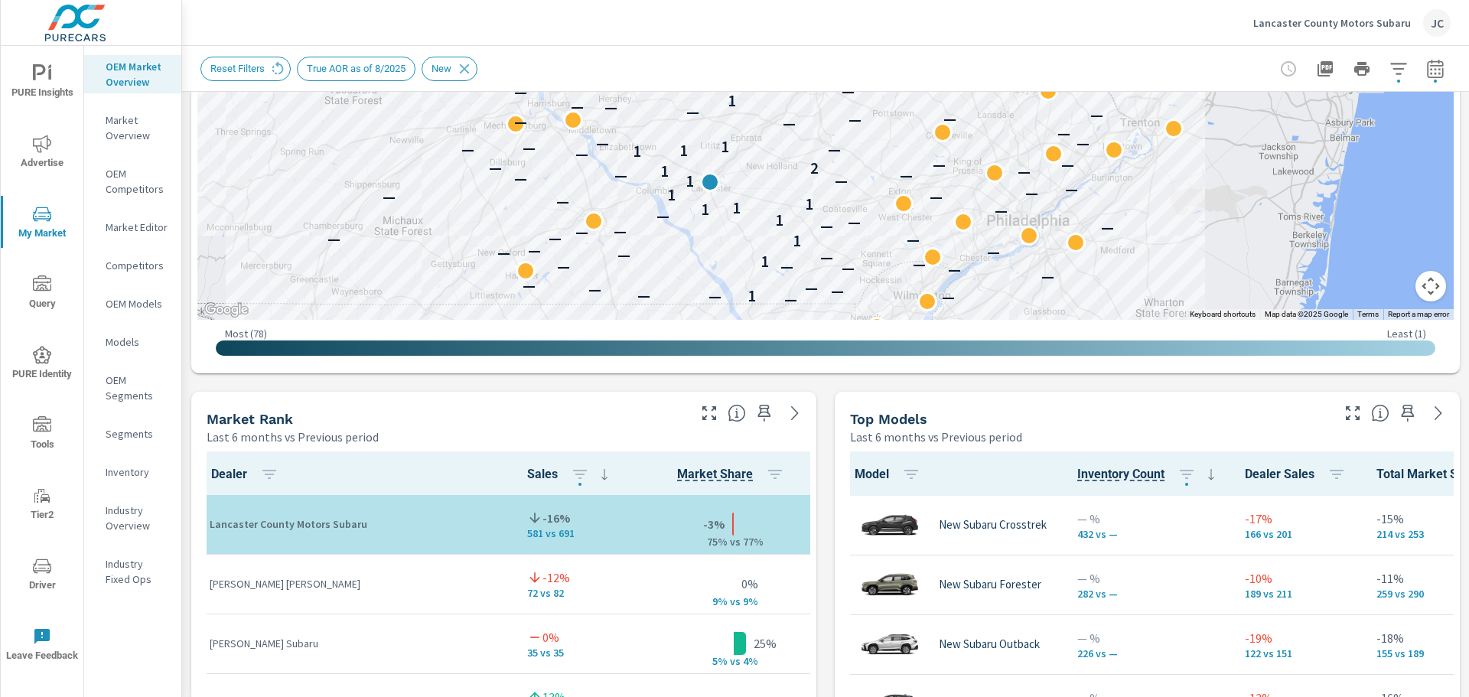
scroll to position [77, 0]
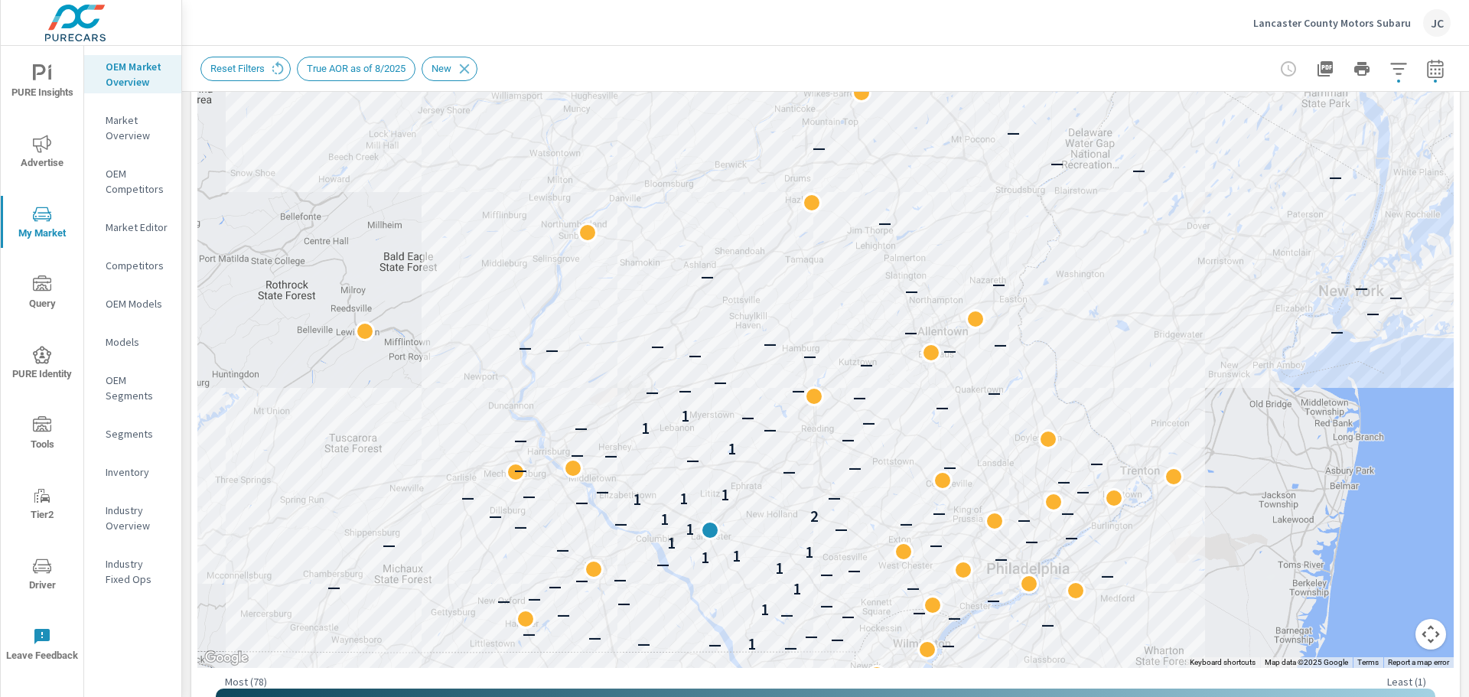
scroll to position [309, 0]
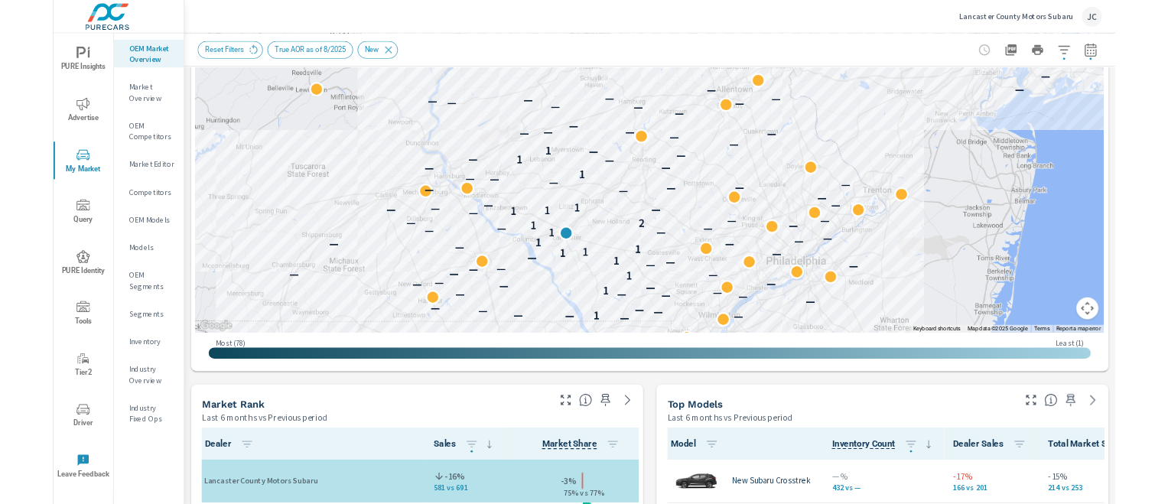
scroll to position [408, 0]
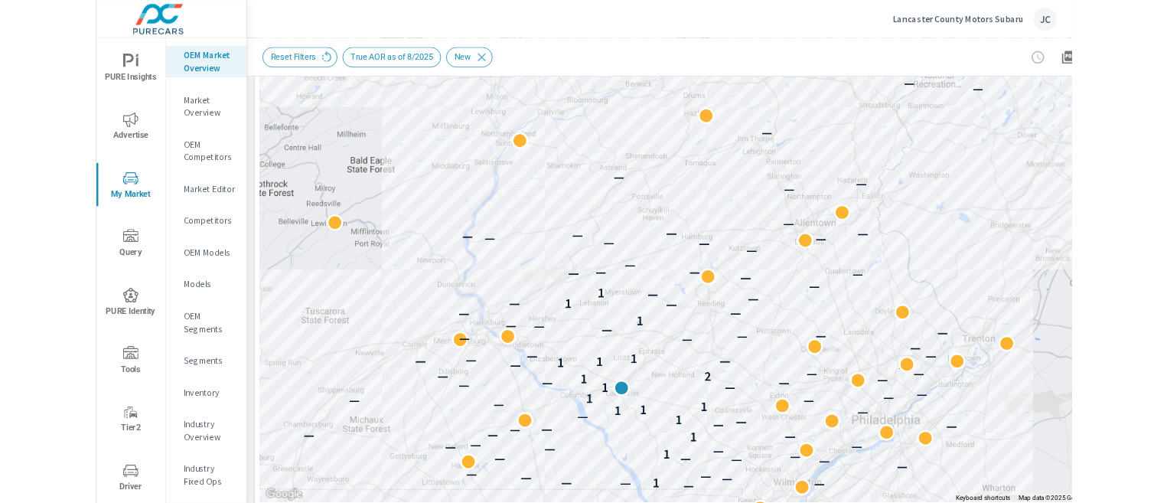
scroll to position [407, 150]
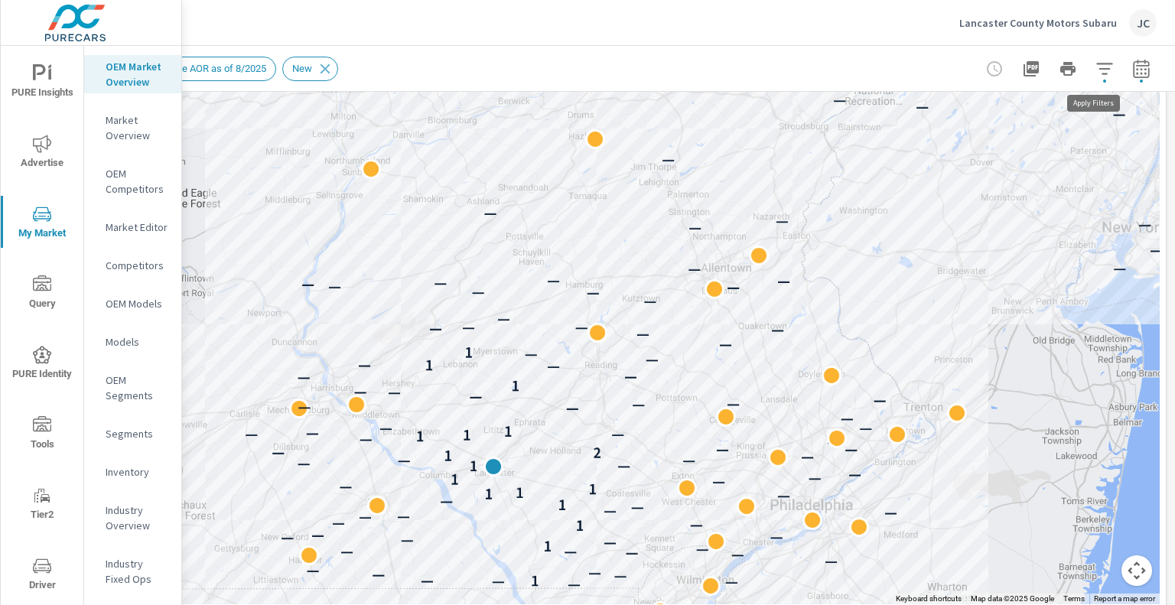
click at [1102, 73] on icon "button" at bounding box center [1104, 69] width 18 height 18
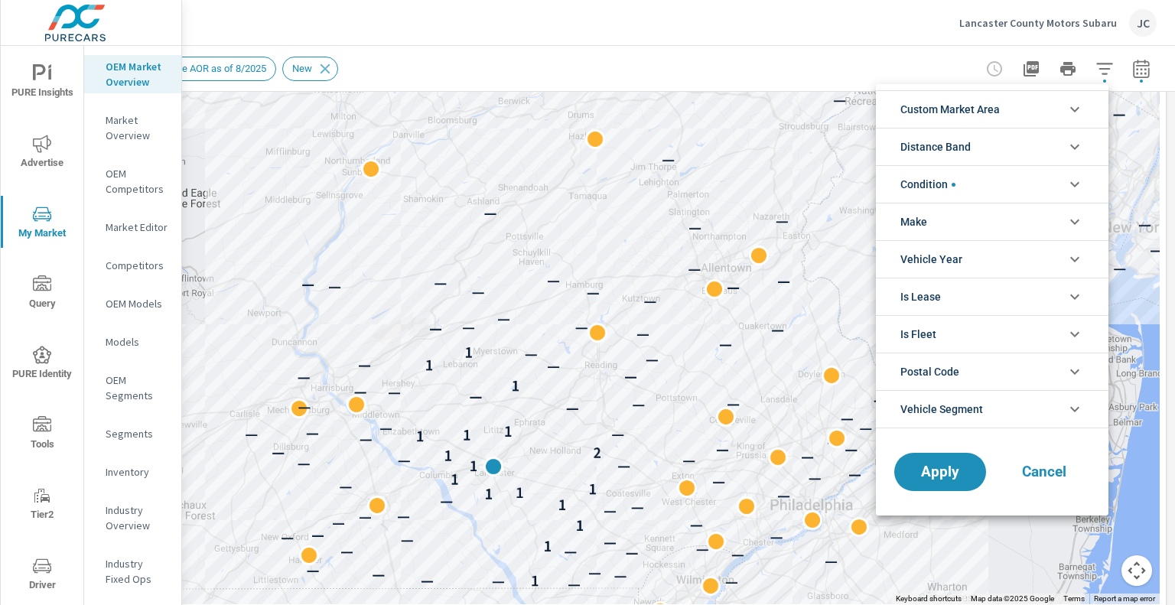
click at [1102, 73] on div at bounding box center [587, 302] width 1175 height 605
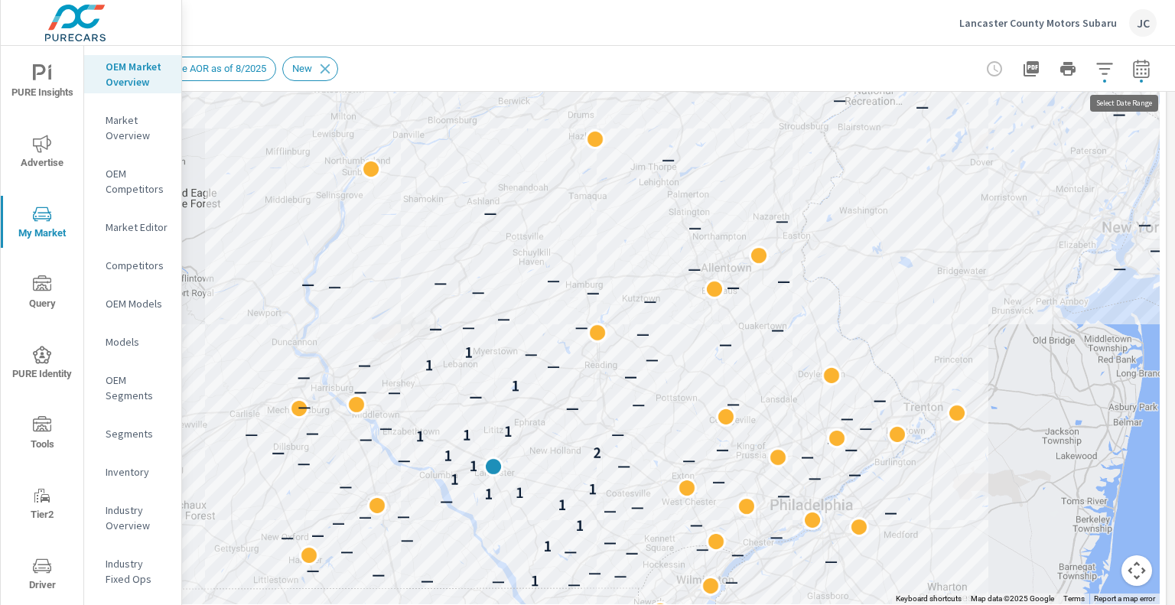
click at [1135, 67] on icon "button" at bounding box center [1141, 69] width 18 height 18
click at [1134, 67] on icon "button" at bounding box center [1141, 69] width 18 height 18
click at [1132, 73] on icon "button" at bounding box center [1141, 69] width 18 height 18
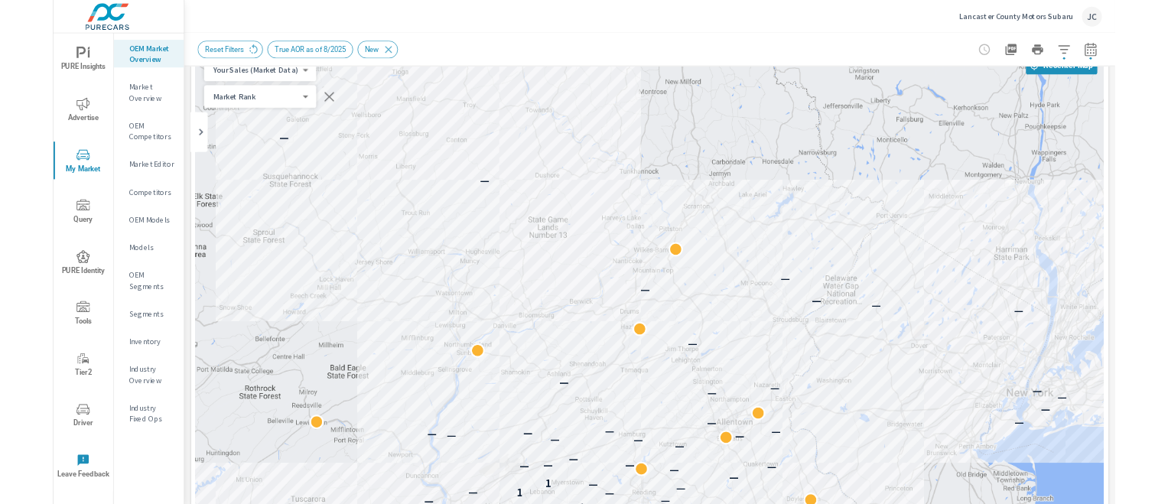
scroll to position [0, 0]
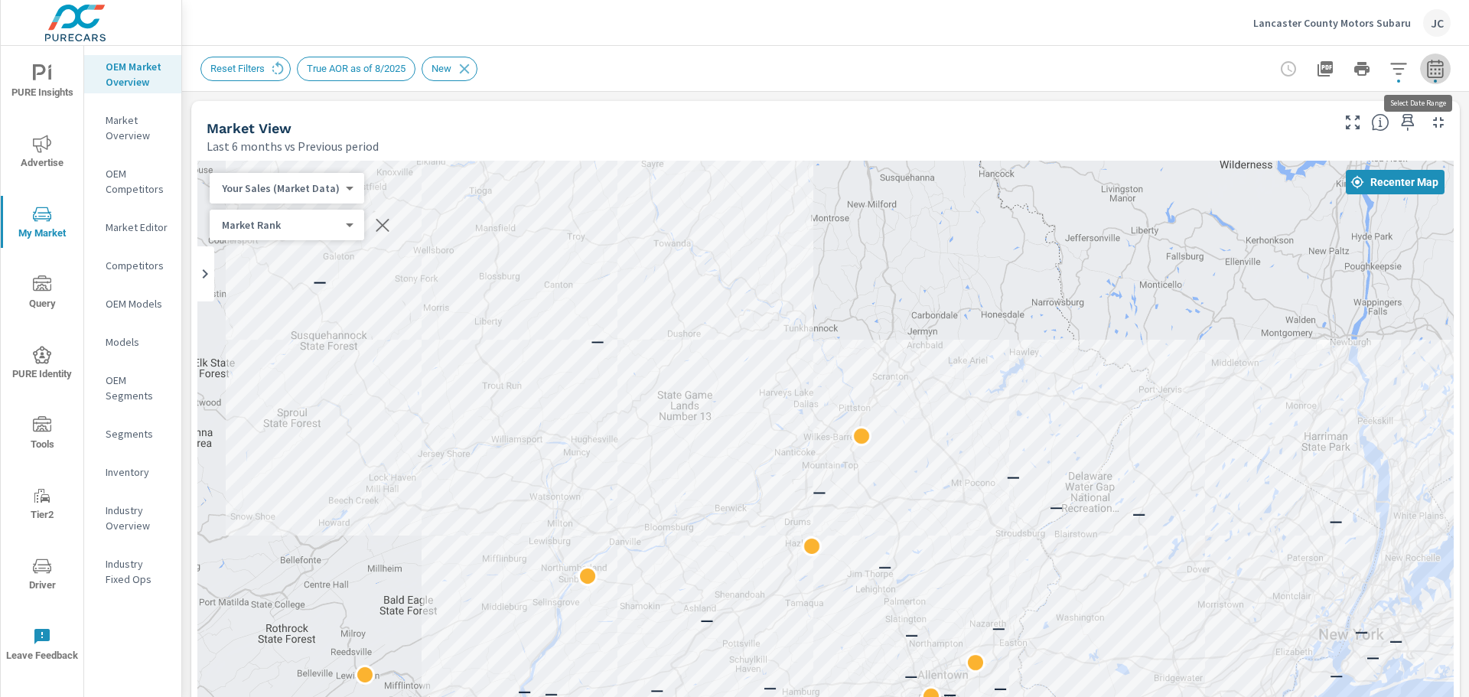
click at [1430, 70] on icon "button" at bounding box center [1435, 71] width 10 height 6
click at [1390, 69] on icon "button" at bounding box center [1398, 68] width 16 height 11
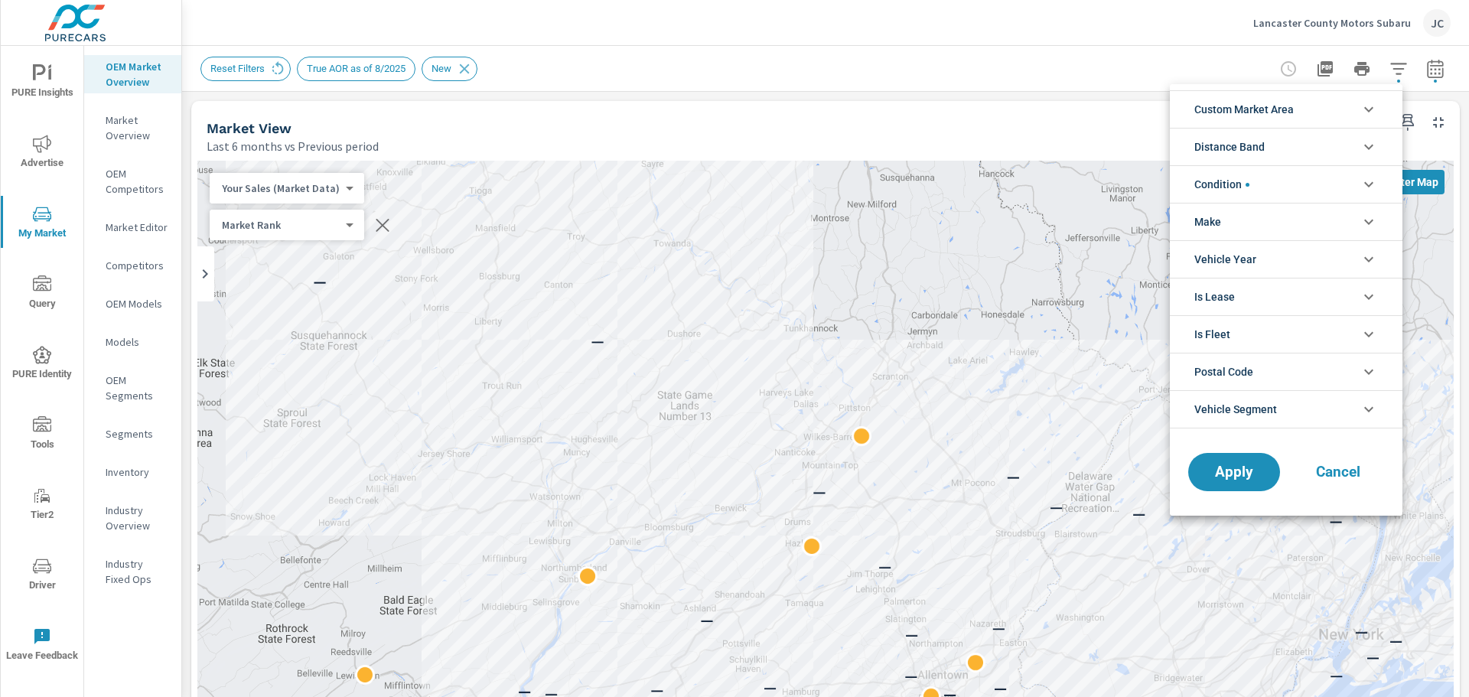
click at [1145, 57] on div at bounding box center [734, 348] width 1469 height 697
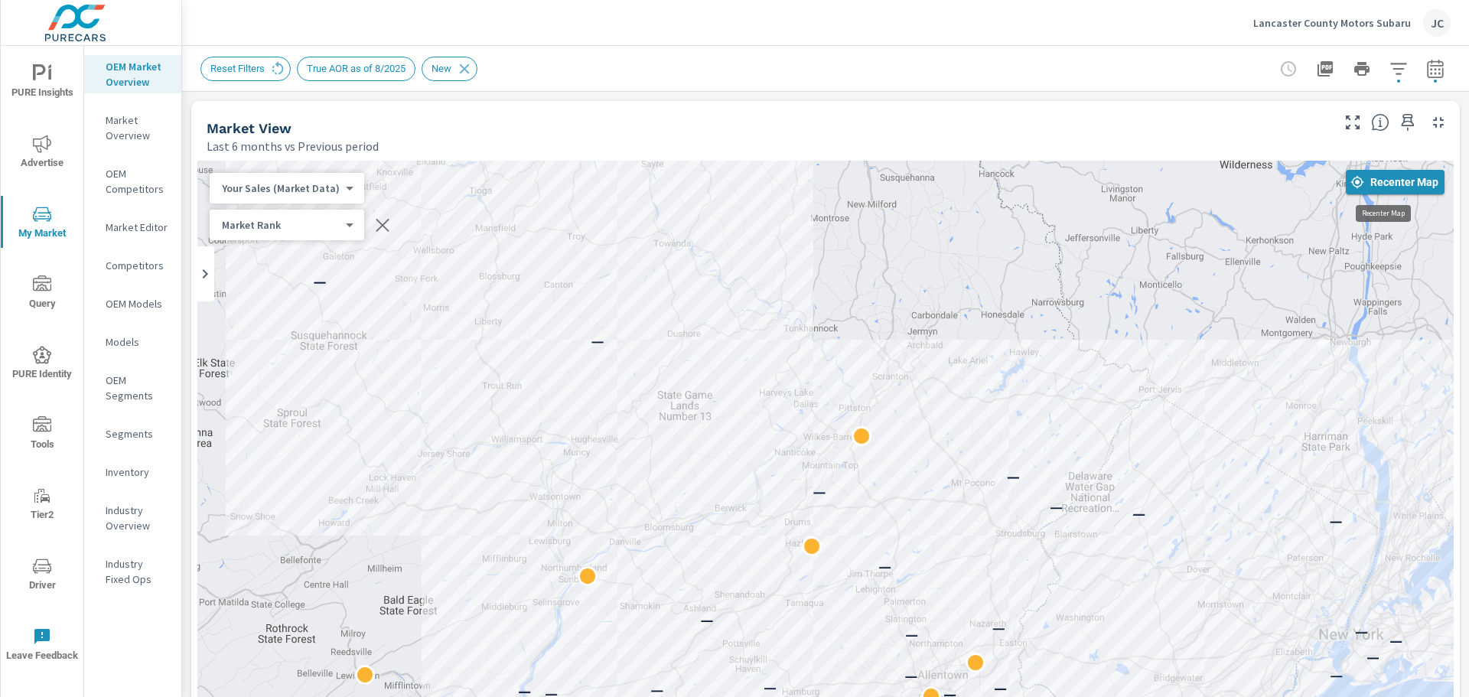
click at [1380, 185] on span "Recenter Map" at bounding box center [1395, 182] width 86 height 14
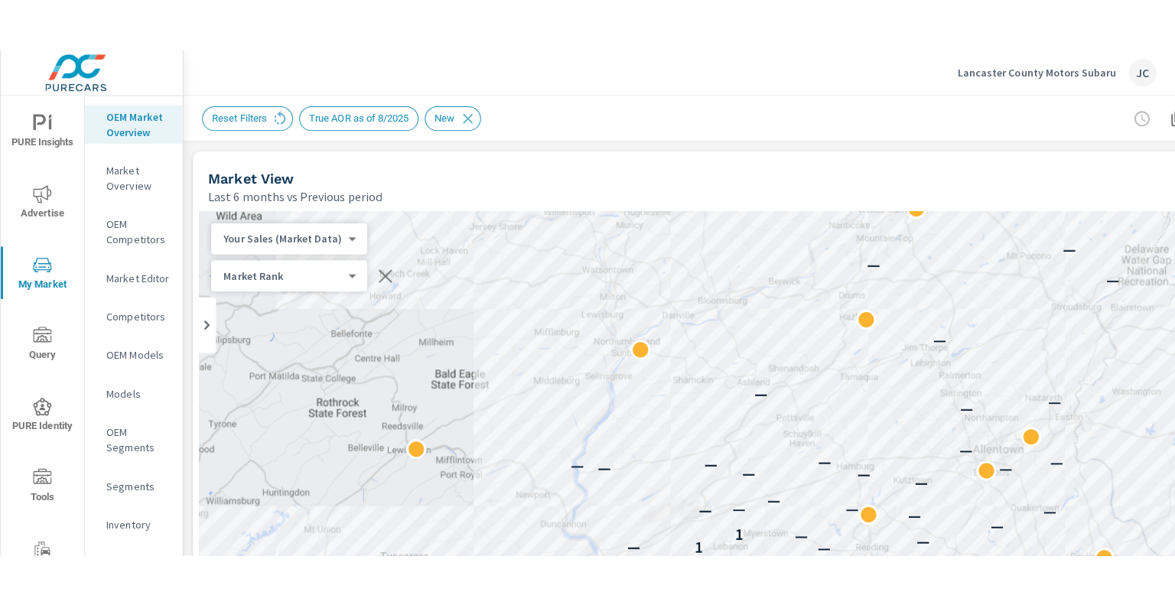
scroll to position [77, 0]
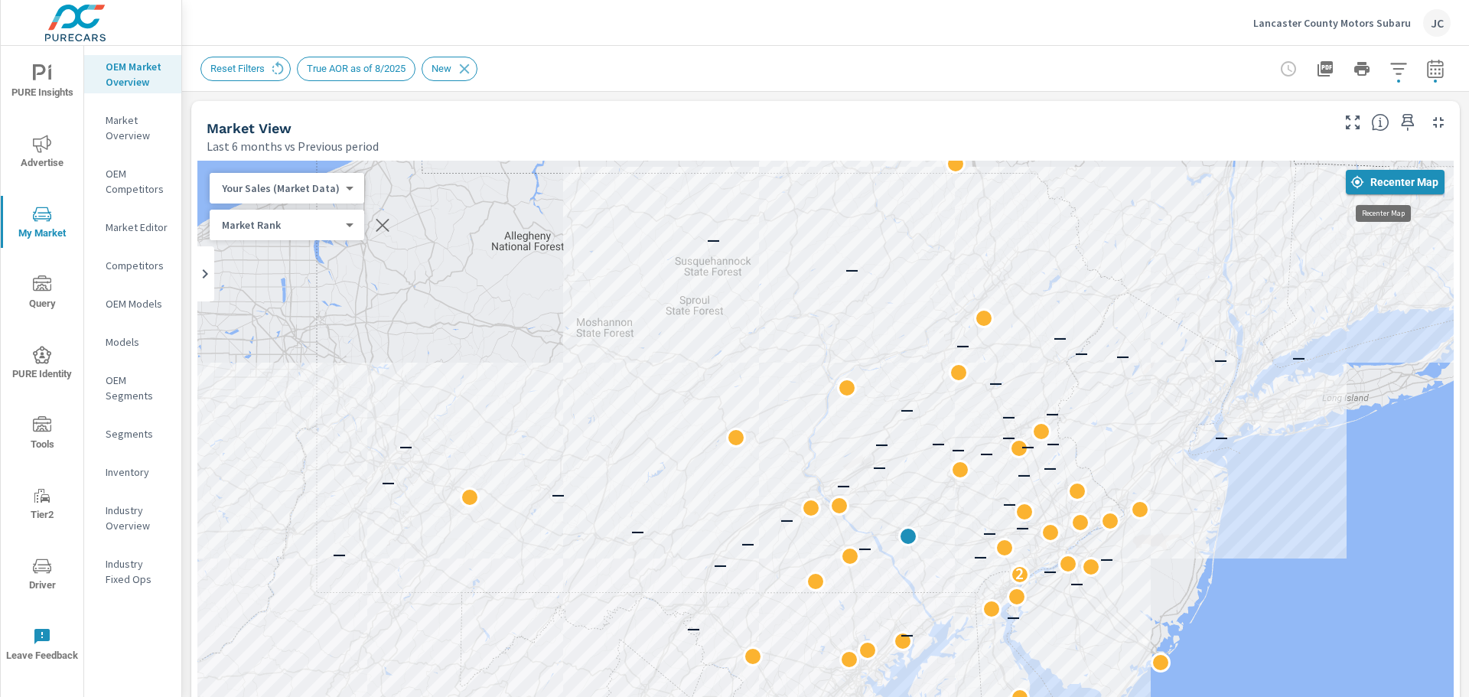
click at [1367, 184] on span "Recenter Map" at bounding box center [1395, 182] width 86 height 14
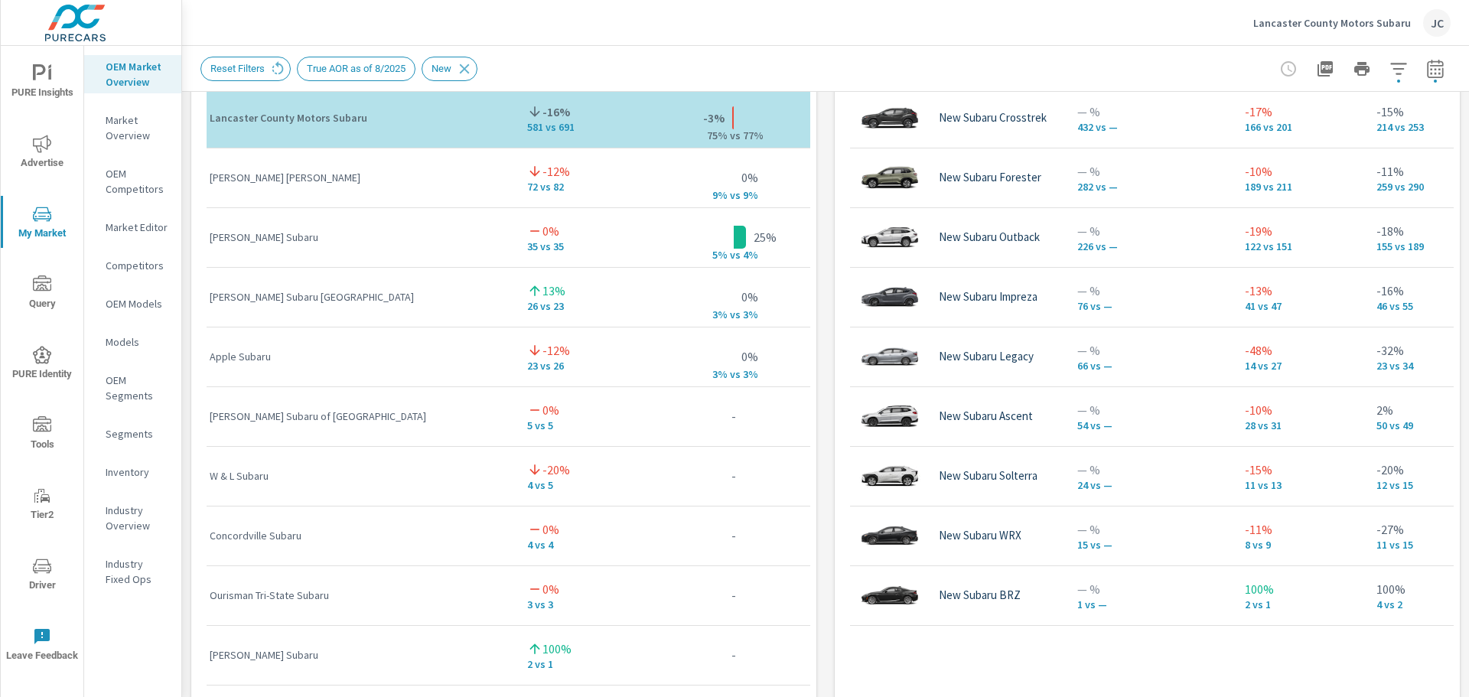
scroll to position [0, 132]
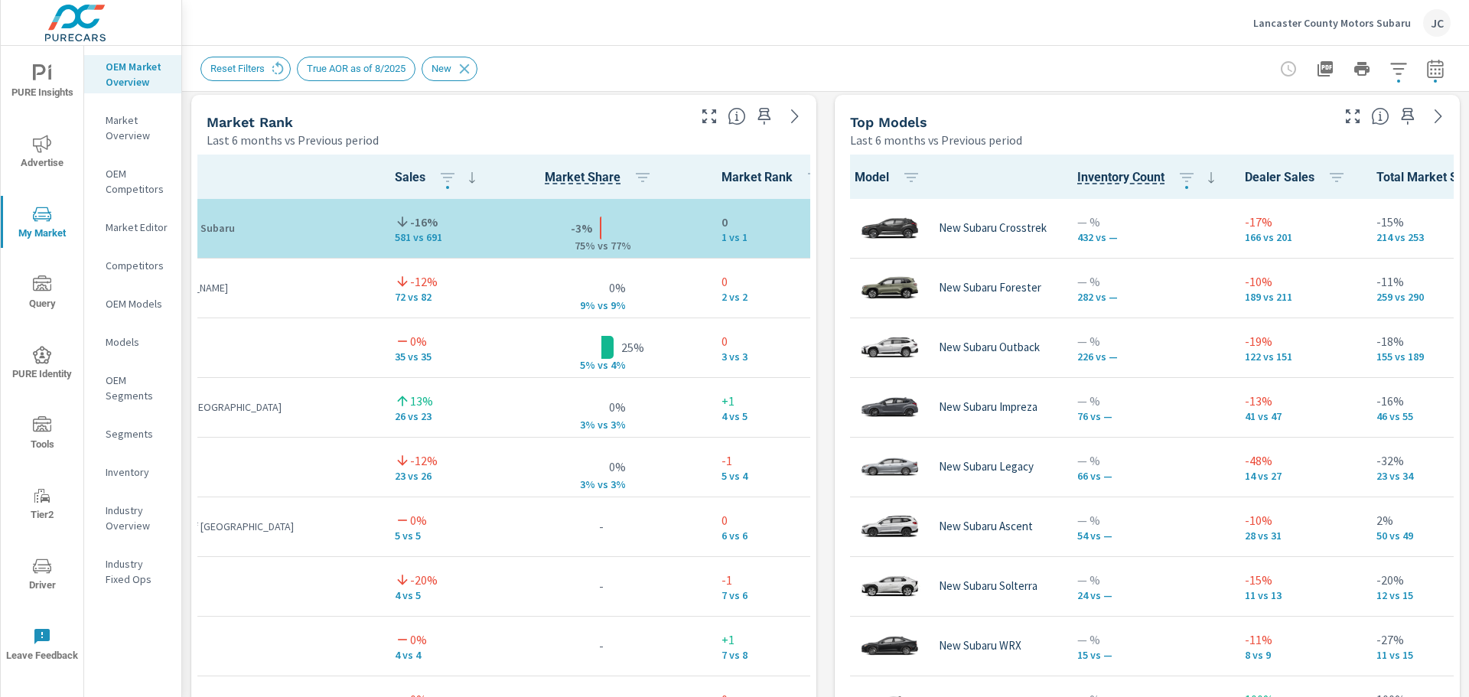
scroll to position [42, 0]
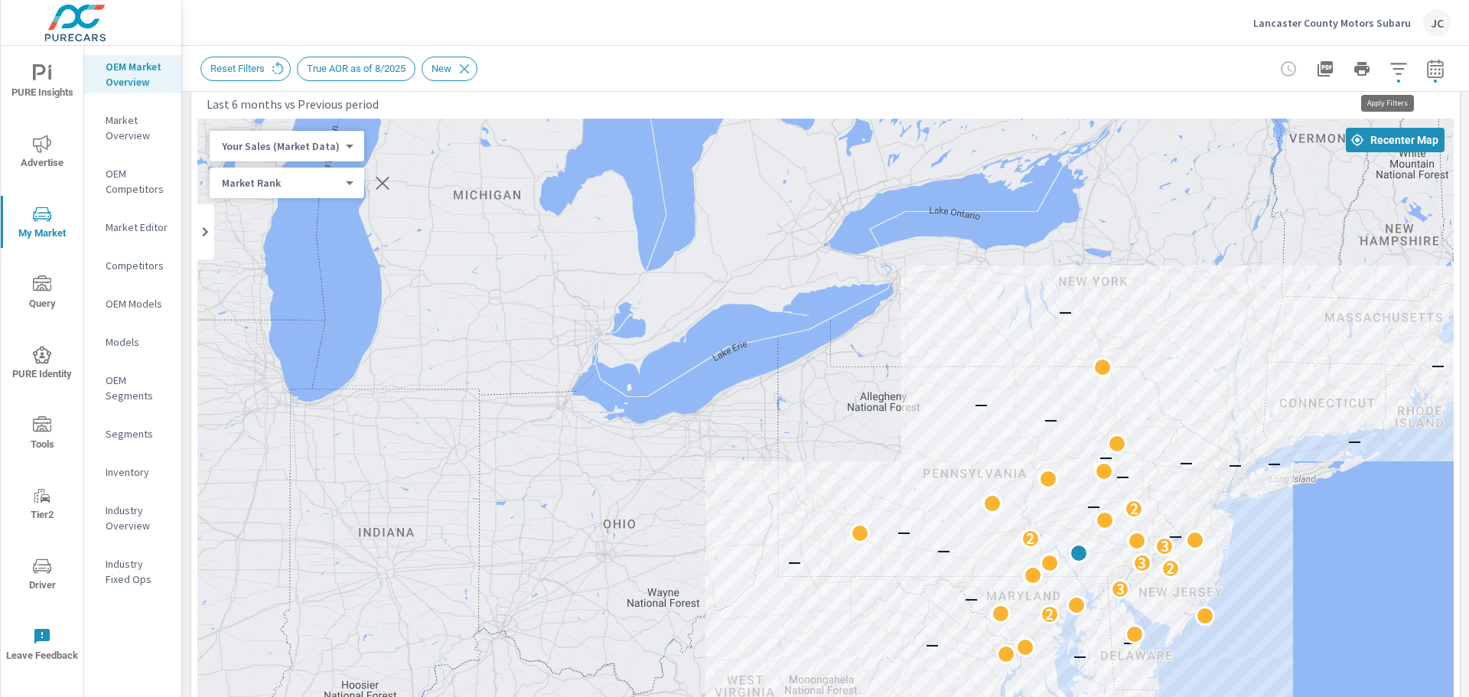
click at [1393, 80] on button "button" at bounding box center [1398, 69] width 31 height 31
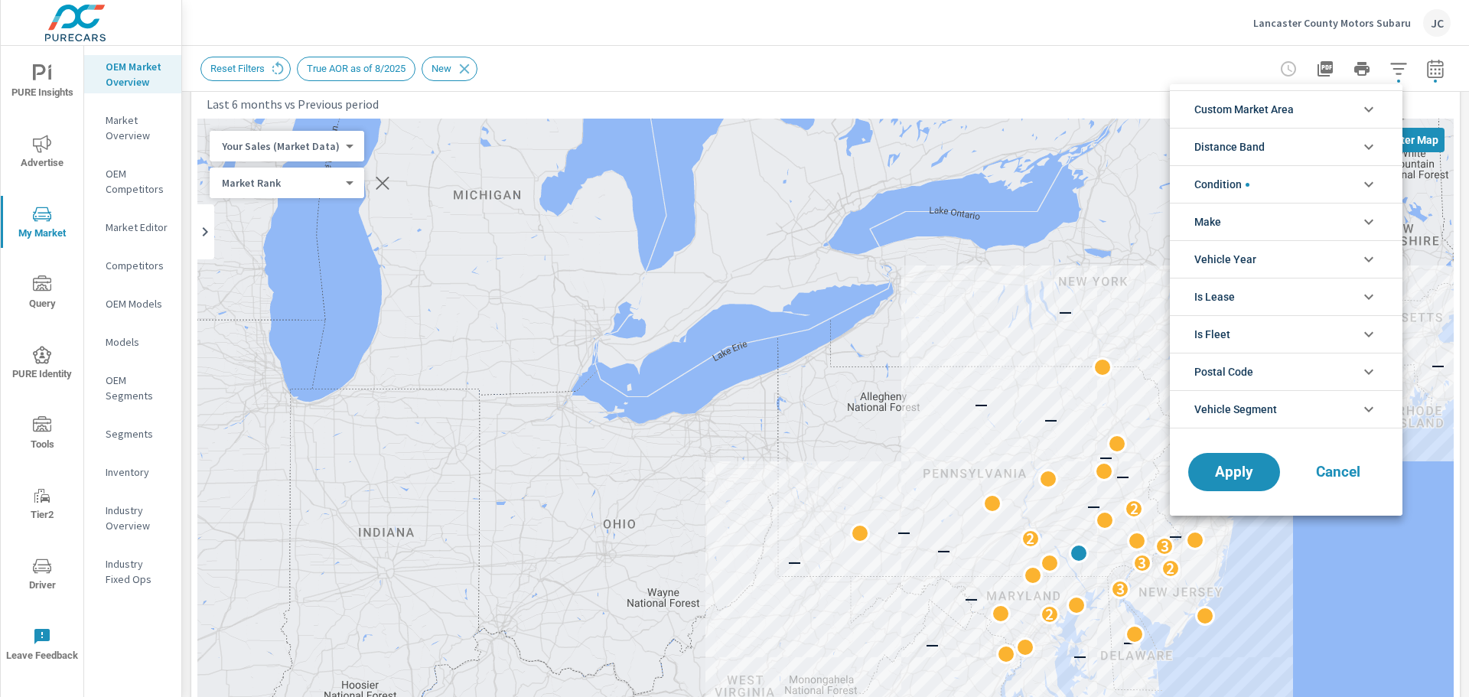
click at [1327, 112] on li "Custom Market Area" at bounding box center [1286, 108] width 233 height 37
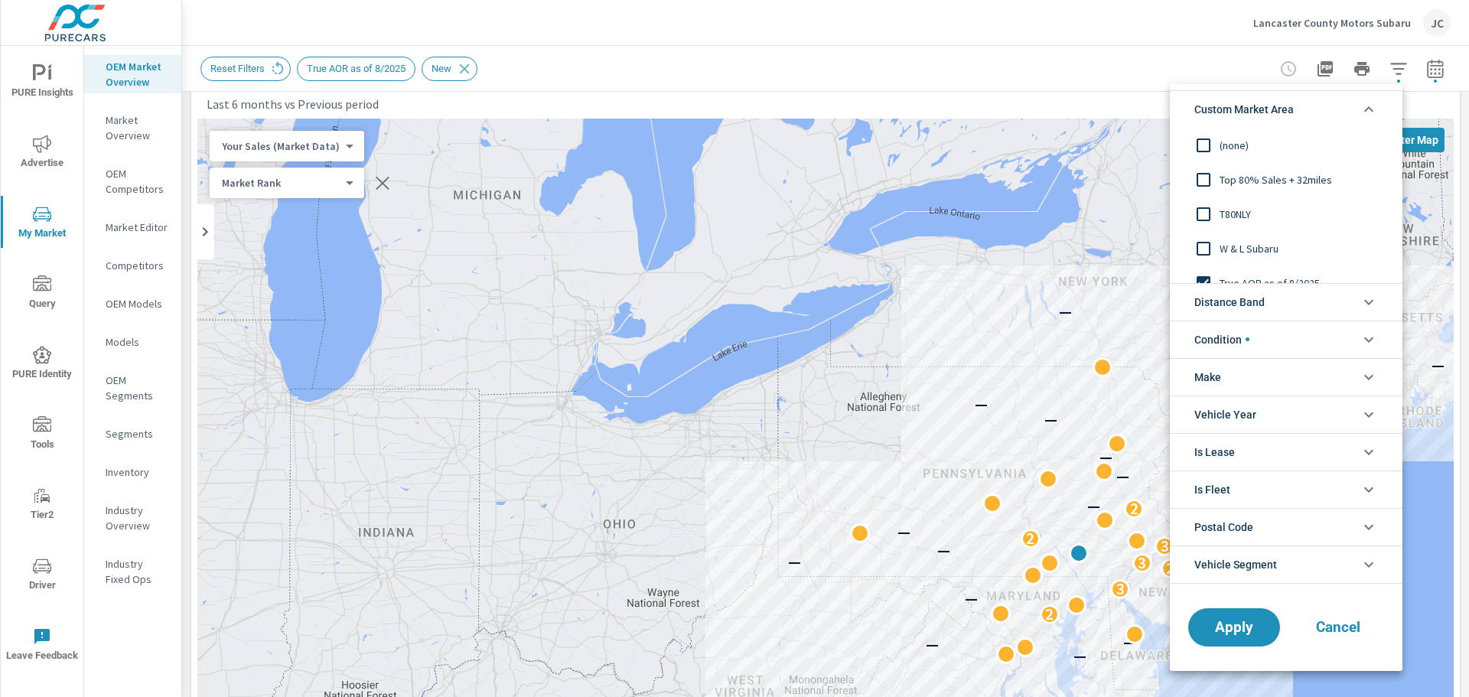
click at [1327, 112] on li "Custom Market Area" at bounding box center [1286, 108] width 233 height 37
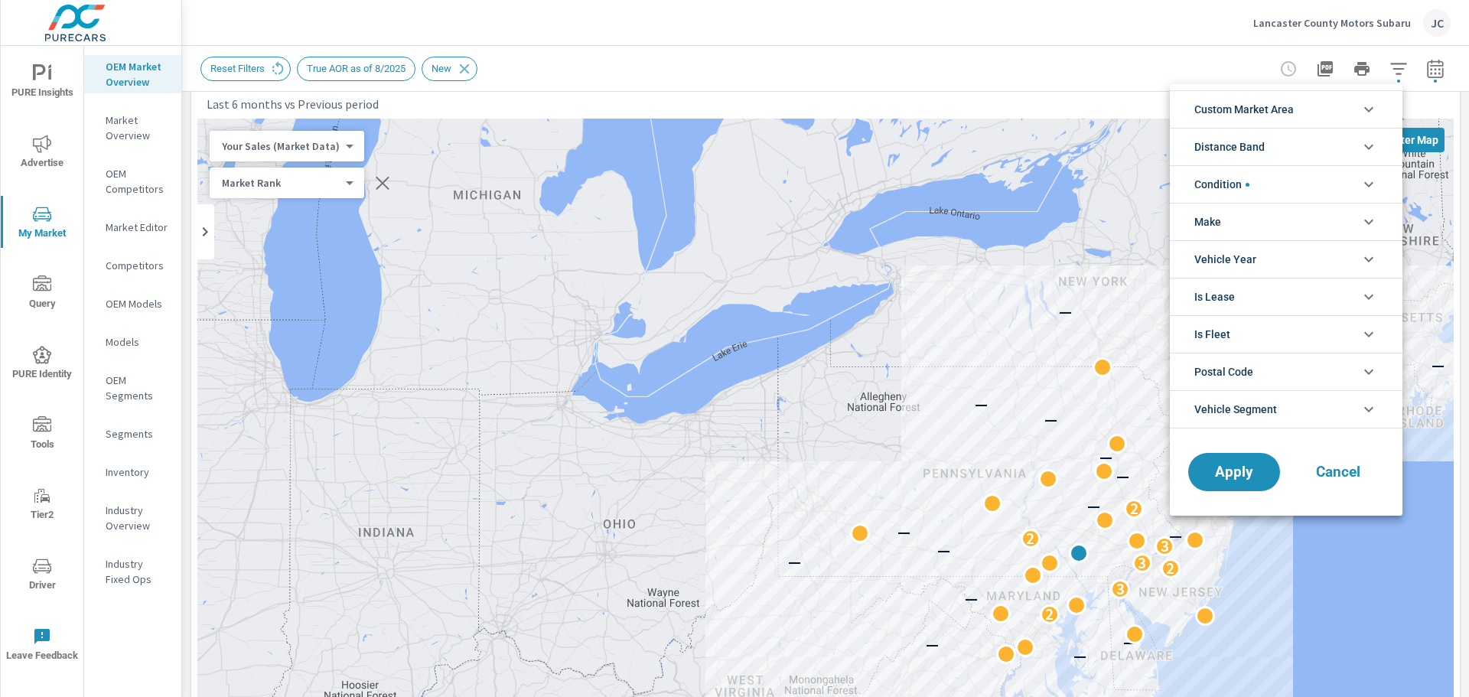
click at [1333, 465] on span "Cancel" at bounding box center [1337, 472] width 61 height 14
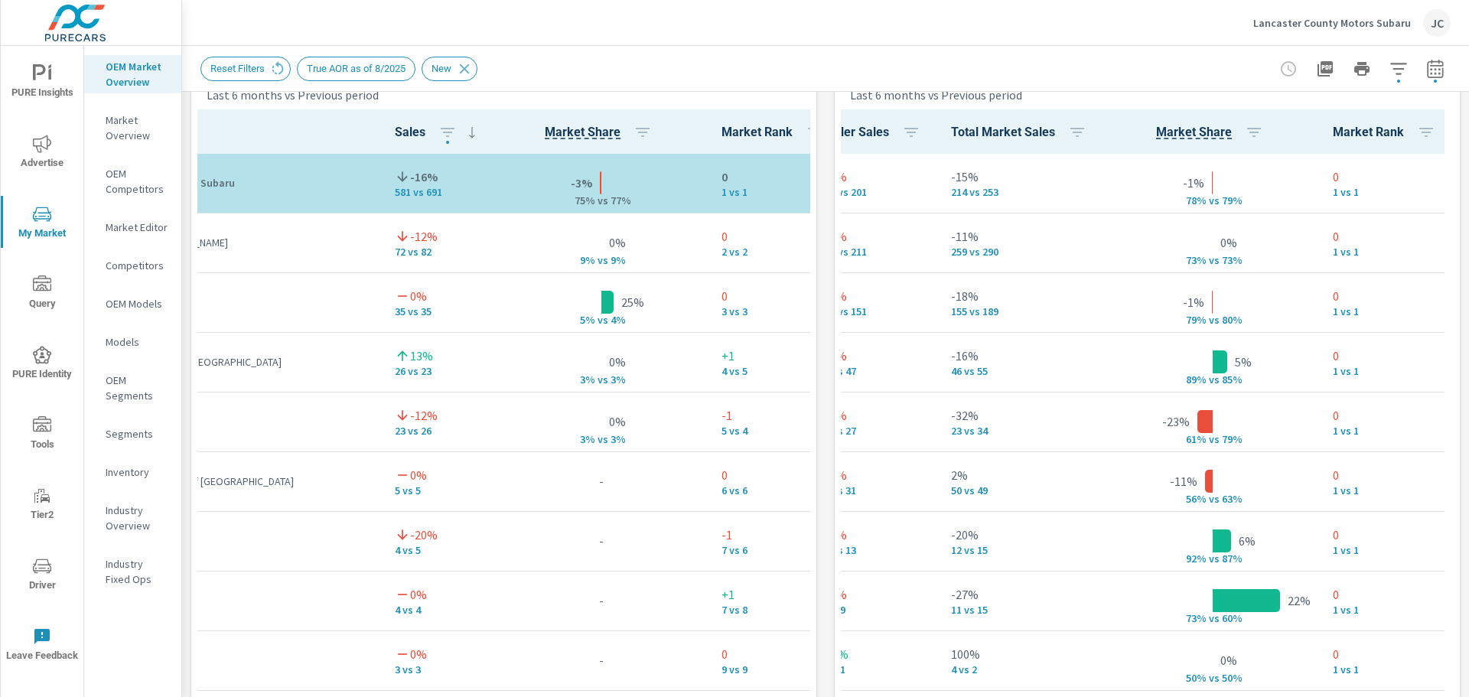
scroll to position [1024, 0]
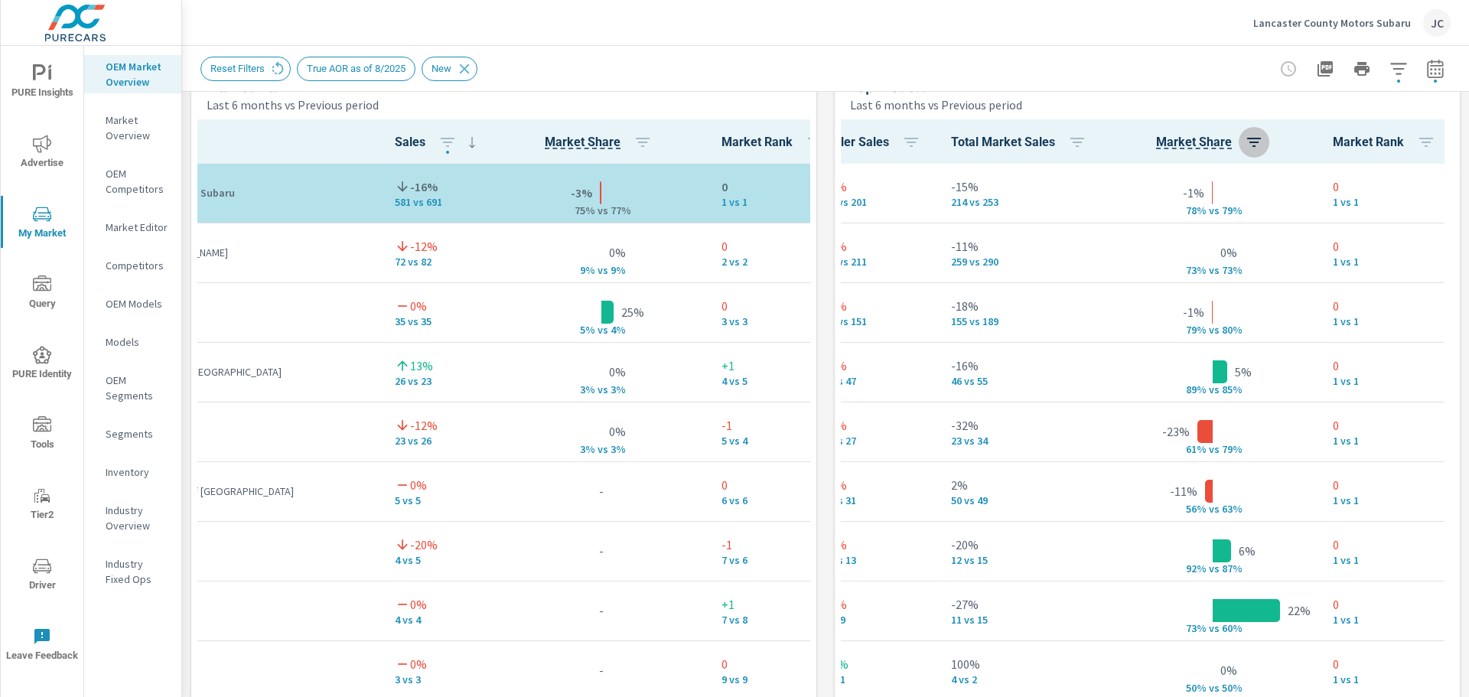
click at [1247, 138] on icon "button" at bounding box center [1254, 142] width 14 height 9
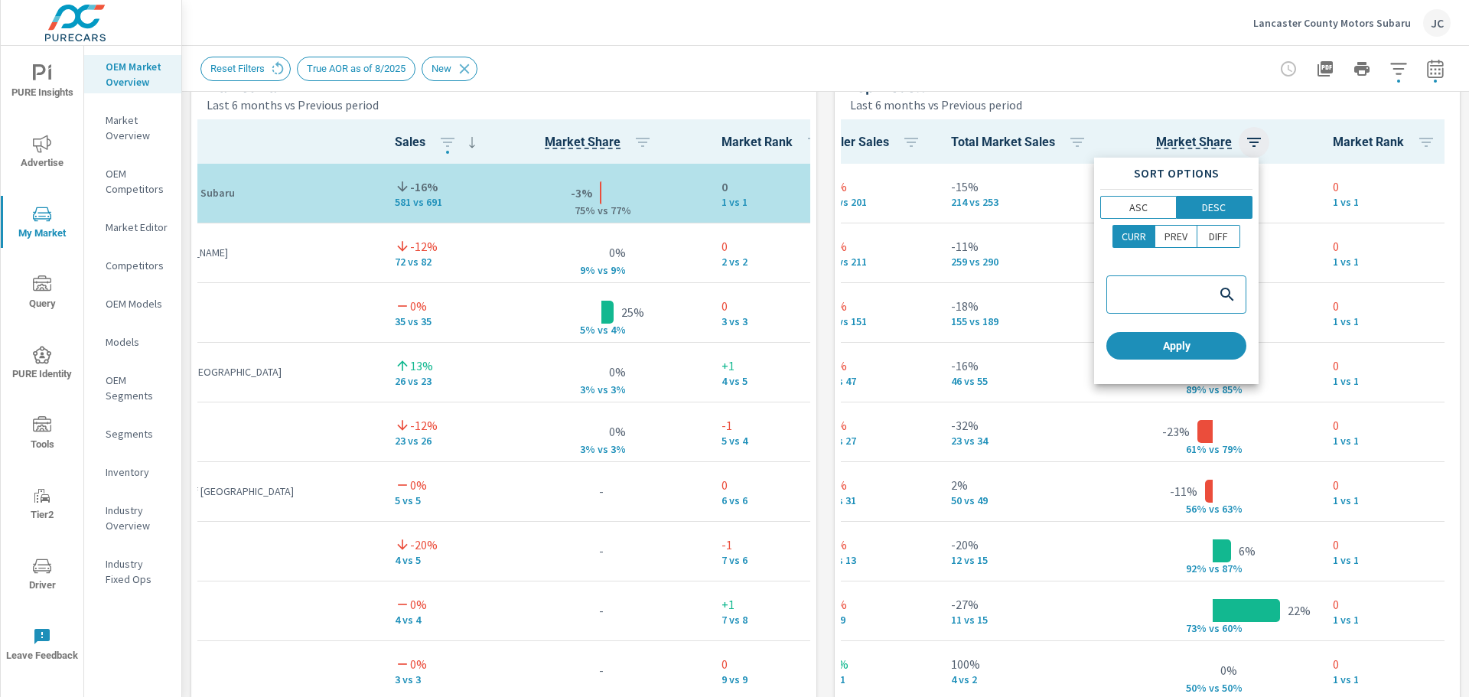
click at [1245, 138] on div at bounding box center [734, 348] width 1469 height 697
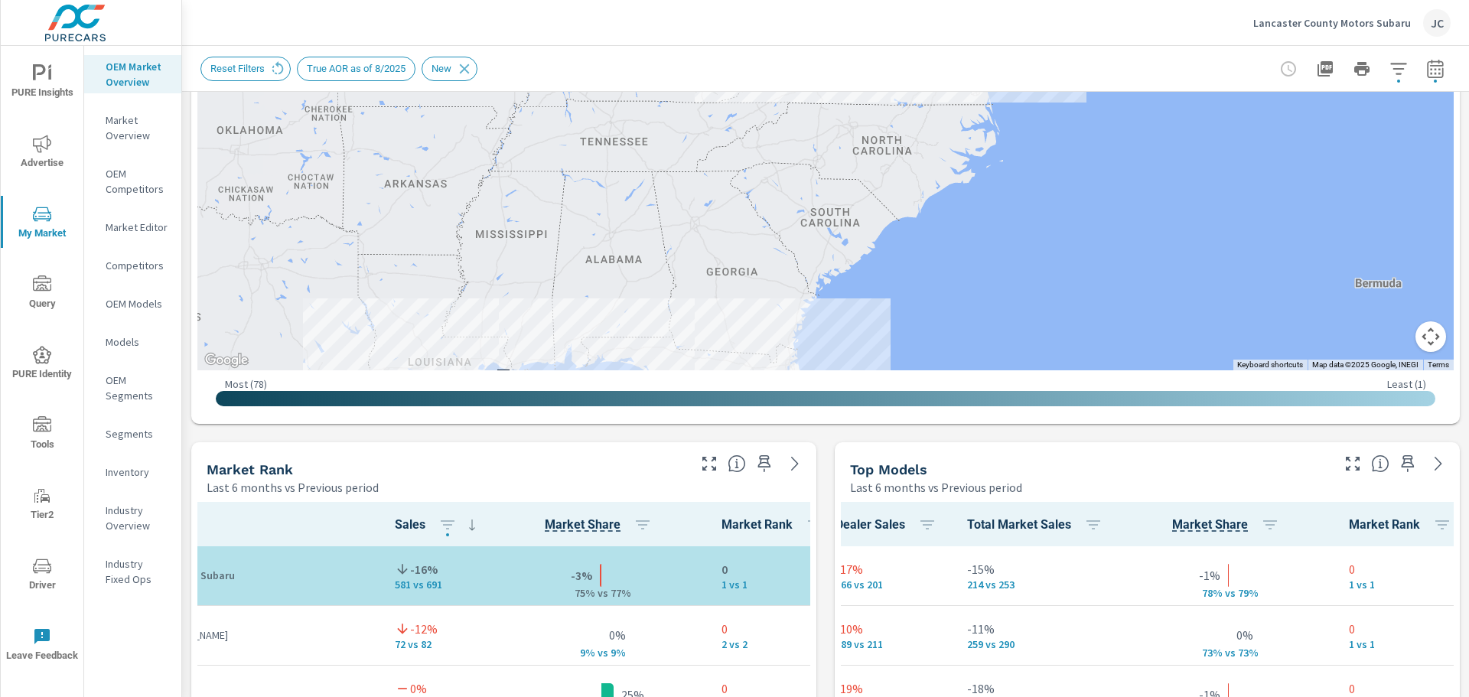
scroll to position [718, 0]
